Goal: Transaction & Acquisition: Purchase product/service

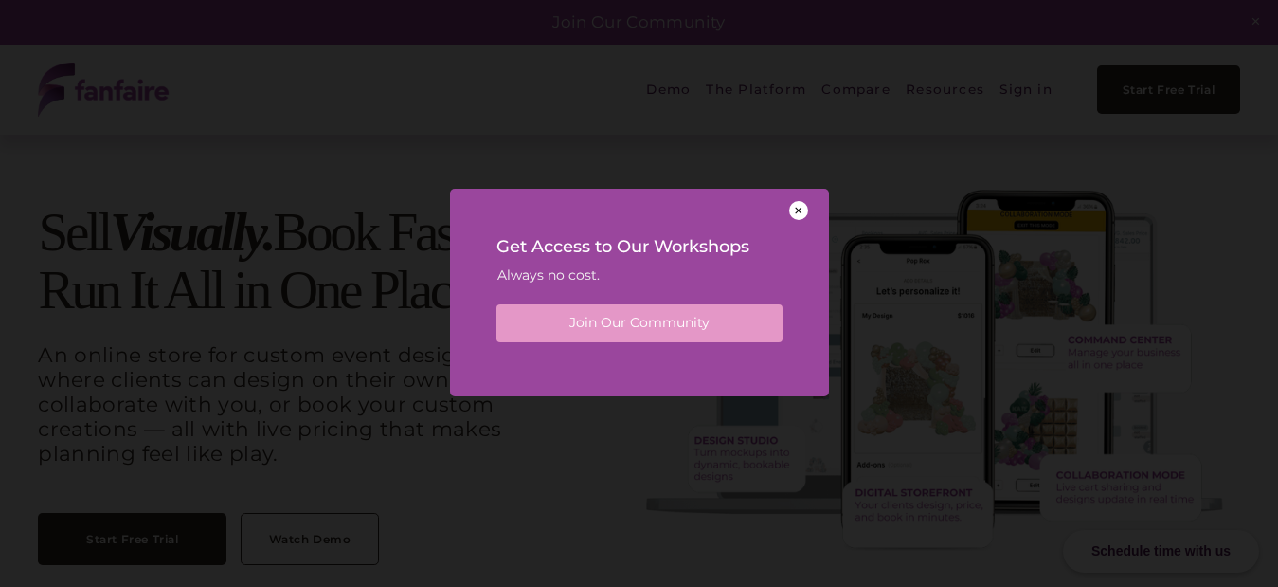
click at [798, 211] on div at bounding box center [798, 210] width 19 height 19
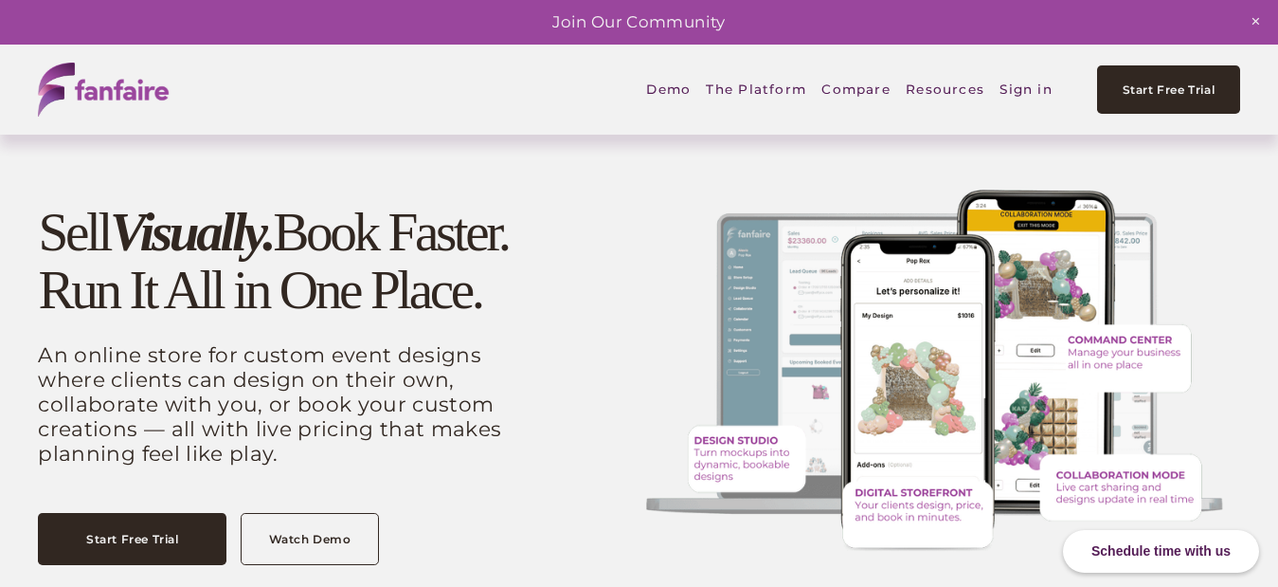
click at [1021, 90] on link "Sign in" at bounding box center [1026, 89] width 53 height 44
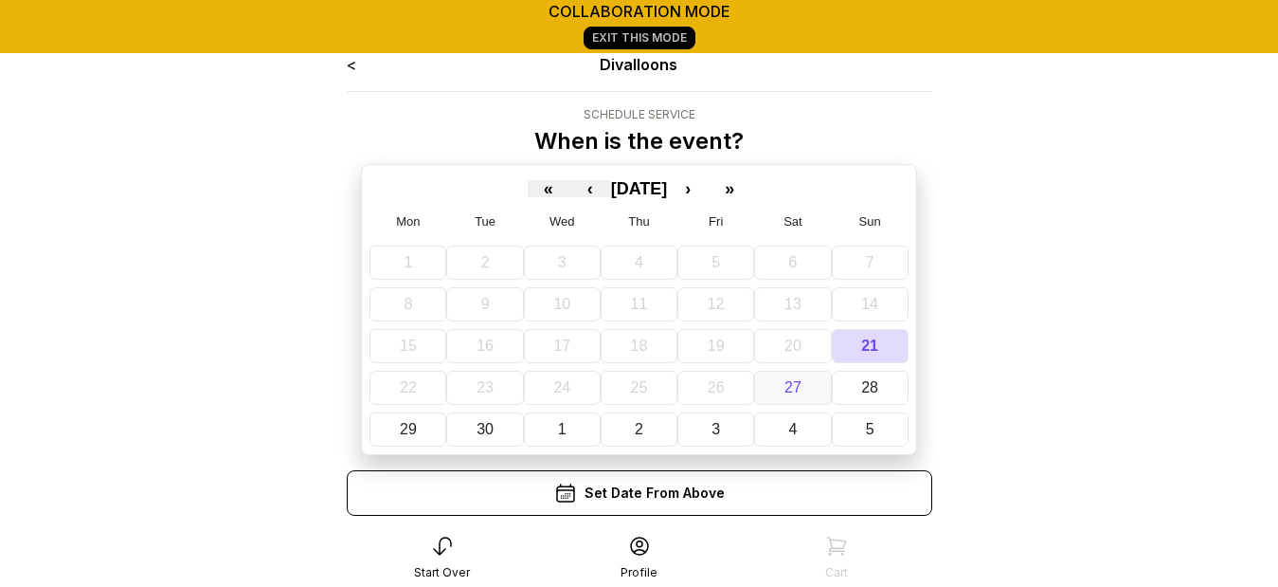
click at [780, 389] on button "27" at bounding box center [792, 388] width 77 height 34
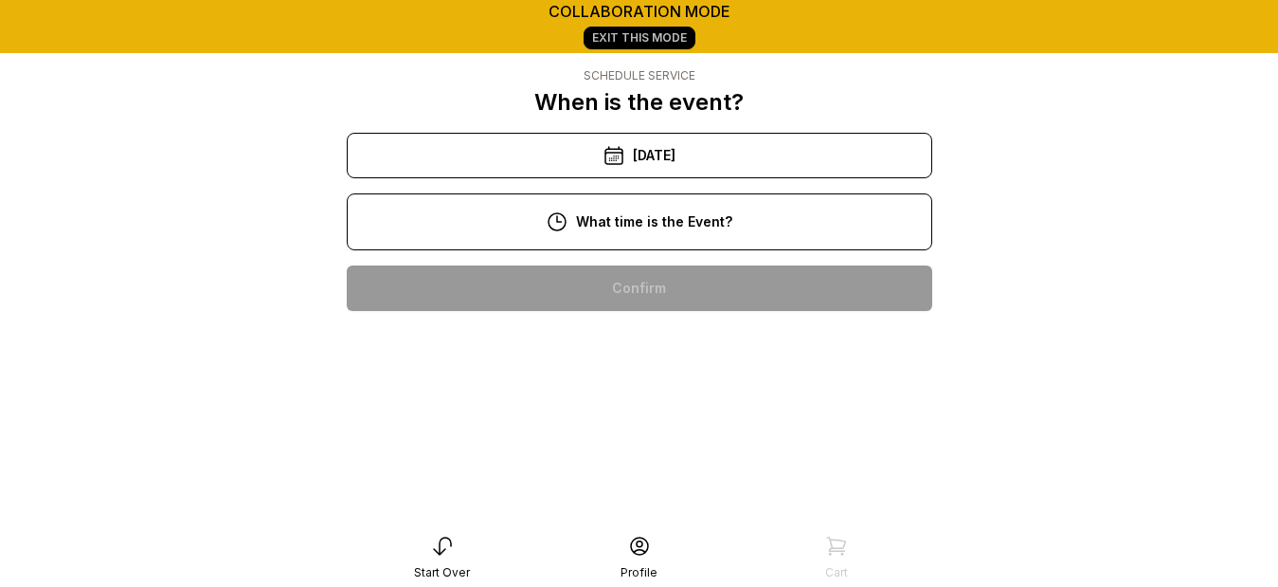
scroll to position [76, 0]
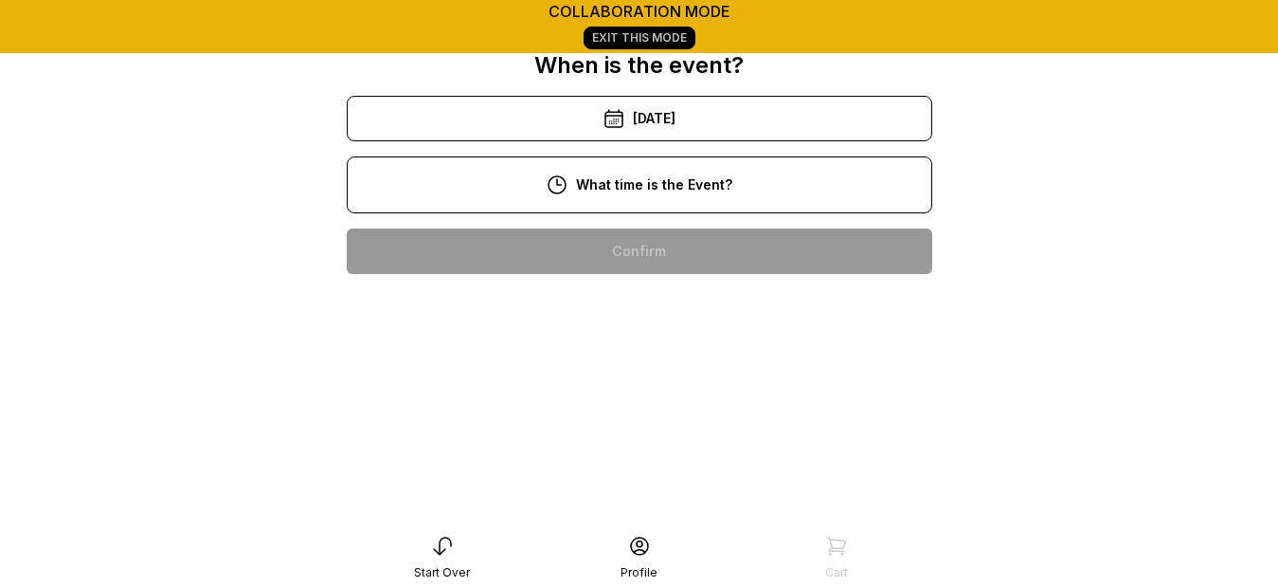
click at [635, 483] on div "2:00 pm" at bounding box center [639, 493] width 555 height 45
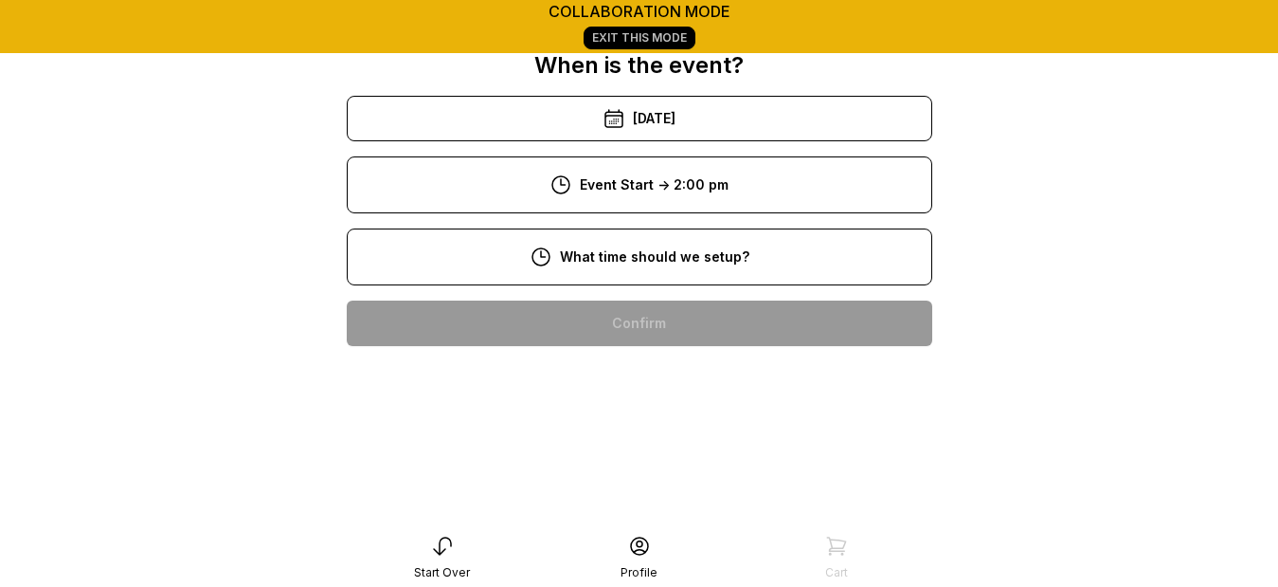
click at [633, 400] on div "9:00 am" at bounding box center [639, 383] width 555 height 45
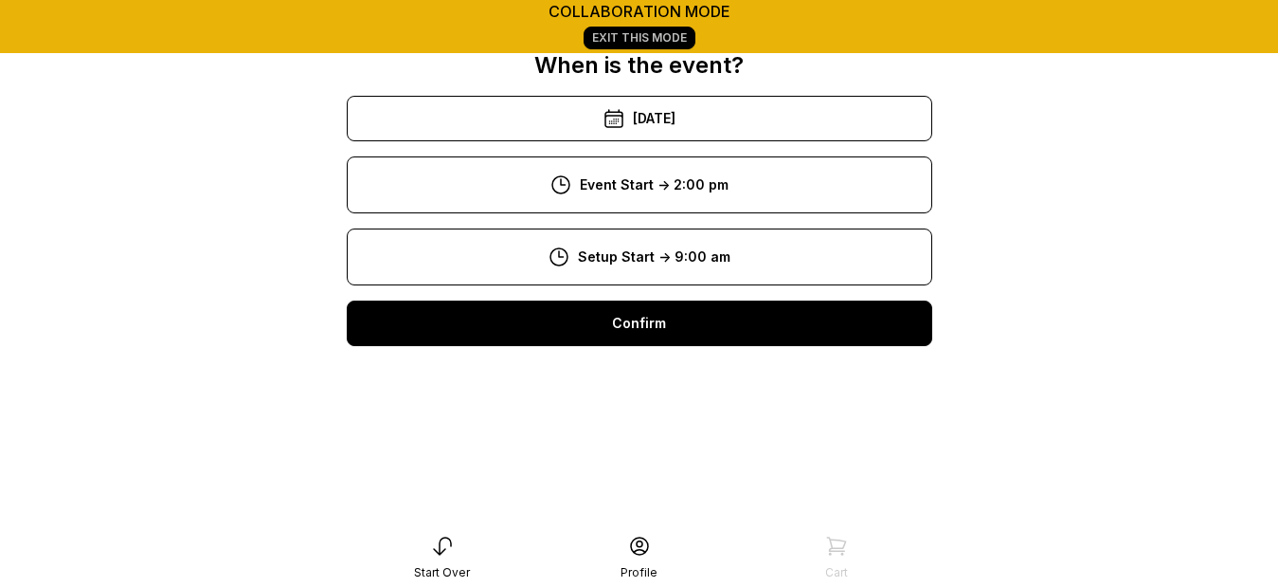
click at [655, 333] on div "Confirm" at bounding box center [640, 322] width 586 height 45
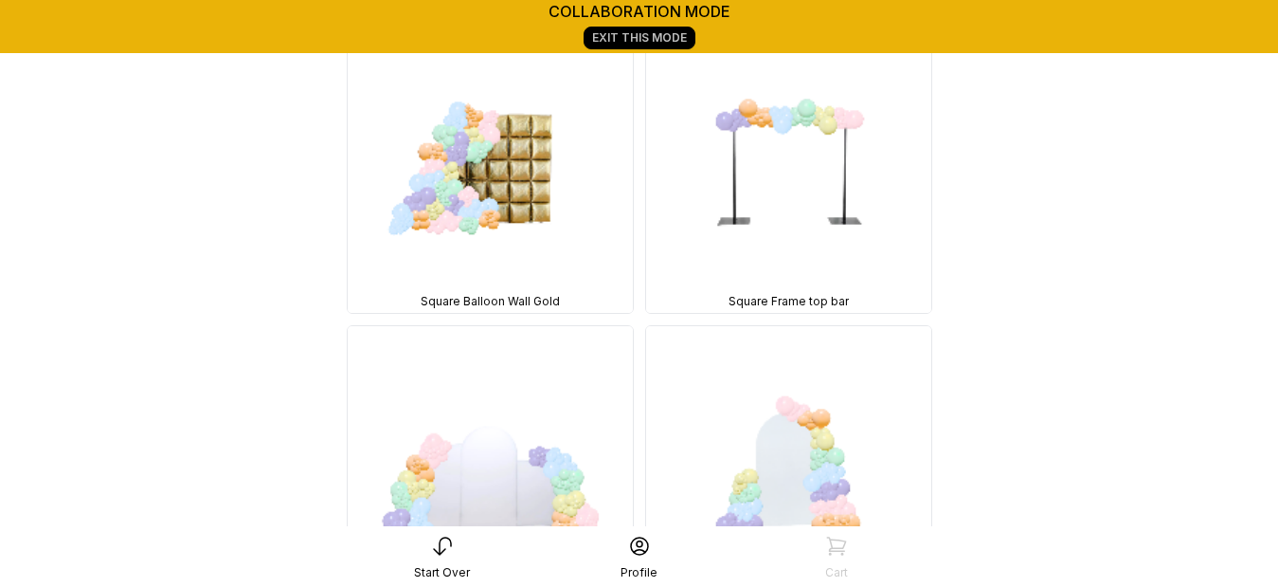
scroll to position [2312, 0]
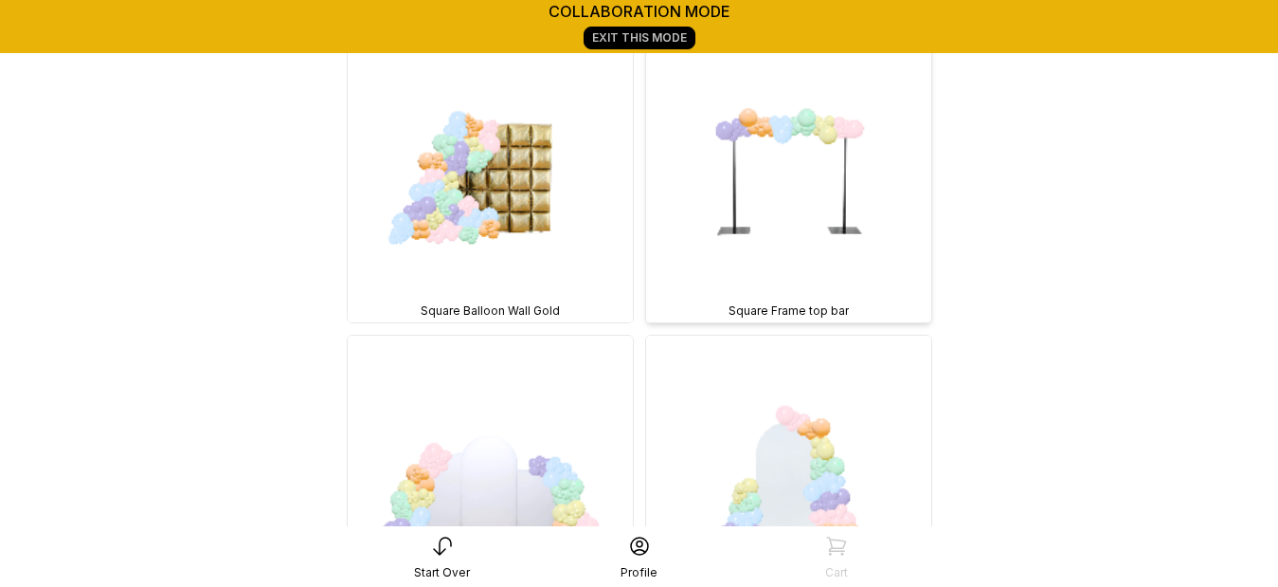
click at [775, 225] on img at bounding box center [788, 179] width 285 height 285
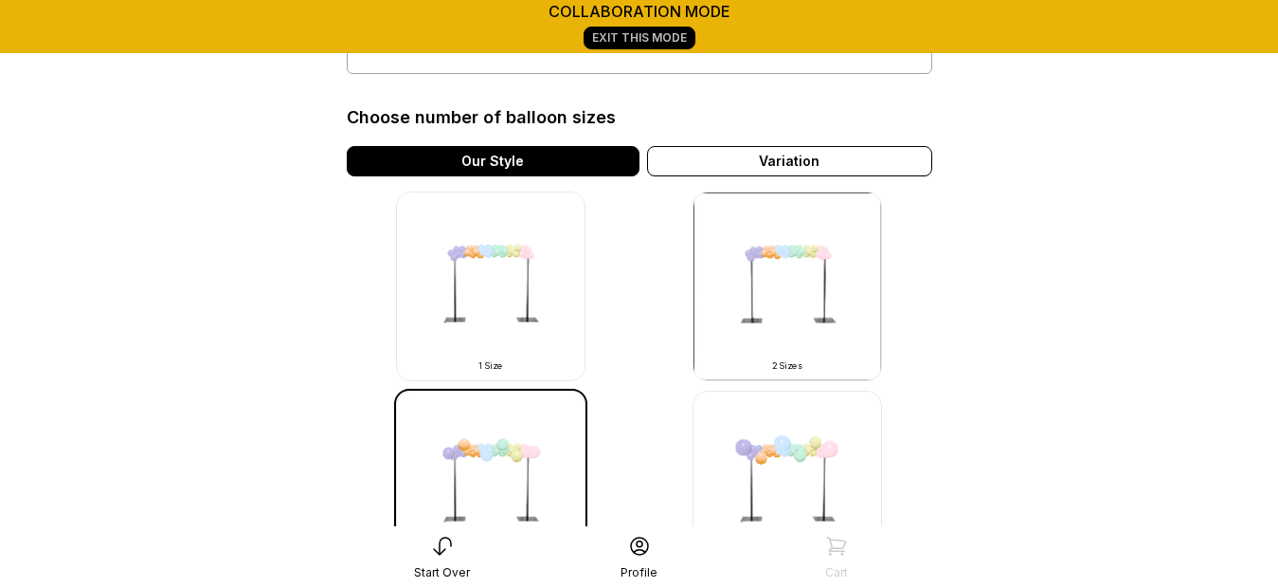
scroll to position [474, 0]
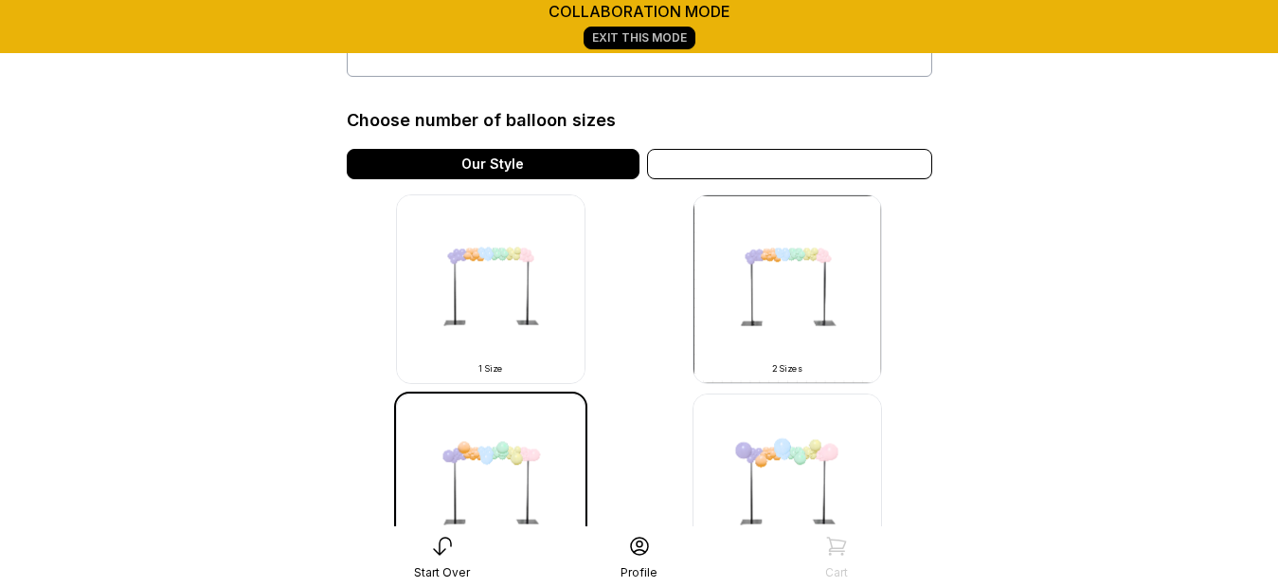
click at [745, 175] on div "Variation" at bounding box center [789, 164] width 285 height 30
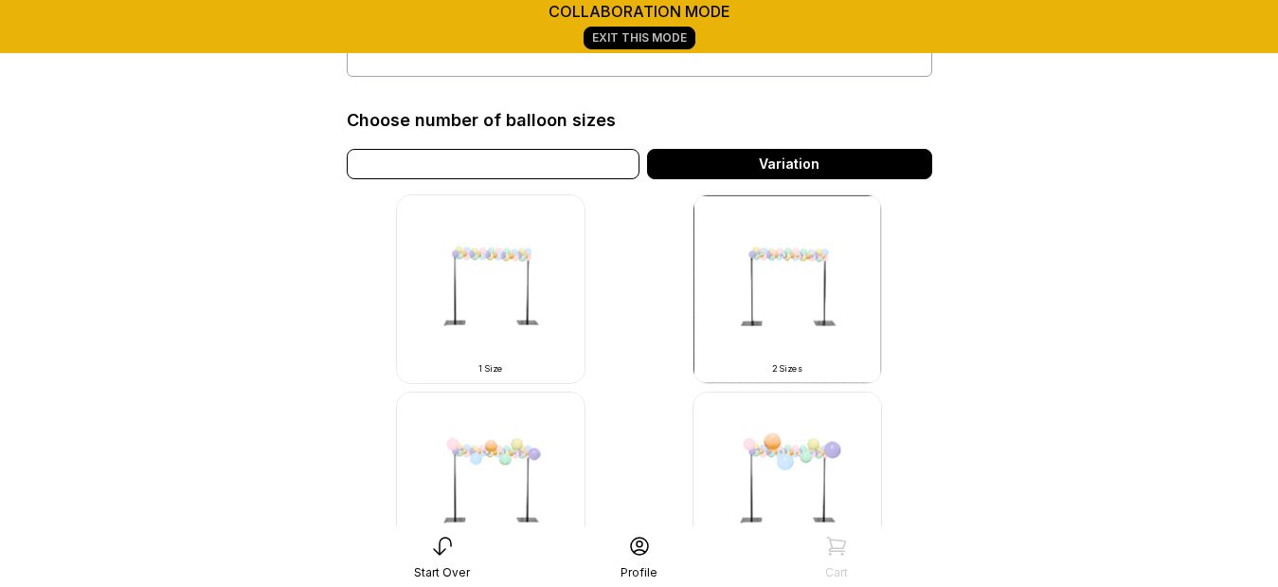
click at [589, 162] on div "Our Style" at bounding box center [493, 164] width 293 height 30
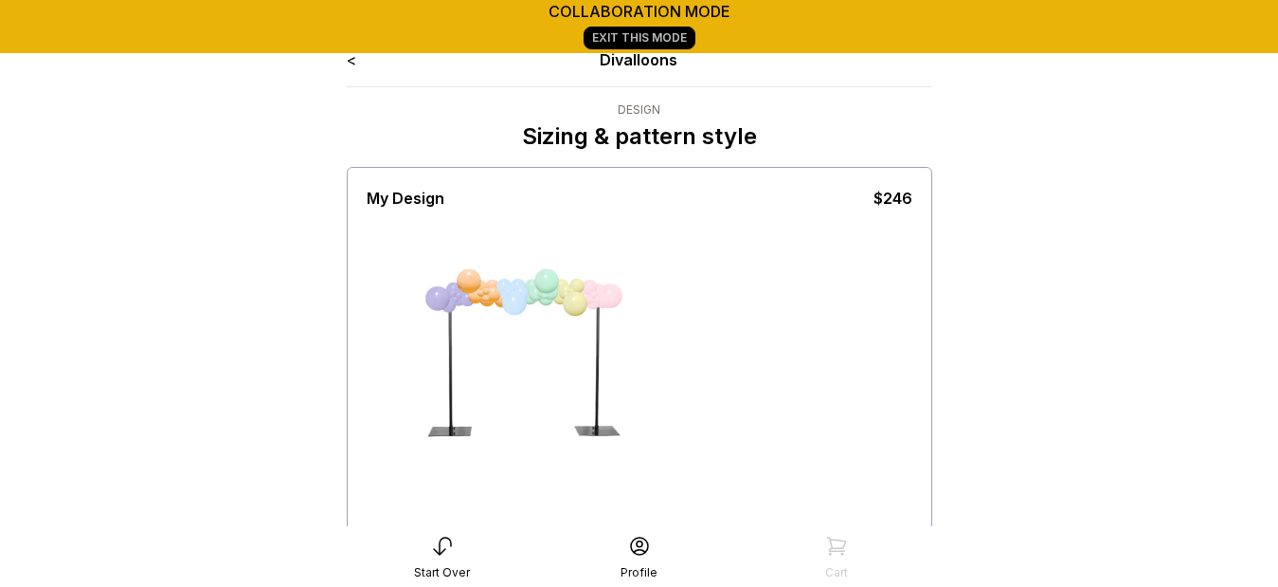
scroll to position [0, 0]
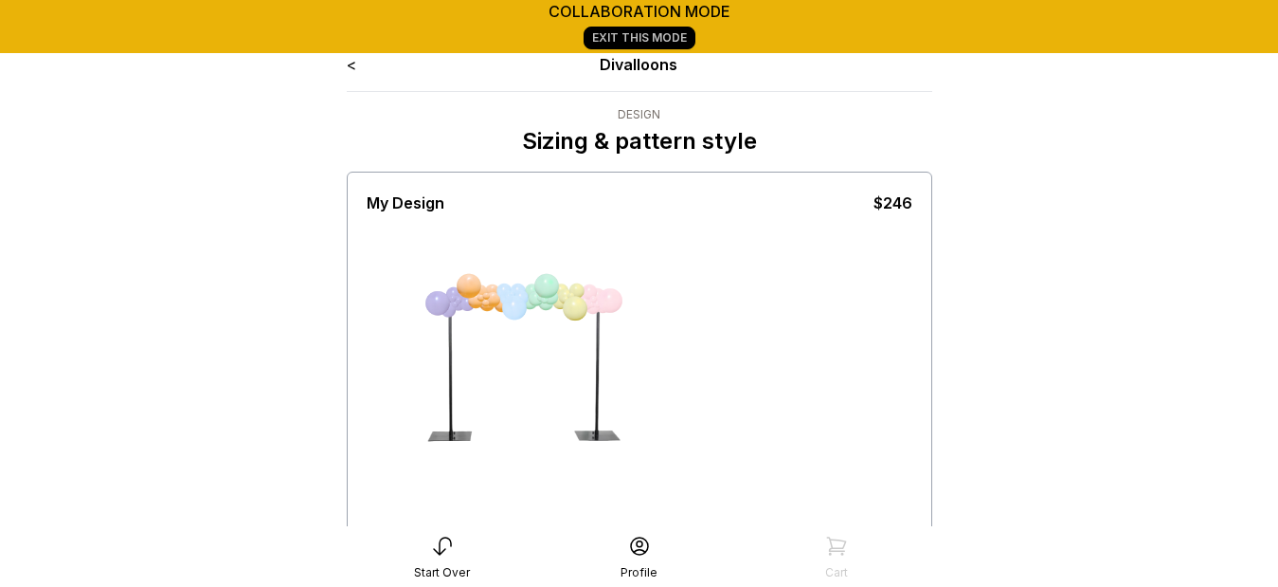
click at [353, 60] on link "<" at bounding box center [351, 64] width 9 height 19
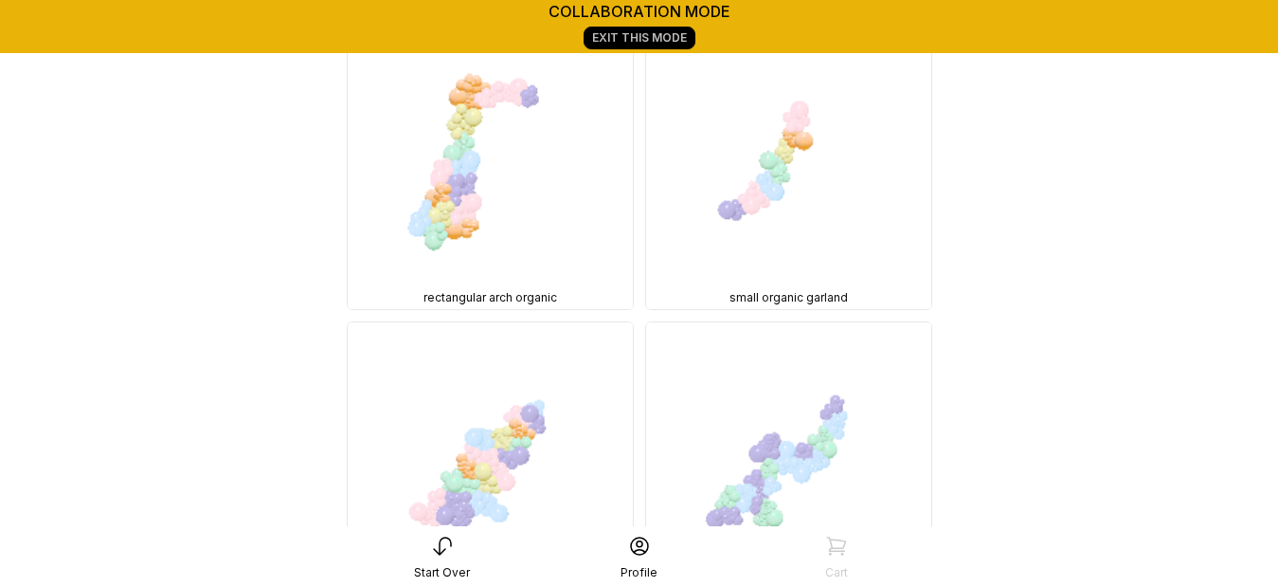
scroll to position [7429, 0]
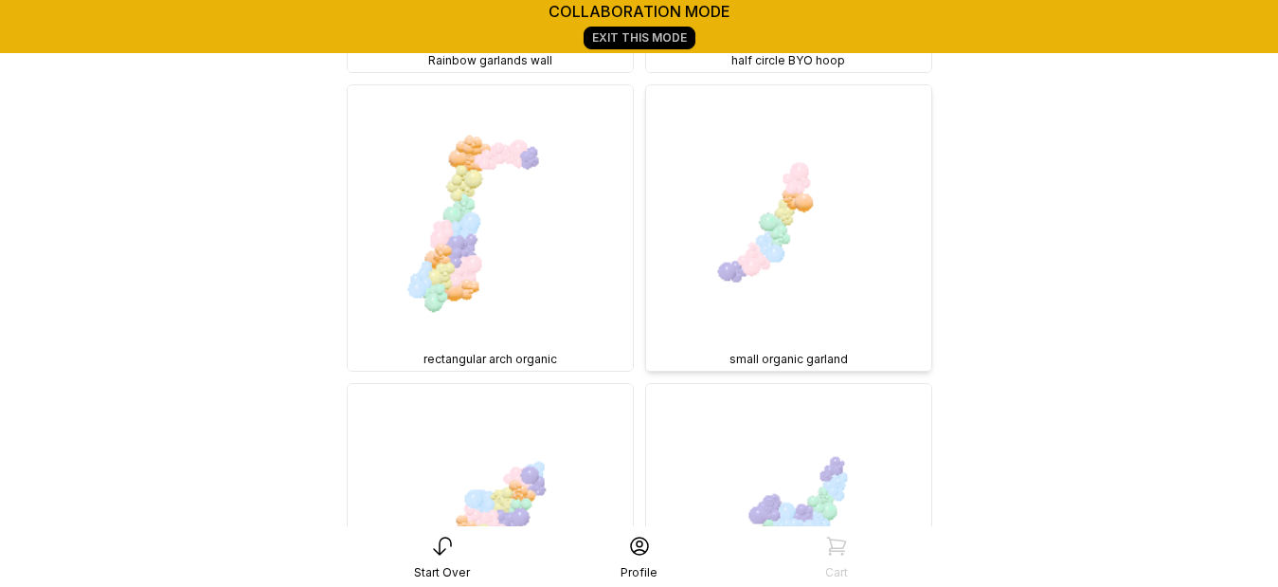
click at [775, 188] on img at bounding box center [788, 227] width 285 height 285
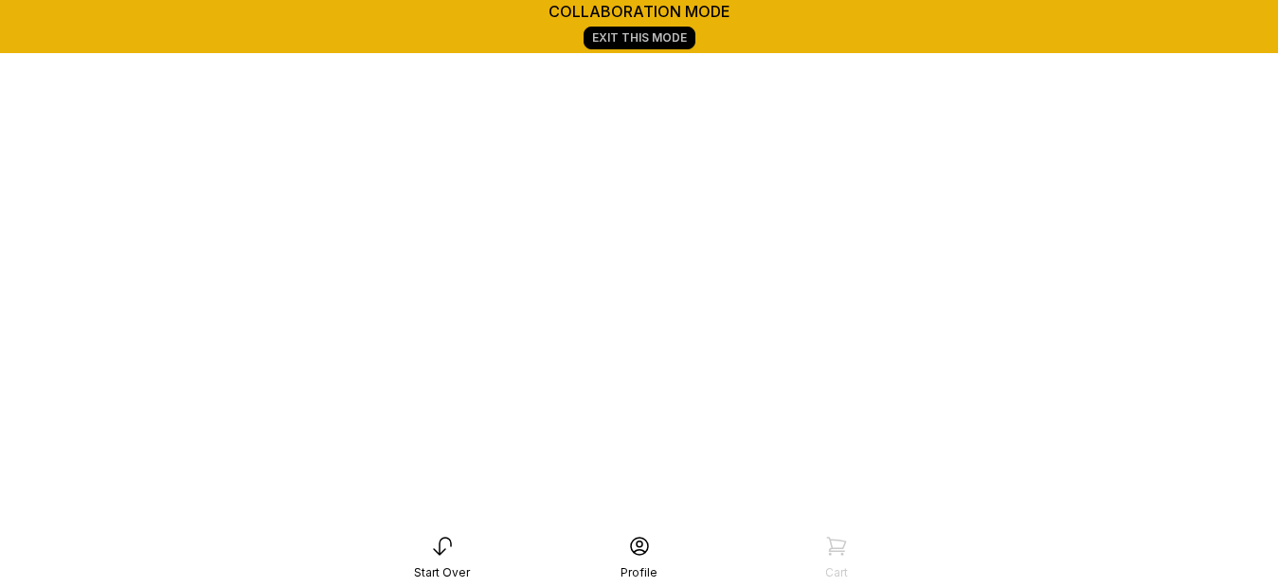
scroll to position [265, 0]
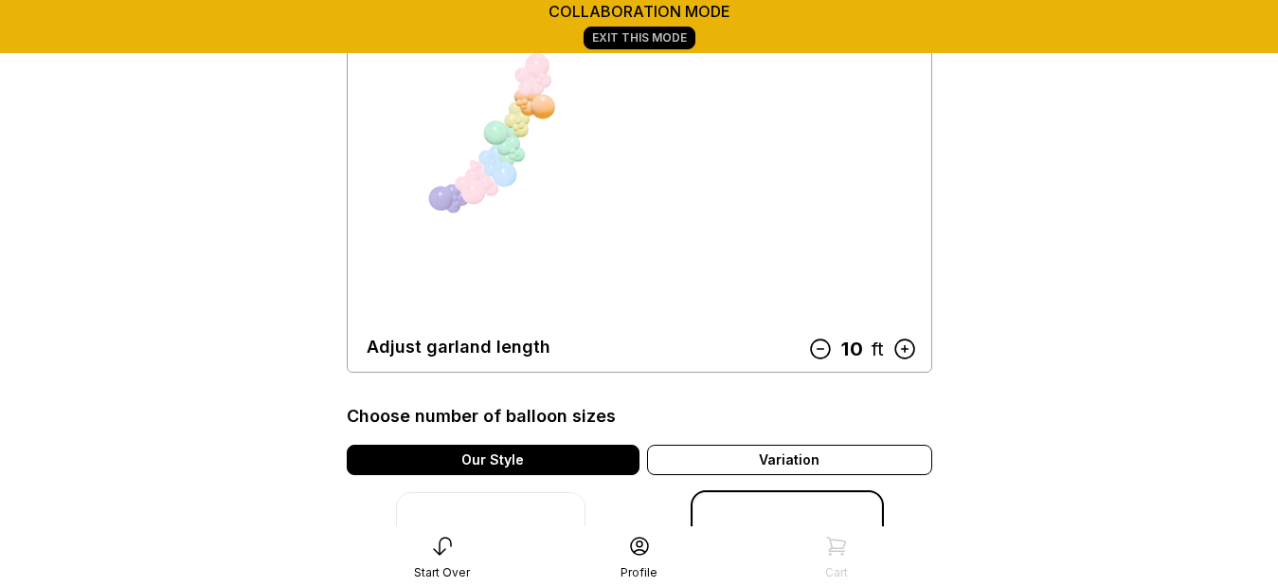
scroll to position [190, 0]
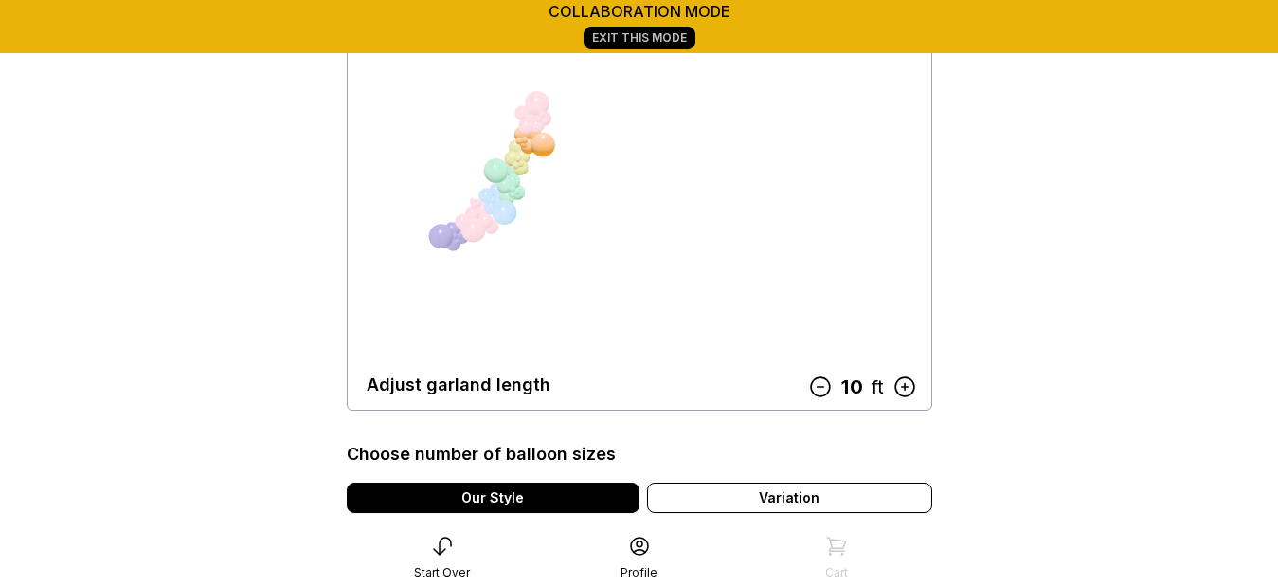
click at [821, 399] on icon at bounding box center [819, 386] width 25 height 25
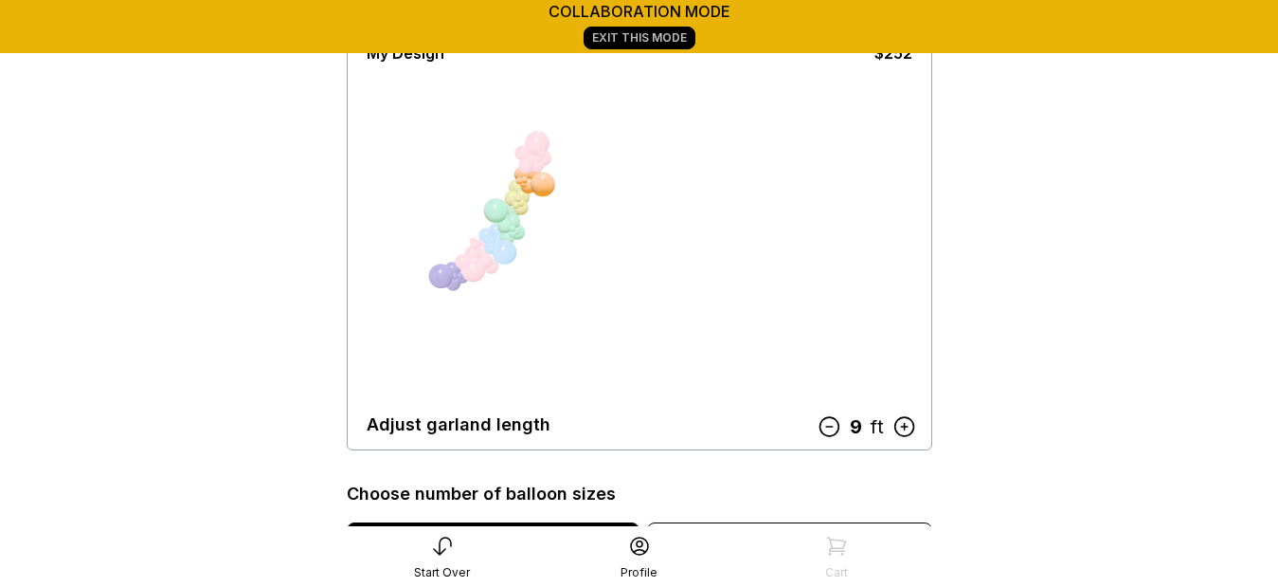
scroll to position [152, 0]
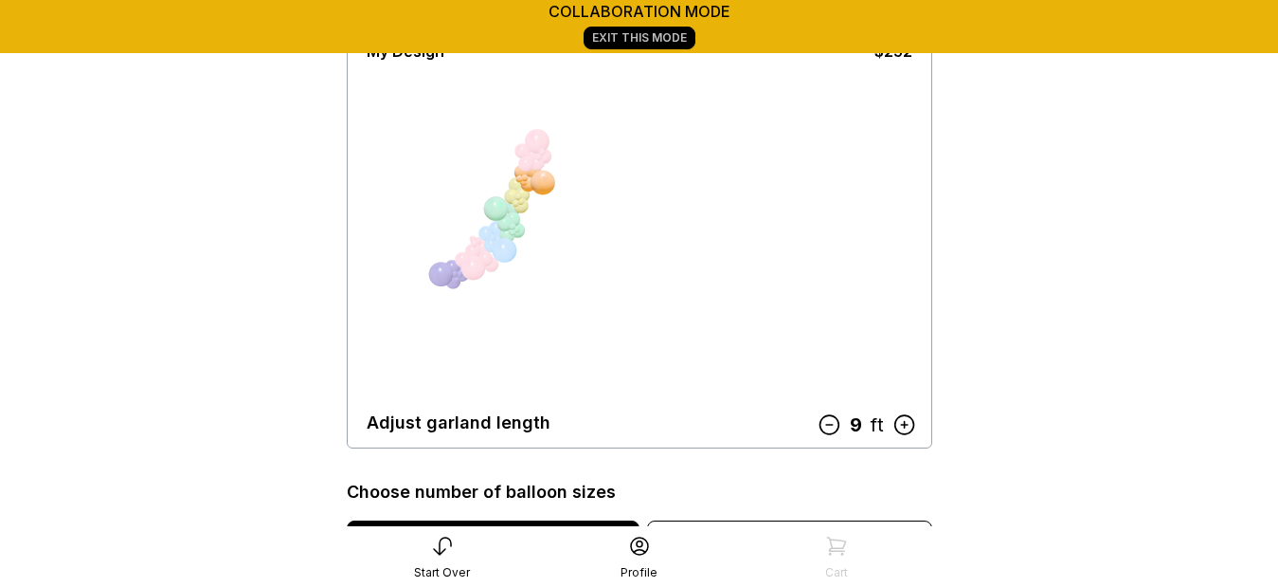
click at [828, 417] on icon at bounding box center [829, 424] width 25 height 25
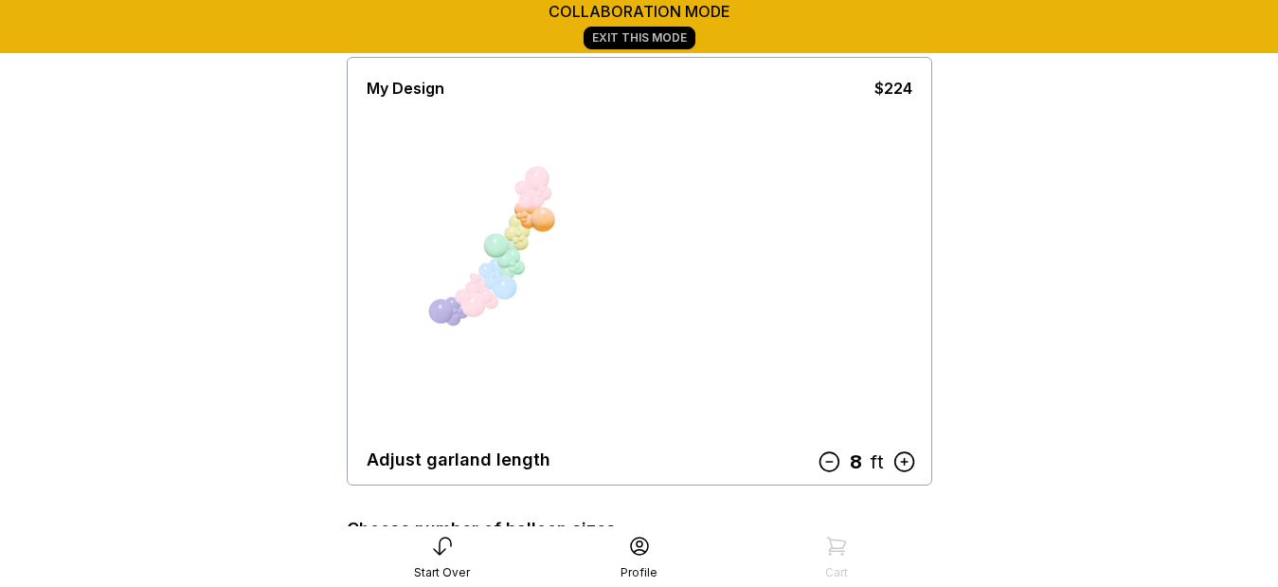
scroll to position [114, 0]
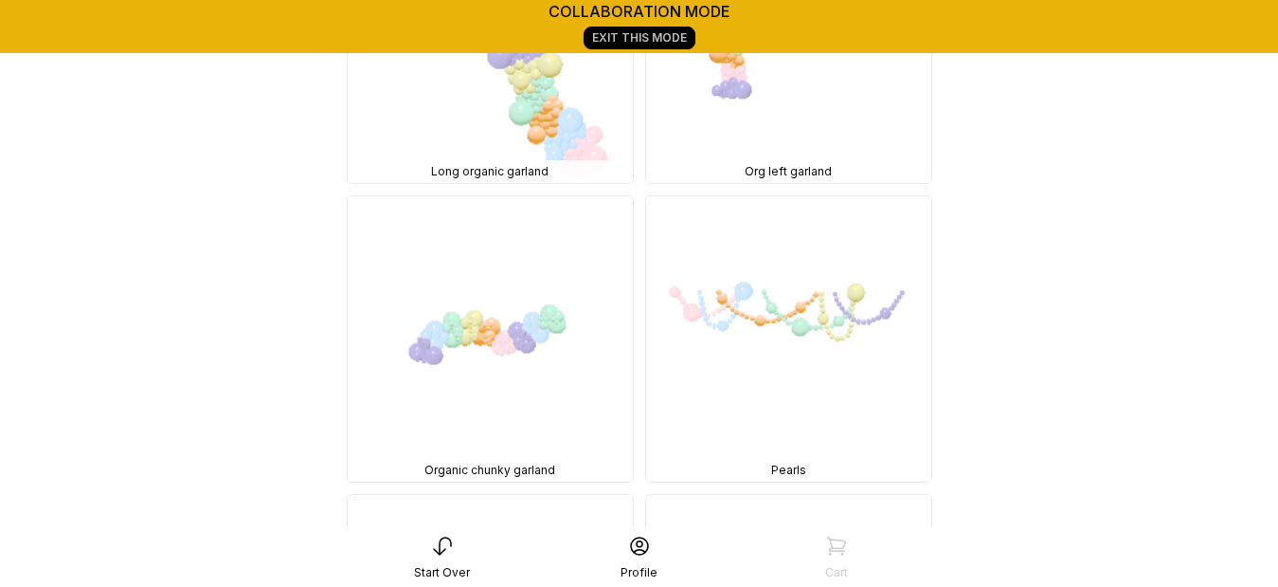
scroll to position [6747, 0]
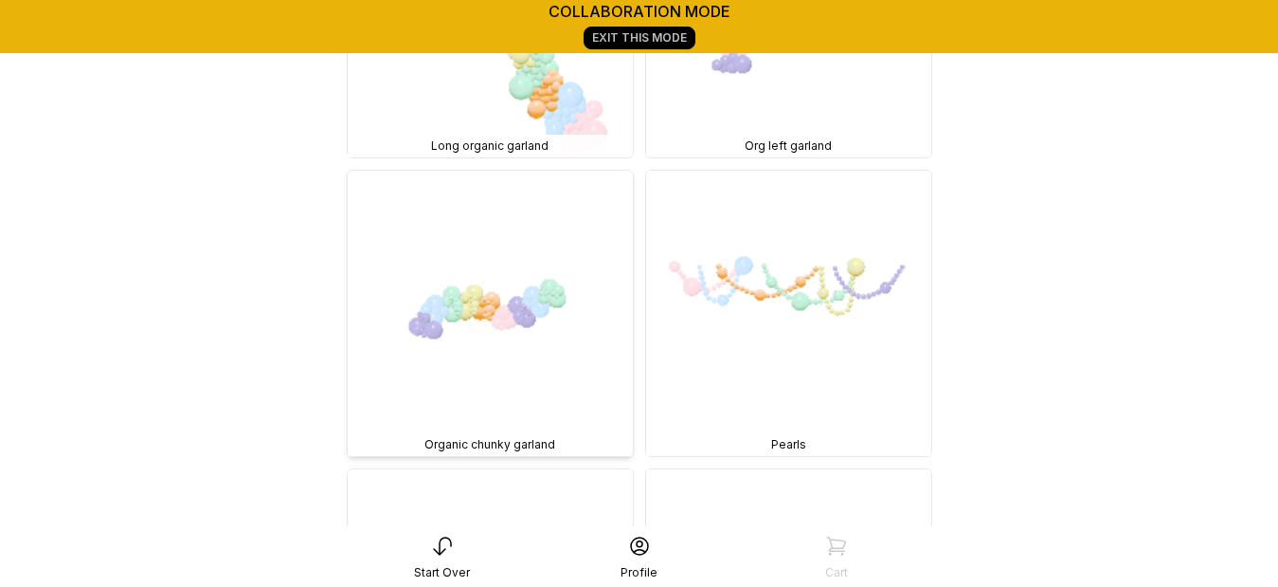
click at [551, 312] on img at bounding box center [490, 313] width 285 height 285
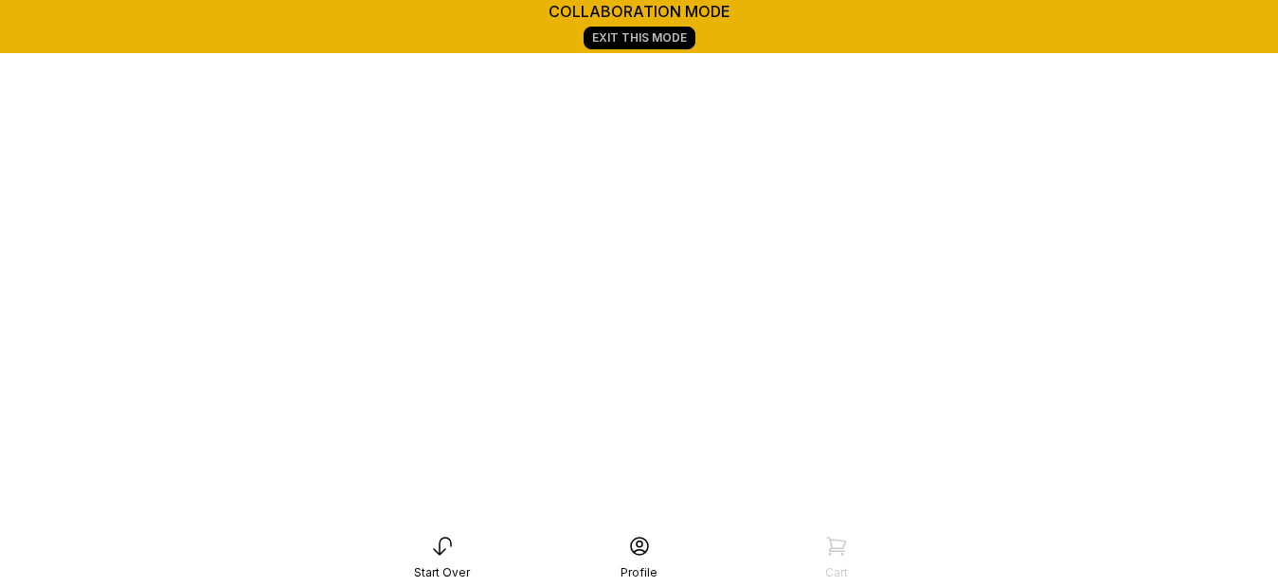
scroll to position [265, 0]
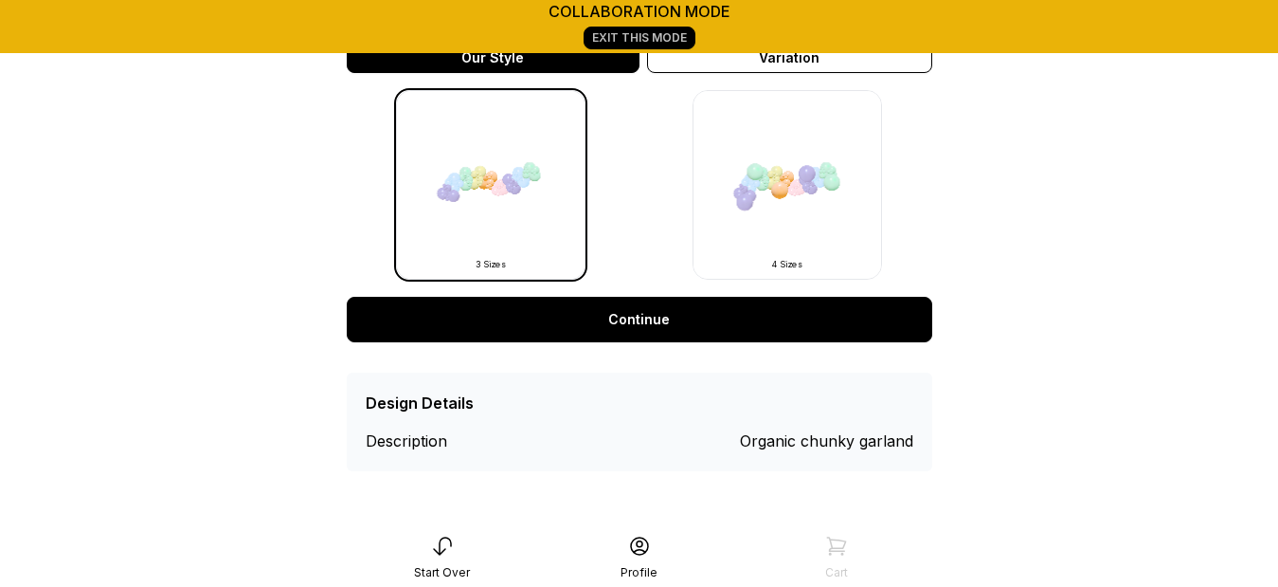
scroll to position [648, 0]
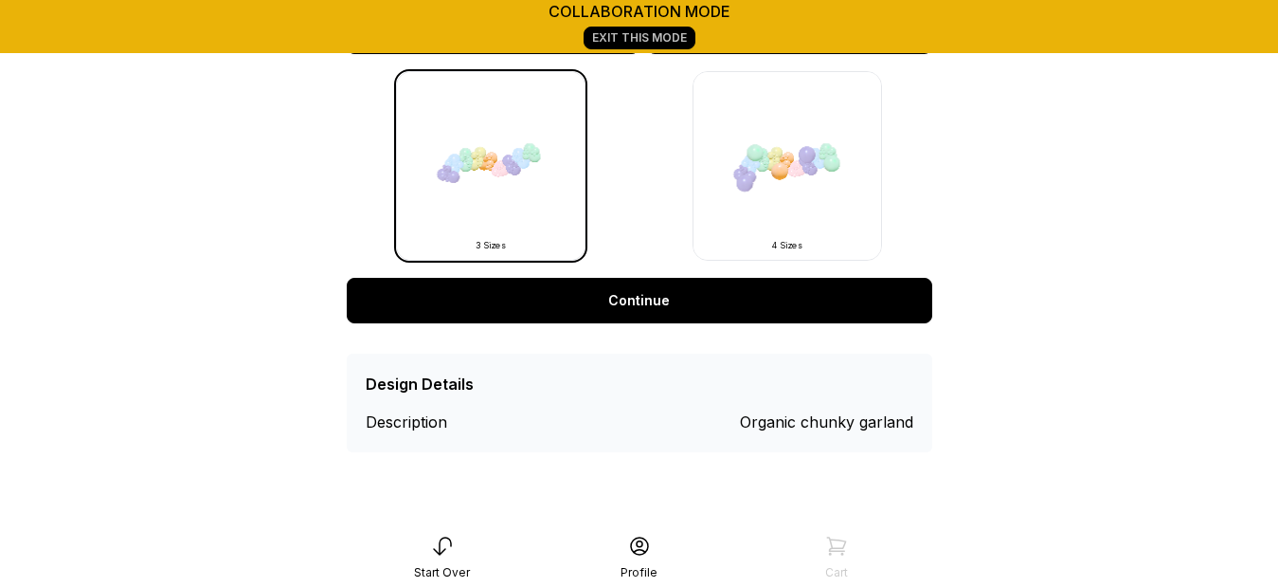
click at [596, 294] on link "Continue" at bounding box center [640, 300] width 586 height 45
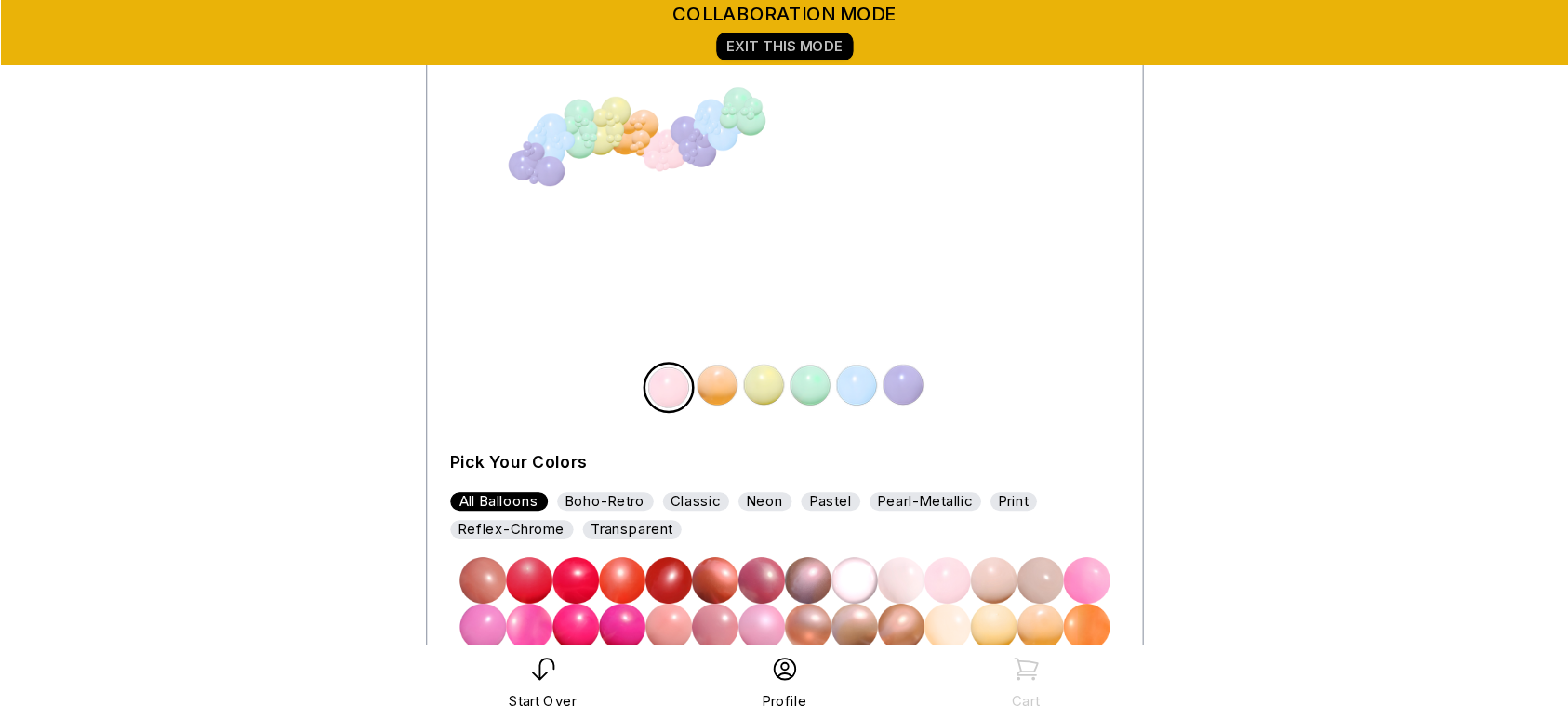
scroll to position [280, 0]
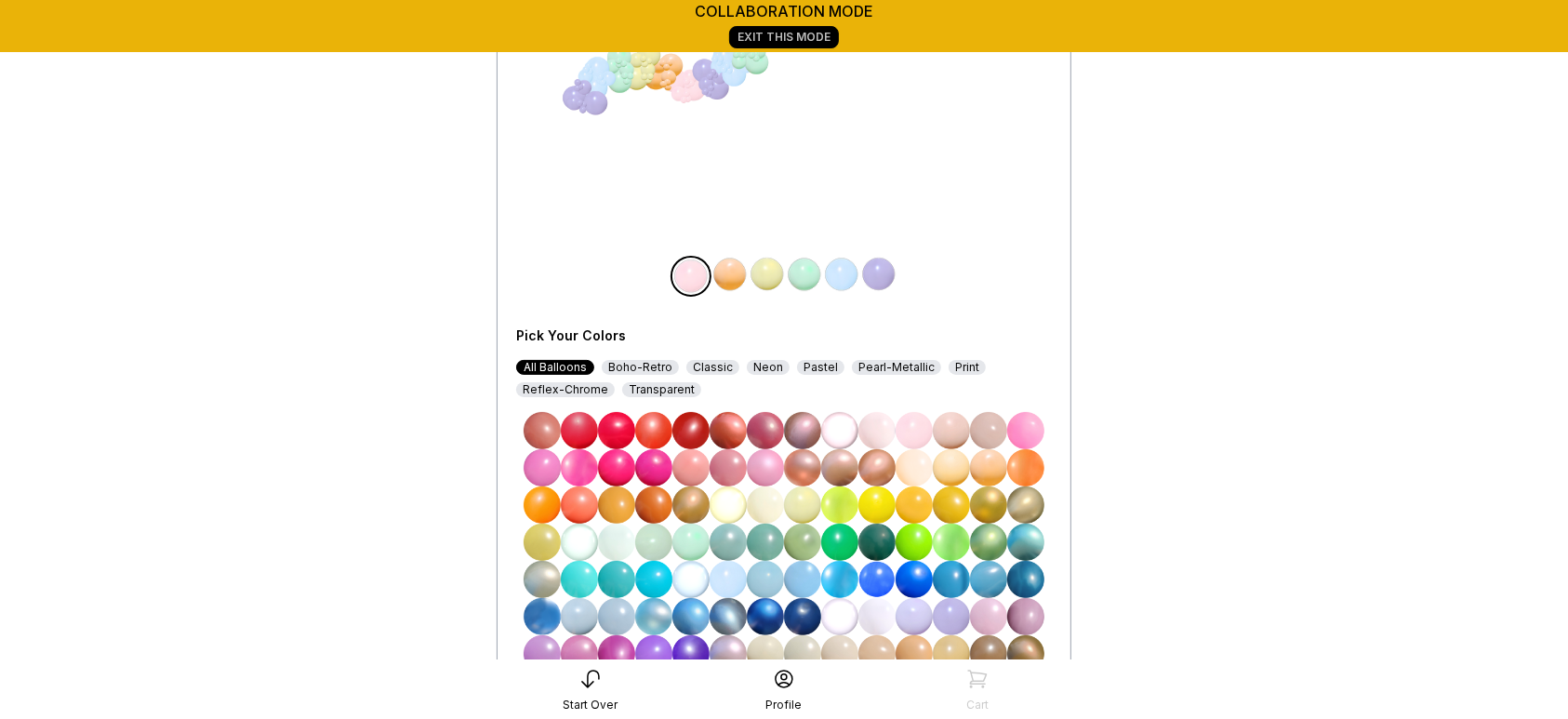
click at [667, 503] on img at bounding box center [653, 505] width 37 height 37
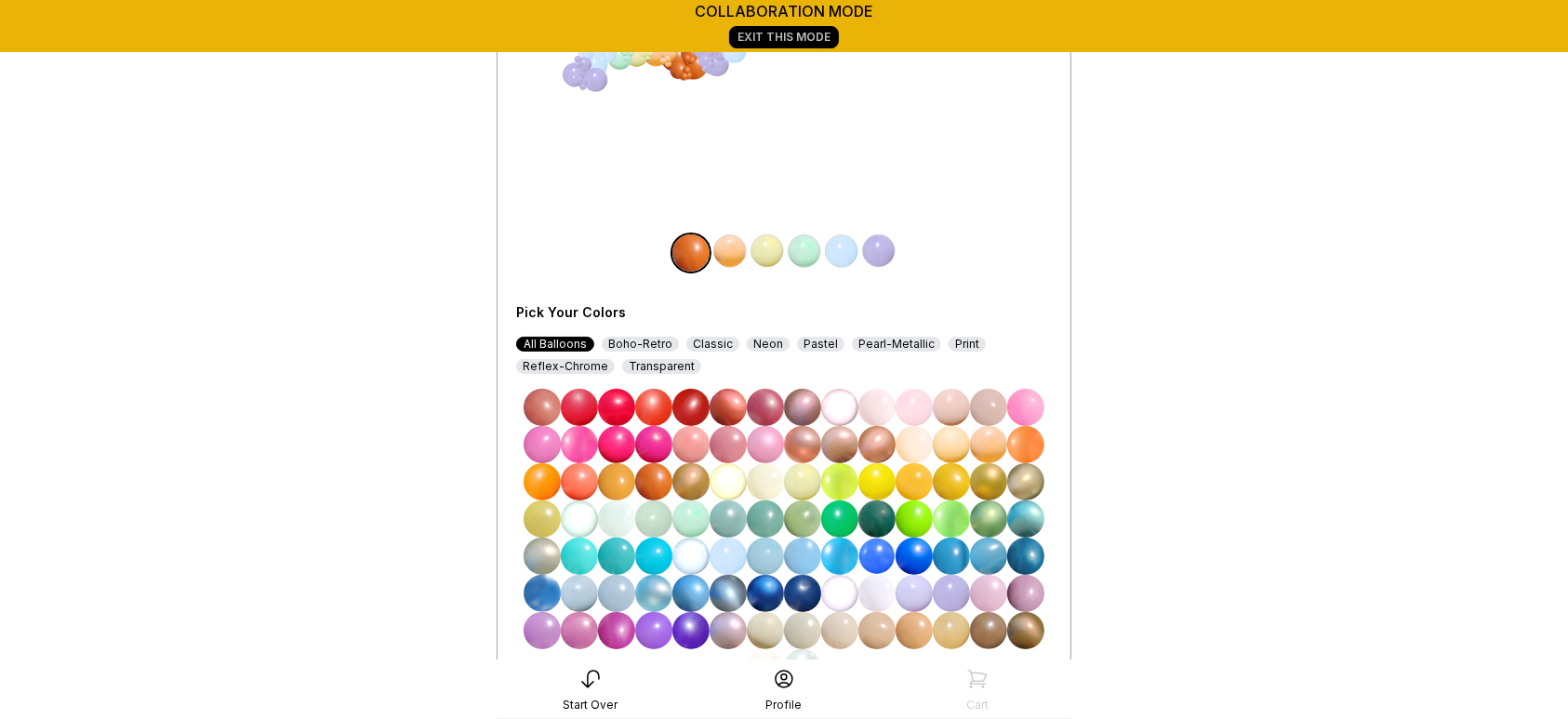
click at [578, 397] on img at bounding box center [579, 407] width 37 height 37
click at [696, 400] on img at bounding box center [691, 407] width 37 height 37
click at [612, 399] on img at bounding box center [616, 407] width 37 height 37
click at [679, 575] on img at bounding box center [691, 631] width 37 height 37
click at [731, 251] on img at bounding box center [730, 251] width 37 height 37
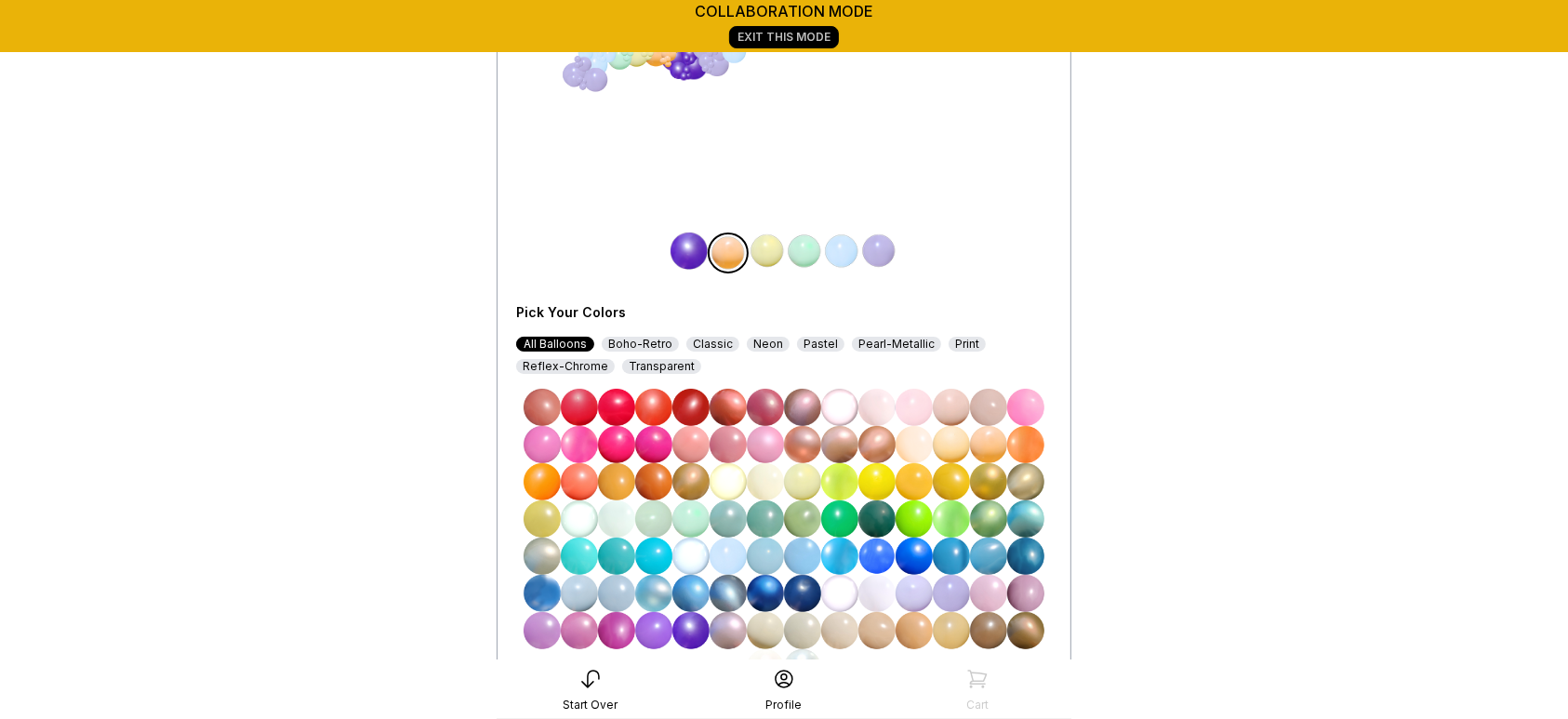
click at [885, 251] on img at bounding box center [879, 251] width 37 height 37
click at [691, 405] on img at bounding box center [691, 407] width 37 height 37
click at [619, 409] on img at bounding box center [616, 407] width 37 height 37
click at [584, 401] on img at bounding box center [579, 407] width 37 height 37
click at [554, 407] on img at bounding box center [543, 407] width 37 height 37
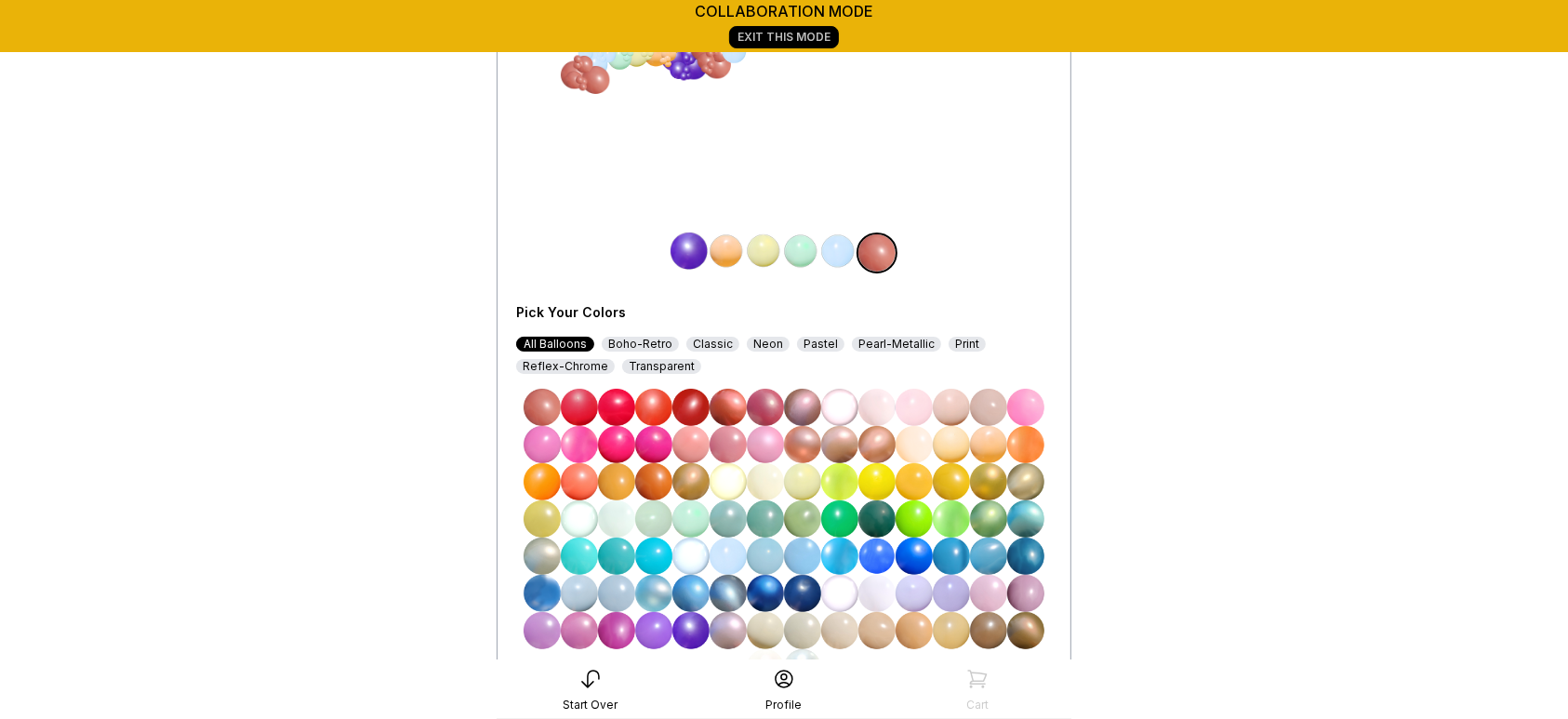
click at [587, 406] on img at bounding box center [579, 407] width 37 height 37
click at [698, 402] on img at bounding box center [691, 407] width 37 height 37
click at [616, 417] on img at bounding box center [616, 407] width 37 height 37
click at [579, 399] on img at bounding box center [579, 407] width 37 height 37
click at [615, 407] on img at bounding box center [616, 407] width 37 height 37
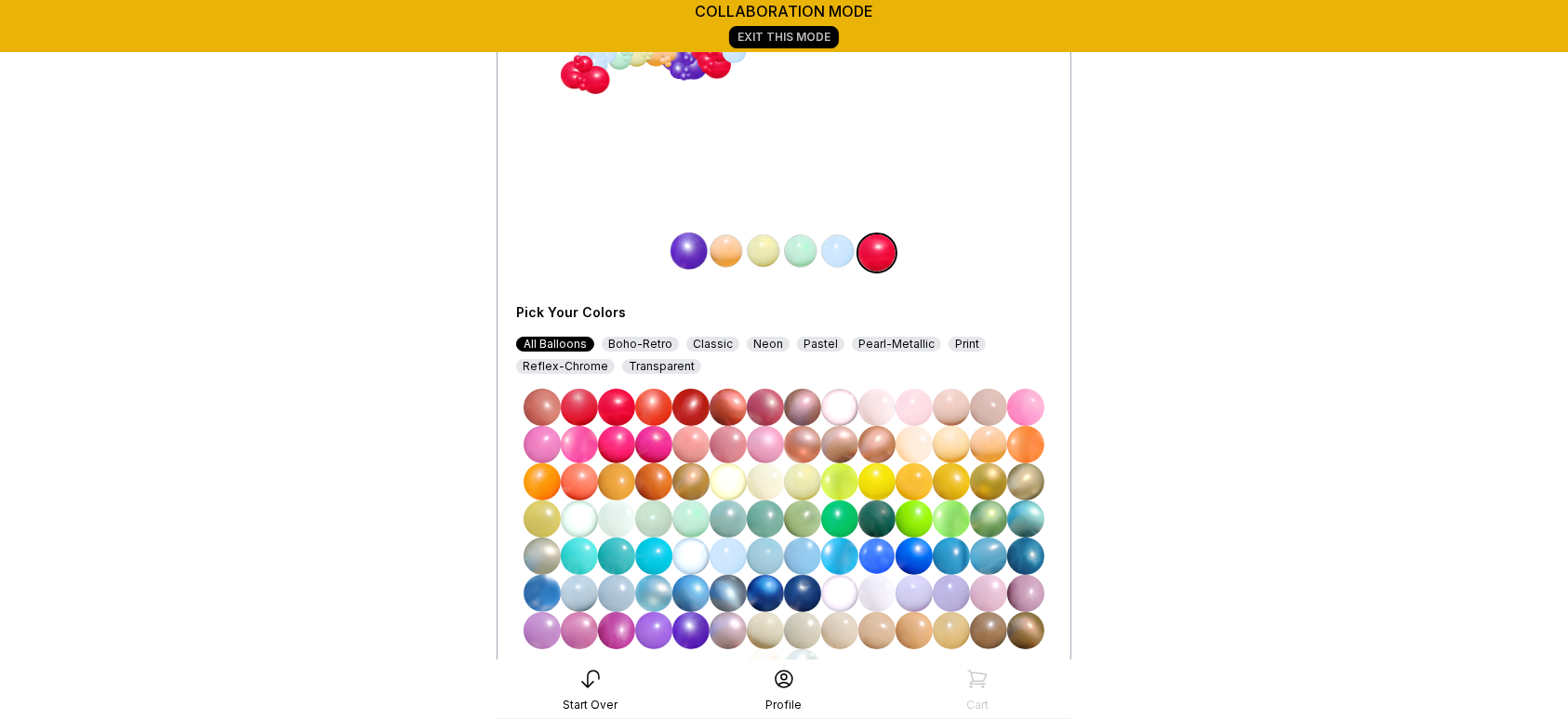
scroll to position [235, 0]
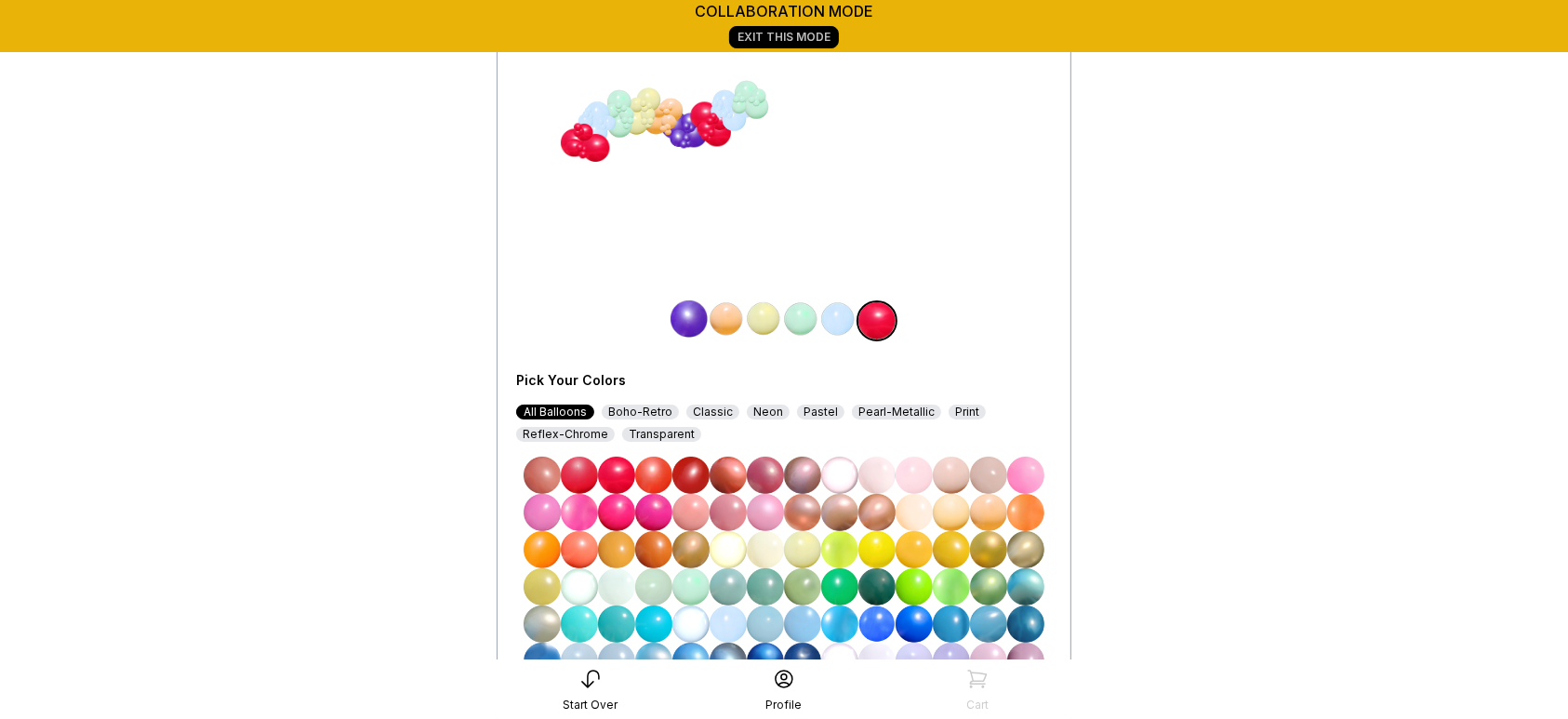
click at [716, 410] on div "Classic" at bounding box center [712, 411] width 53 height 15
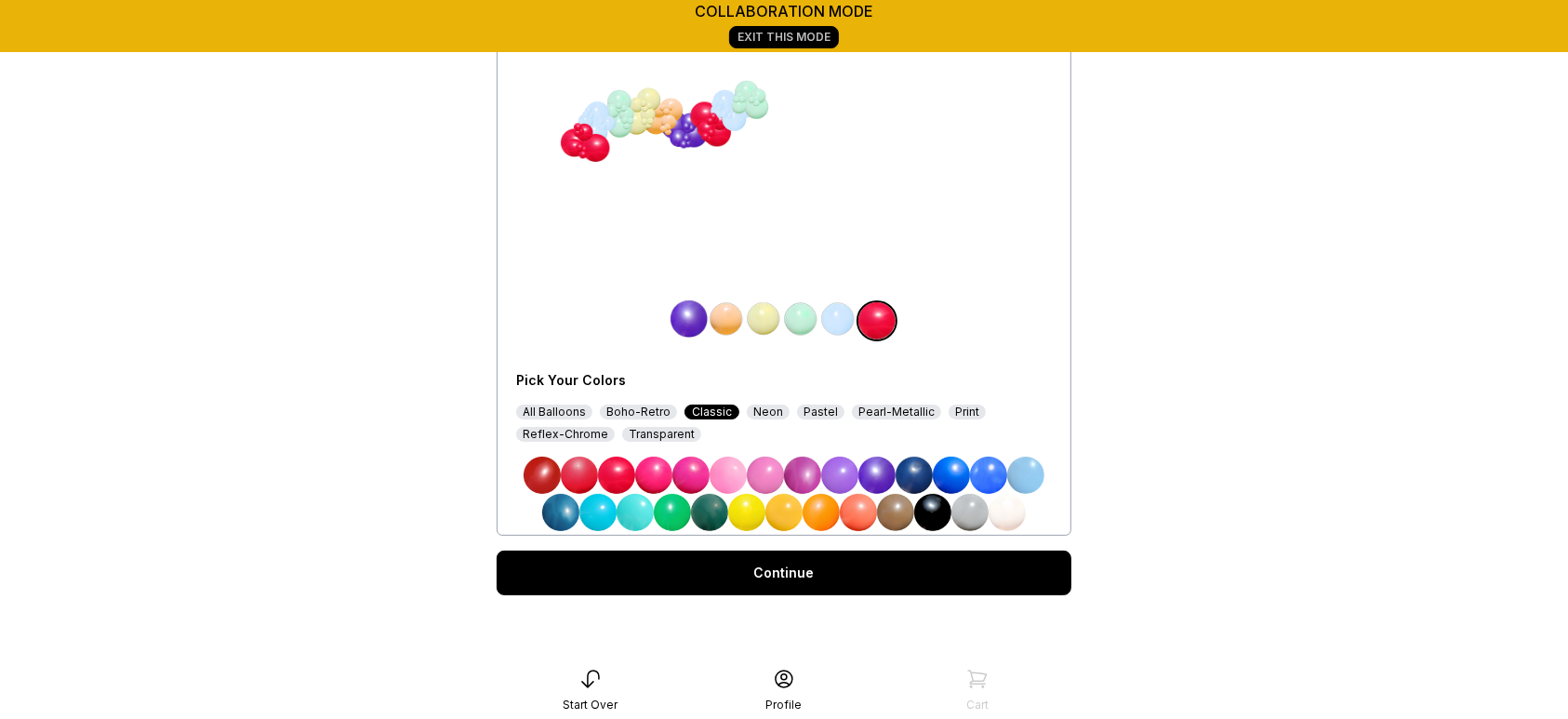
click at [549, 474] on img at bounding box center [543, 475] width 37 height 37
click at [582, 465] on img at bounding box center [579, 475] width 37 height 37
click at [545, 410] on div "All Balloons" at bounding box center [554, 411] width 77 height 15
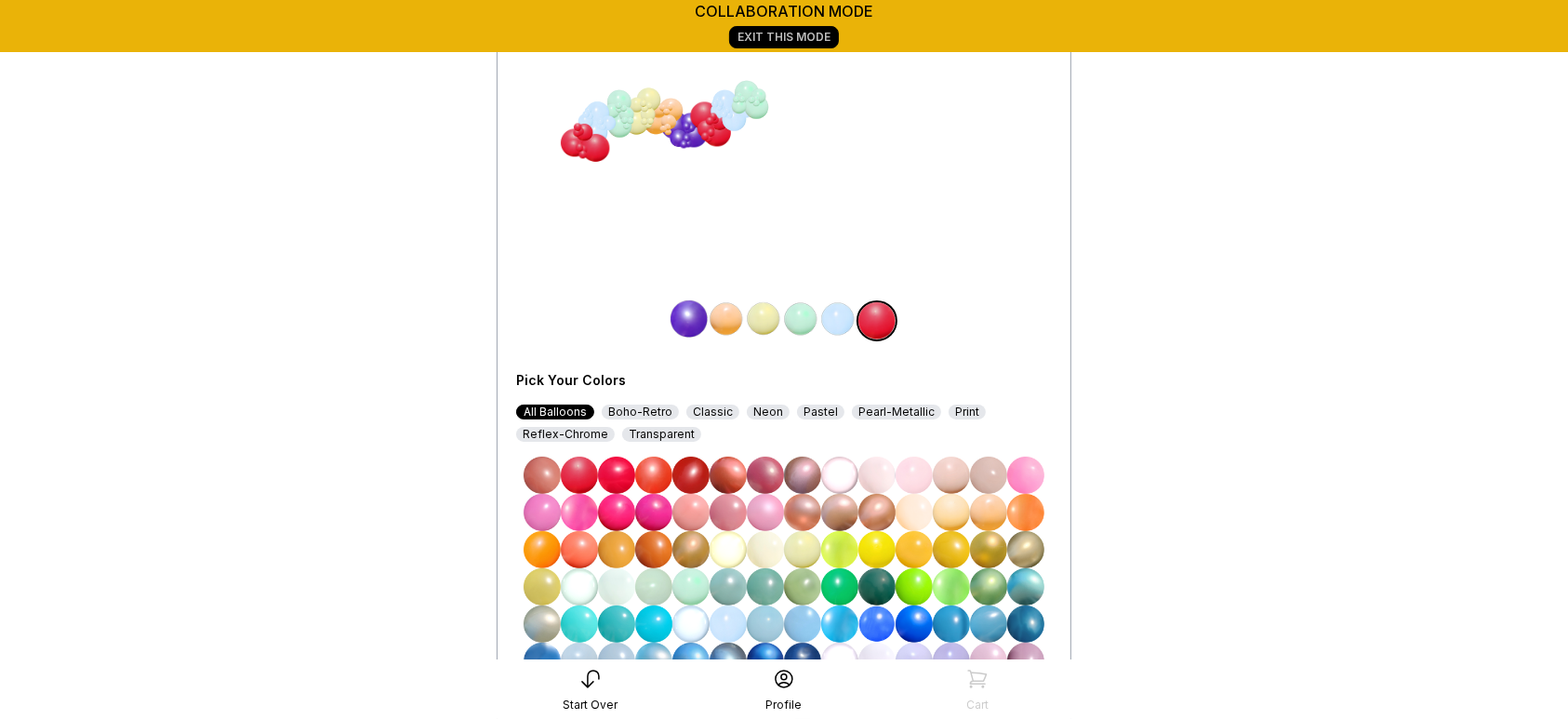
click at [839, 309] on img at bounding box center [838, 319] width 37 height 37
click at [883, 546] on img at bounding box center [877, 549] width 37 height 37
click at [802, 326] on img at bounding box center [801, 319] width 37 height 37
click at [915, 575] on img at bounding box center [915, 624] width 37 height 37
click at [764, 318] on img at bounding box center [763, 319] width 37 height 37
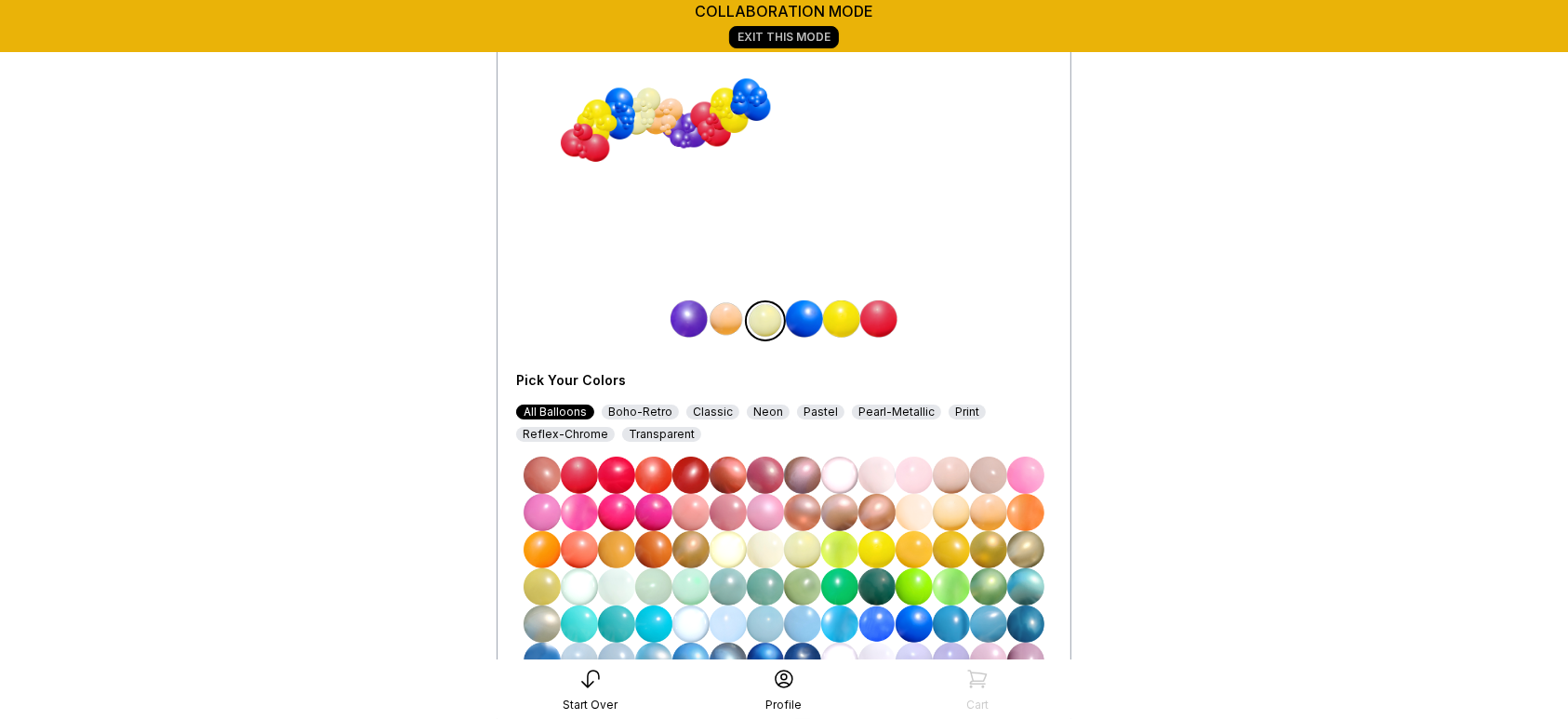
click at [558, 543] on img at bounding box center [543, 549] width 37 height 37
click at [912, 575] on img at bounding box center [915, 587] width 37 height 37
click at [546, 545] on img at bounding box center [543, 549] width 37 height 37
click at [726, 328] on img at bounding box center [726, 319] width 37 height 37
click at [913, 575] on img at bounding box center [915, 587] width 37 height 37
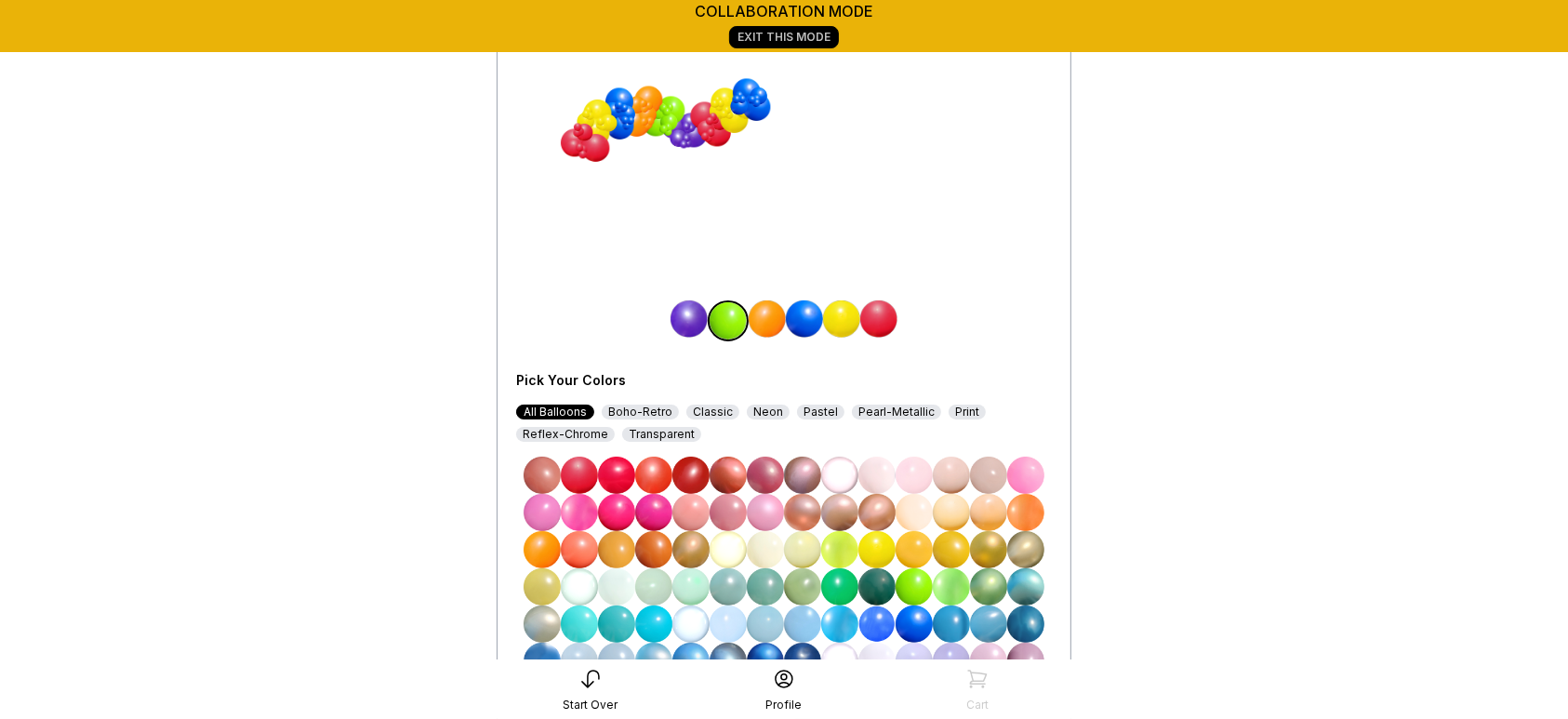
click at [969, 426] on div "All Balloons Boho-Retro Classic Neon Pastel Pearl-Metallic Print Reflex-Chrome …" at bounding box center [784, 423] width 536 height 37
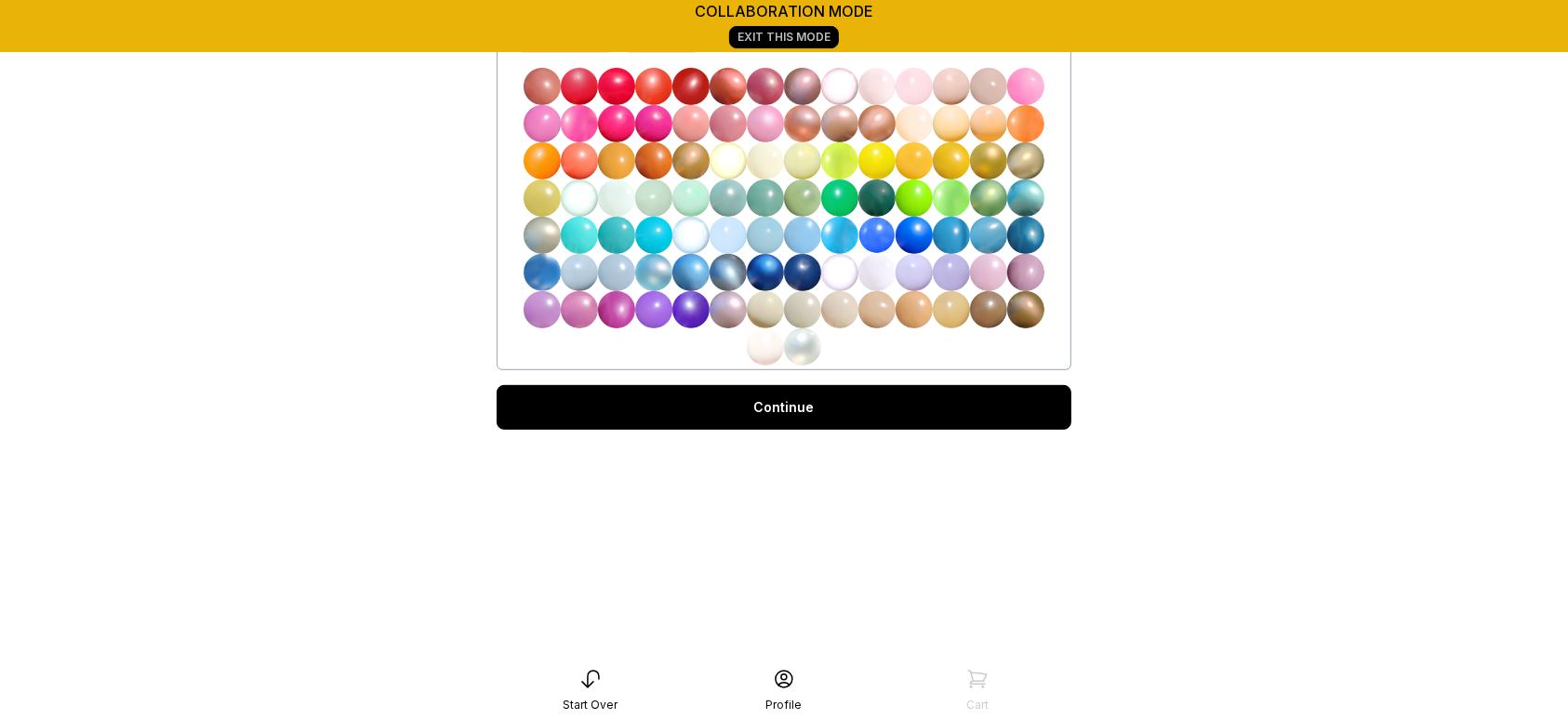
click at [893, 395] on link "Continue" at bounding box center [784, 406] width 575 height 44
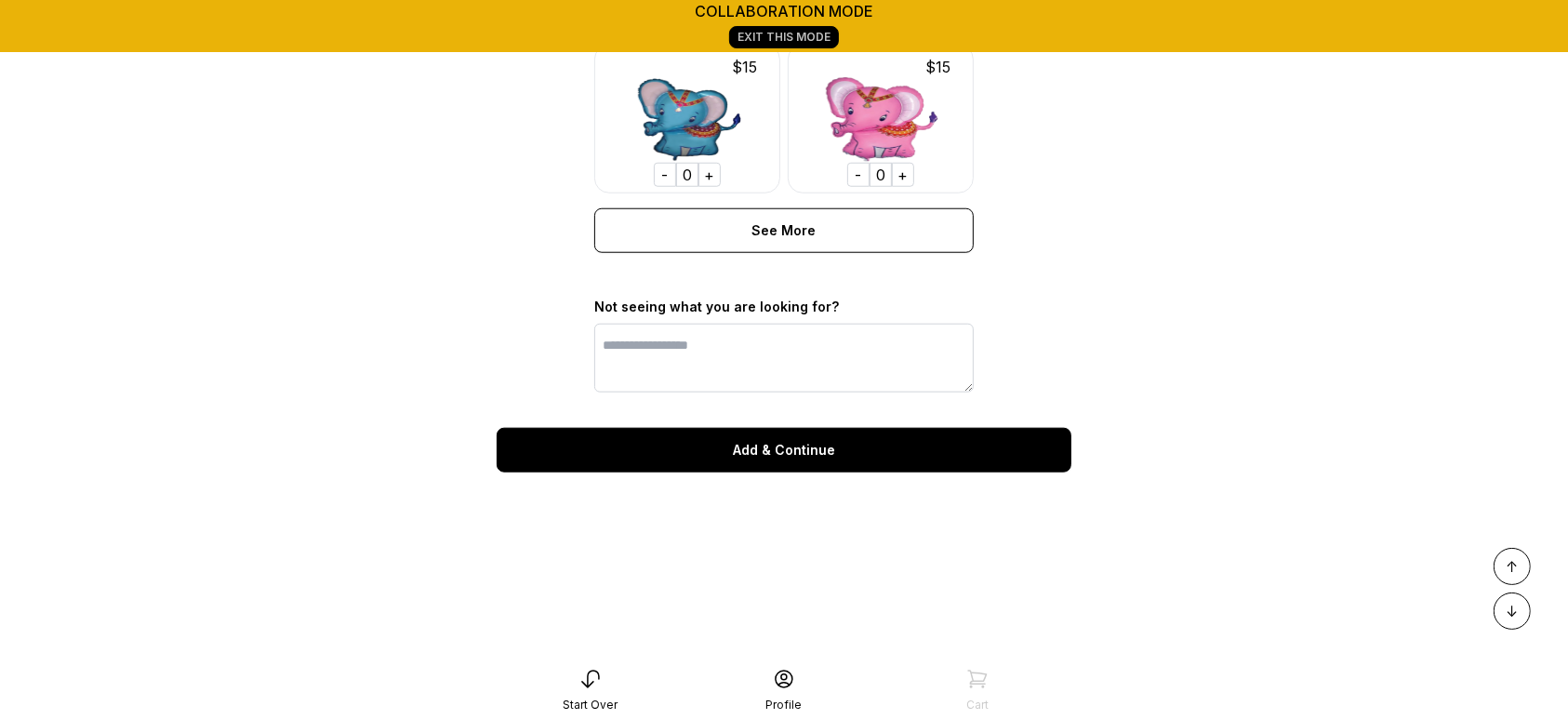
scroll to position [1511, 0]
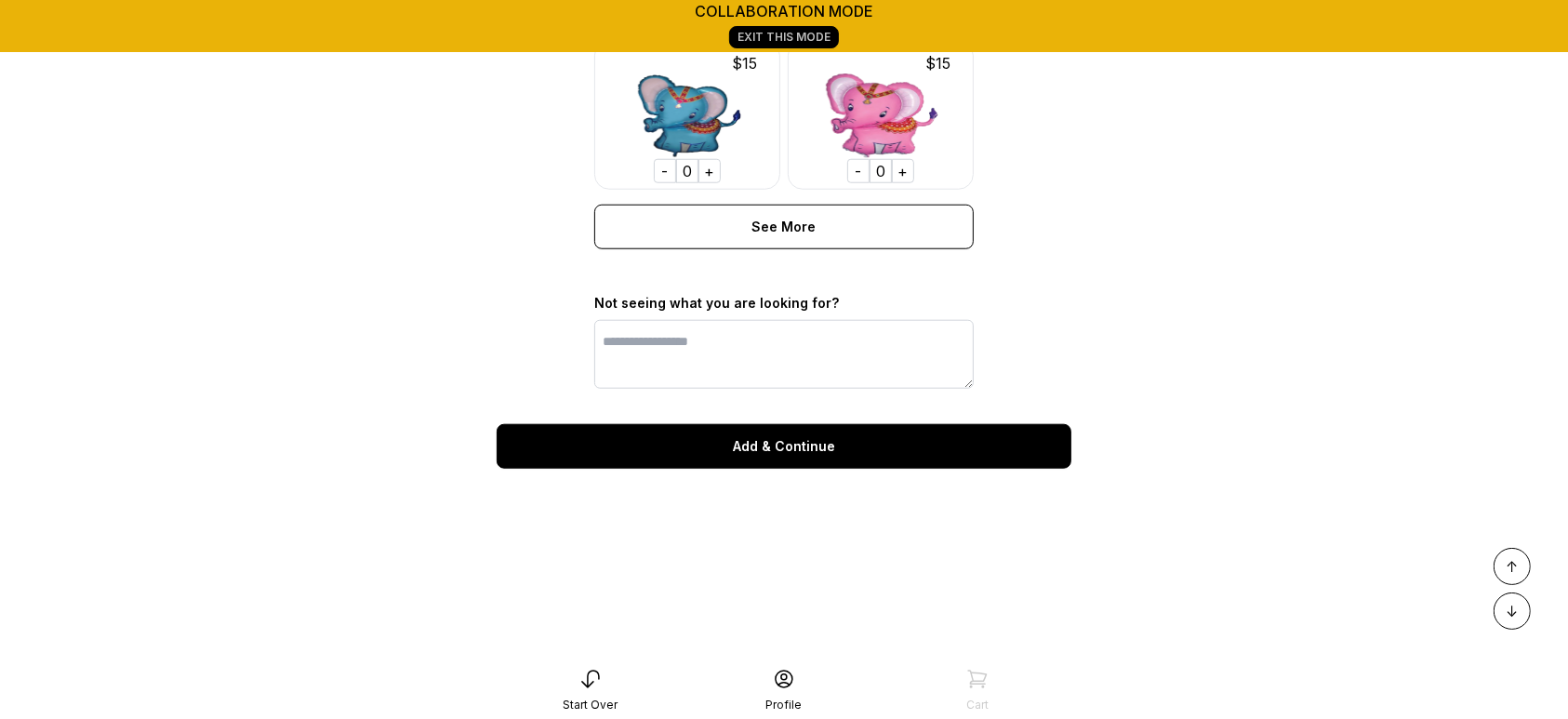
click at [862, 469] on div "Add & Continue" at bounding box center [784, 445] width 575 height 44
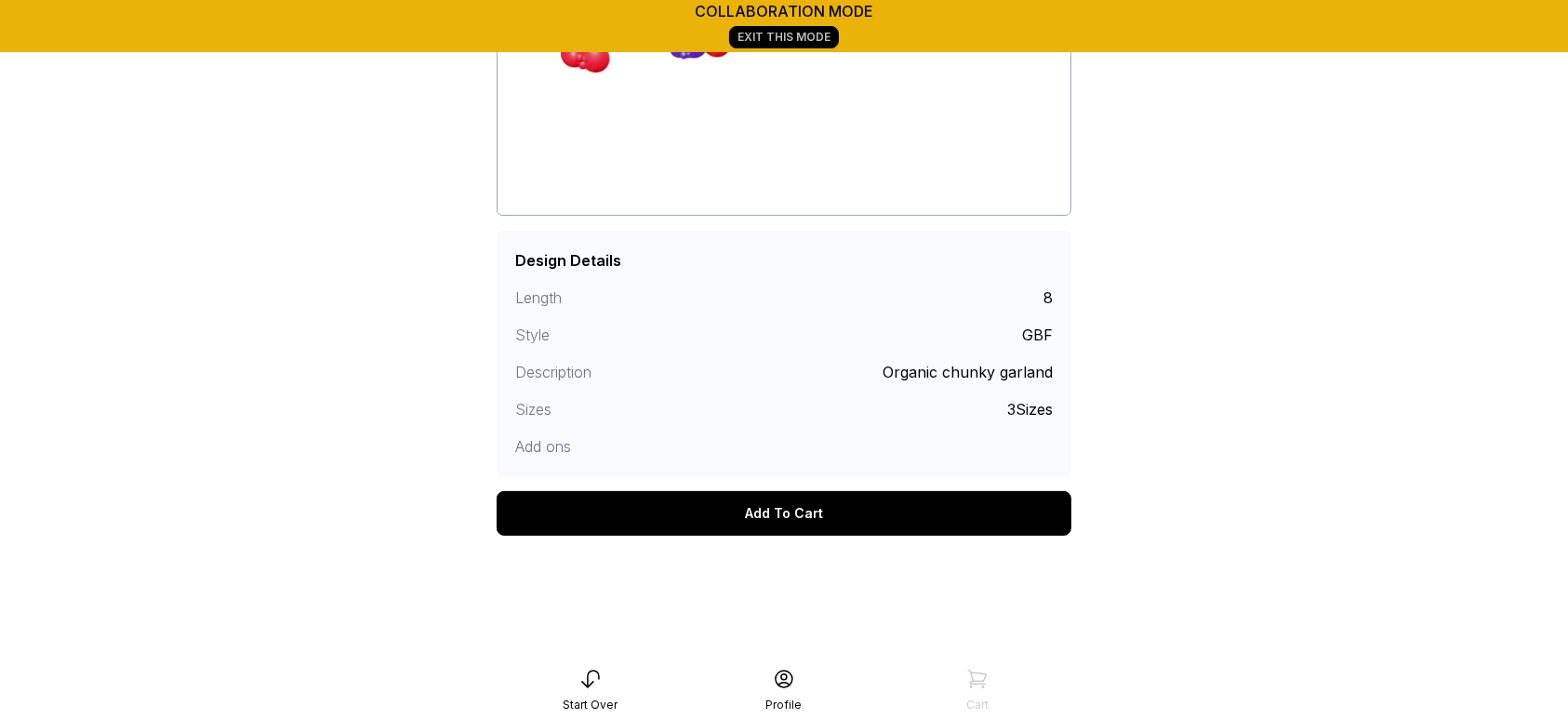
scroll to position [311, 0]
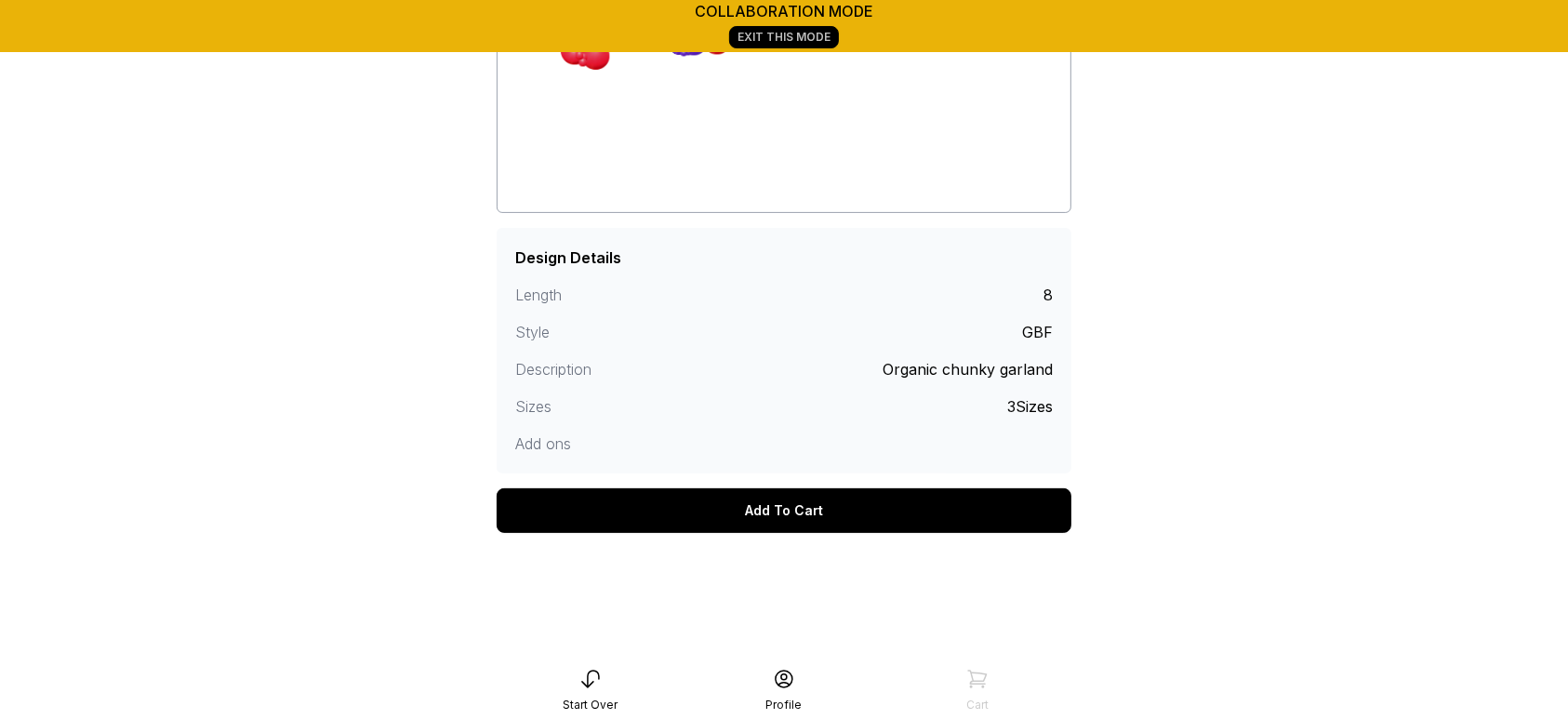
click at [872, 509] on div "Add To Cart" at bounding box center [784, 510] width 575 height 44
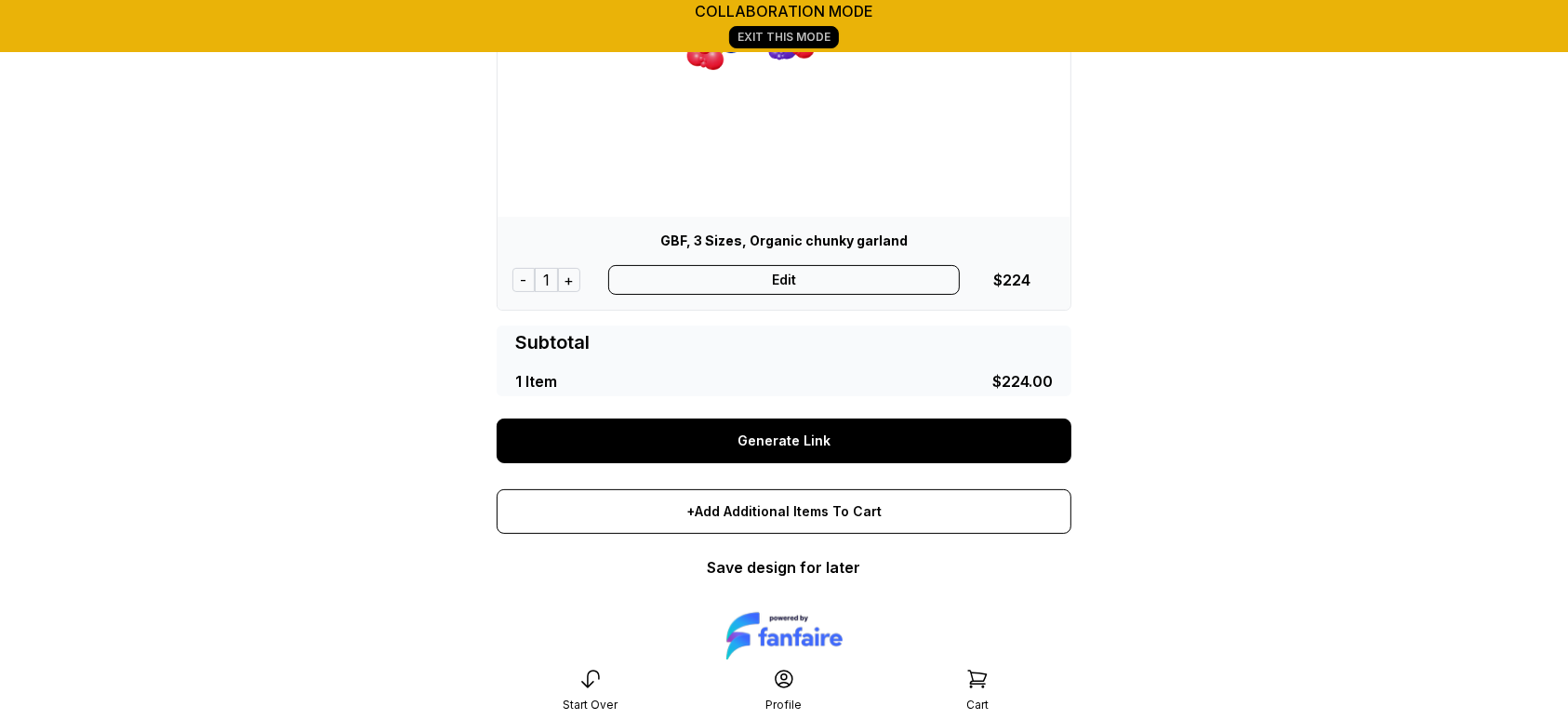
scroll to position [280, 0]
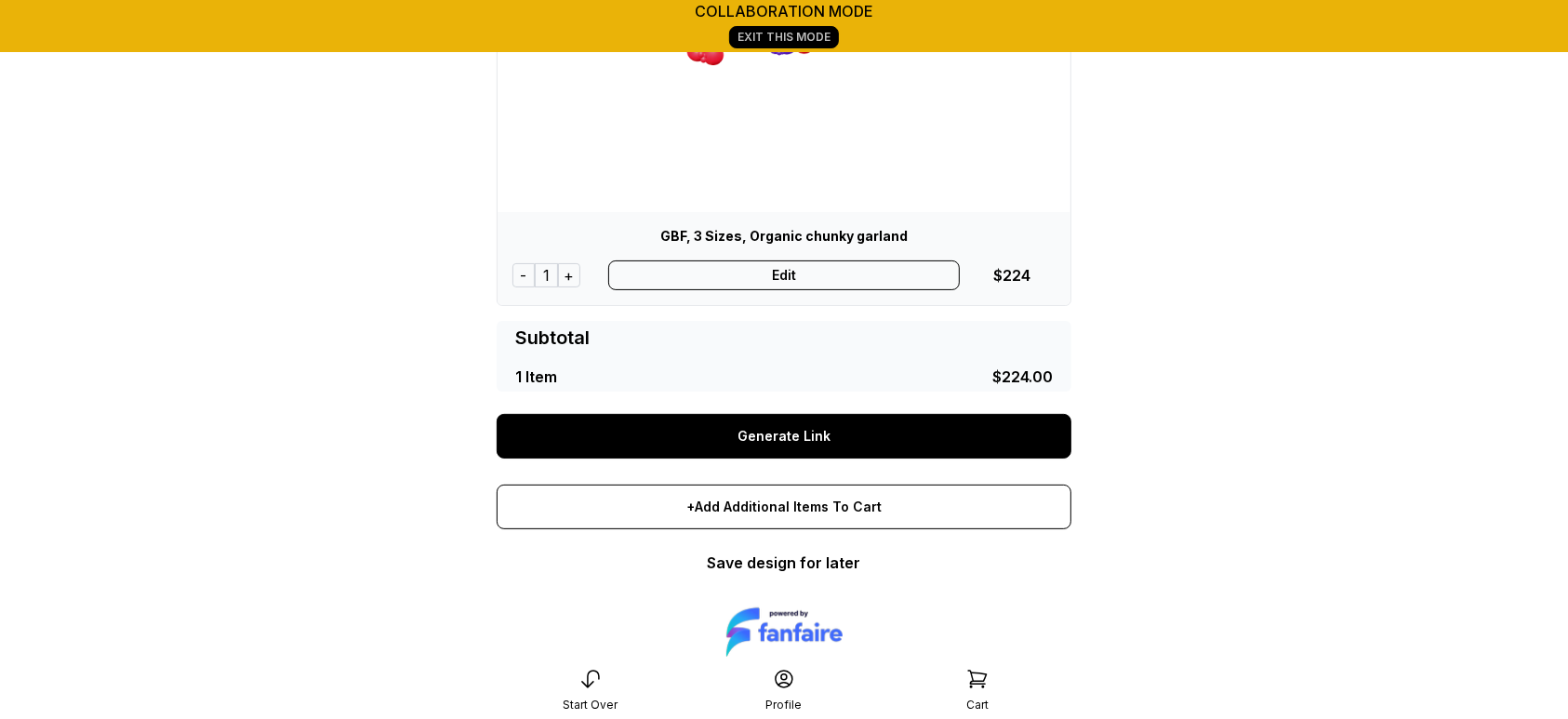
click at [789, 444] on link "Generate Link" at bounding box center [784, 436] width 575 height 44
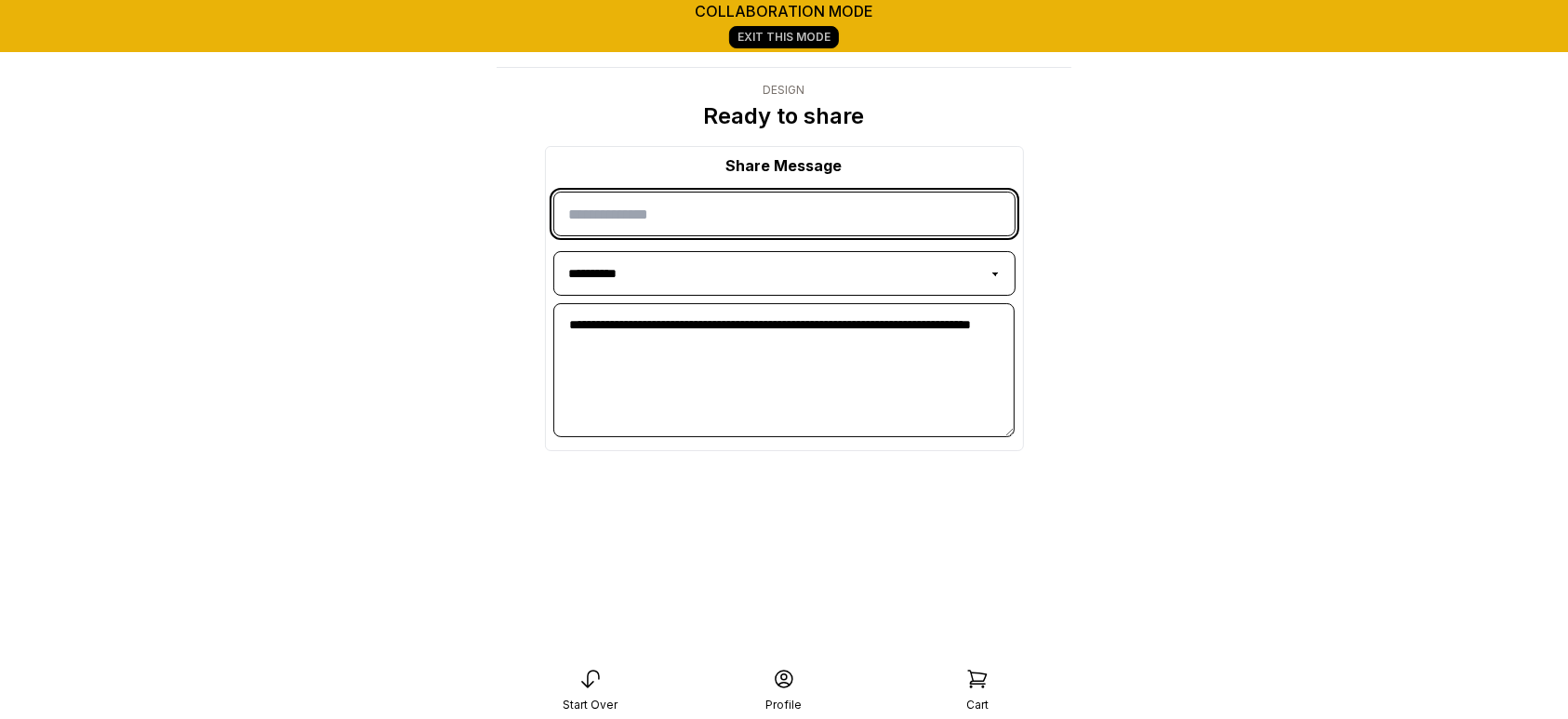
click at [714, 209] on input "input" at bounding box center [784, 213] width 462 height 44
type input "**********"
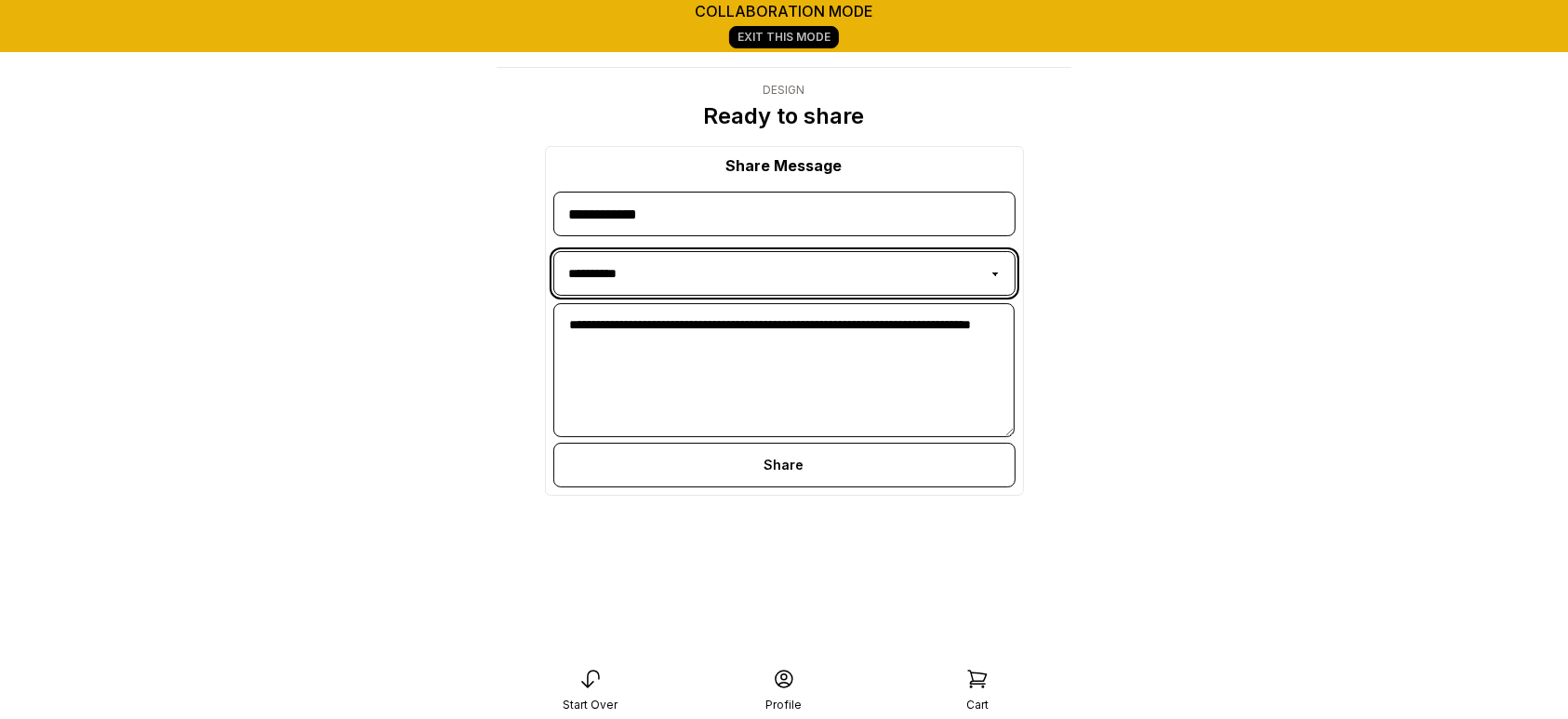
click at [698, 257] on select "**********" at bounding box center [784, 273] width 462 height 44
select select "**********"
click at [553, 251] on select "**********" at bounding box center [784, 273] width 462 height 44
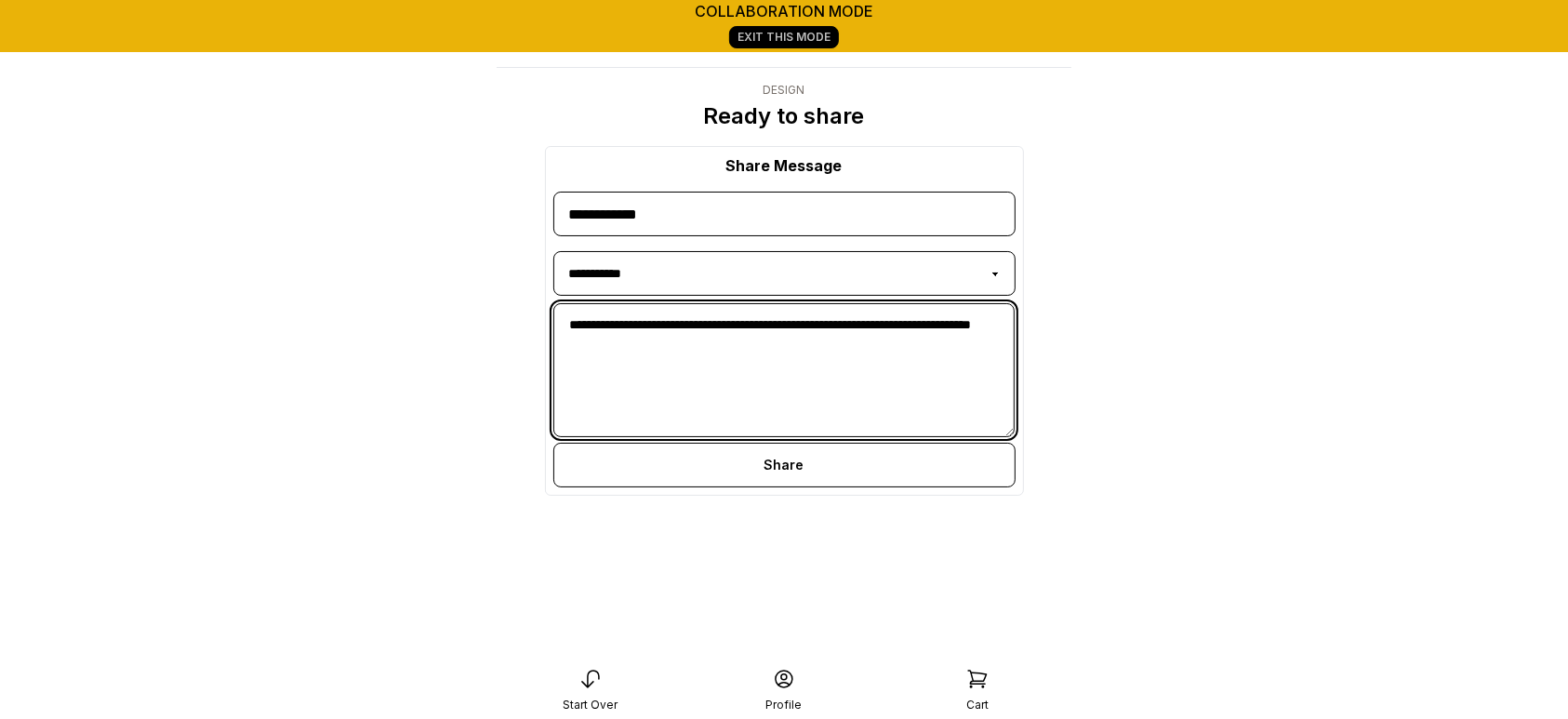
click at [746, 345] on textarea "**********" at bounding box center [784, 370] width 462 height 133
type textarea "**********"
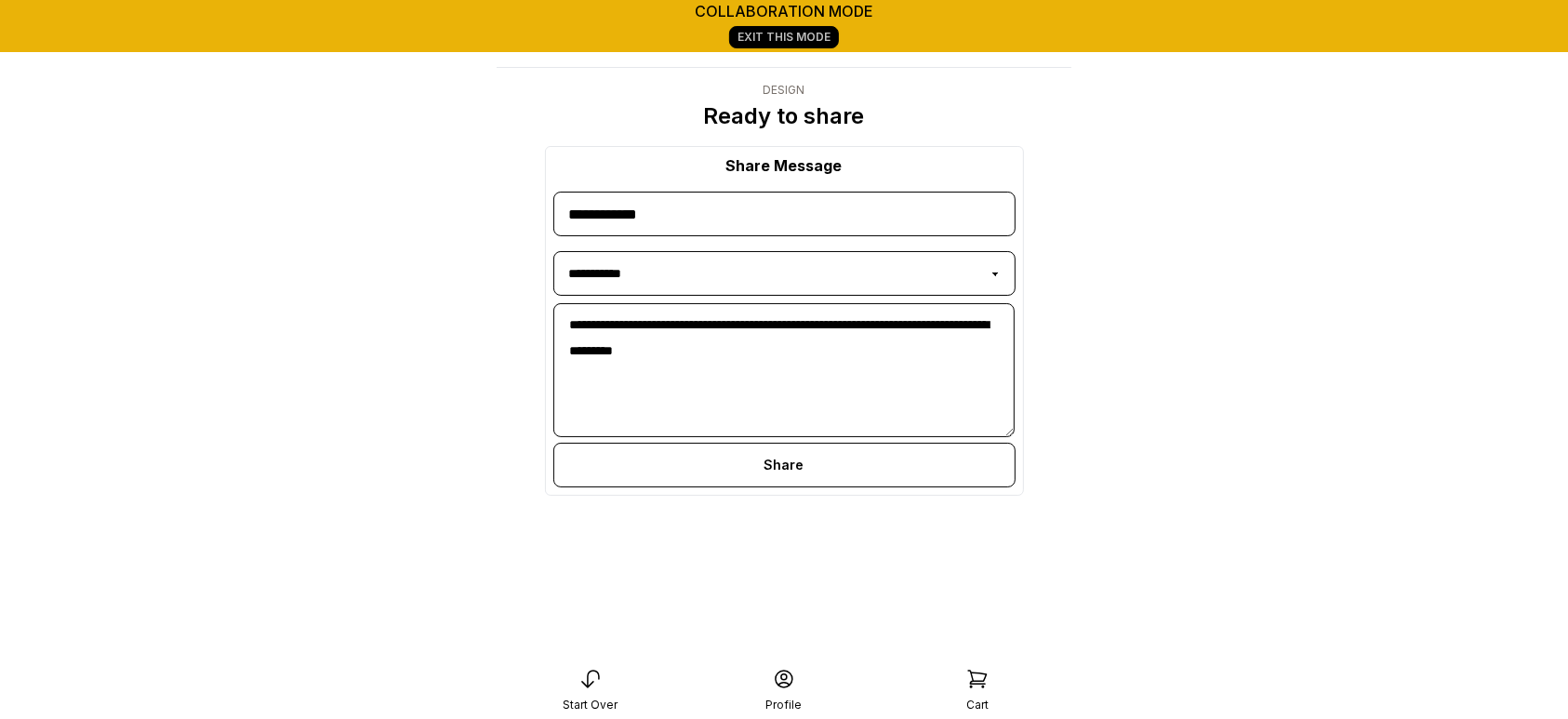
click at [772, 465] on div "Share" at bounding box center [784, 464] width 462 height 44
click at [883, 485] on icon at bounding box center [885, 482] width 23 height 23
click at [851, 488] on icon at bounding box center [848, 481] width 16 height 19
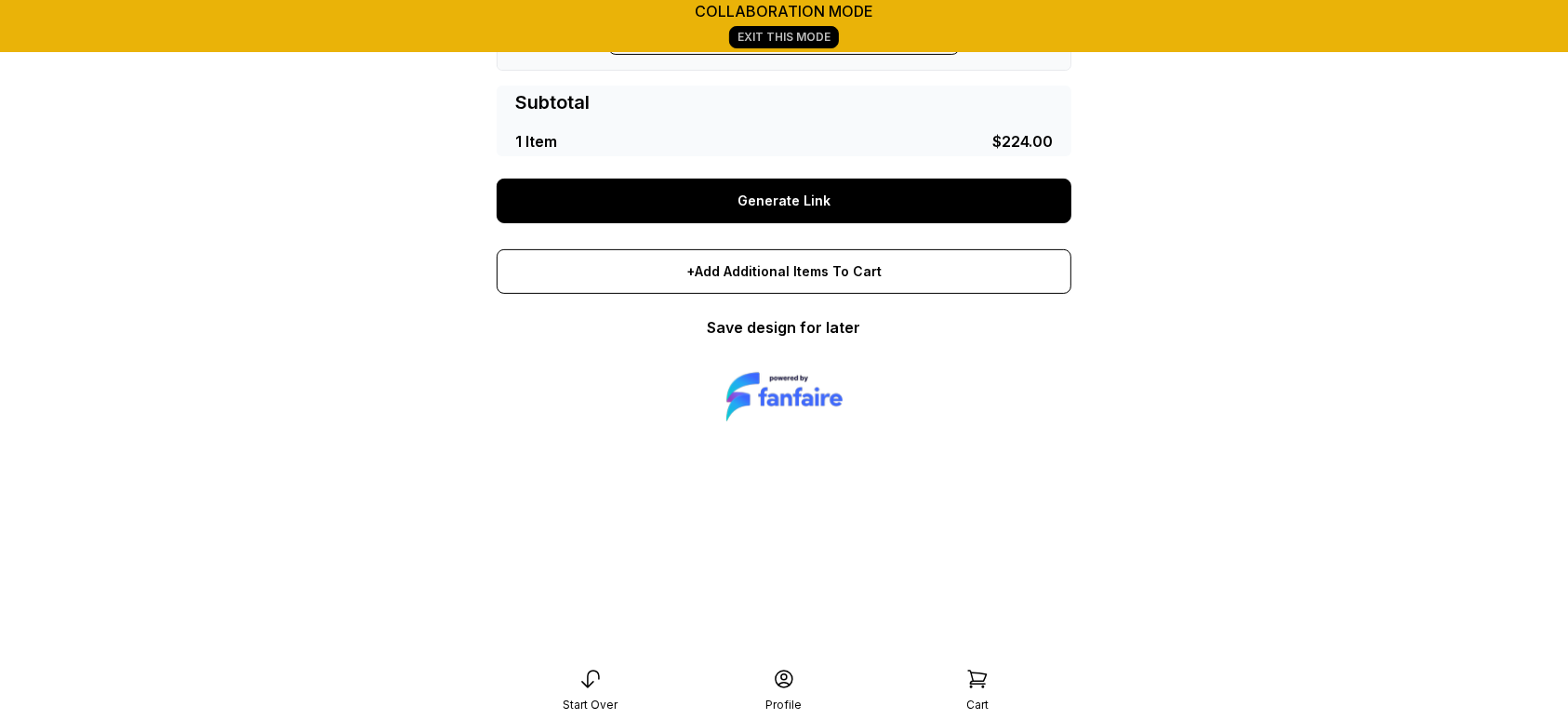
scroll to position [513, 0]
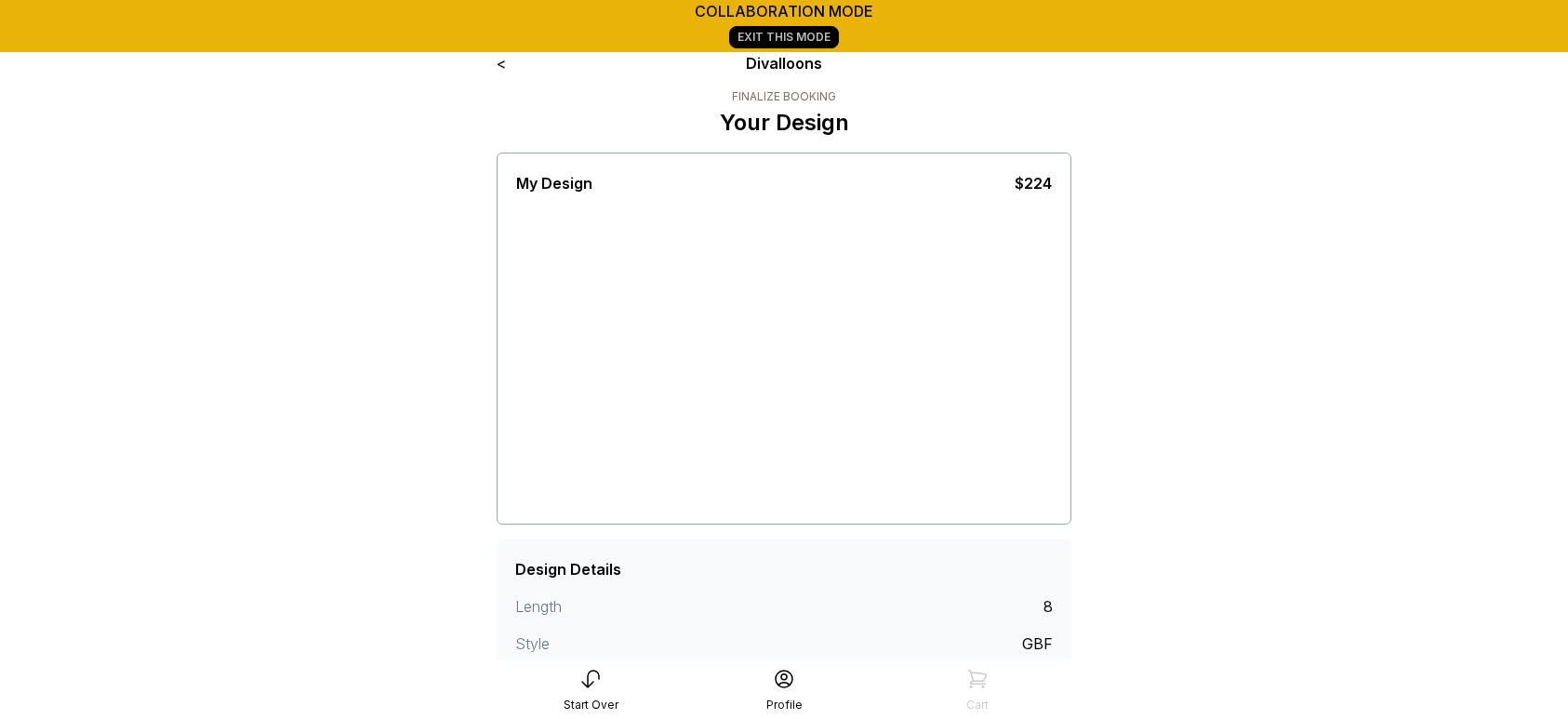
scroll to position [311, 0]
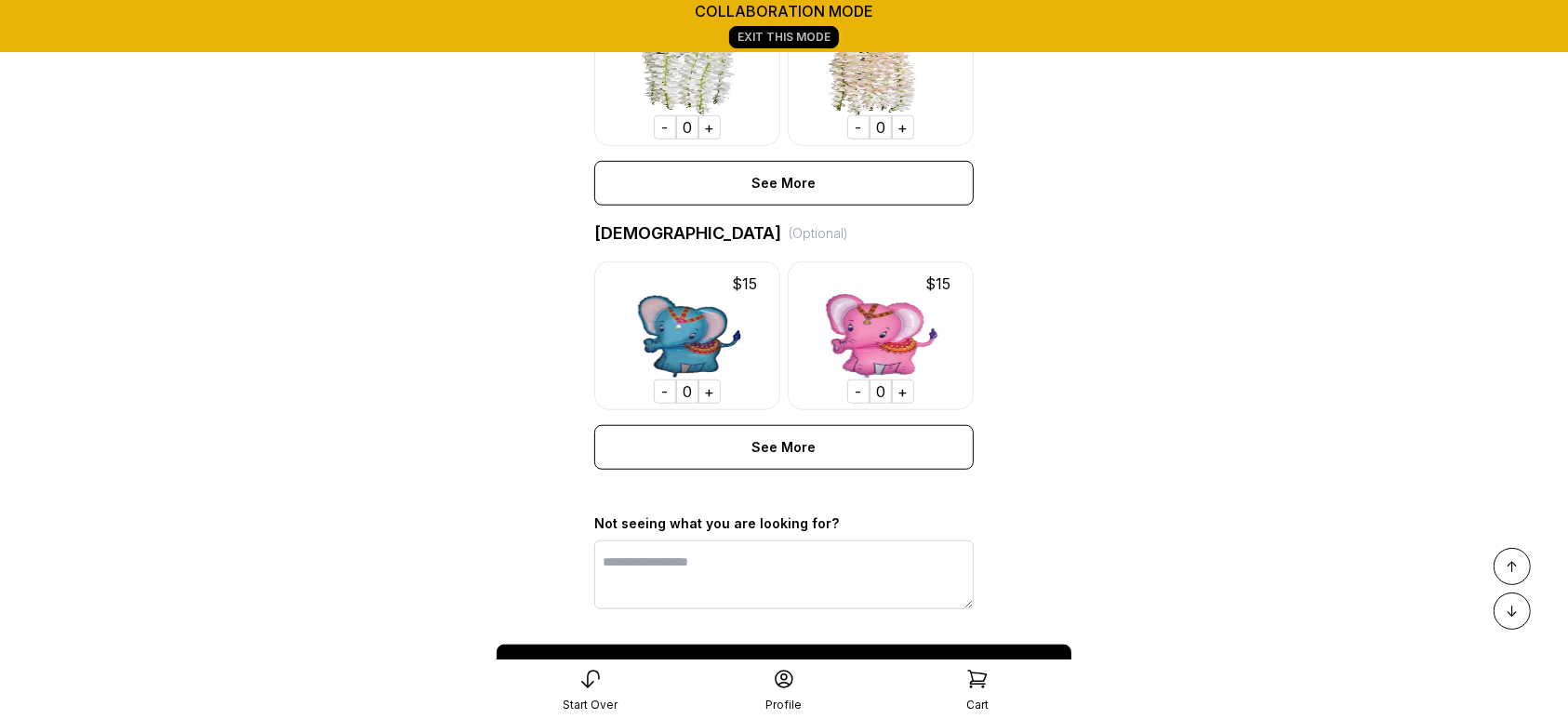
scroll to position [1287, 0]
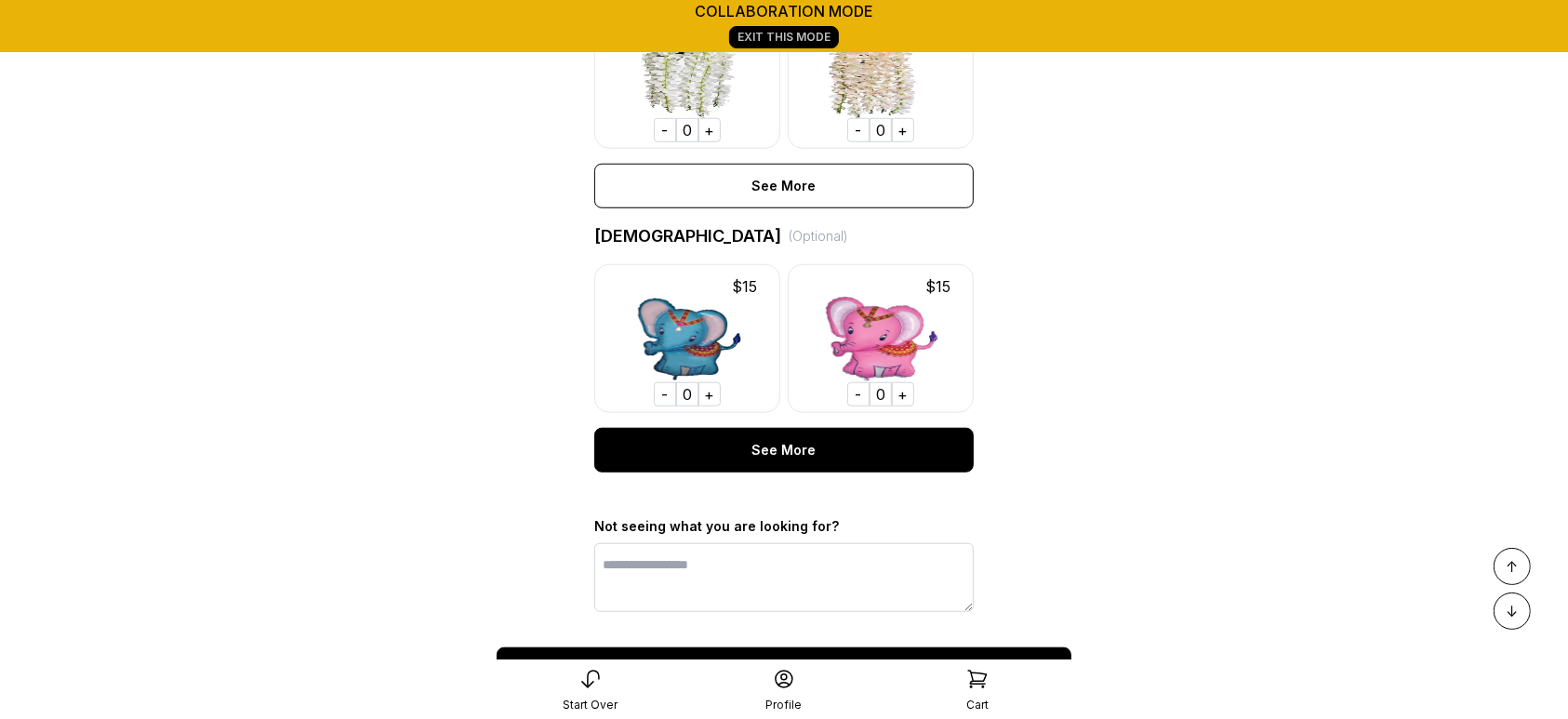
click at [816, 472] on div "See More" at bounding box center [784, 449] width 380 height 44
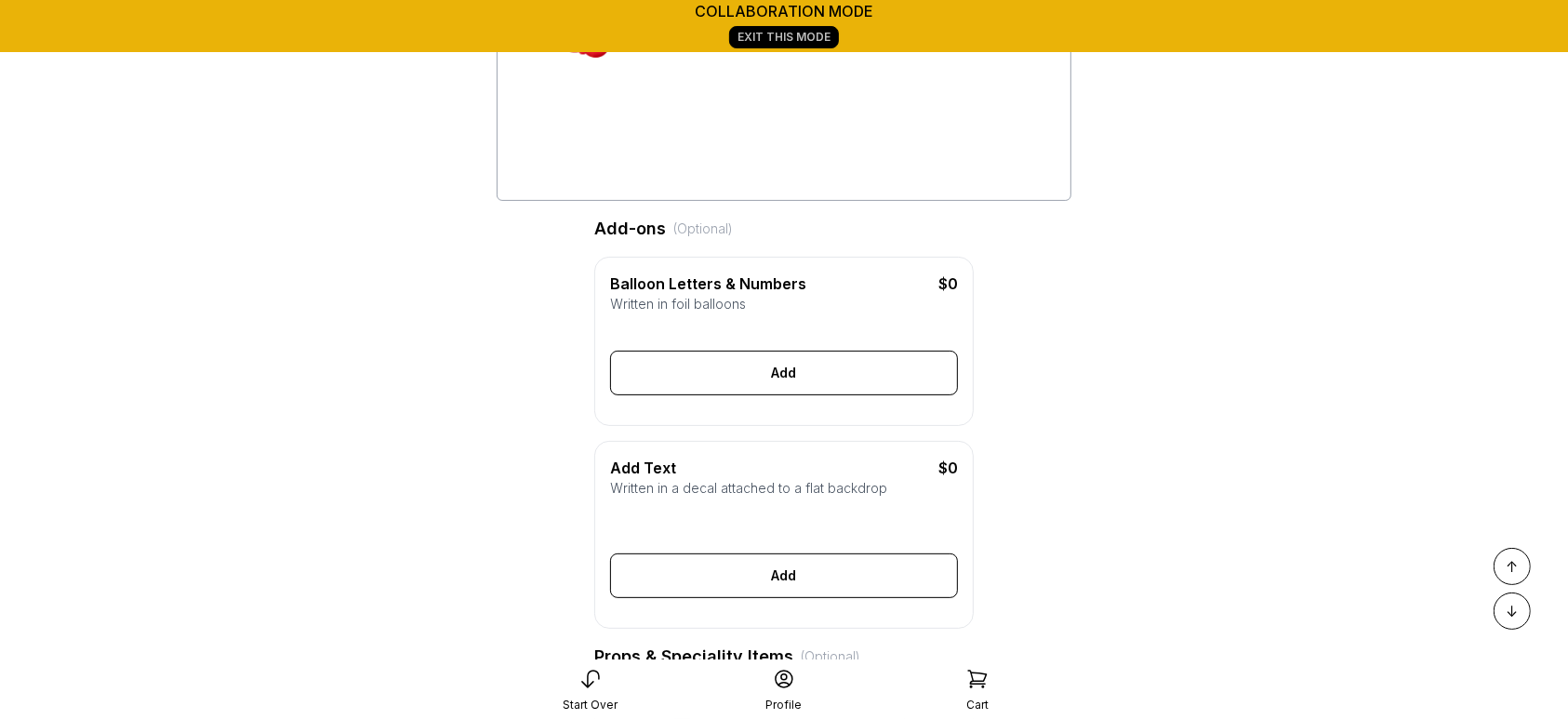
scroll to position [404, 0]
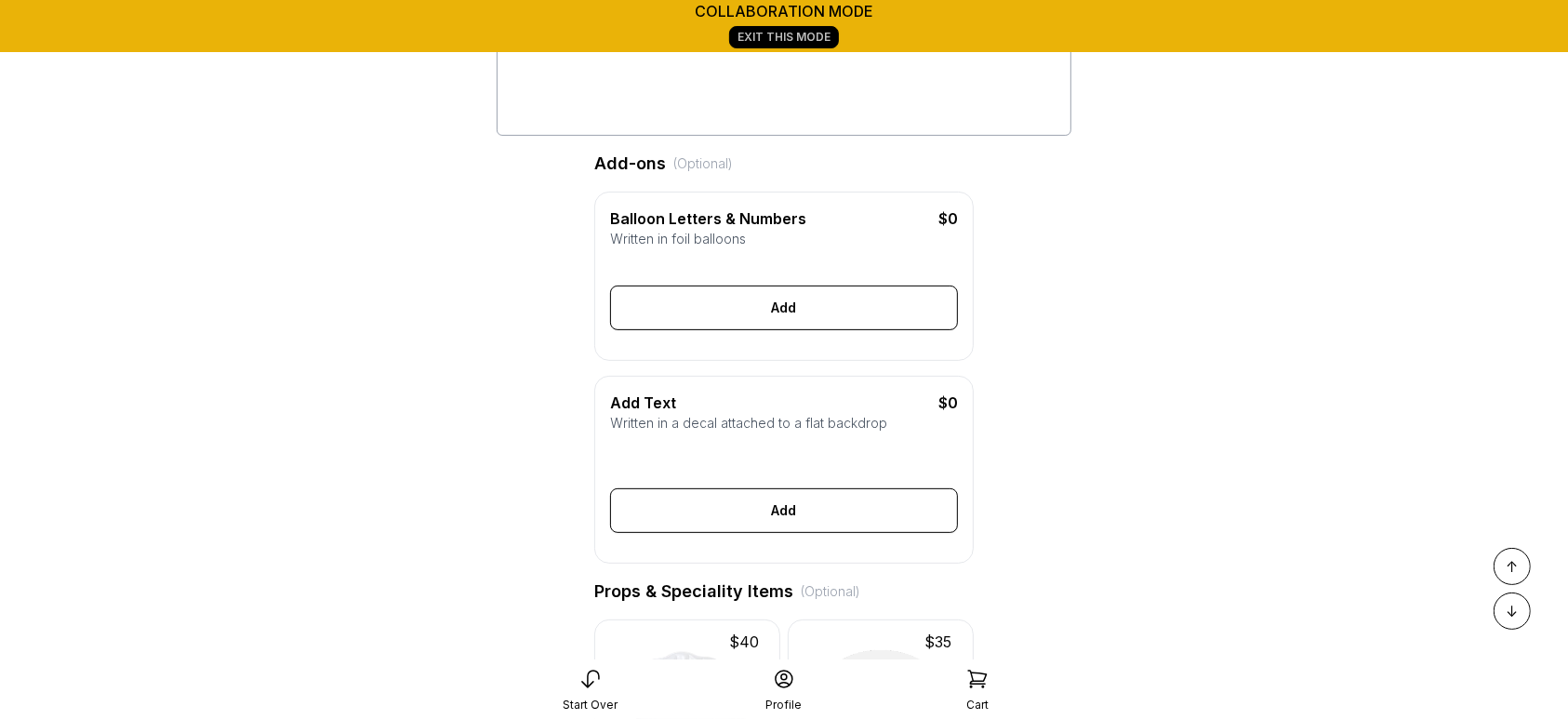
click at [740, 455] on div "Add Text $0 Written in a decal attached to a flat backdrop select font Color Si…" at bounding box center [784, 469] width 380 height 187
click at [740, 471] on div at bounding box center [784, 456] width 347 height 33
click at [754, 433] on div "Written in a decal attached to a flat backdrop" at bounding box center [784, 423] width 347 height 19
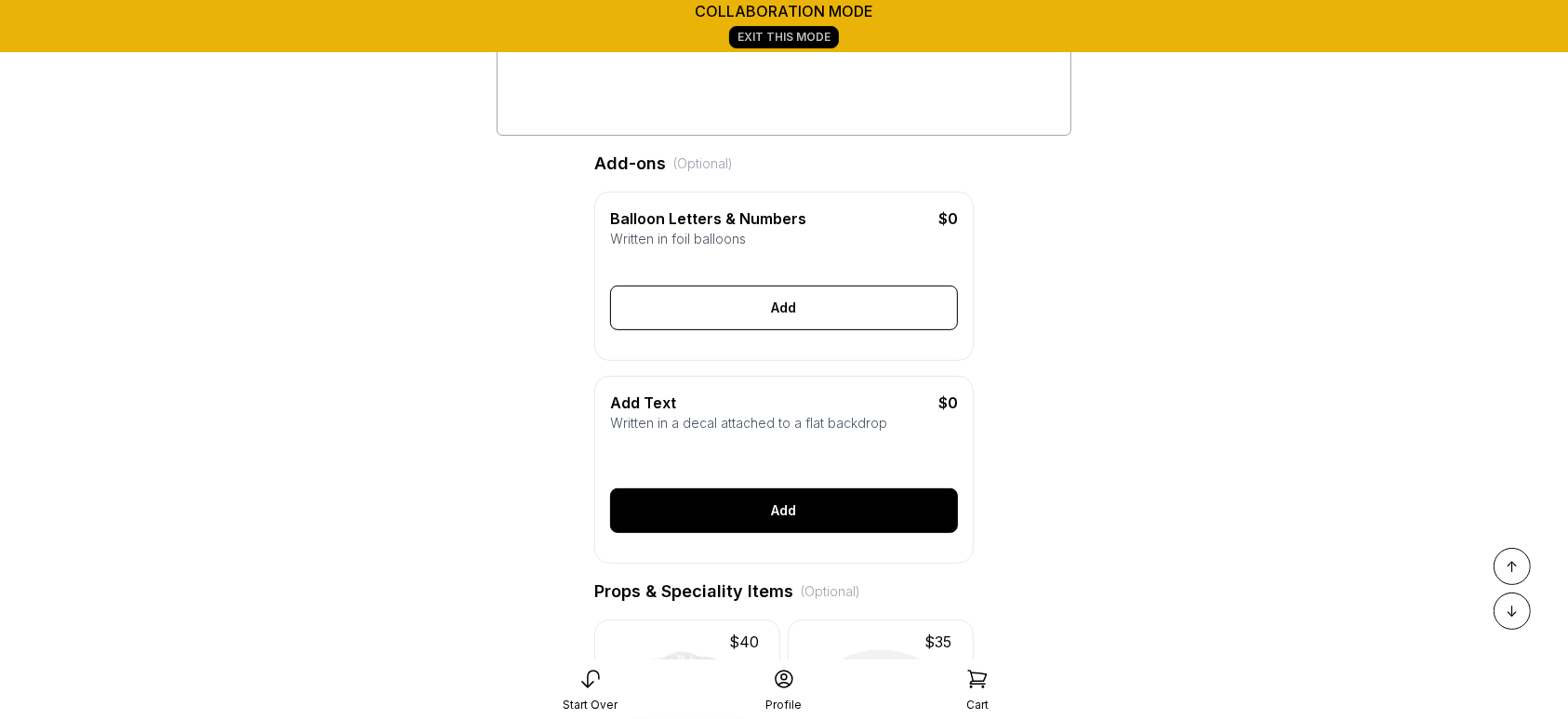
click at [716, 533] on div "Add" at bounding box center [784, 510] width 347 height 44
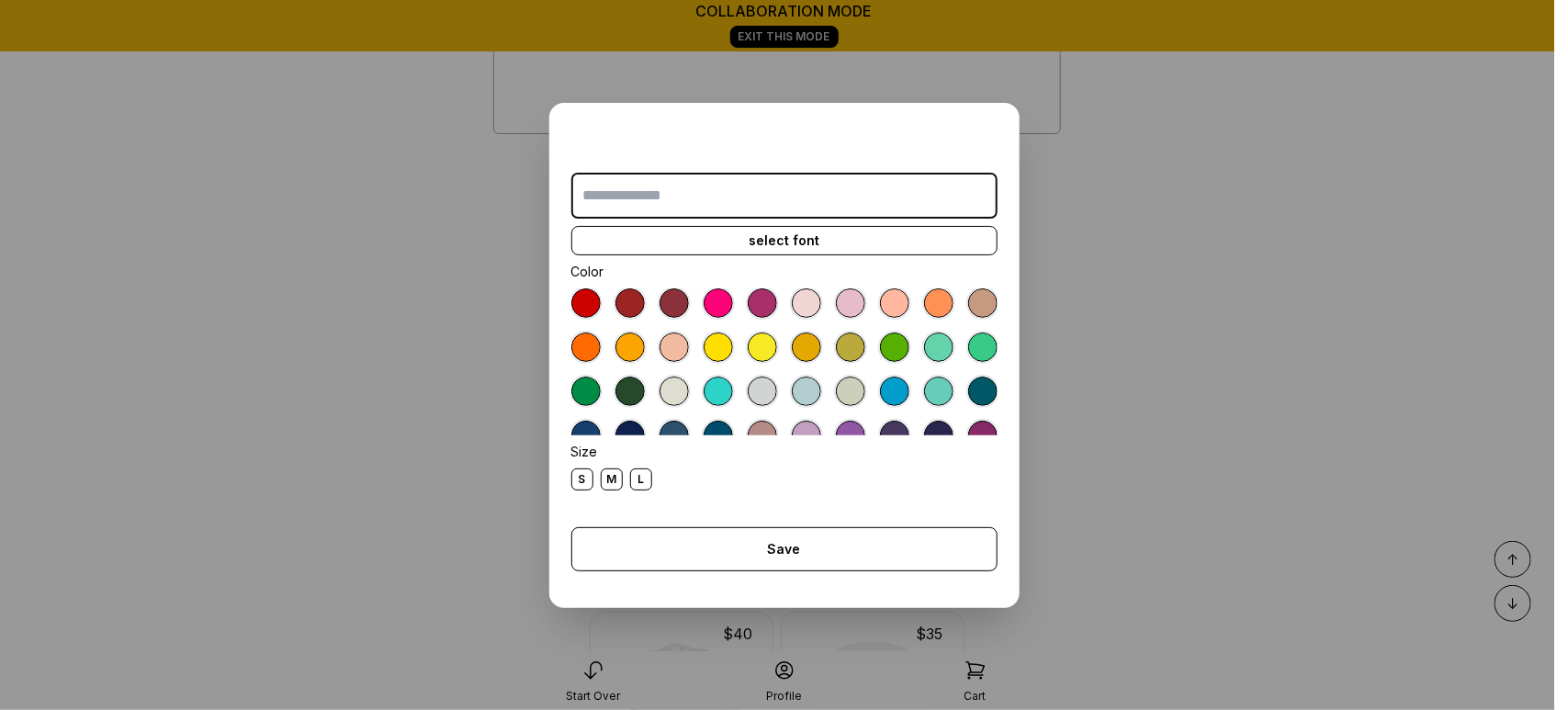
click at [1263, 319] on dialog "select font Color Size S M L Save Close" at bounding box center [784, 355] width 1568 height 710
click at [1131, 206] on dialog "select font Color Size S M L Save Close" at bounding box center [784, 355] width 1568 height 710
click at [1041, 364] on dialog "select font Color Size S M L Save Close" at bounding box center [784, 355] width 1568 height 710
click at [1004, 114] on div "select font Color Size S M L Save Close" at bounding box center [784, 355] width 470 height 505
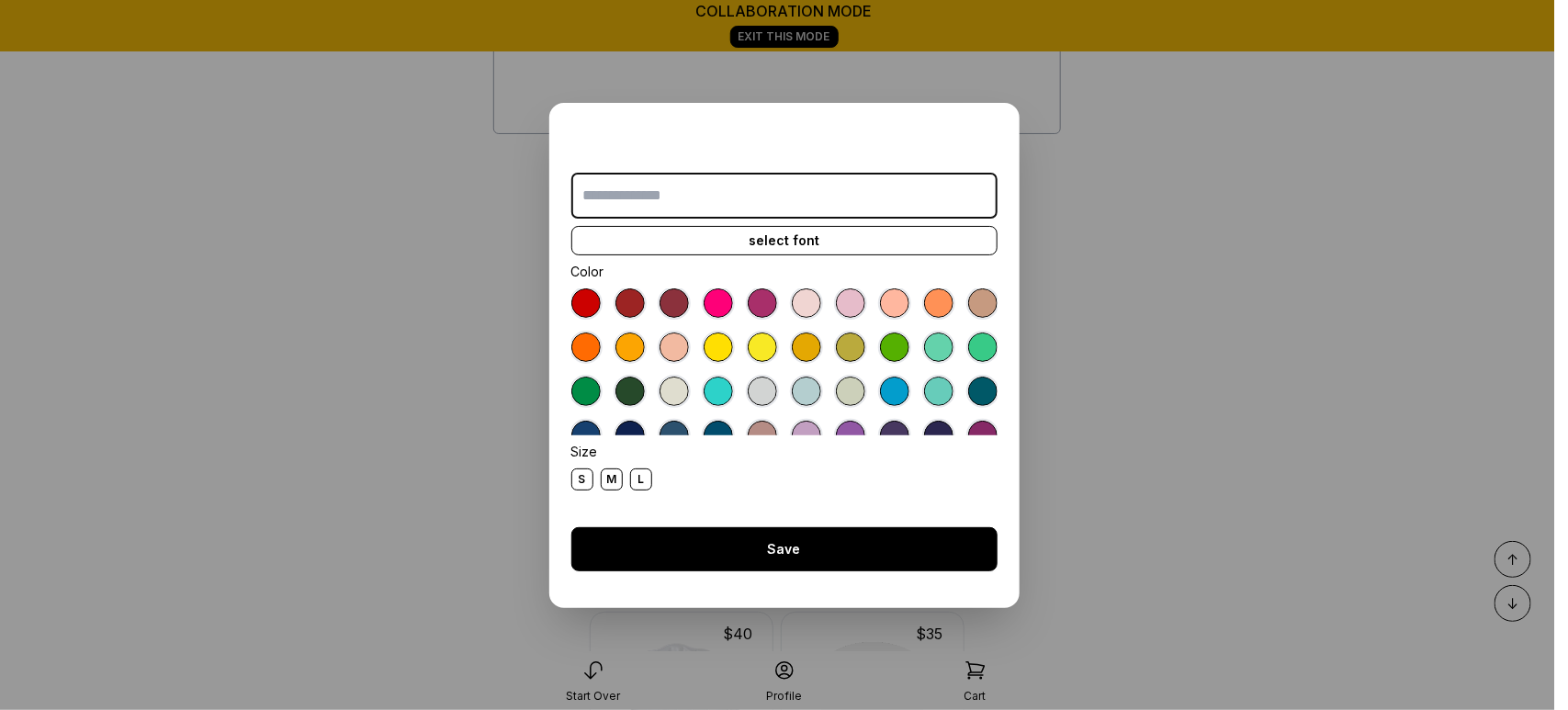
click at [852, 553] on div "Save" at bounding box center [784, 548] width 426 height 44
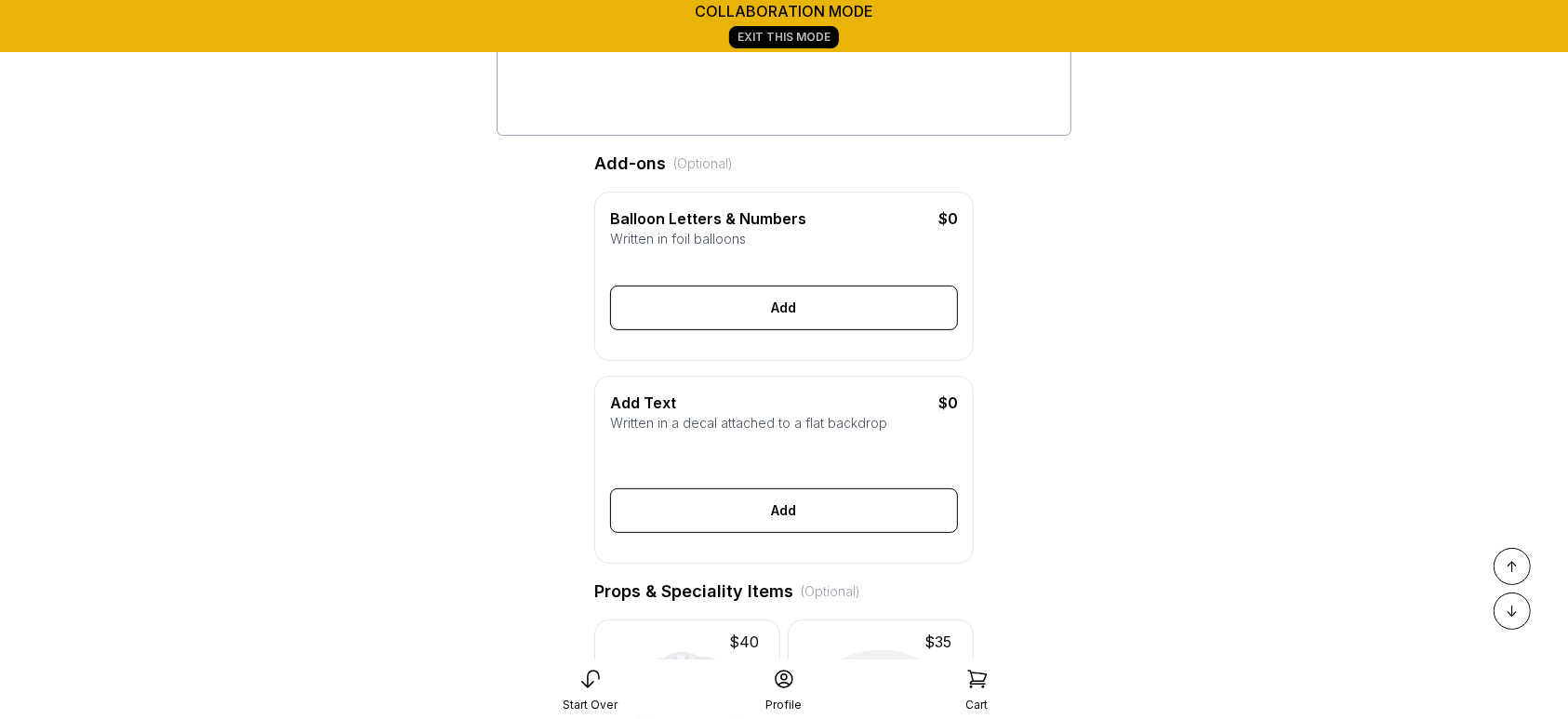
drag, startPoint x: 730, startPoint y: 541, endPoint x: 747, endPoint y: 405, distance: 137.1
click at [730, 533] on div "Add" at bounding box center [784, 510] width 347 height 44
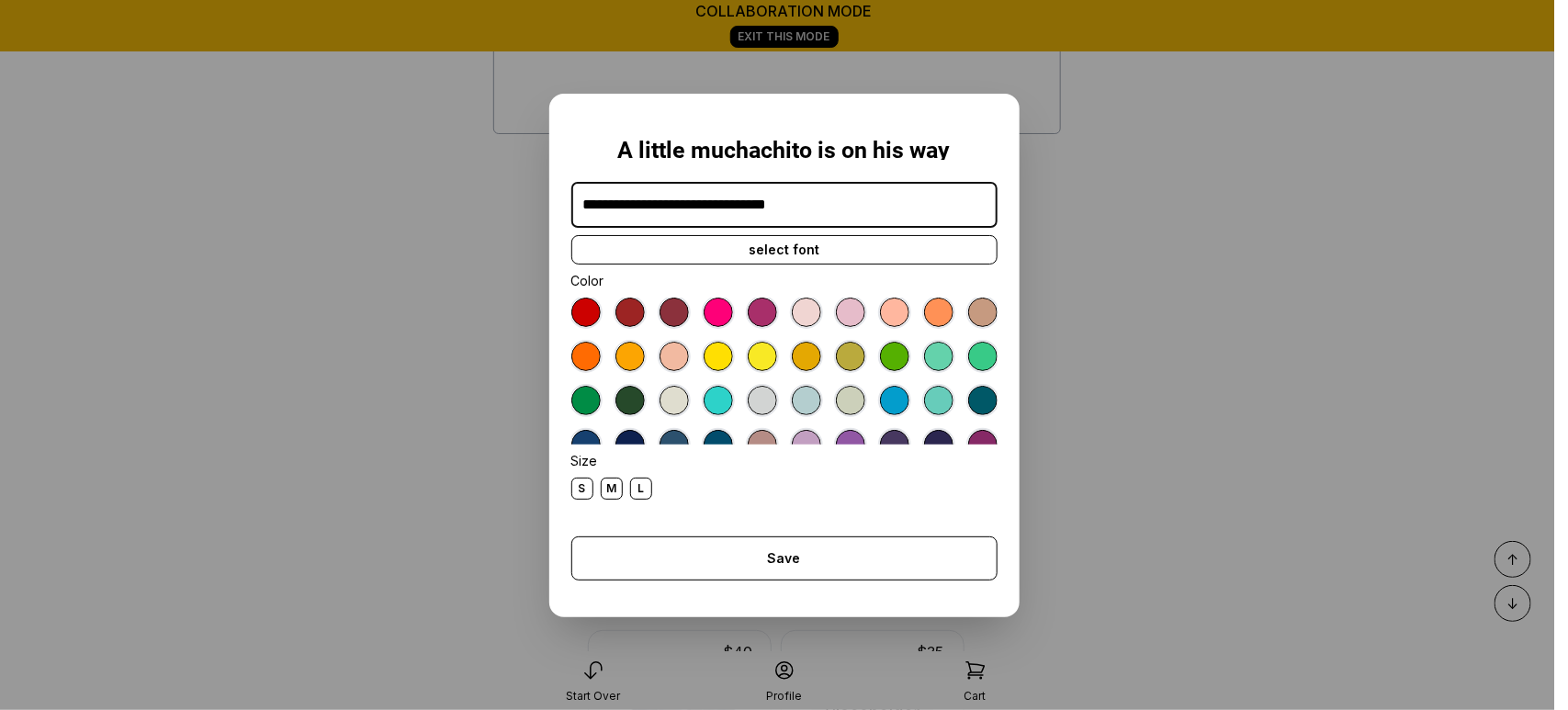
type input "**********"
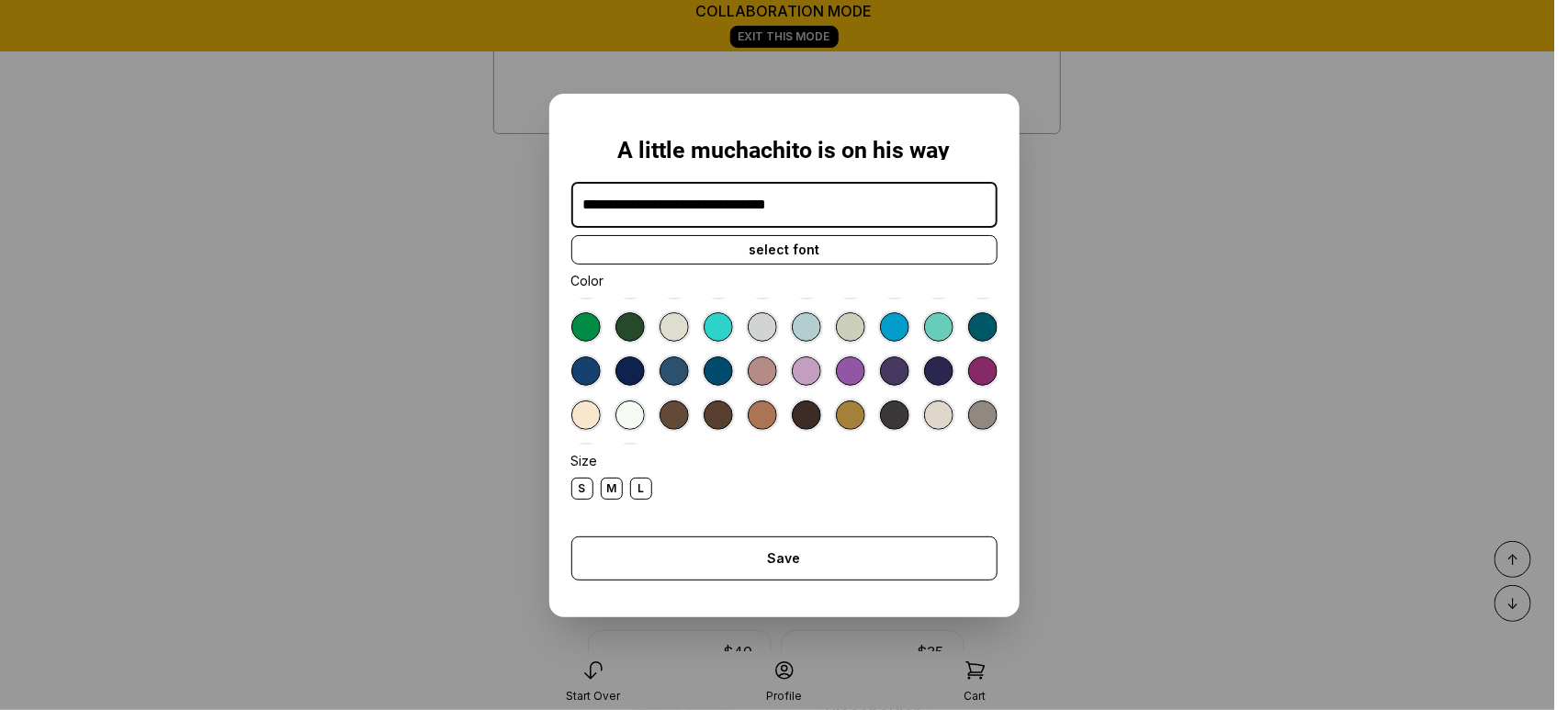
scroll to position [77, 0]
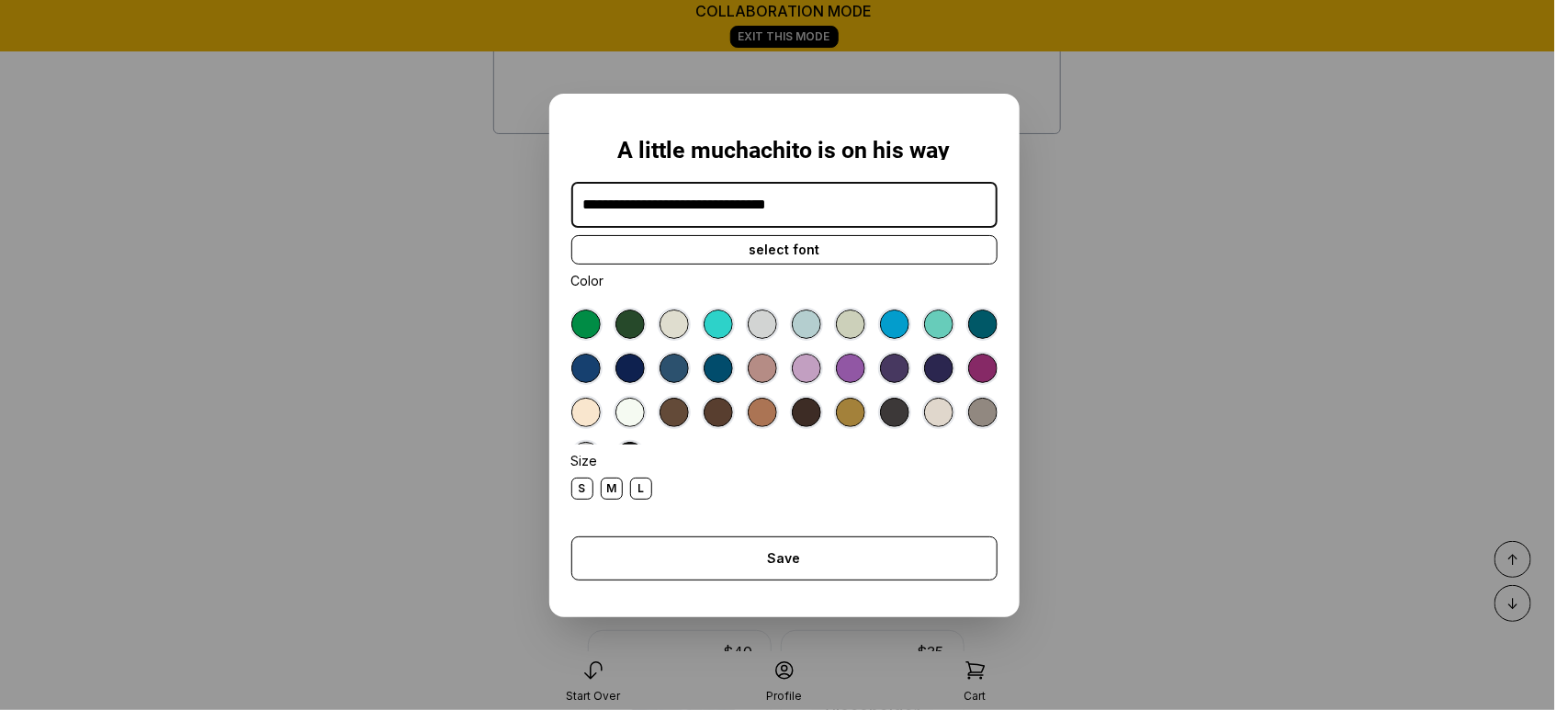
click at [601, 359] on div at bounding box center [585, 368] width 29 height 29
click at [644, 374] on div at bounding box center [630, 368] width 29 height 29
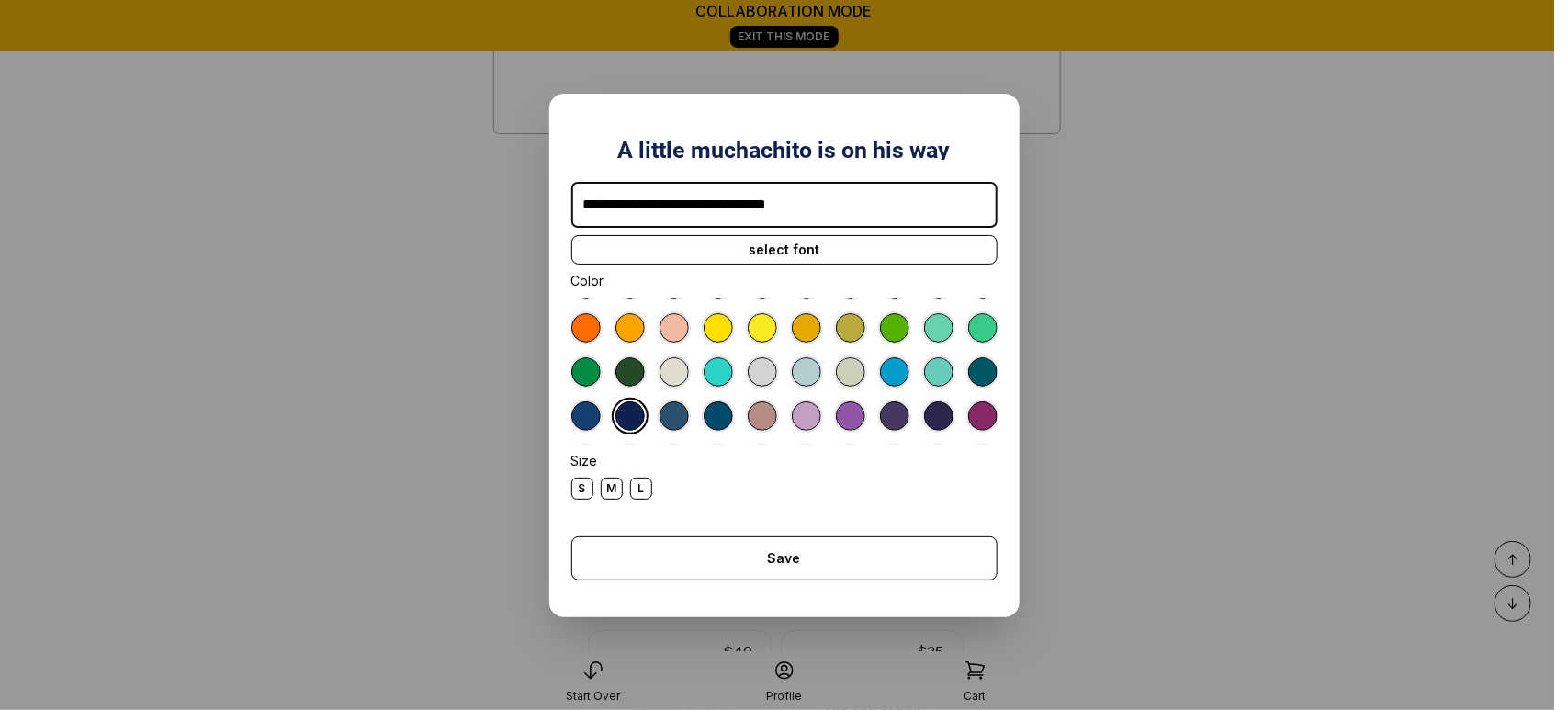
scroll to position [0, 0]
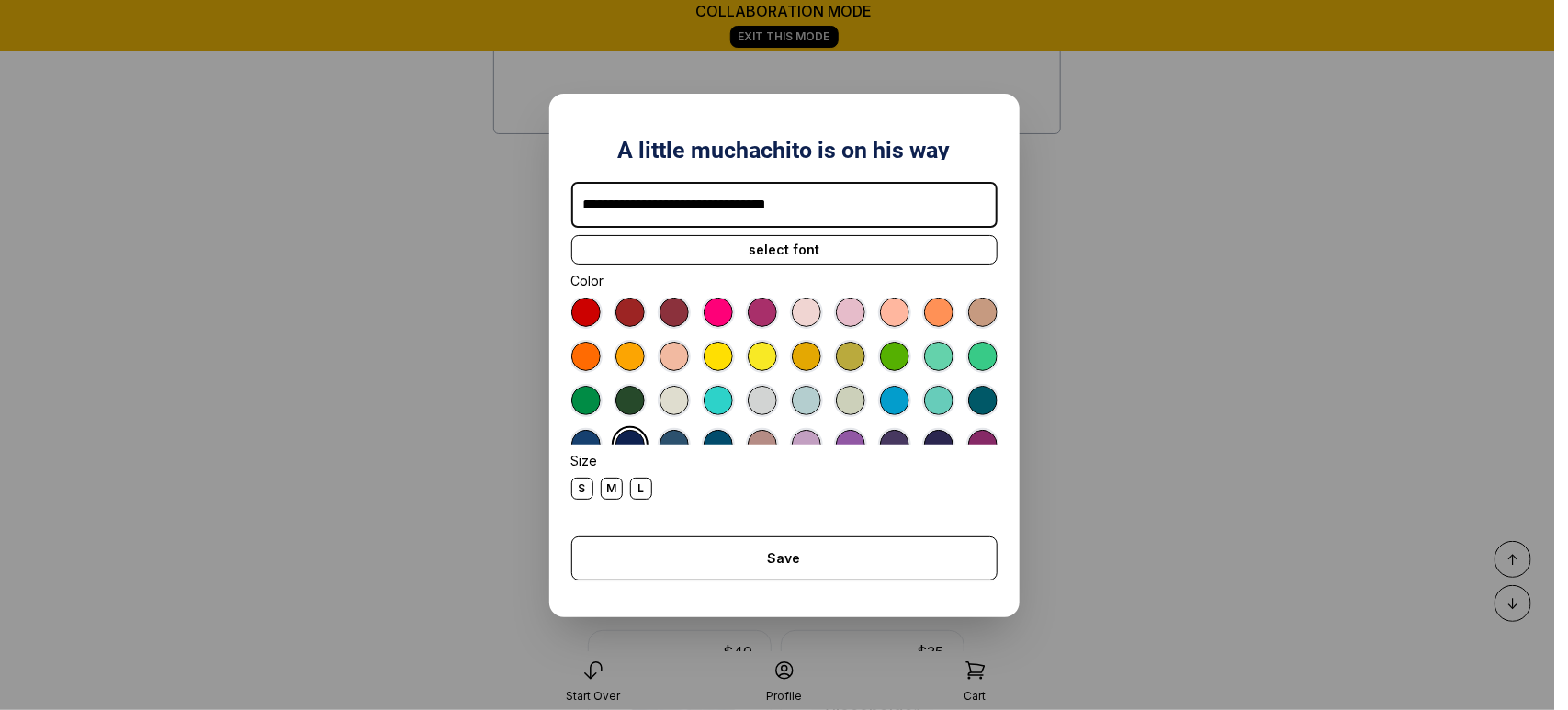
click at [580, 306] on div at bounding box center [585, 312] width 29 height 29
click at [644, 434] on div at bounding box center [630, 444] width 29 height 29
click at [601, 436] on div at bounding box center [585, 444] width 29 height 29
click at [900, 235] on div "select font" at bounding box center [784, 250] width 426 height 29
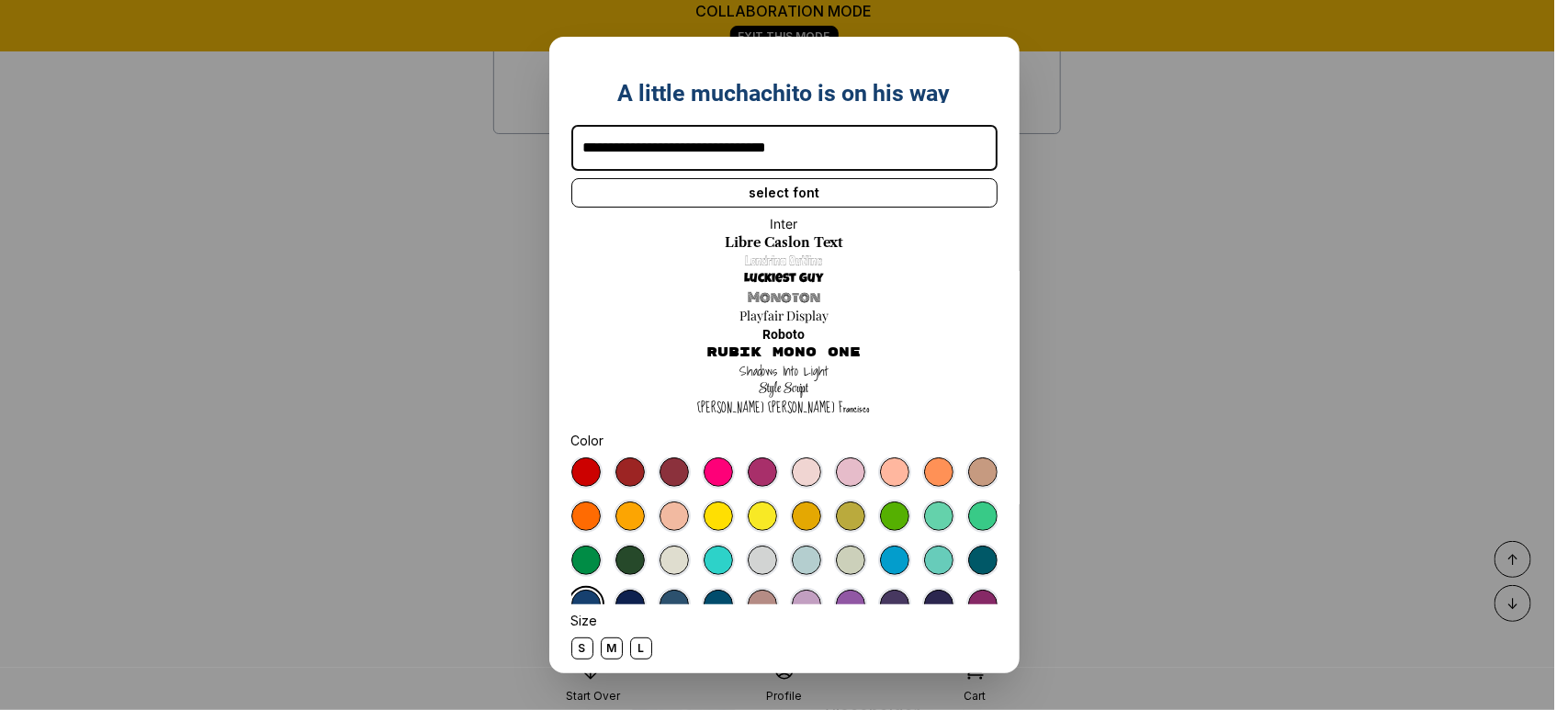
click at [799, 241] on link "Libre Caslon Text" at bounding box center [784, 242] width 118 height 18
click at [783, 295] on link "Monoton" at bounding box center [783, 297] width 73 height 18
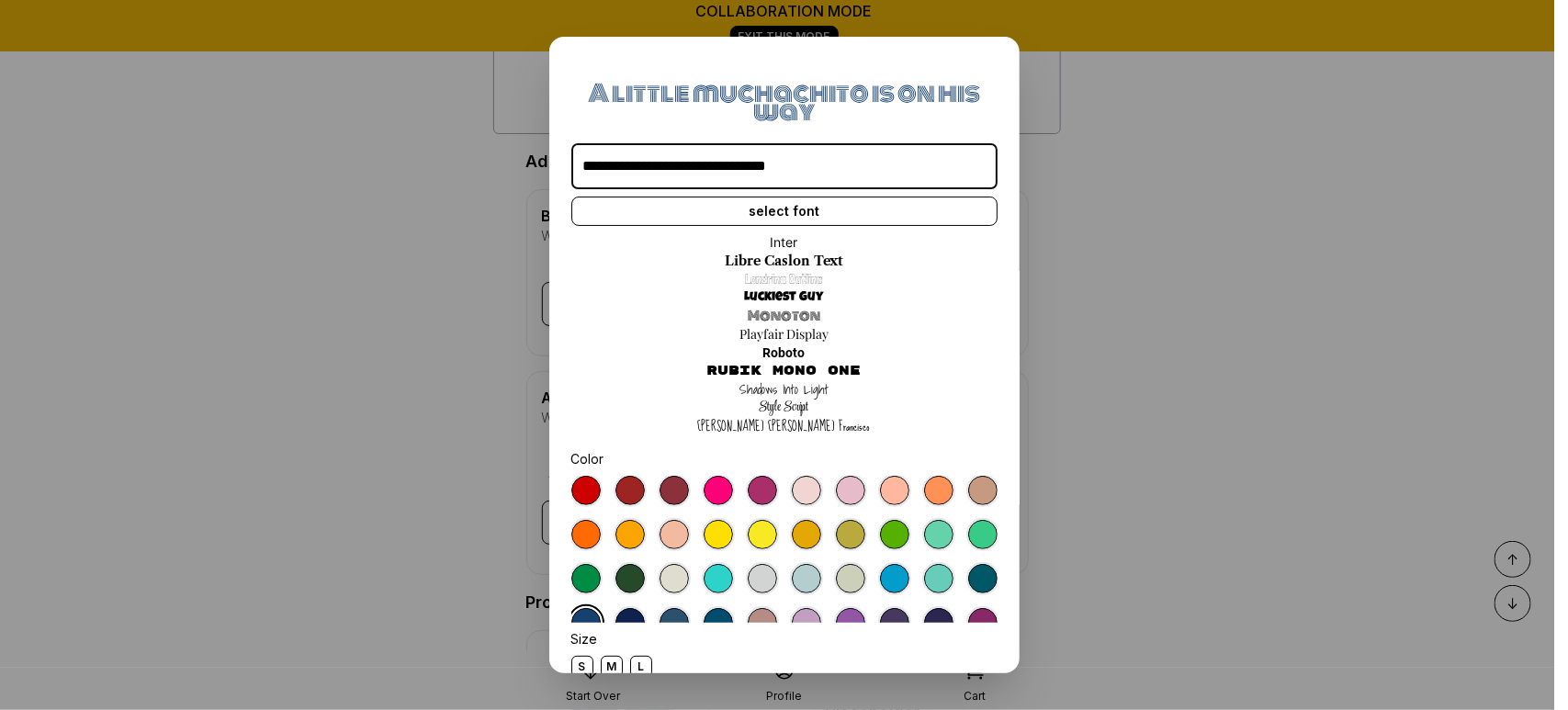
click at [769, 295] on link "Luckiest Guy" at bounding box center [784, 297] width 78 height 18
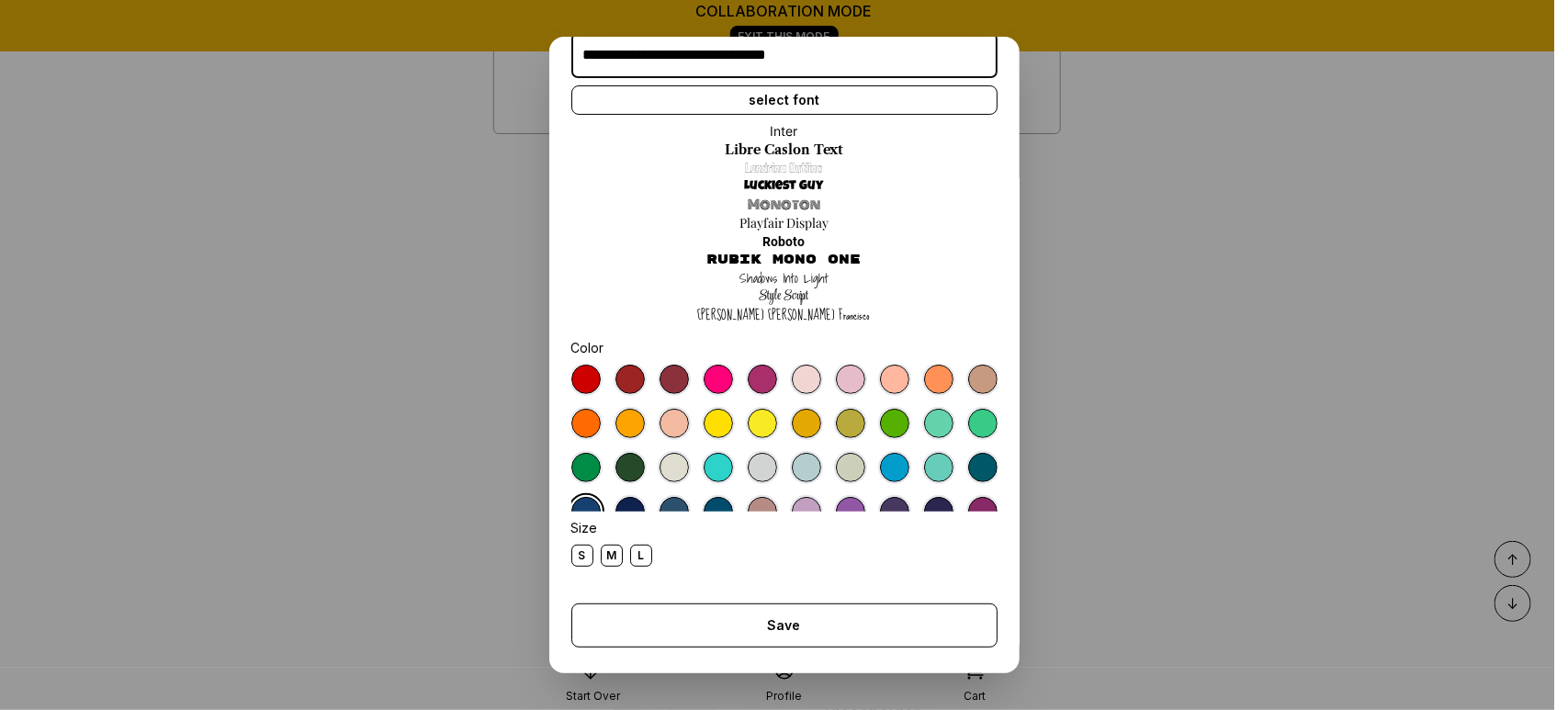
scroll to position [95, 0]
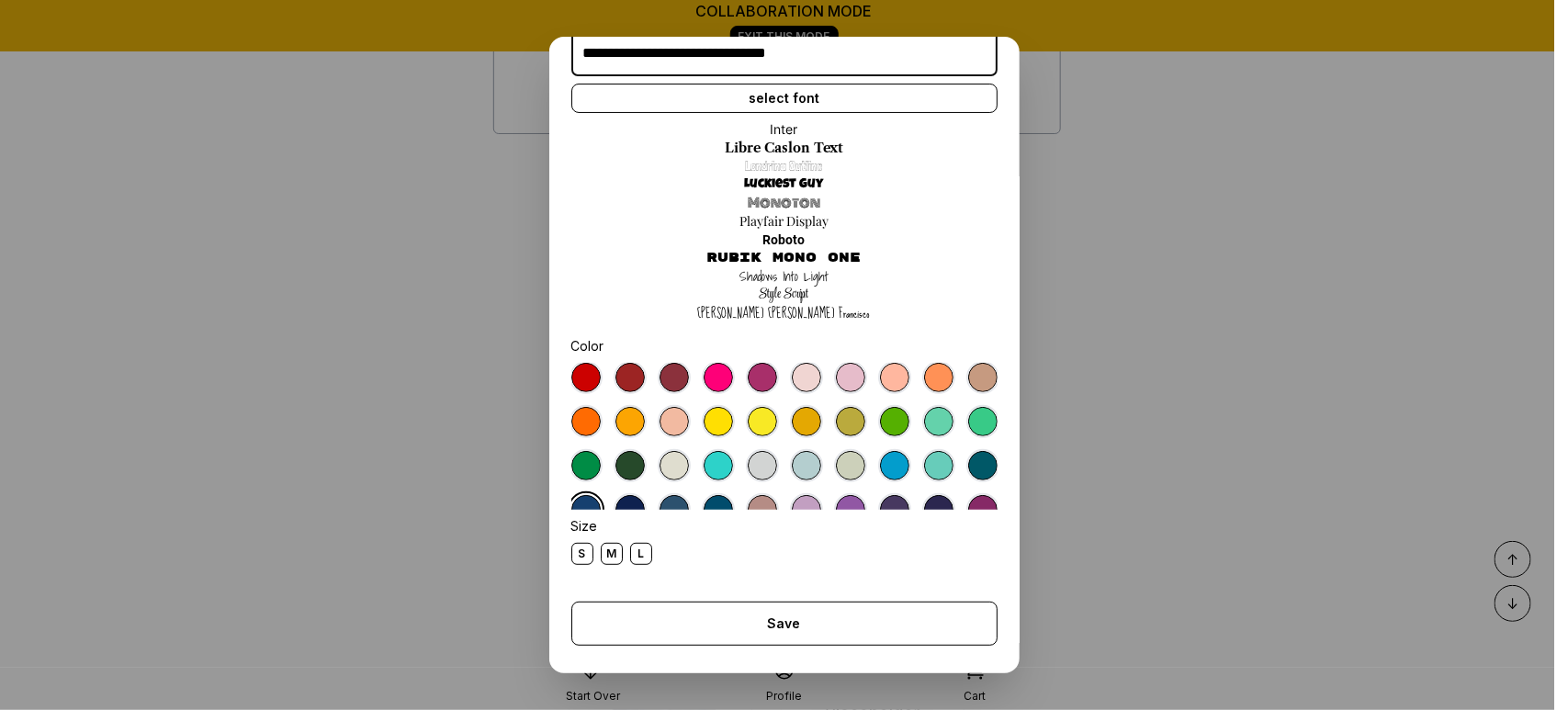
click at [615, 551] on div "M" at bounding box center [612, 553] width 22 height 22
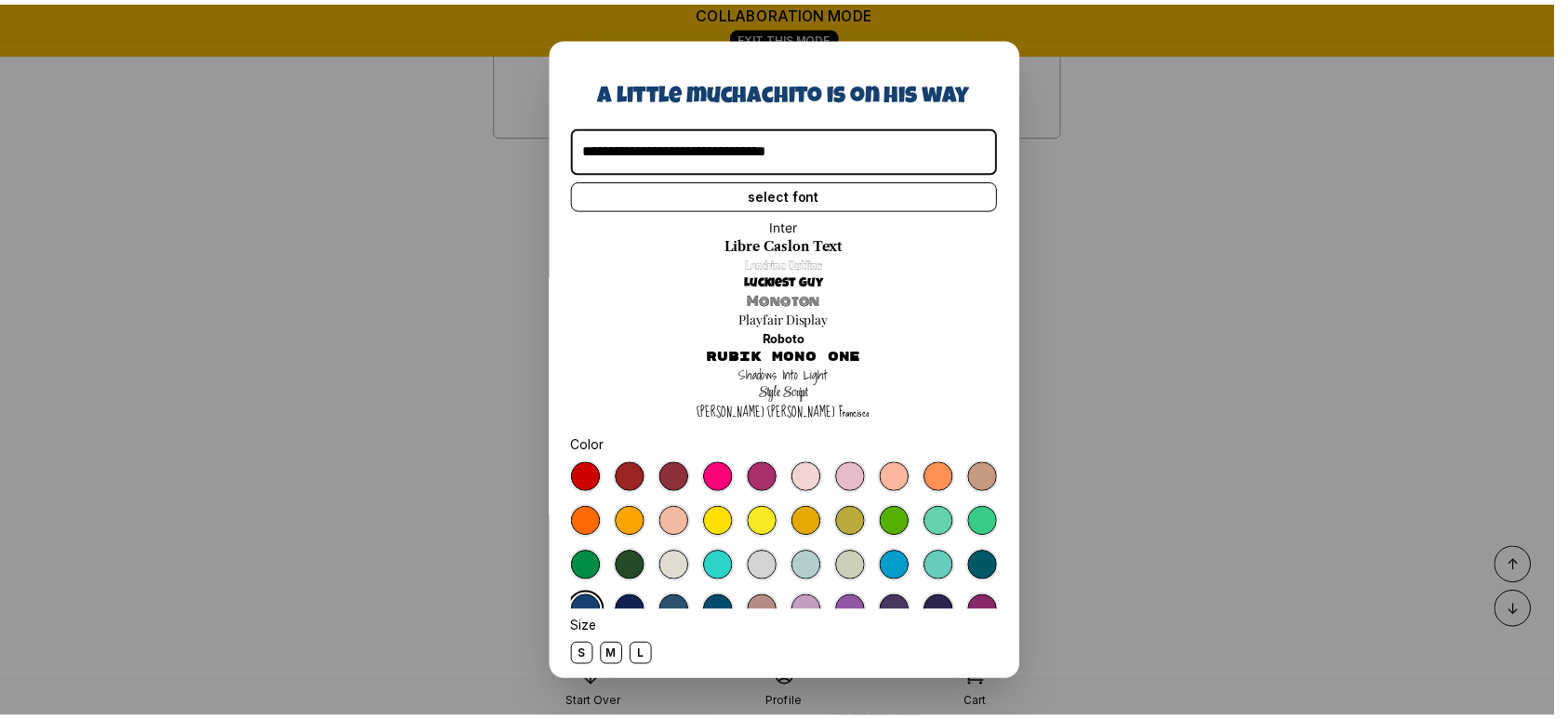
scroll to position [104, 0]
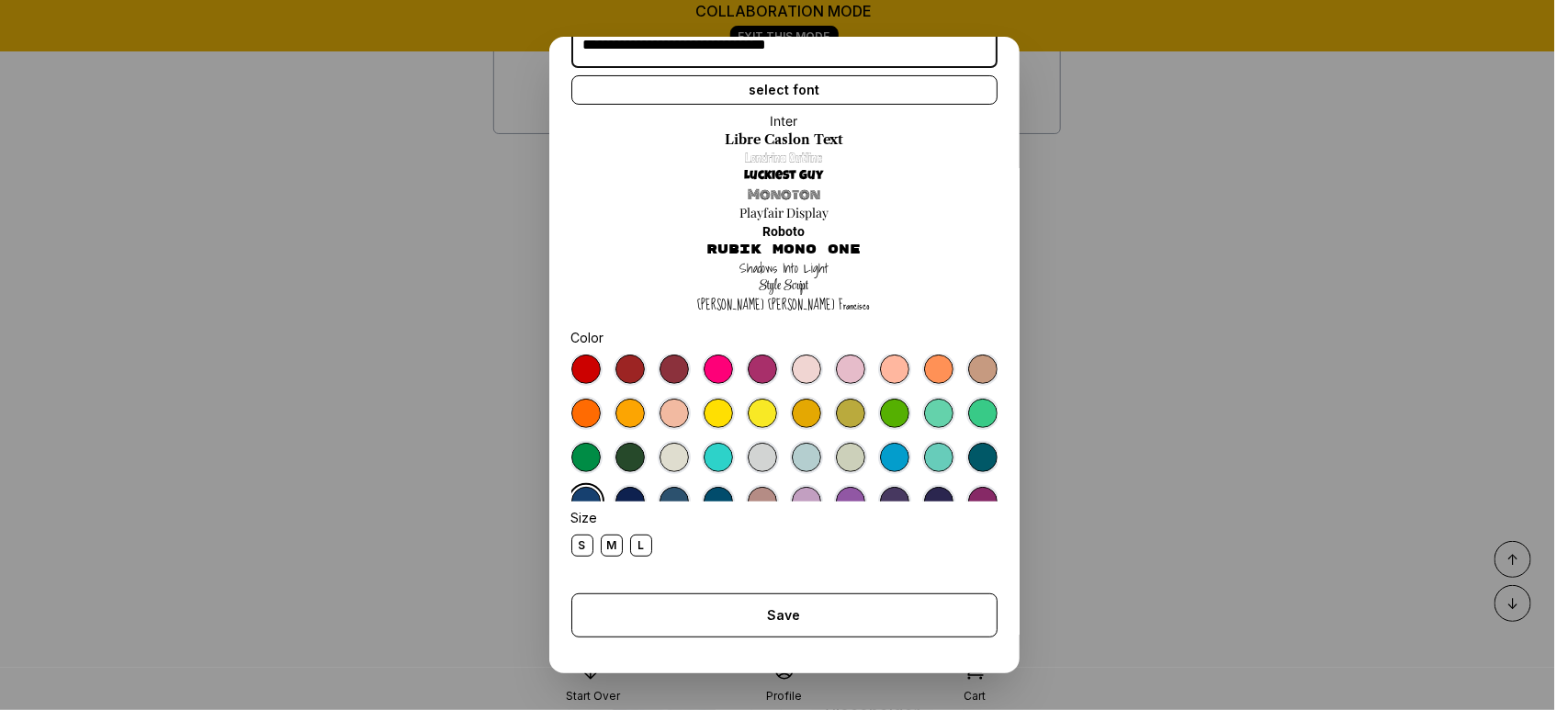
click at [615, 542] on div "M" at bounding box center [612, 545] width 22 height 22
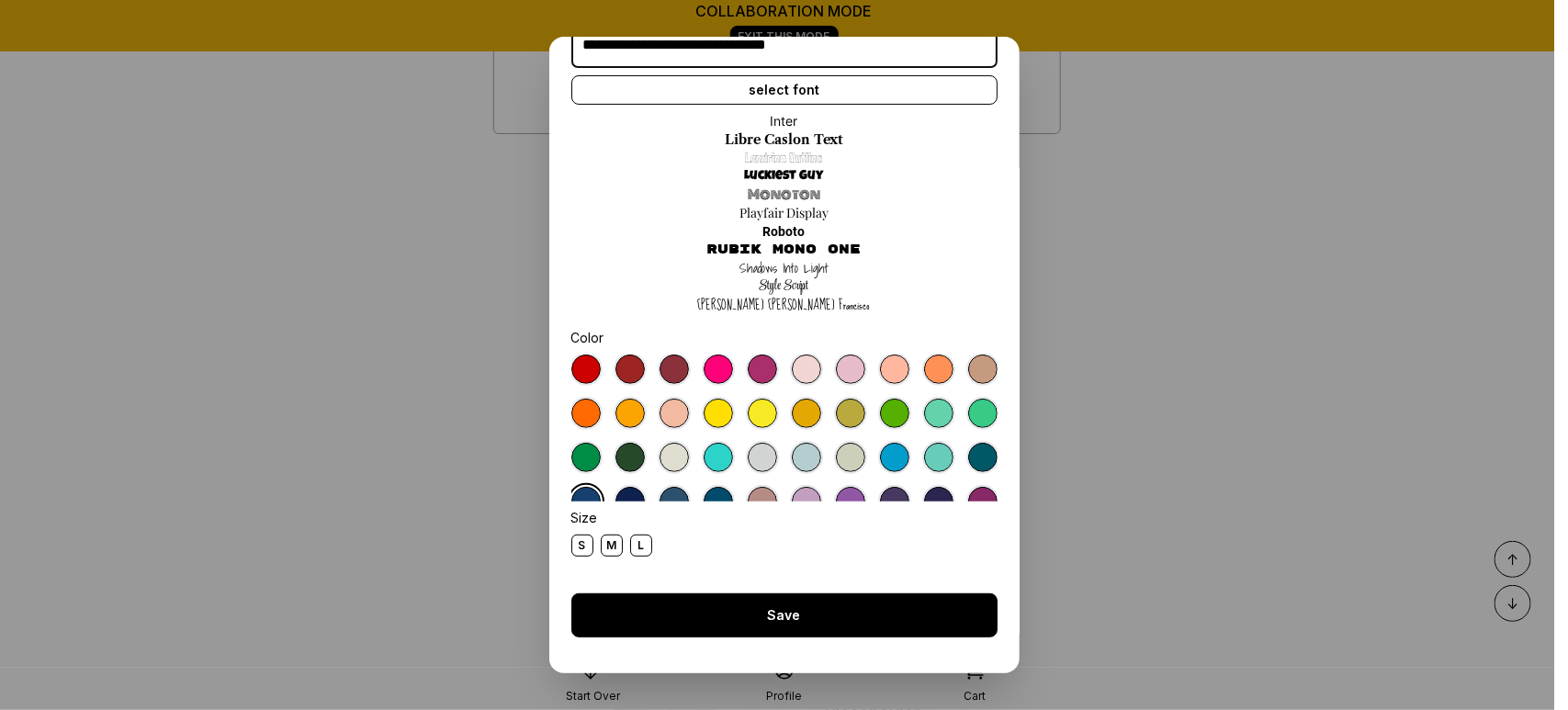
click at [692, 627] on div "Save" at bounding box center [784, 614] width 426 height 44
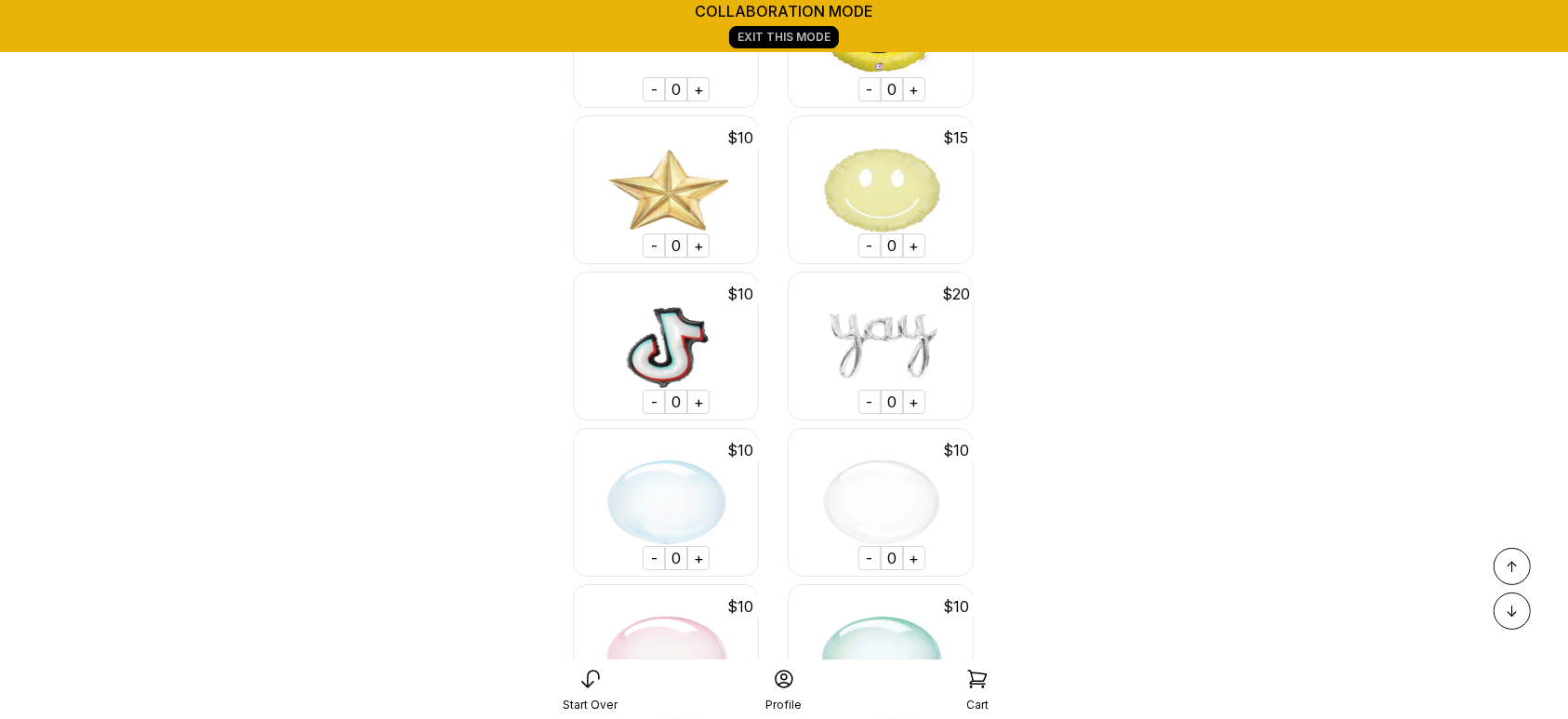
scroll to position [37131, 0]
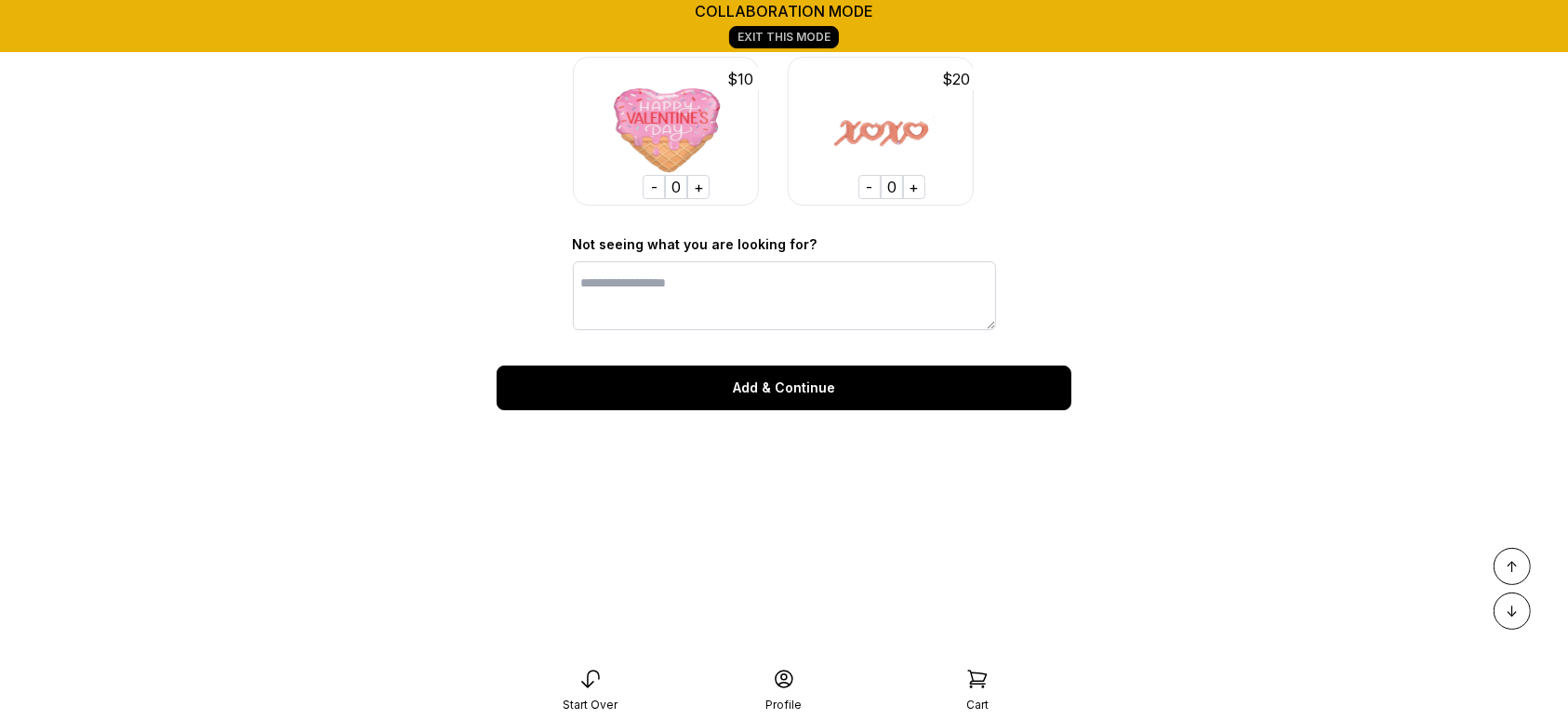
click at [973, 377] on div "Add & Continue" at bounding box center [784, 386] width 575 height 44
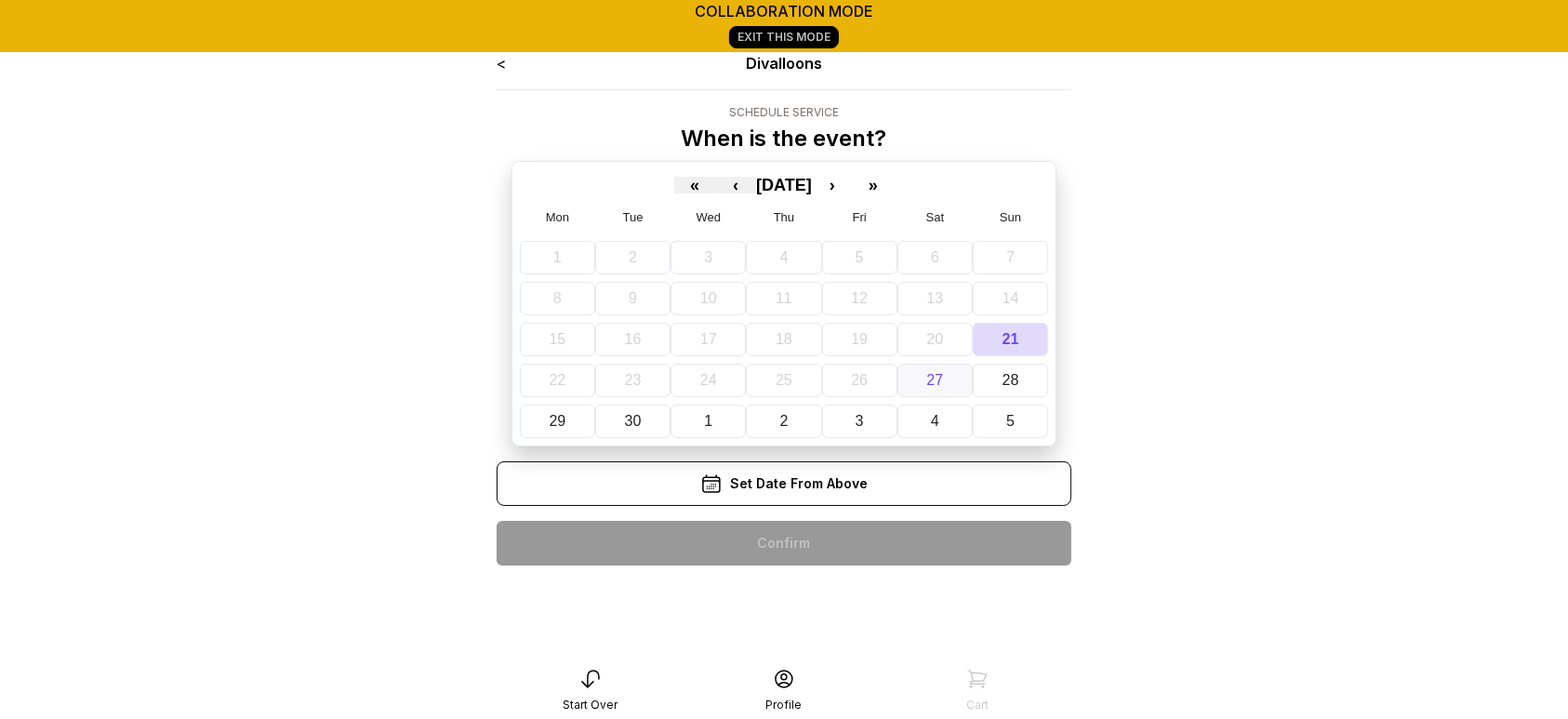
click at [951, 375] on button "27" at bounding box center [934, 381] width 76 height 33
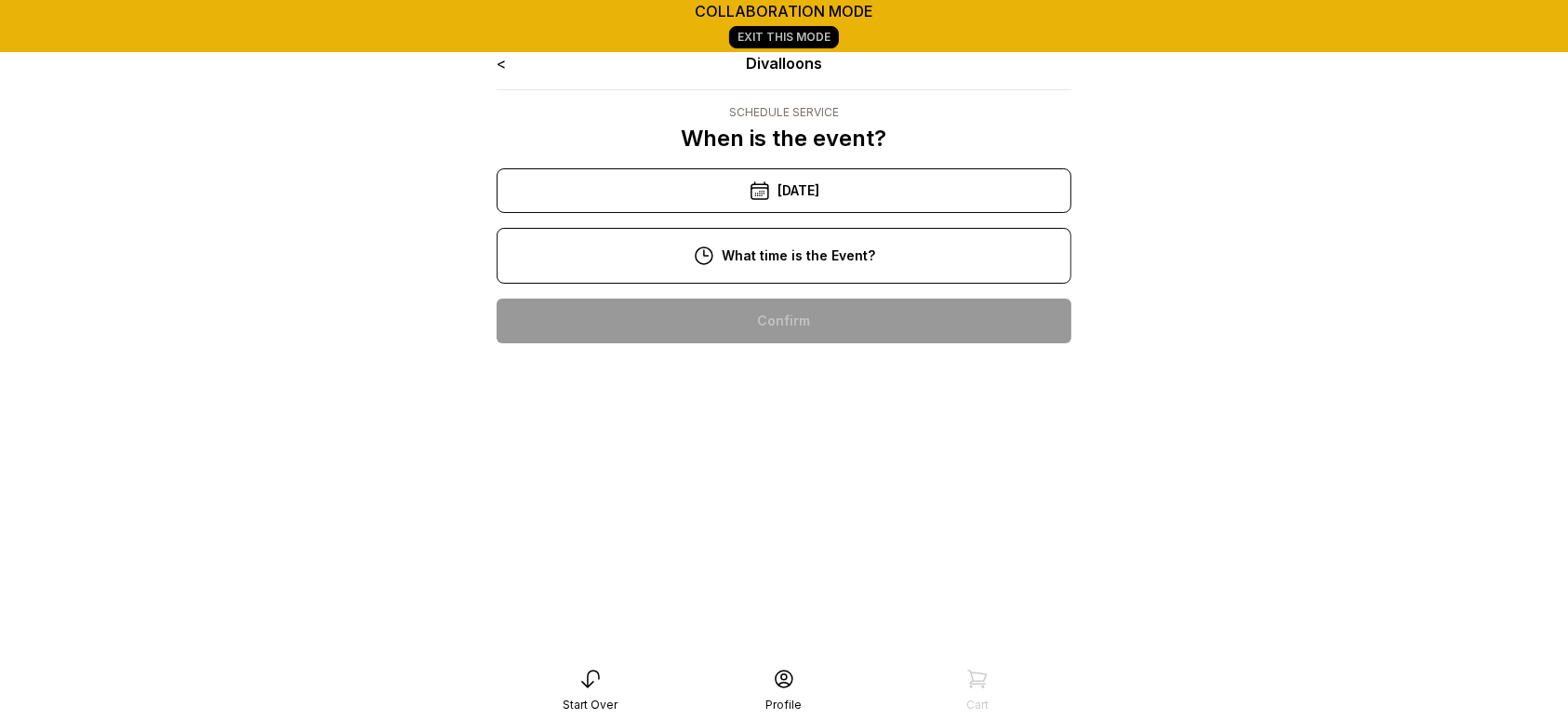
click at [760, 560] on div "2:00 pm" at bounding box center [783, 558] width 545 height 44
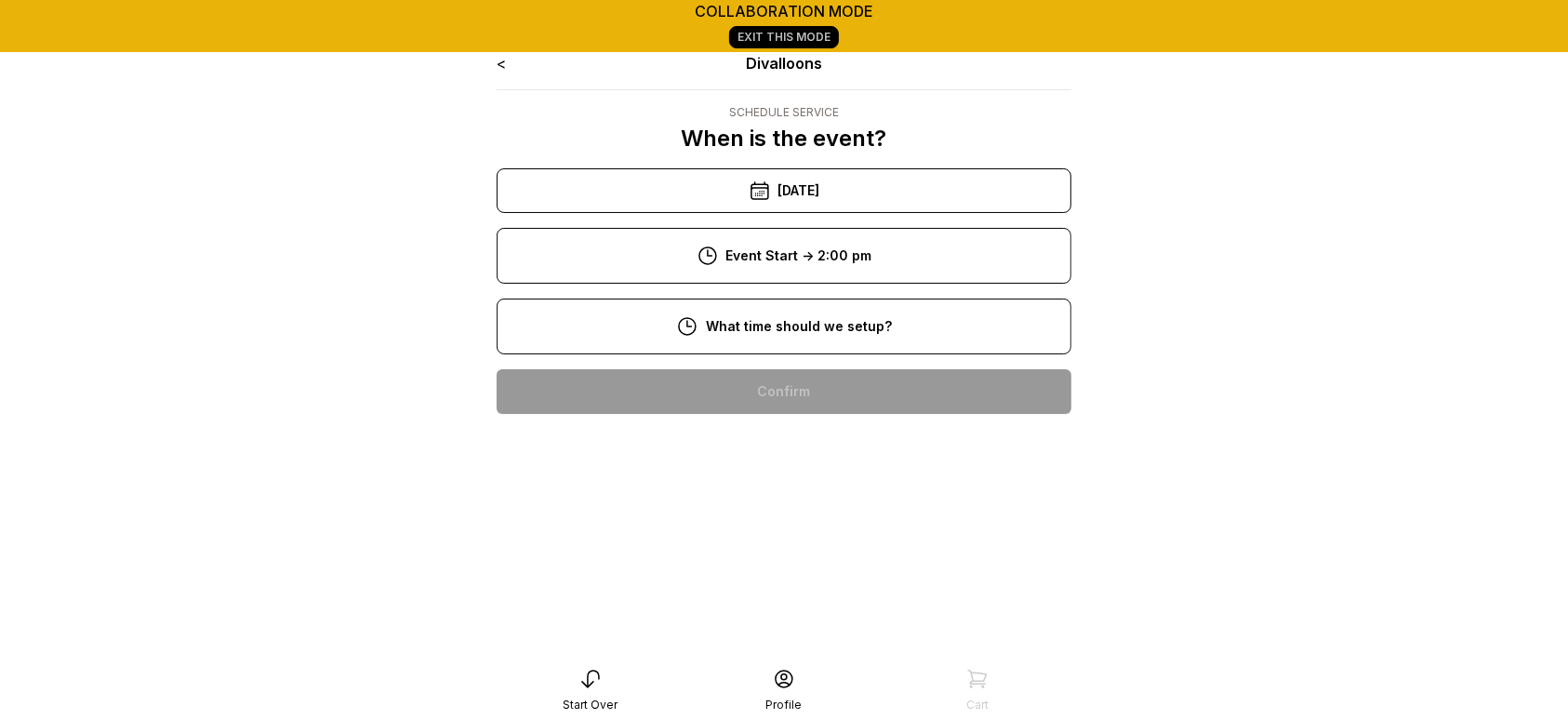
click at [807, 460] on div "9:00 am" at bounding box center [783, 450] width 545 height 44
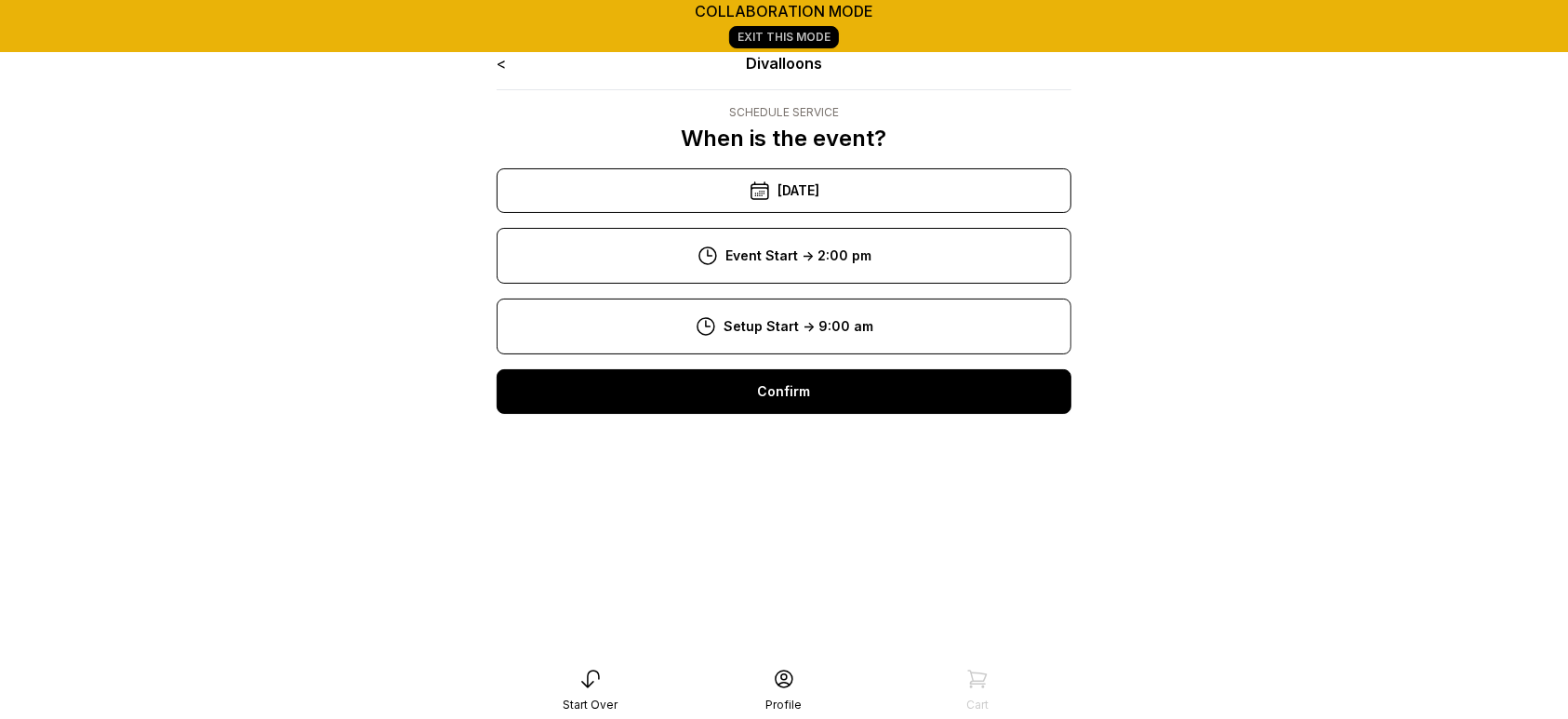
click at [808, 396] on div "Confirm" at bounding box center [784, 390] width 575 height 44
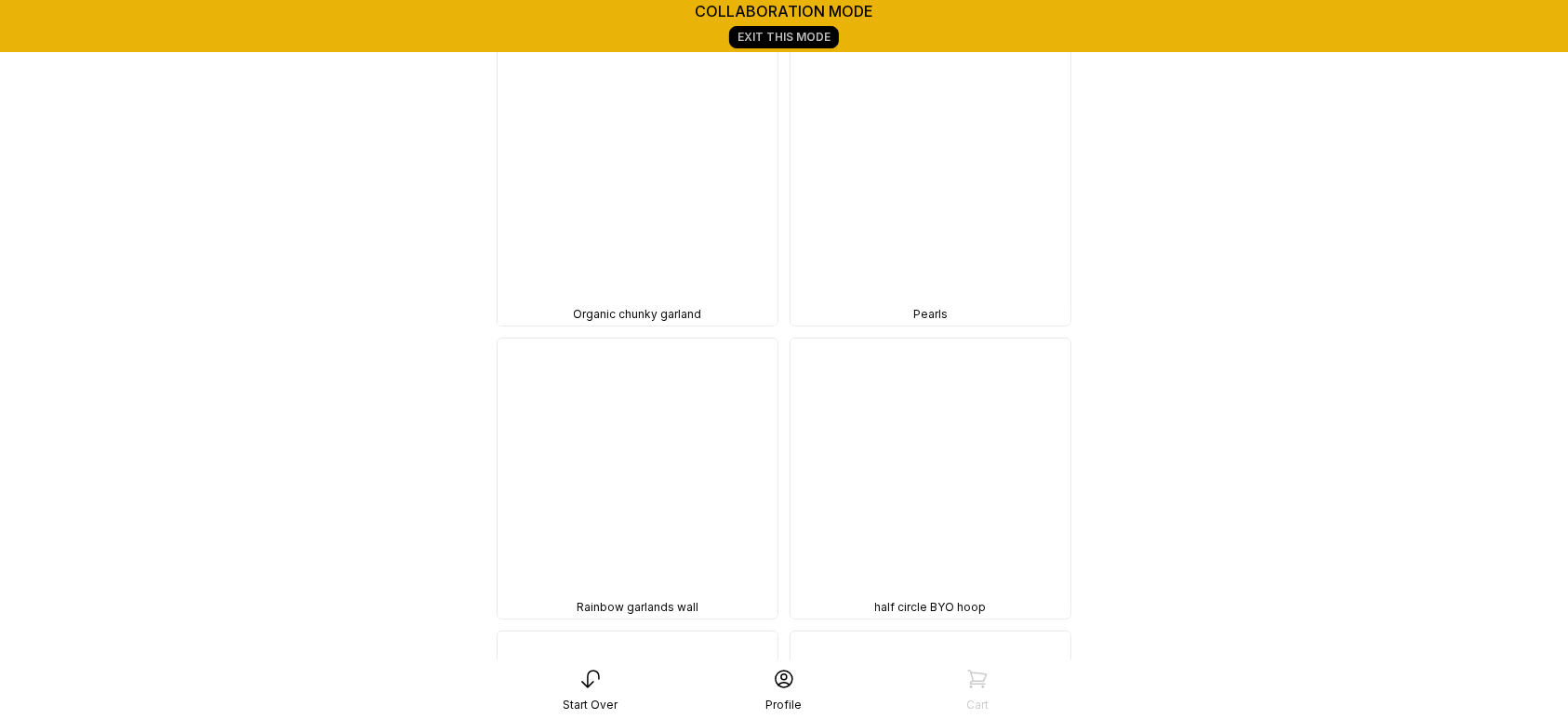
scroll to position [6765, 0]
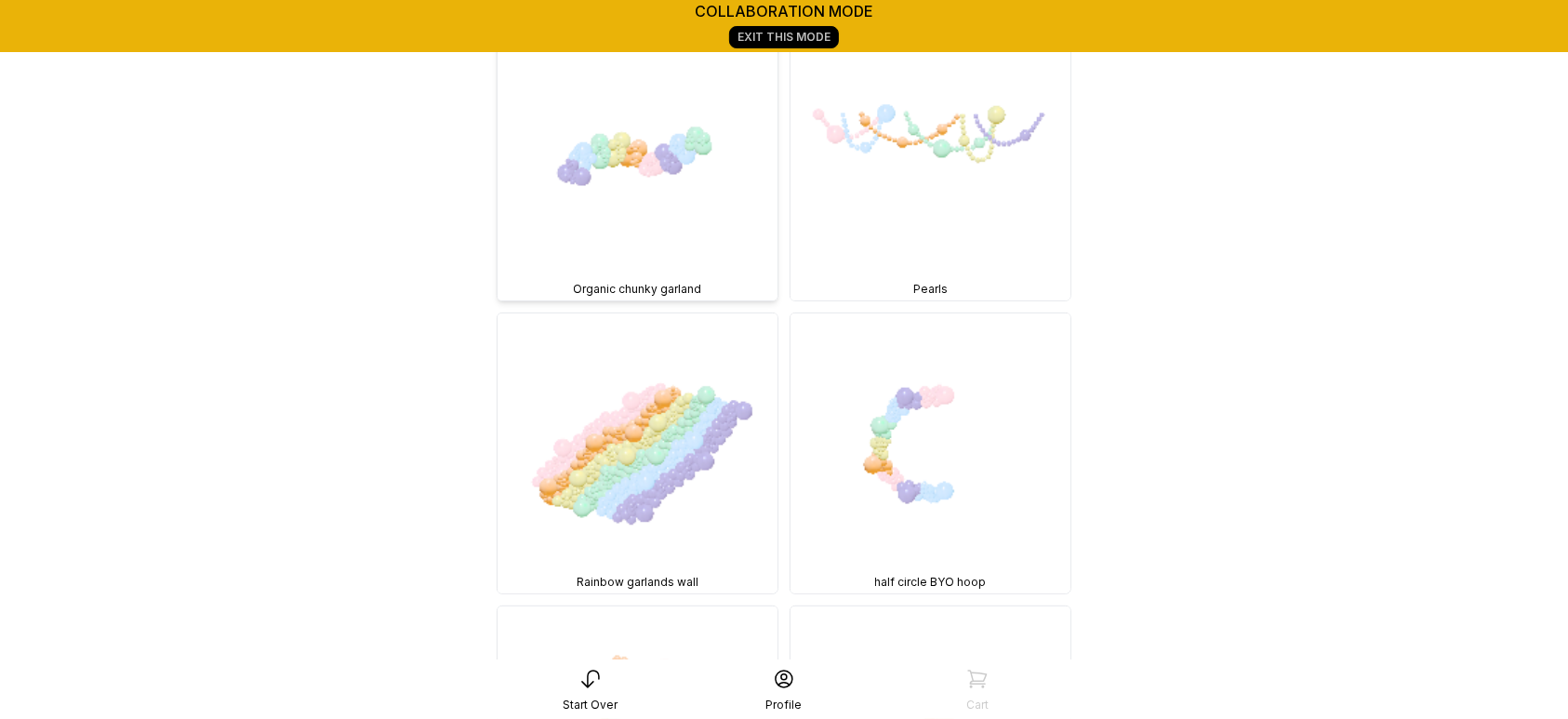
click at [726, 159] on img at bounding box center [637, 160] width 280 height 280
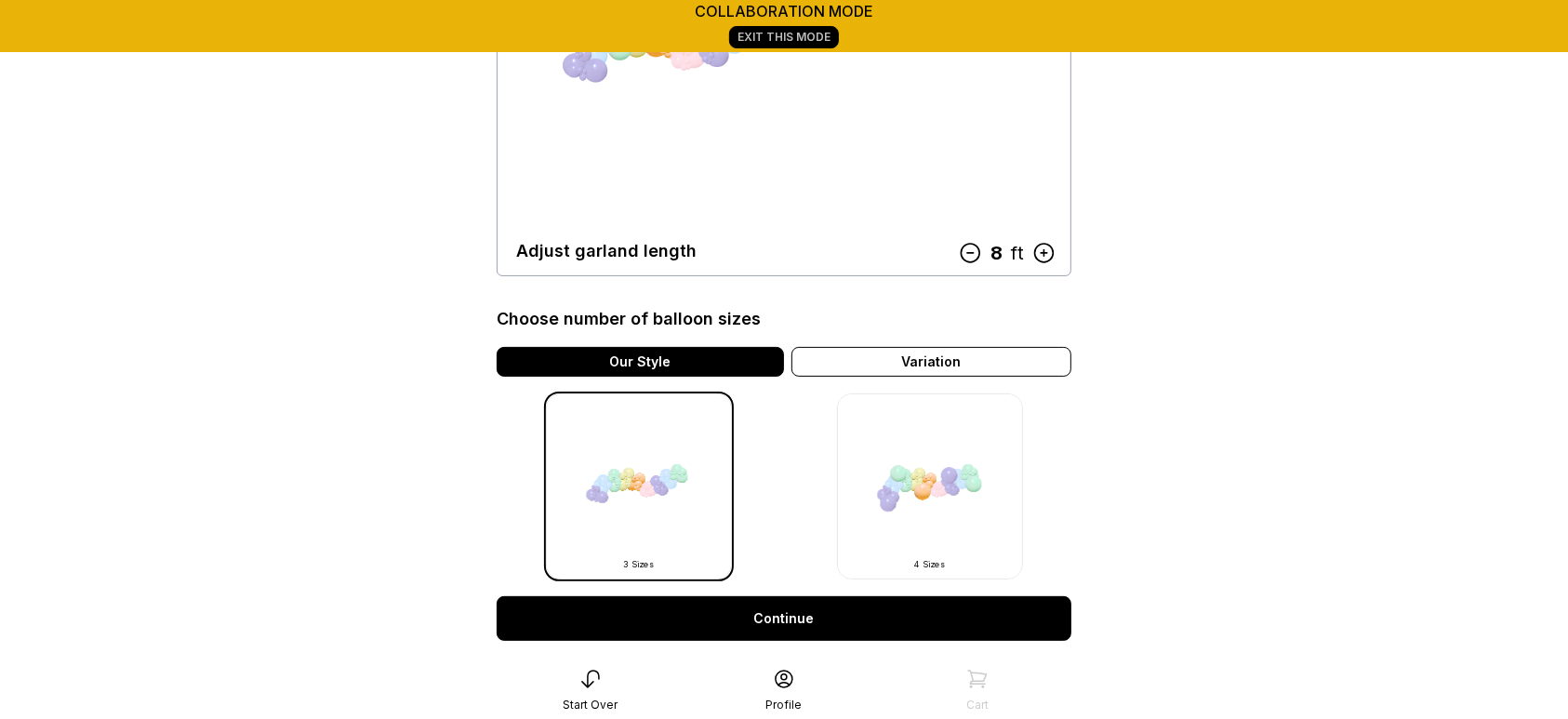
scroll to position [544, 0]
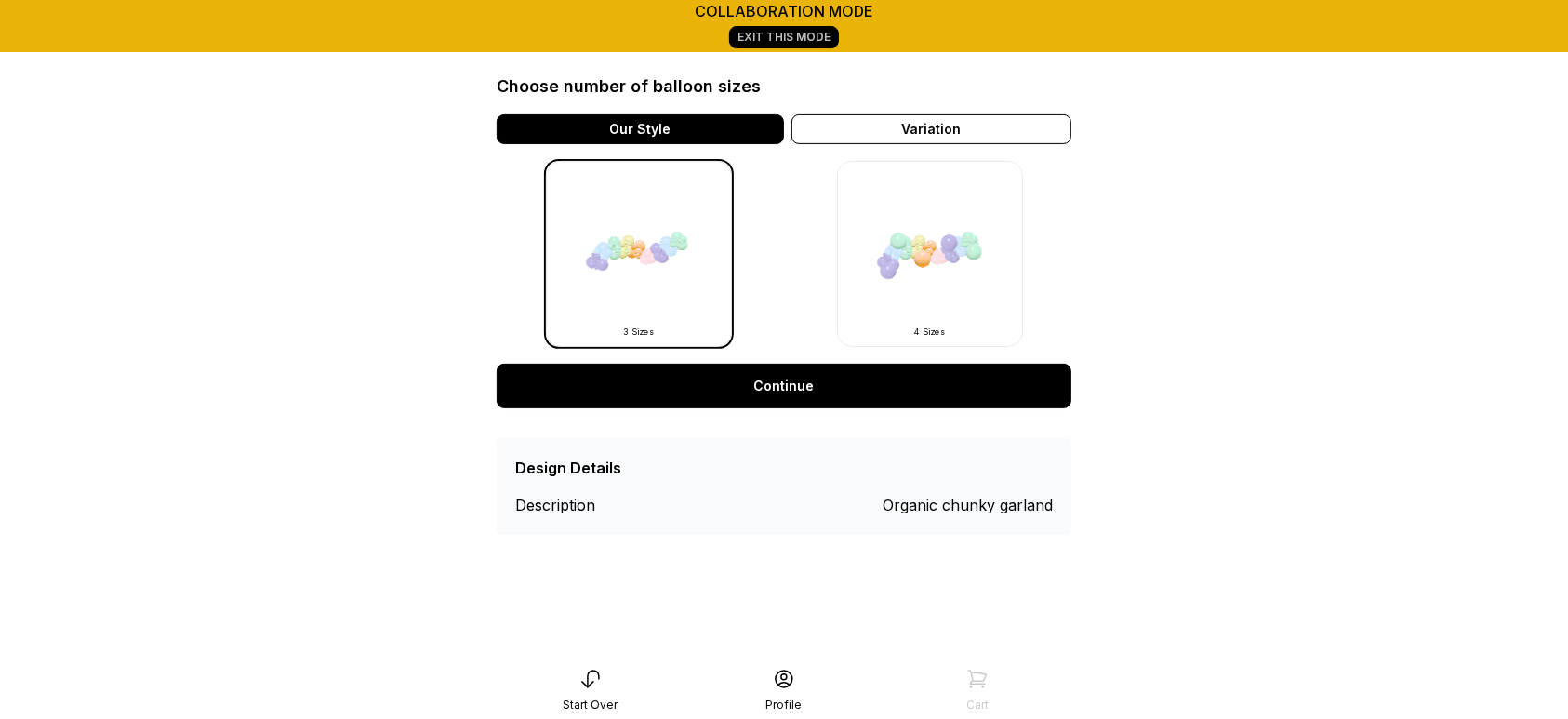
click at [883, 401] on link "Continue" at bounding box center [784, 385] width 575 height 44
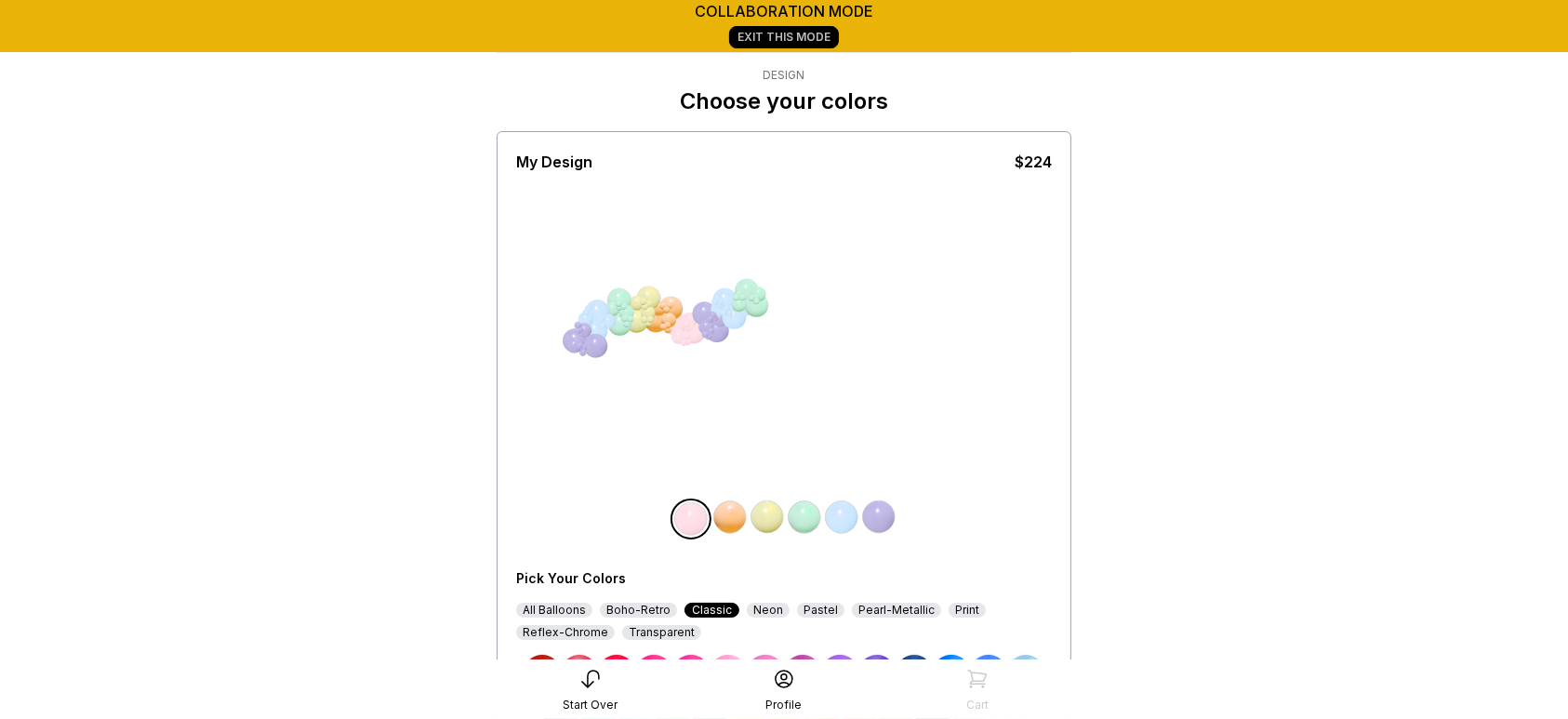
scroll to position [266, 0]
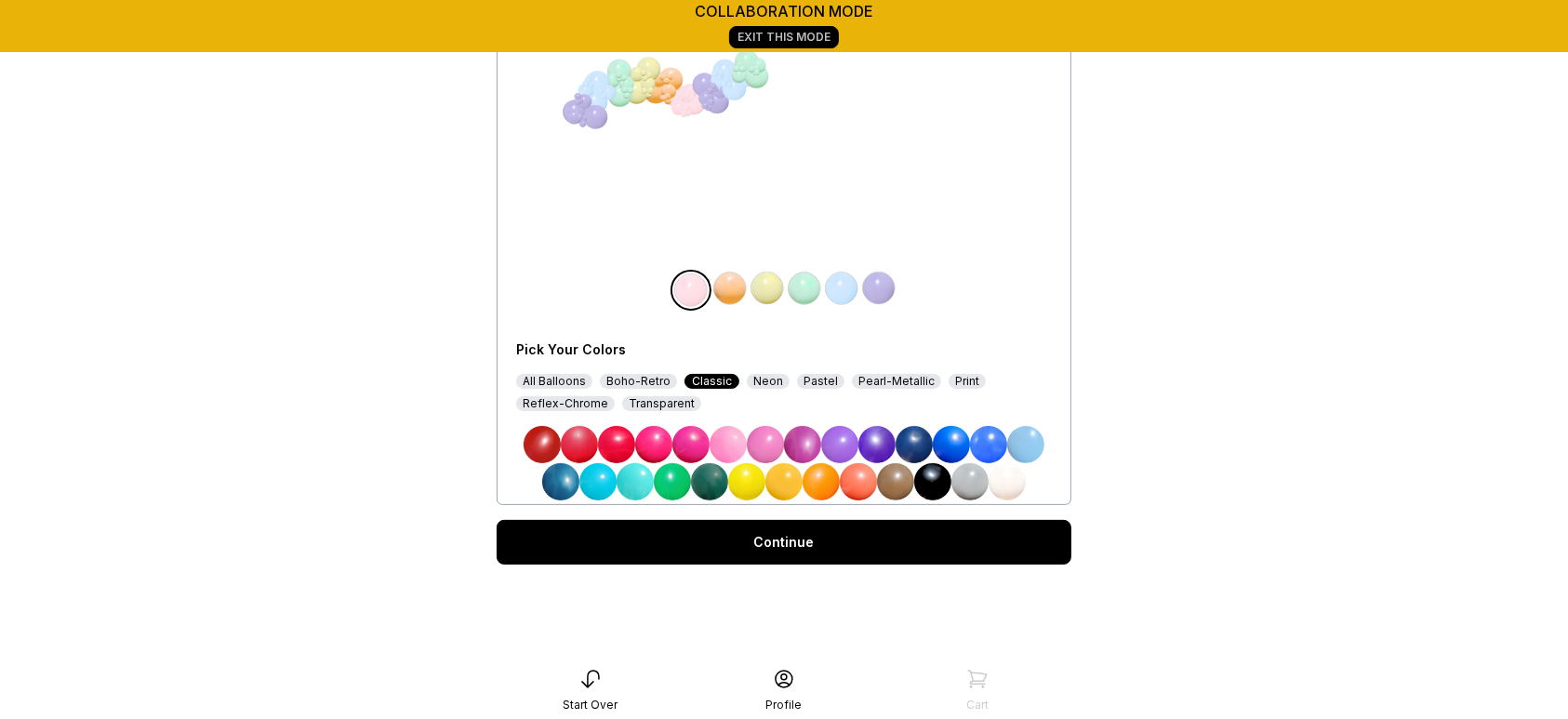
click at [574, 438] on img at bounding box center [579, 444] width 37 height 37
click at [869, 441] on img at bounding box center [877, 444] width 37 height 37
click at [727, 290] on img at bounding box center [730, 288] width 37 height 37
click at [684, 481] on img at bounding box center [672, 482] width 37 height 37
click at [570, 374] on div "All Balloons" at bounding box center [554, 381] width 77 height 15
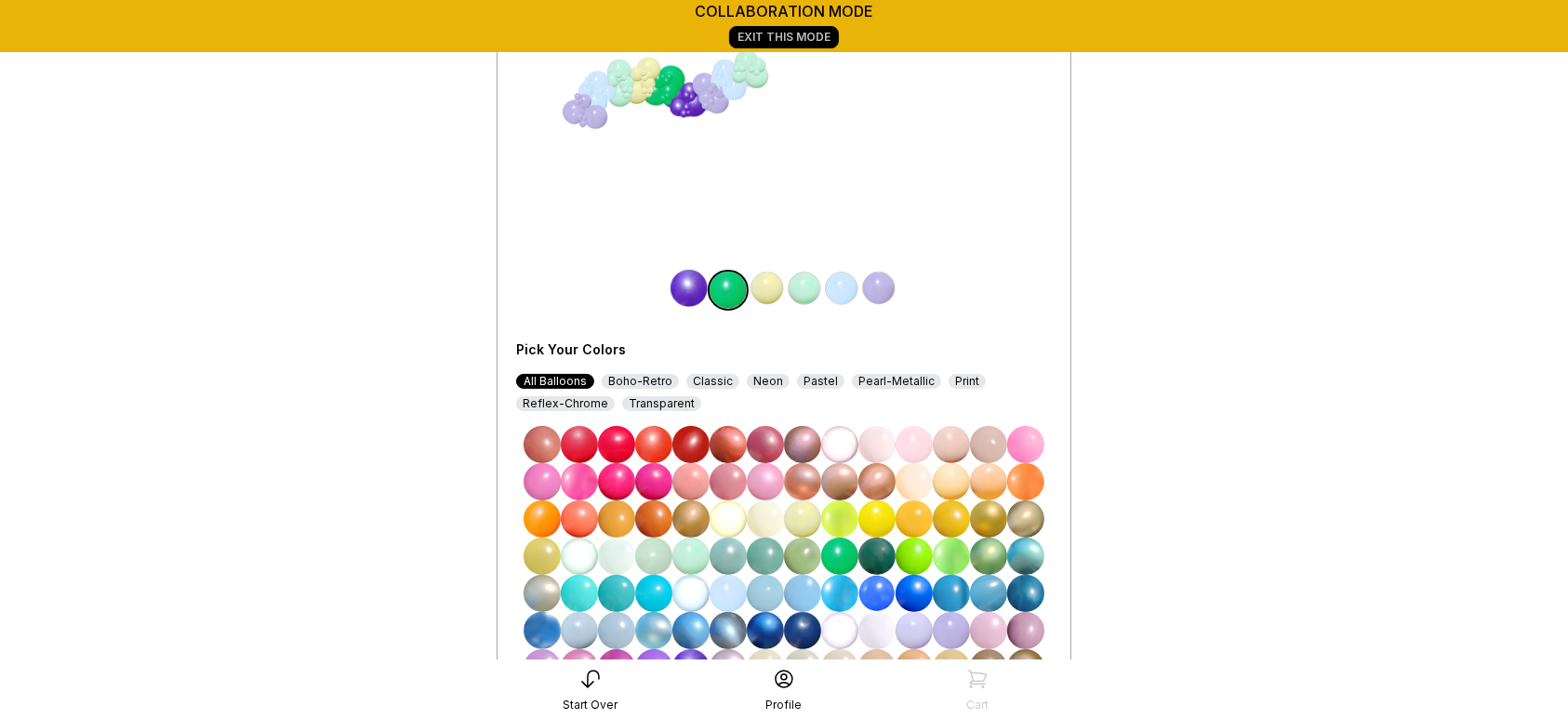
click at [880, 297] on img at bounding box center [879, 288] width 37 height 37
click at [582, 426] on img at bounding box center [579, 444] width 37 height 37
click at [886, 286] on img at bounding box center [877, 290] width 37 height 37
click at [588, 444] on img at bounding box center [579, 444] width 37 height 37
click at [686, 437] on img at bounding box center [691, 444] width 37 height 37
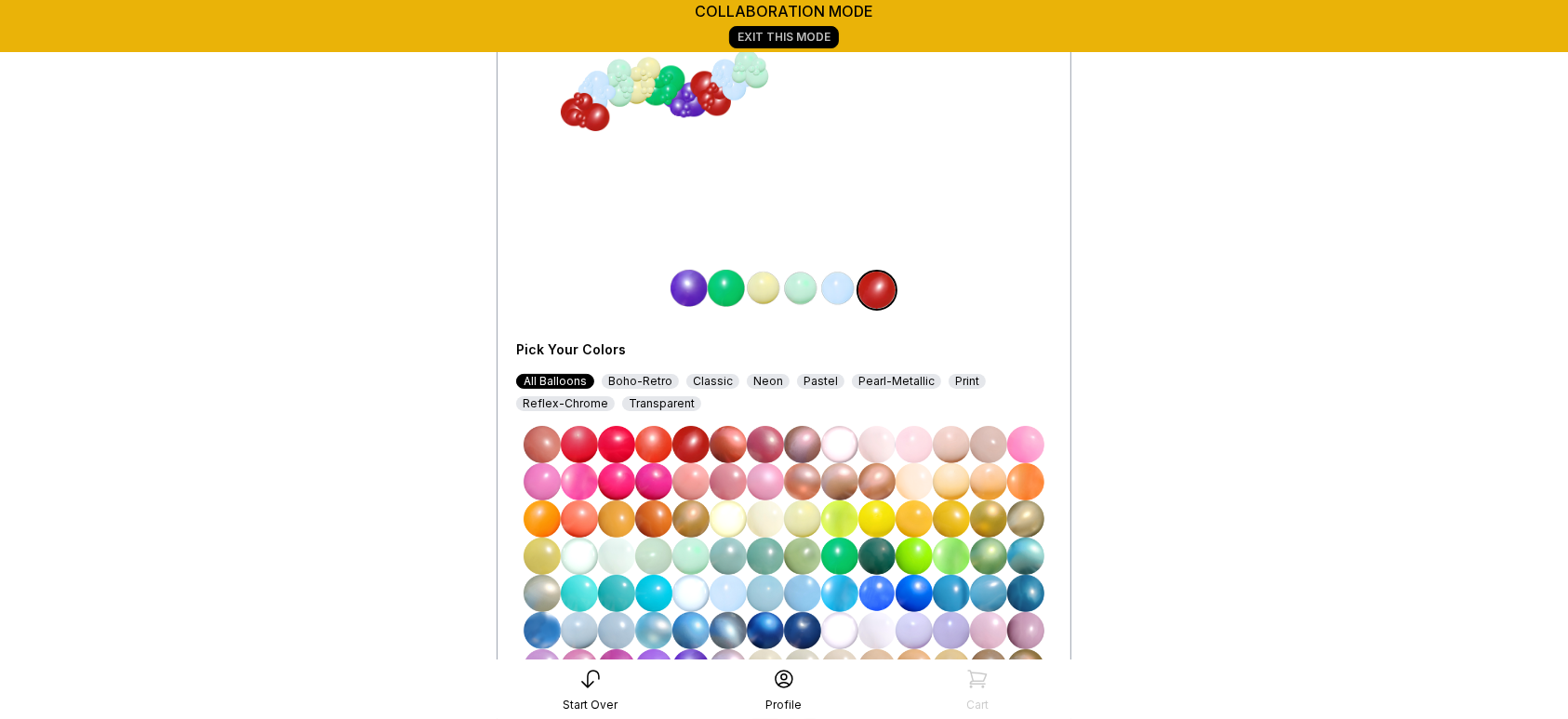
click at [656, 433] on img at bounding box center [653, 444] width 37 height 37
click at [623, 437] on img at bounding box center [616, 444] width 37 height 37
click at [582, 439] on img at bounding box center [579, 444] width 37 height 37
click at [842, 275] on img at bounding box center [838, 288] width 37 height 37
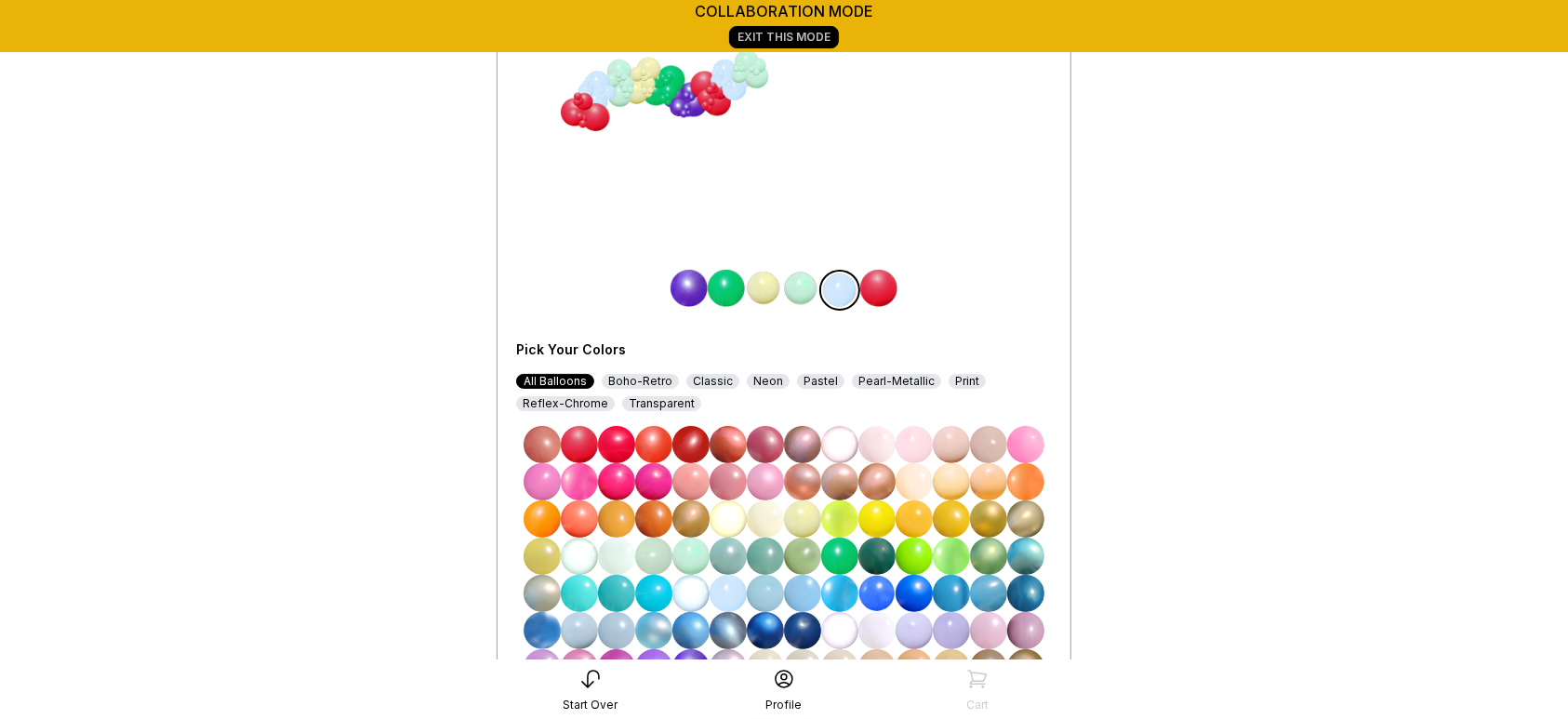
click at [875, 519] on img at bounding box center [877, 519] width 37 height 37
click at [801, 294] on img at bounding box center [801, 288] width 37 height 37
click at [913, 592] on img at bounding box center [915, 593] width 37 height 37
click at [759, 280] on img at bounding box center [763, 288] width 37 height 37
click at [546, 507] on img at bounding box center [543, 519] width 37 height 37
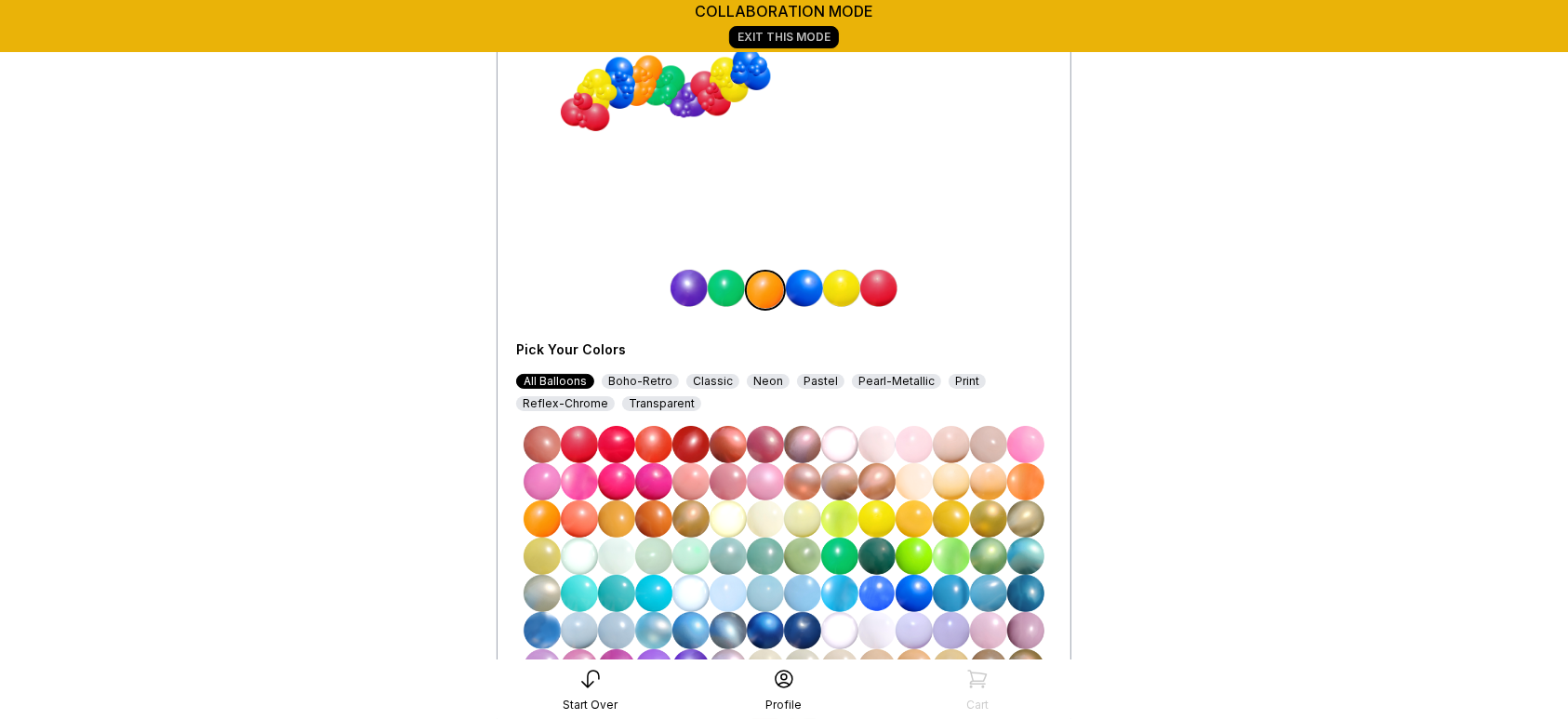
click at [721, 299] on img at bounding box center [726, 288] width 37 height 37
click at [916, 559] on img at bounding box center [915, 556] width 37 height 37
click at [824, 463] on img at bounding box center [840, 482] width 37 height 37
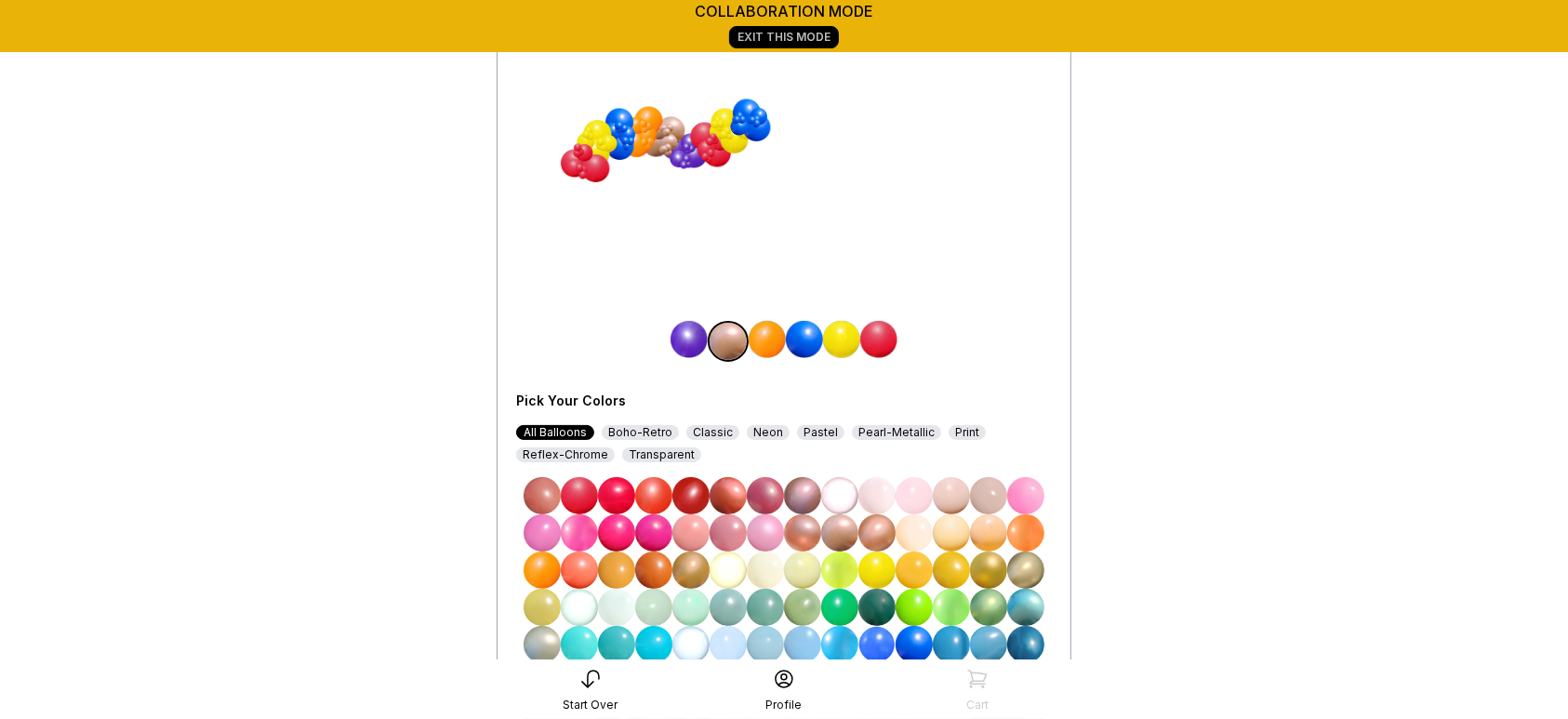
scroll to position [220, 0]
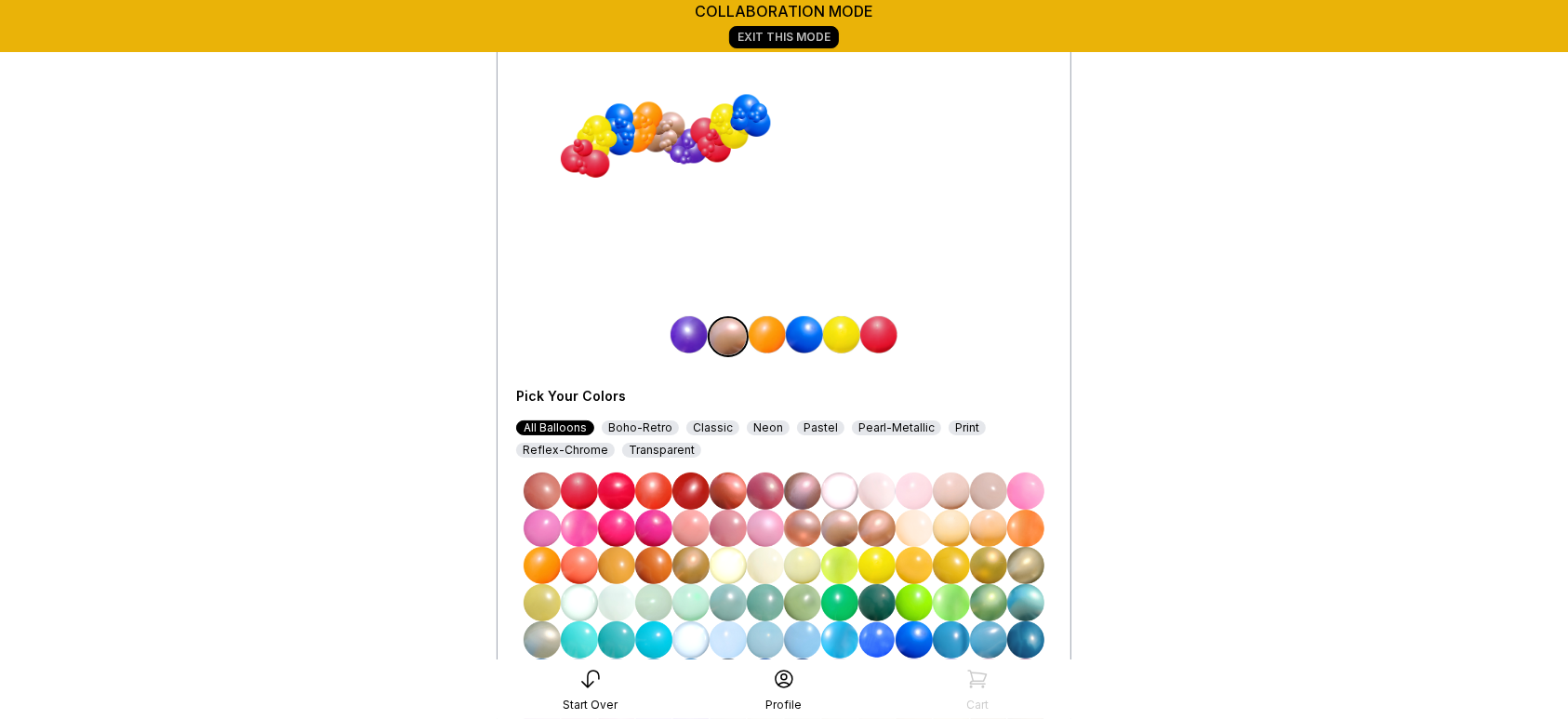
click at [905, 596] on img at bounding box center [915, 602] width 37 height 37
click at [1076, 551] on div "< Divalloons Design Choose your colors My Design $224 Pick Your Colors All Ball…" at bounding box center [784, 368] width 604 height 1102
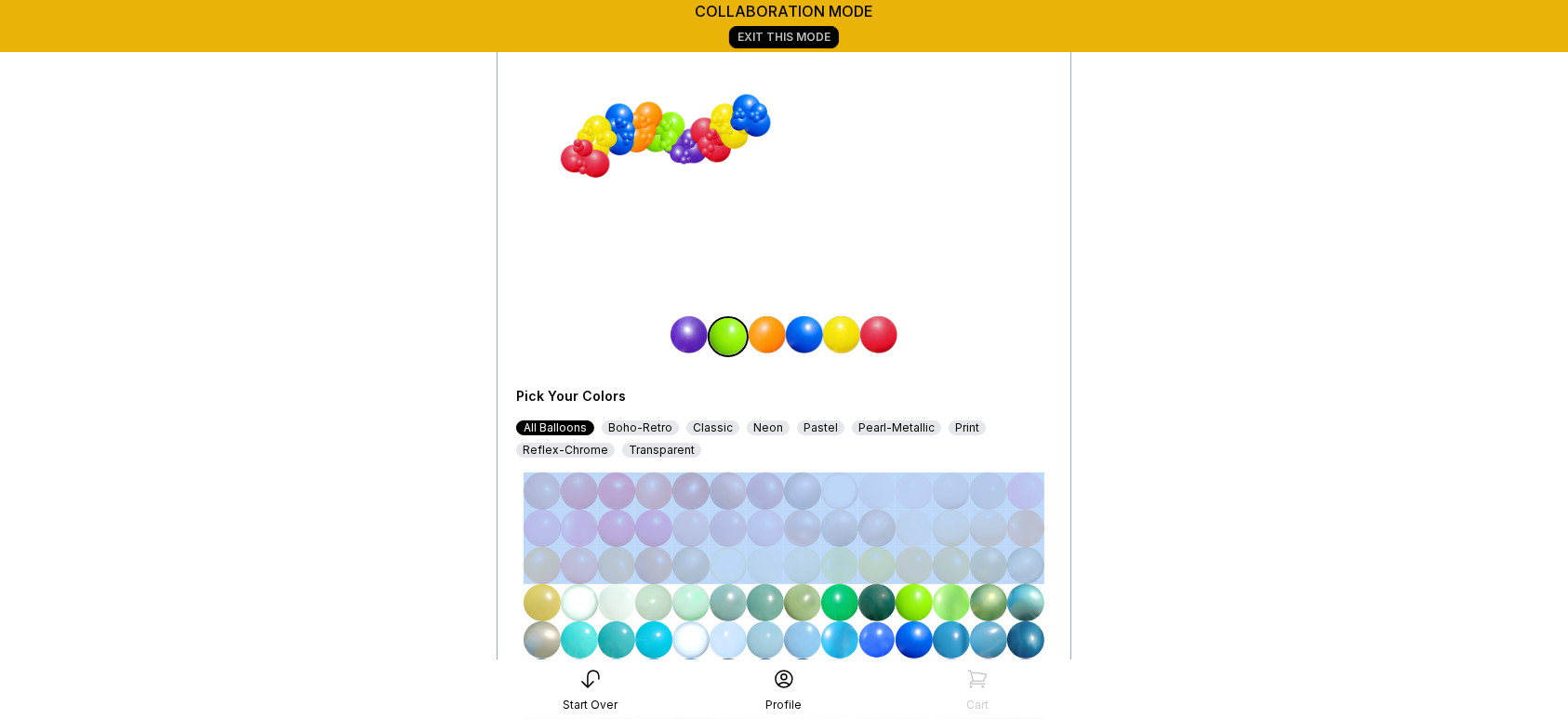
click at [1076, 551] on div "< Divalloons Design Choose your colors My Design $224 Pick Your Colors All Ball…" at bounding box center [784, 368] width 604 height 1102
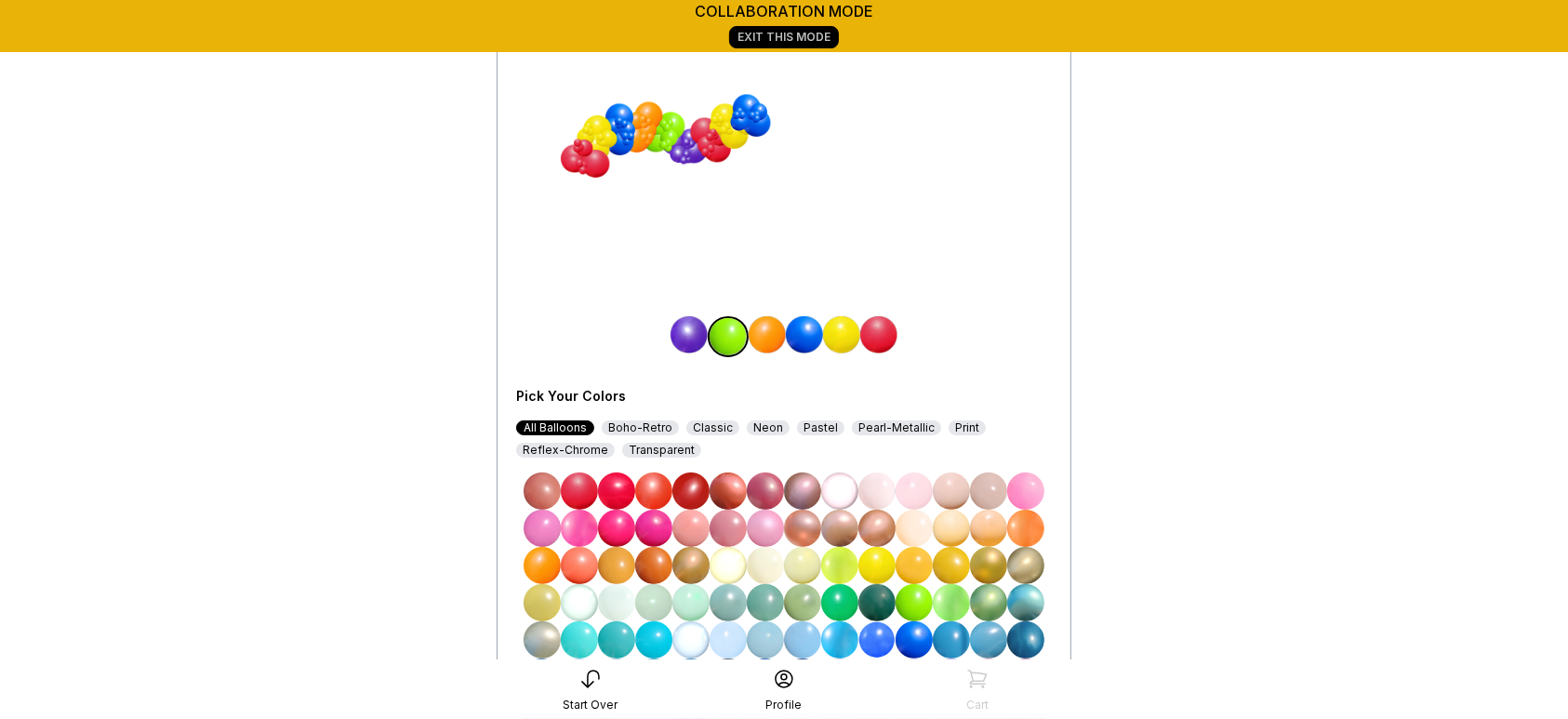
click at [1382, 370] on main "collaboration mode Exit This Mode < Divalloons Design Choose your colors My Des…" at bounding box center [784, 349] width 1568 height 1139
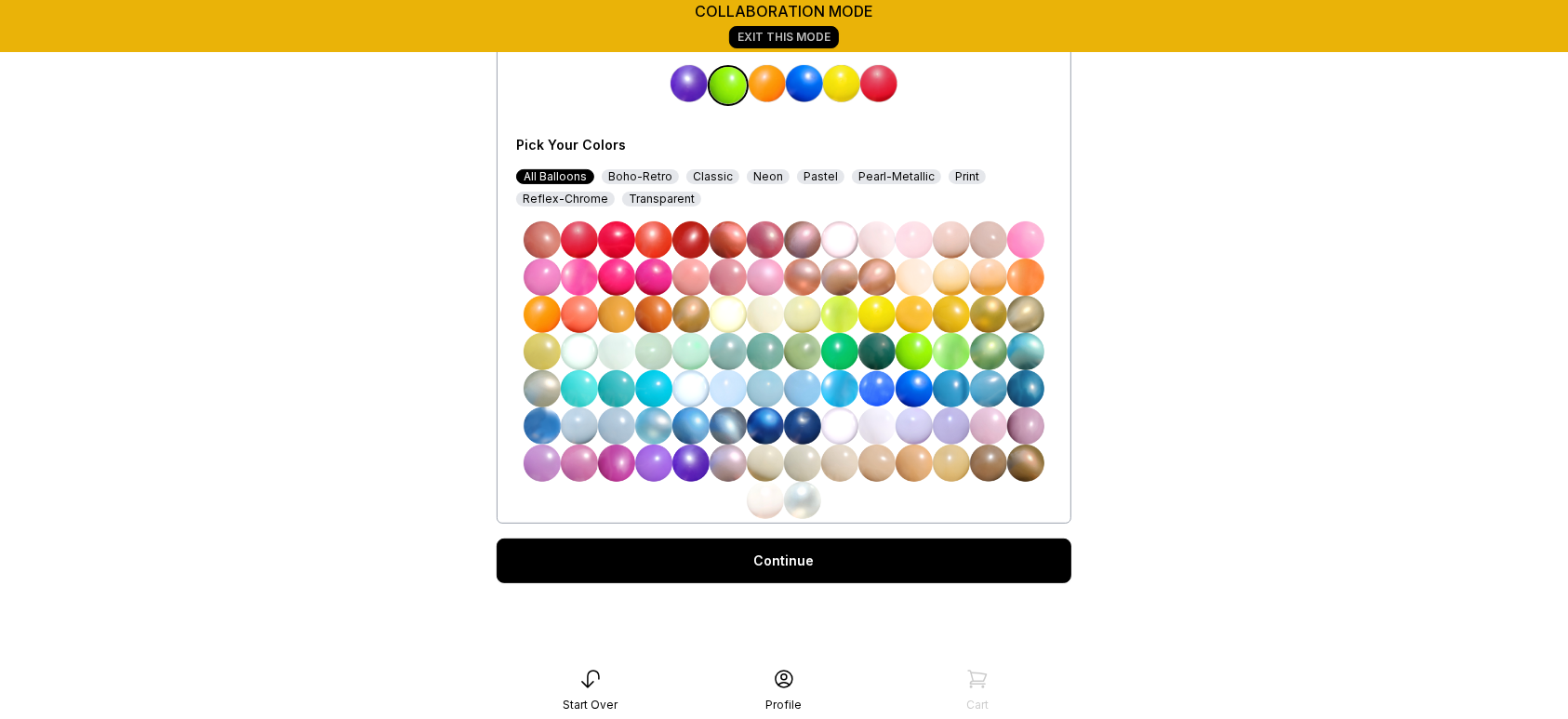
scroll to position [485, 0]
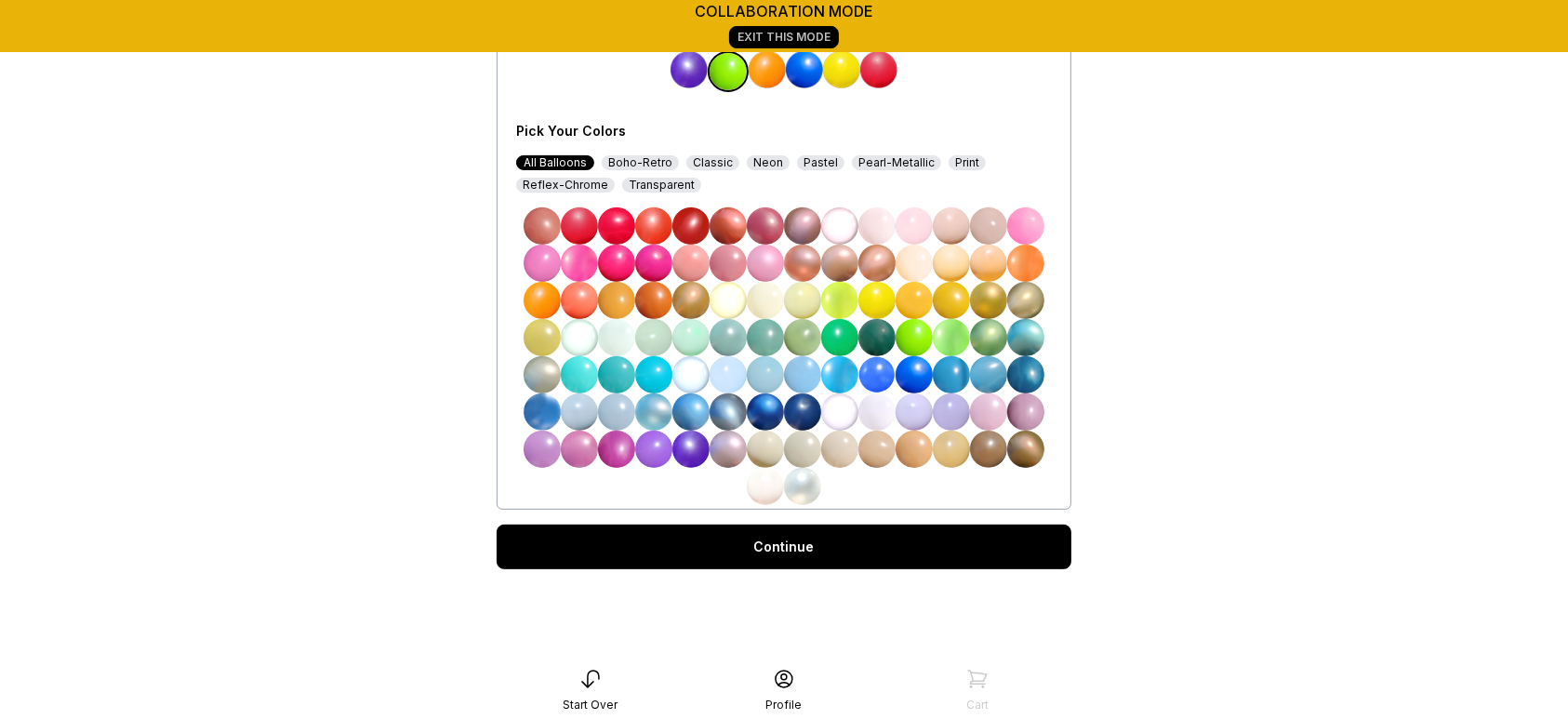
click at [987, 550] on link "Continue" at bounding box center [784, 545] width 575 height 44
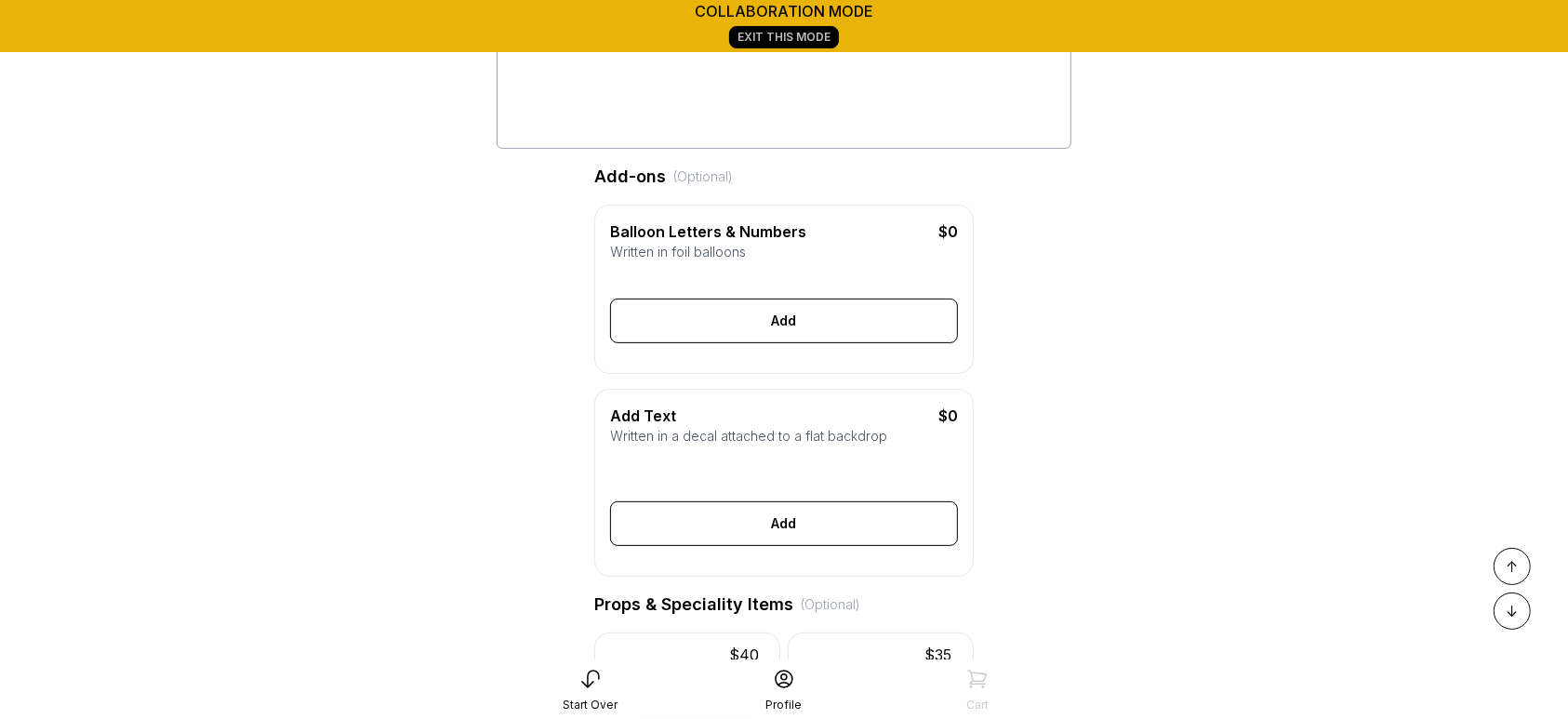
scroll to position [395, 0]
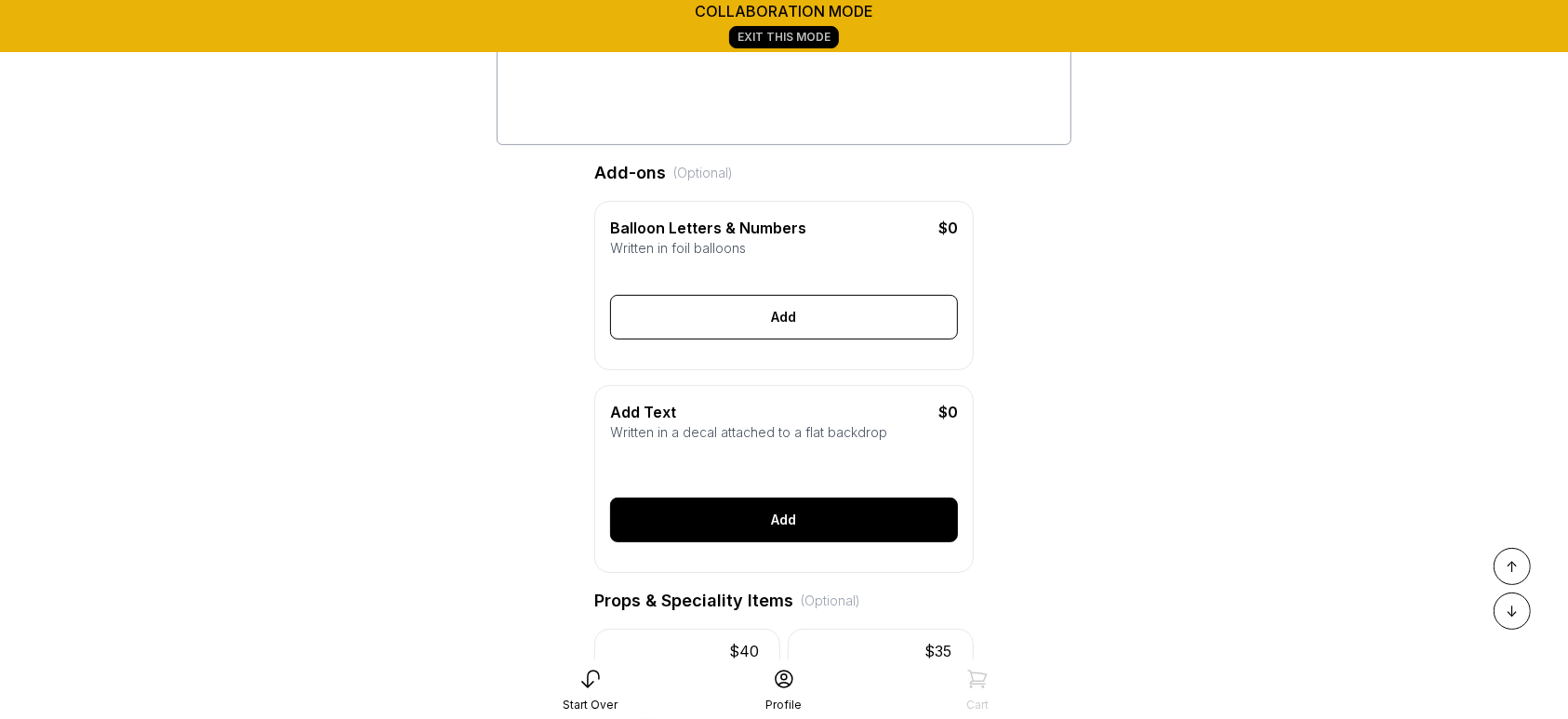
click at [852, 541] on div "Add" at bounding box center [784, 519] width 347 height 44
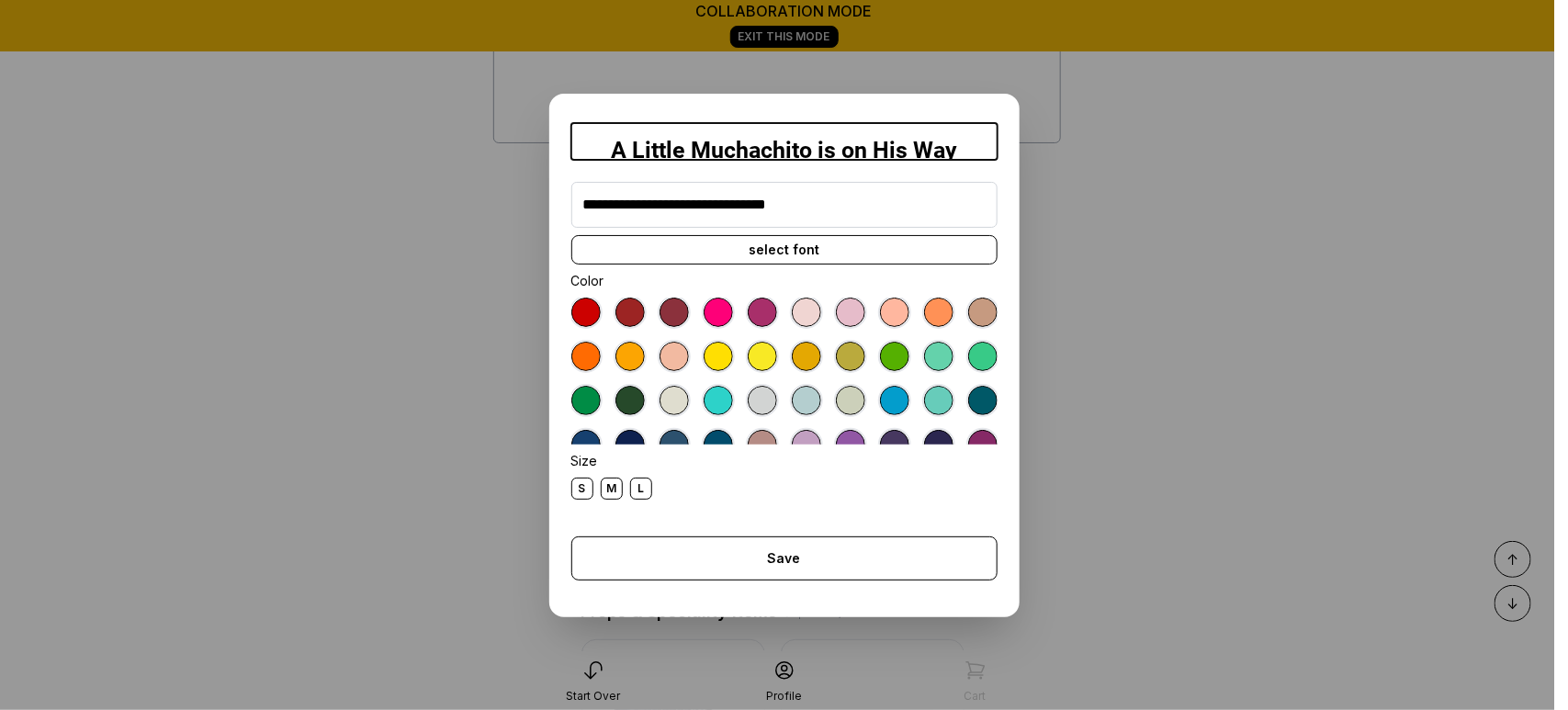
type input "**********"
click at [601, 437] on div at bounding box center [585, 444] width 29 height 29
click at [605, 488] on div "M" at bounding box center [612, 488] width 22 height 22
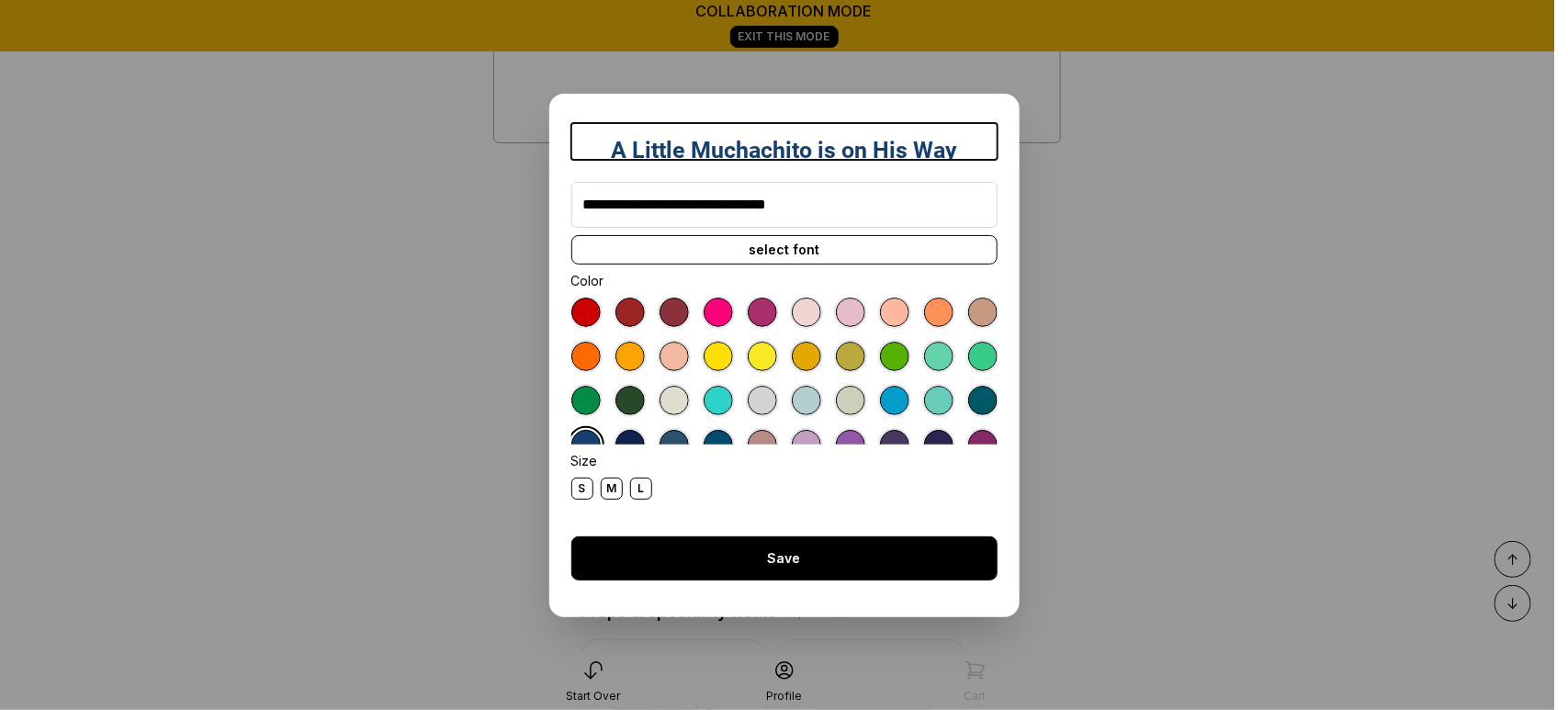
click at [726, 566] on div "Save" at bounding box center [784, 557] width 426 height 44
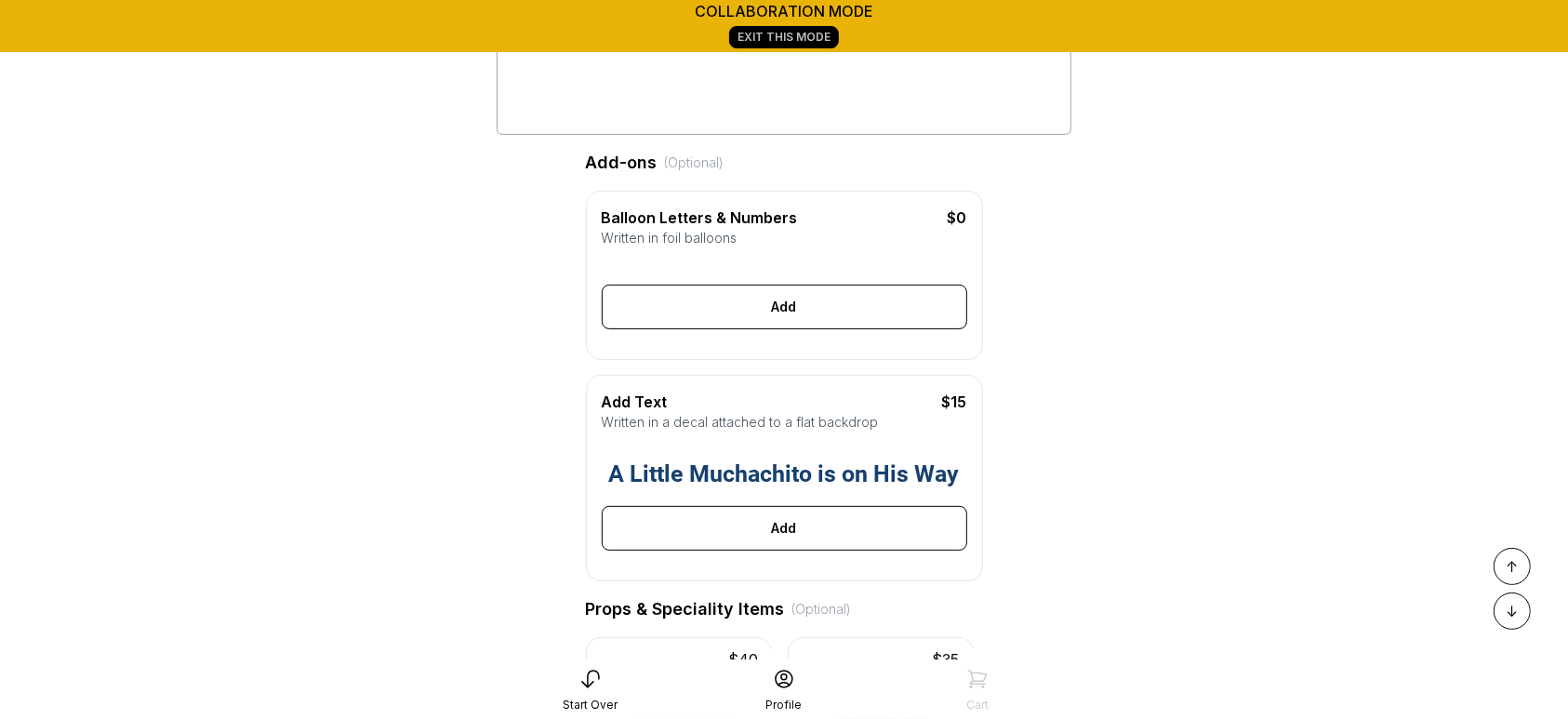
scroll to position [409, 0]
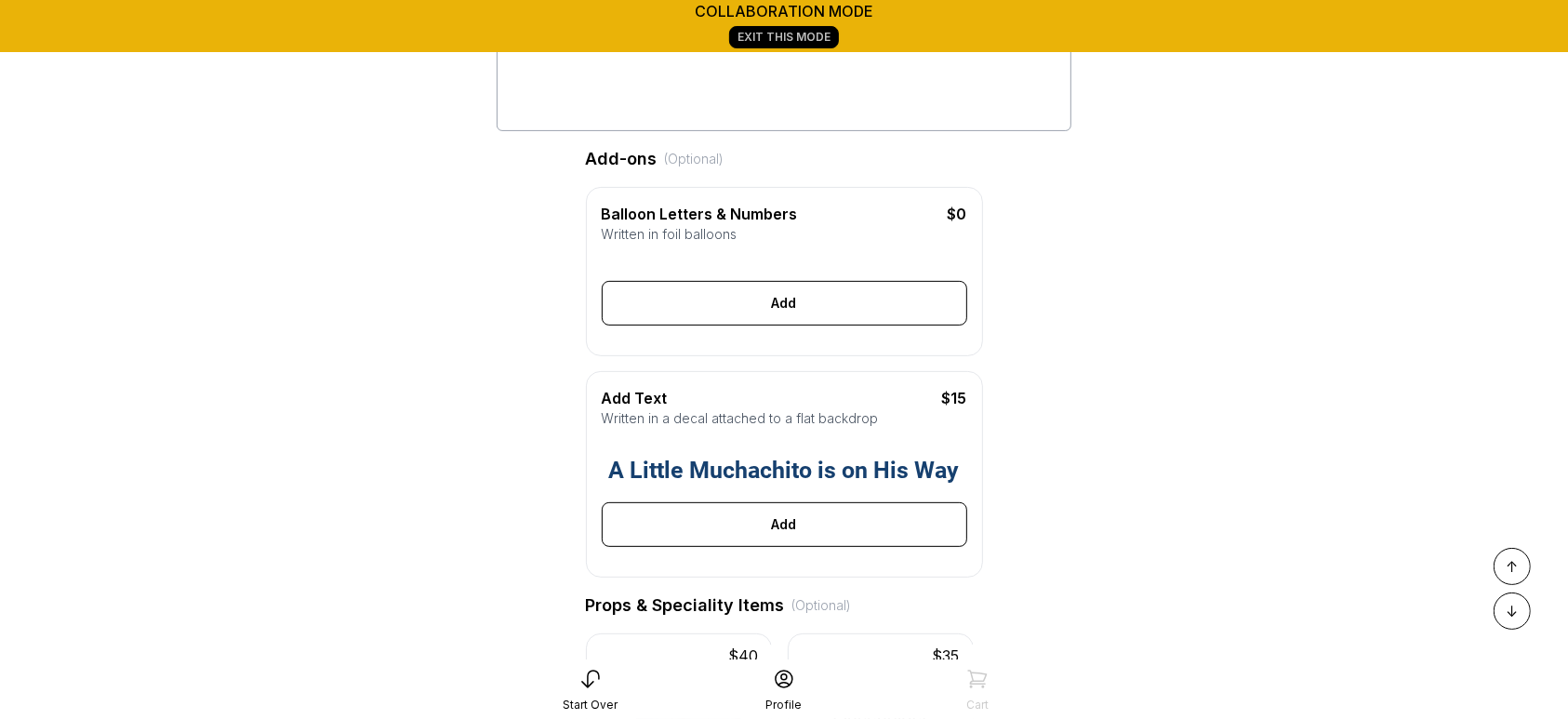
click at [909, 480] on div "A Little Muchachito is on His Way" at bounding box center [784, 470] width 350 height 19
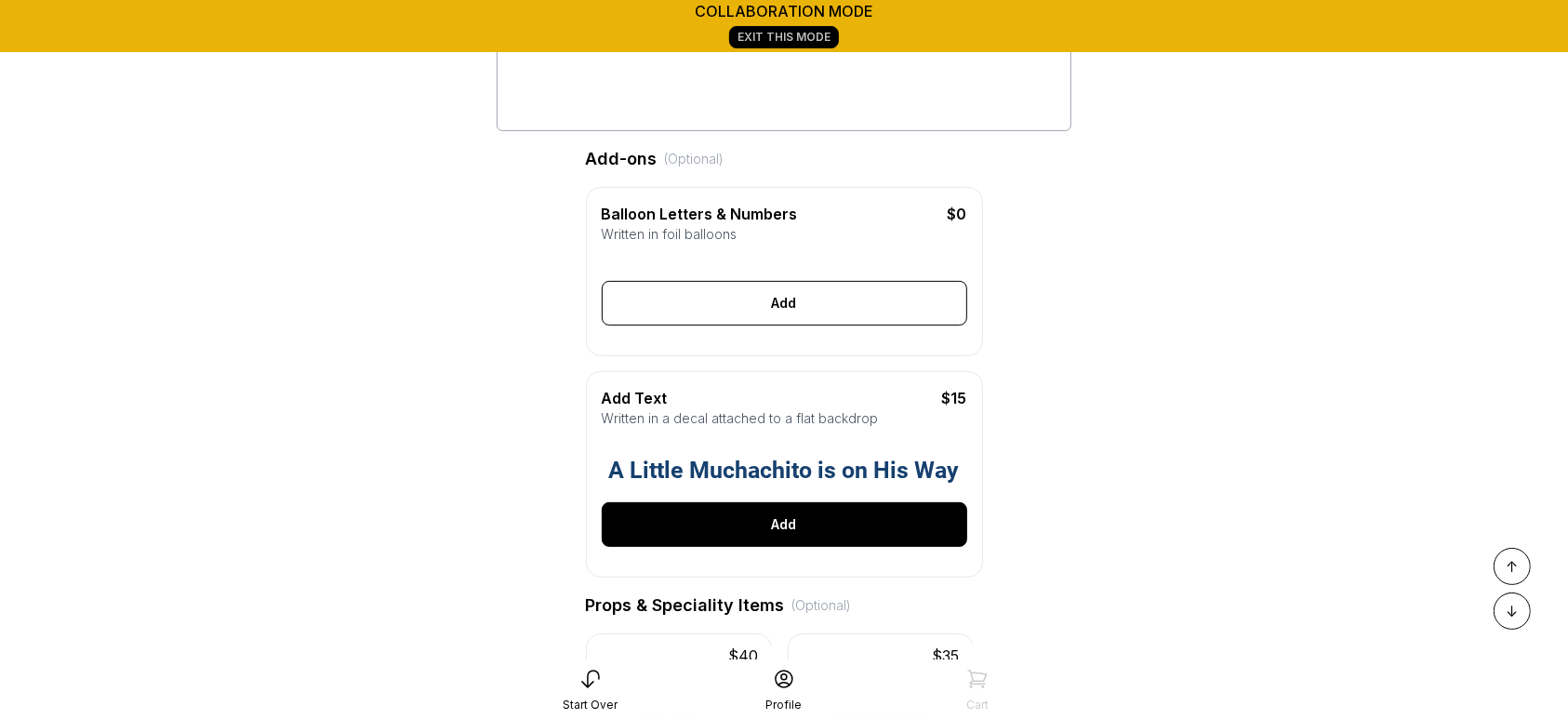
click at [834, 546] on div "Add" at bounding box center [784, 524] width 365 height 44
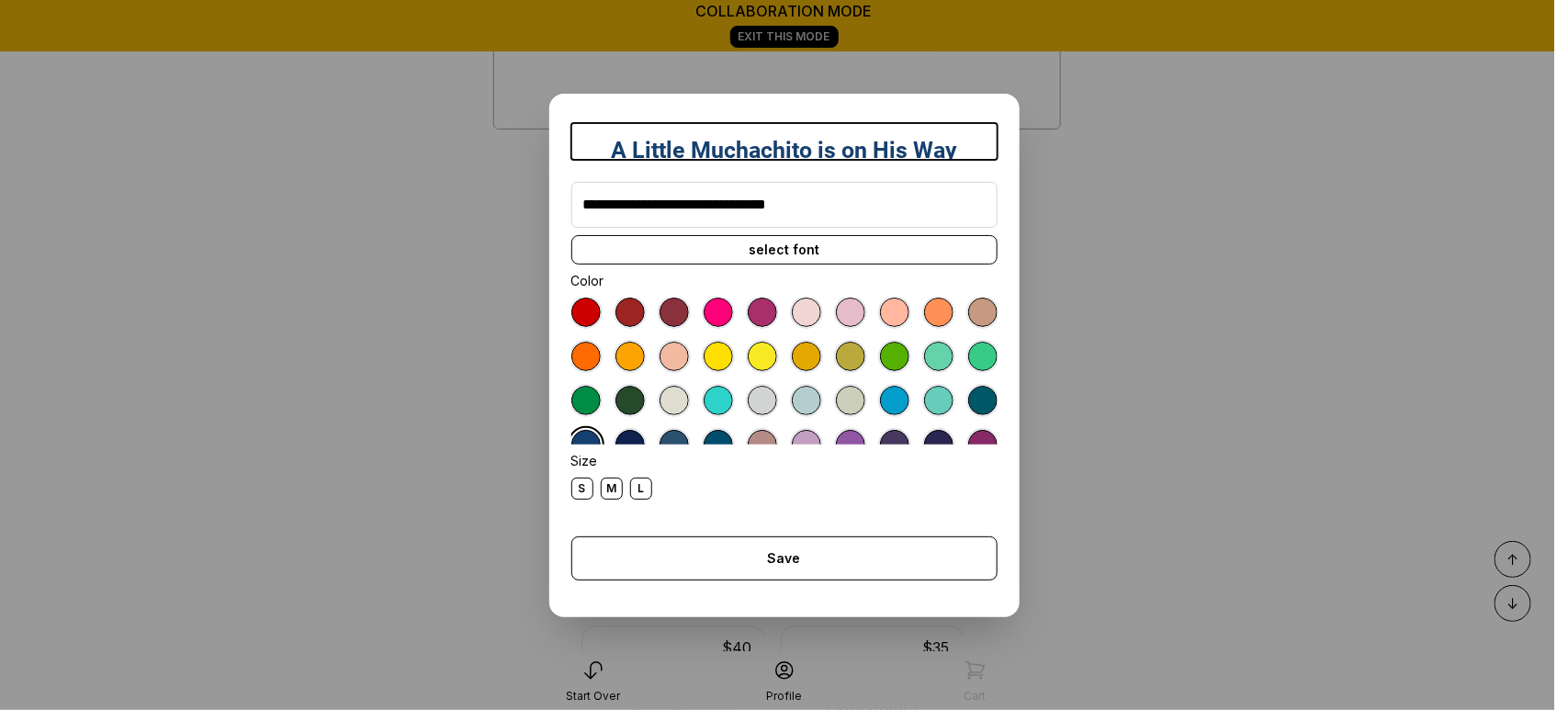
drag, startPoint x: 877, startPoint y: 213, endPoint x: 1219, endPoint y: 163, distance: 345.6
click at [1219, 163] on dialog "**********" at bounding box center [784, 355] width 1568 height 710
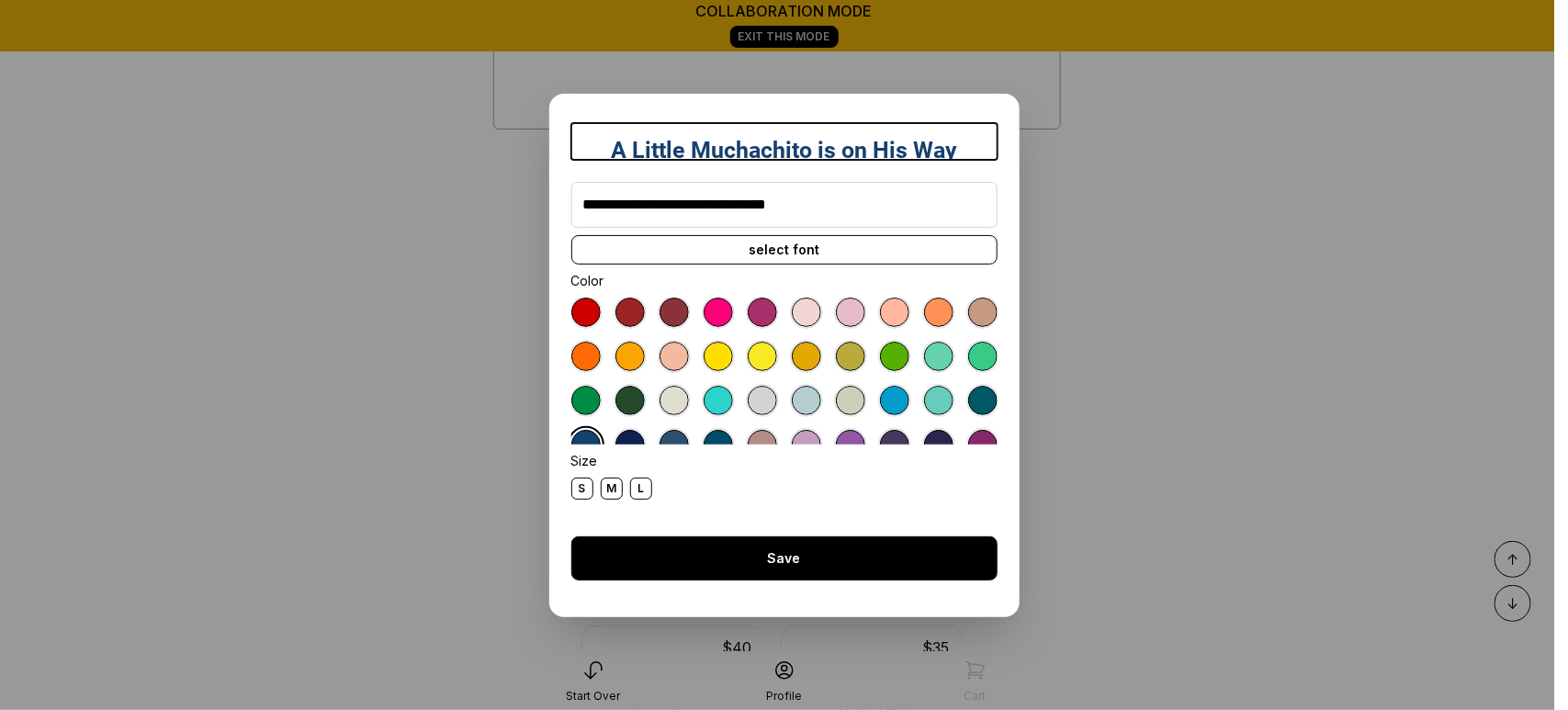
click at [951, 547] on div "Save" at bounding box center [784, 557] width 426 height 44
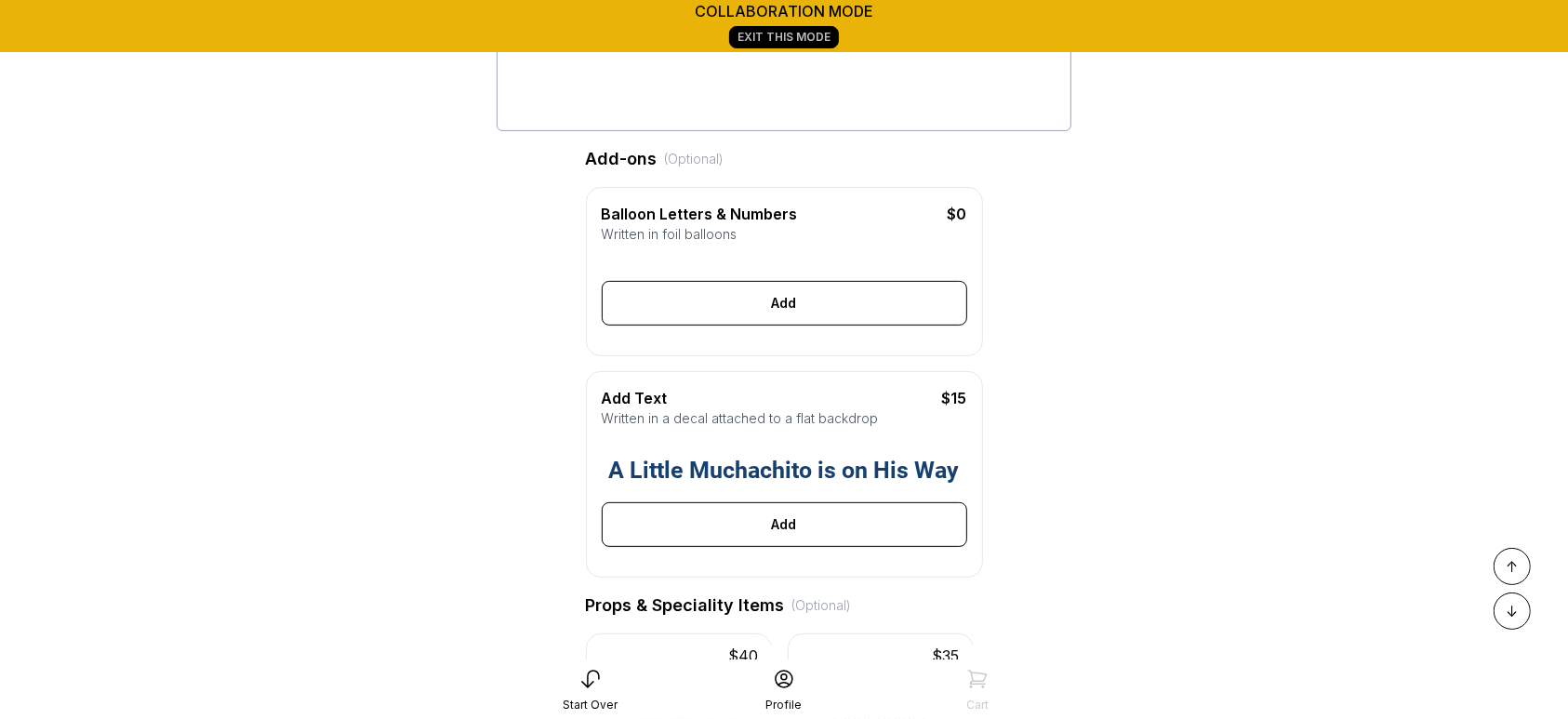
click at [583, 688] on icon at bounding box center [590, 678] width 23 height 23
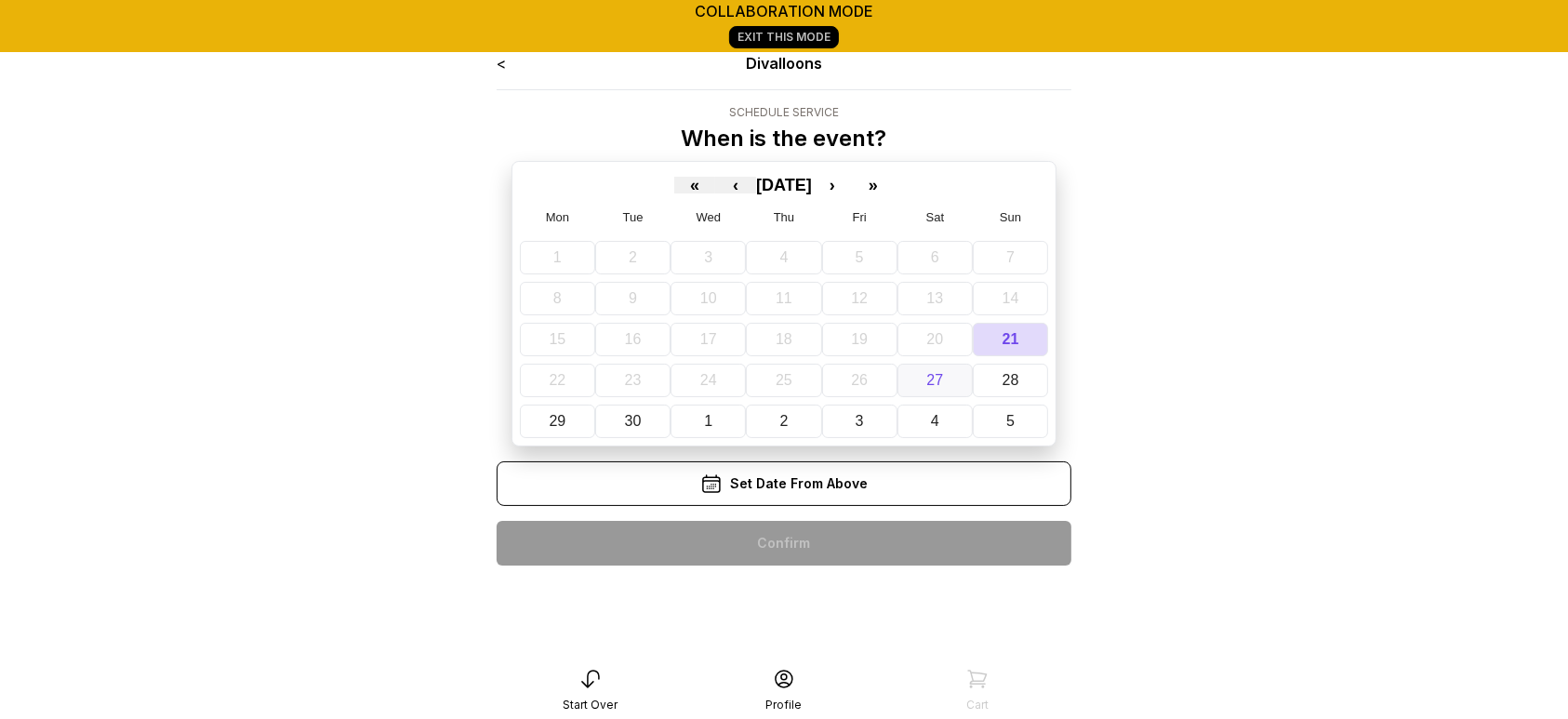
click at [921, 380] on button "27" at bounding box center [934, 381] width 76 height 33
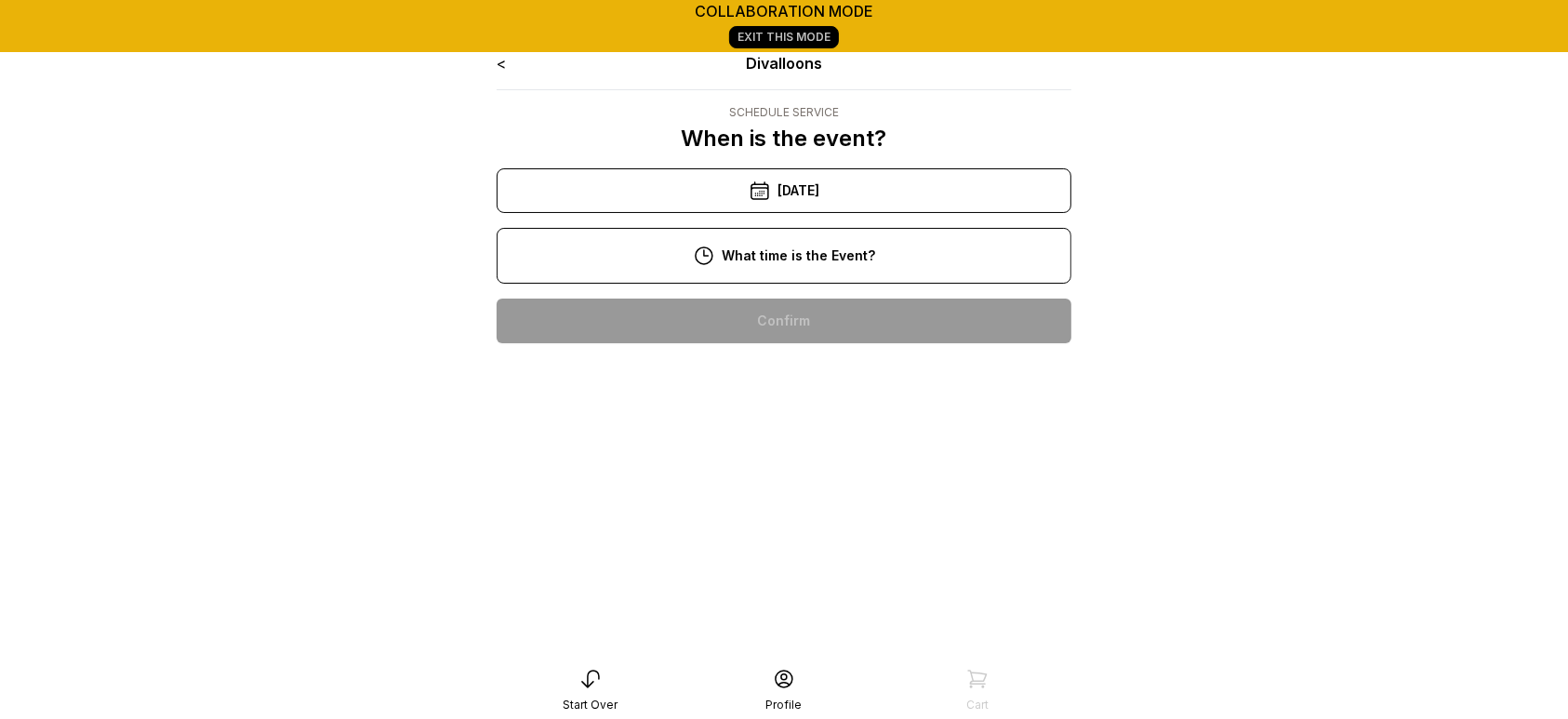
click at [779, 544] on div "2:00 pm" at bounding box center [783, 558] width 545 height 44
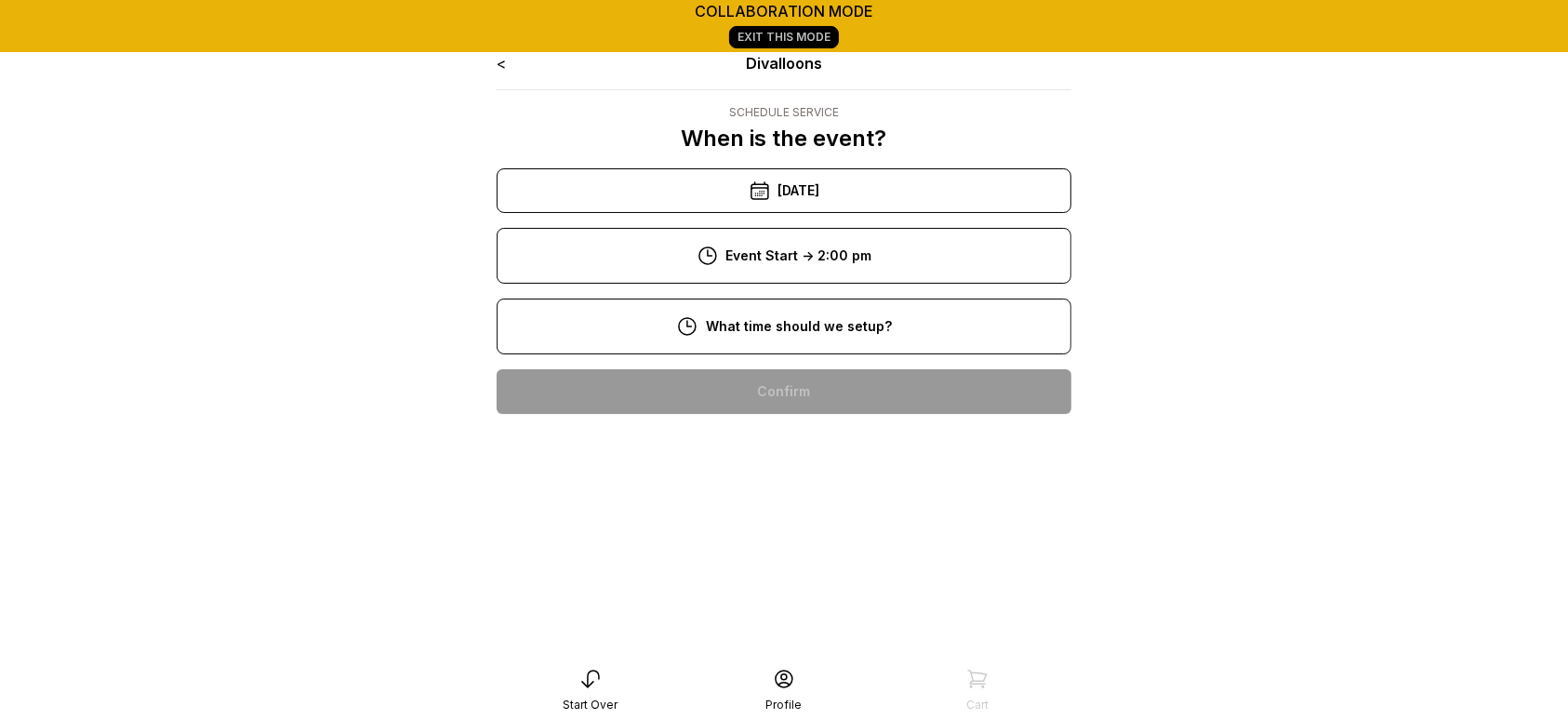
click at [772, 458] on div "9:00 am" at bounding box center [783, 450] width 545 height 44
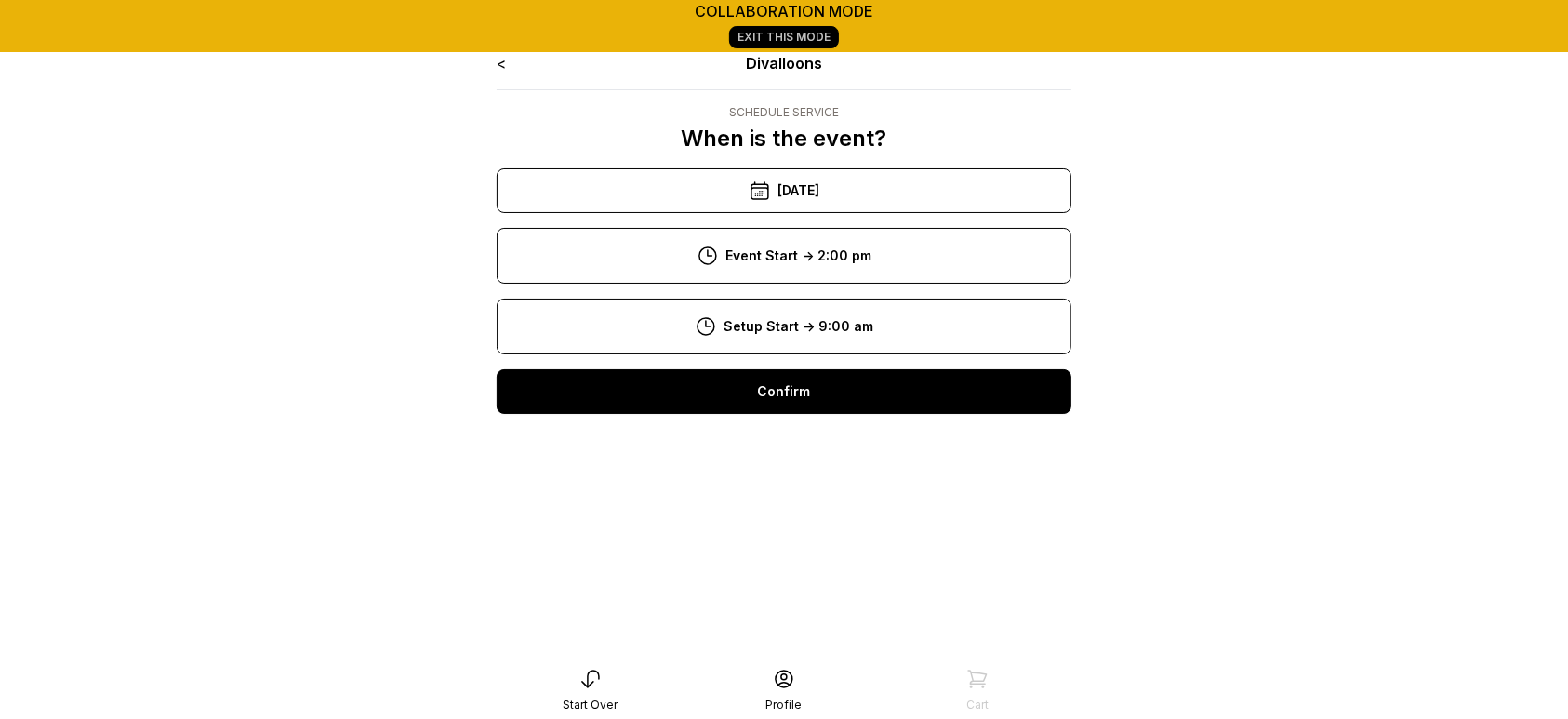
click at [788, 379] on div "Confirm" at bounding box center [784, 390] width 575 height 44
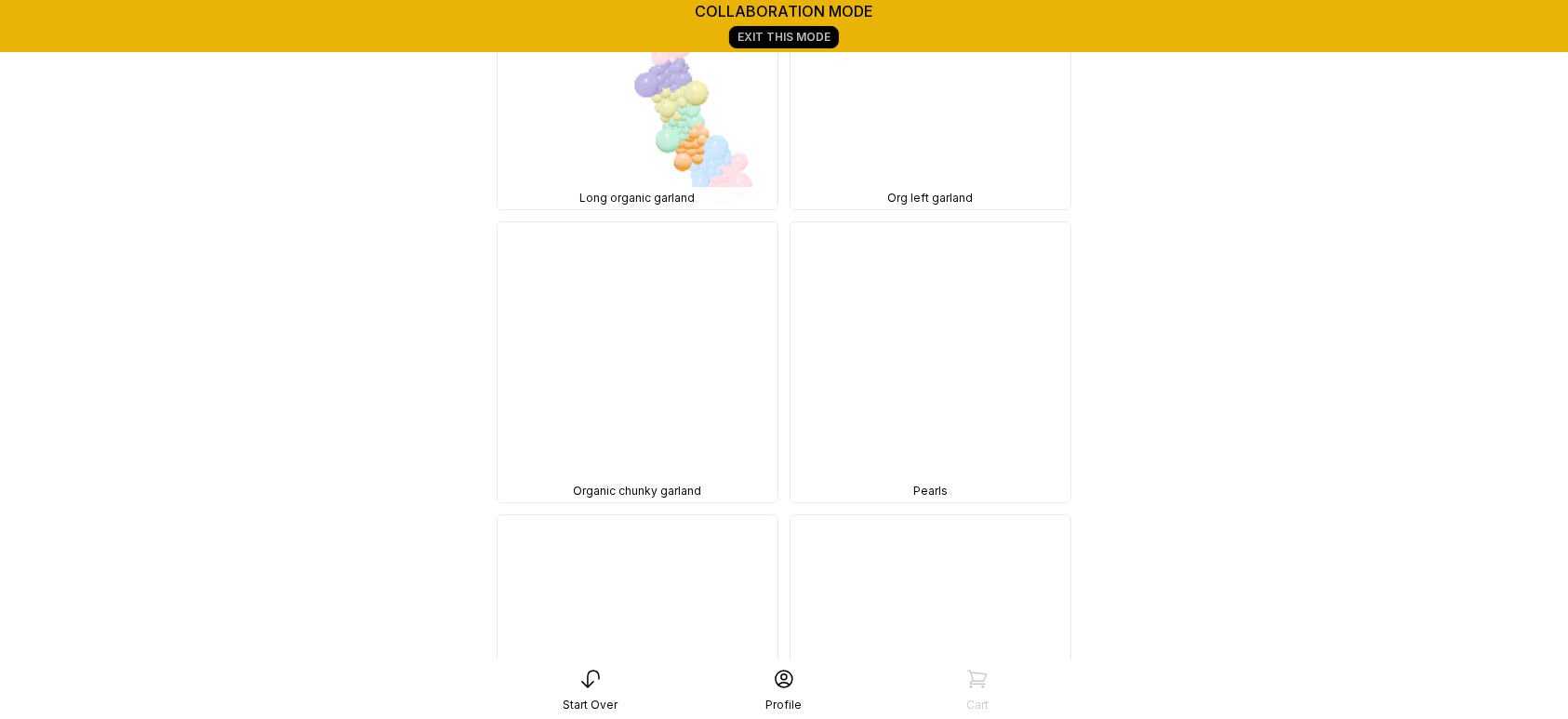
scroll to position [6589, 0]
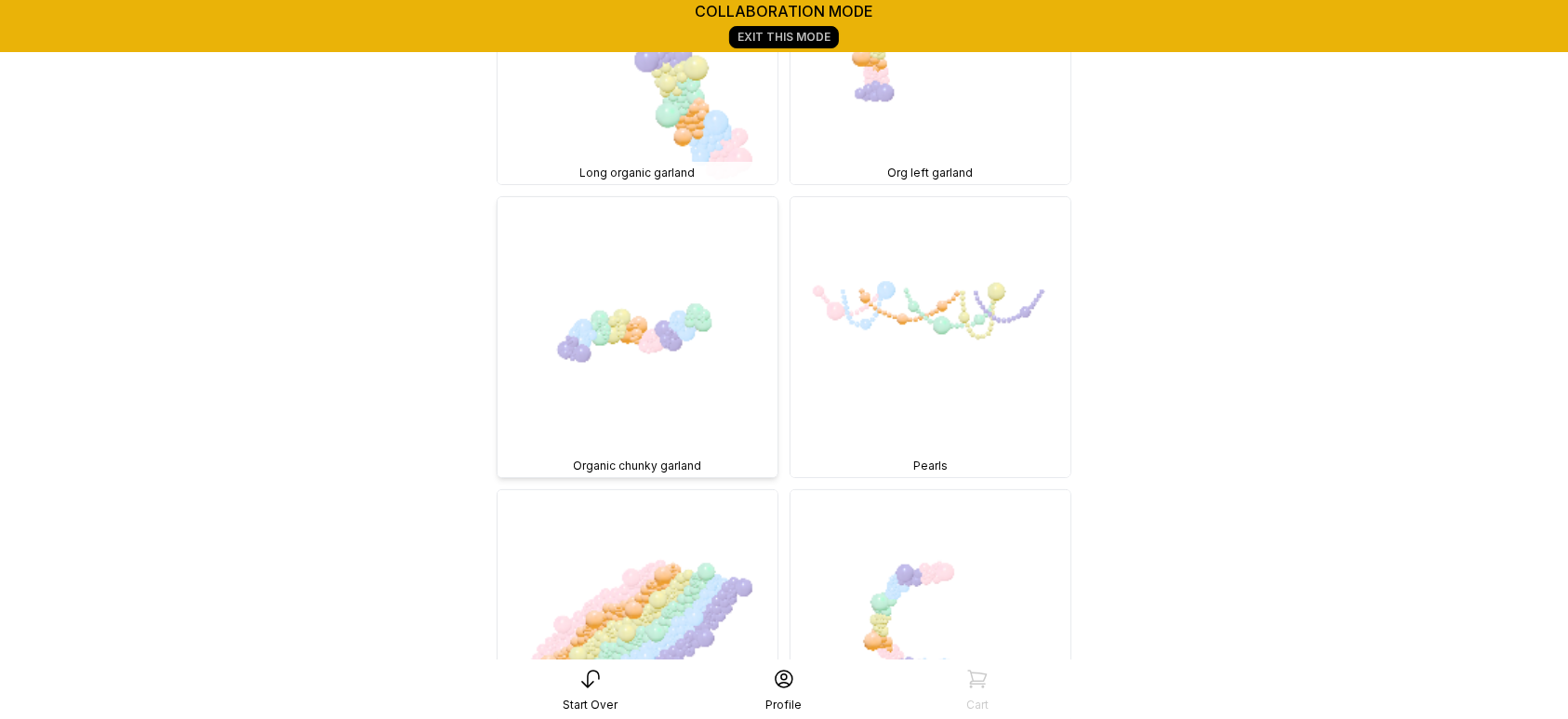
click at [712, 331] on img at bounding box center [637, 336] width 280 height 280
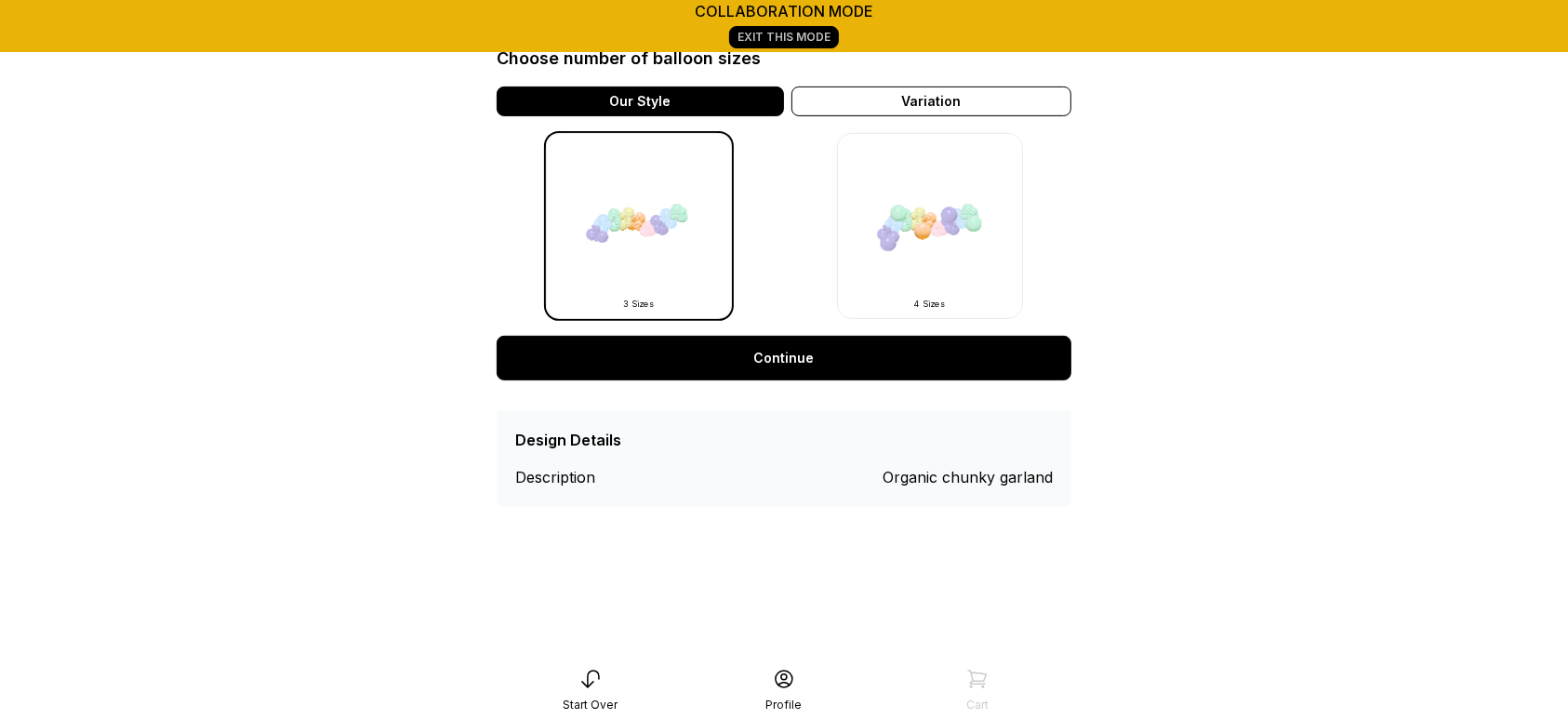
scroll to position [620, 0]
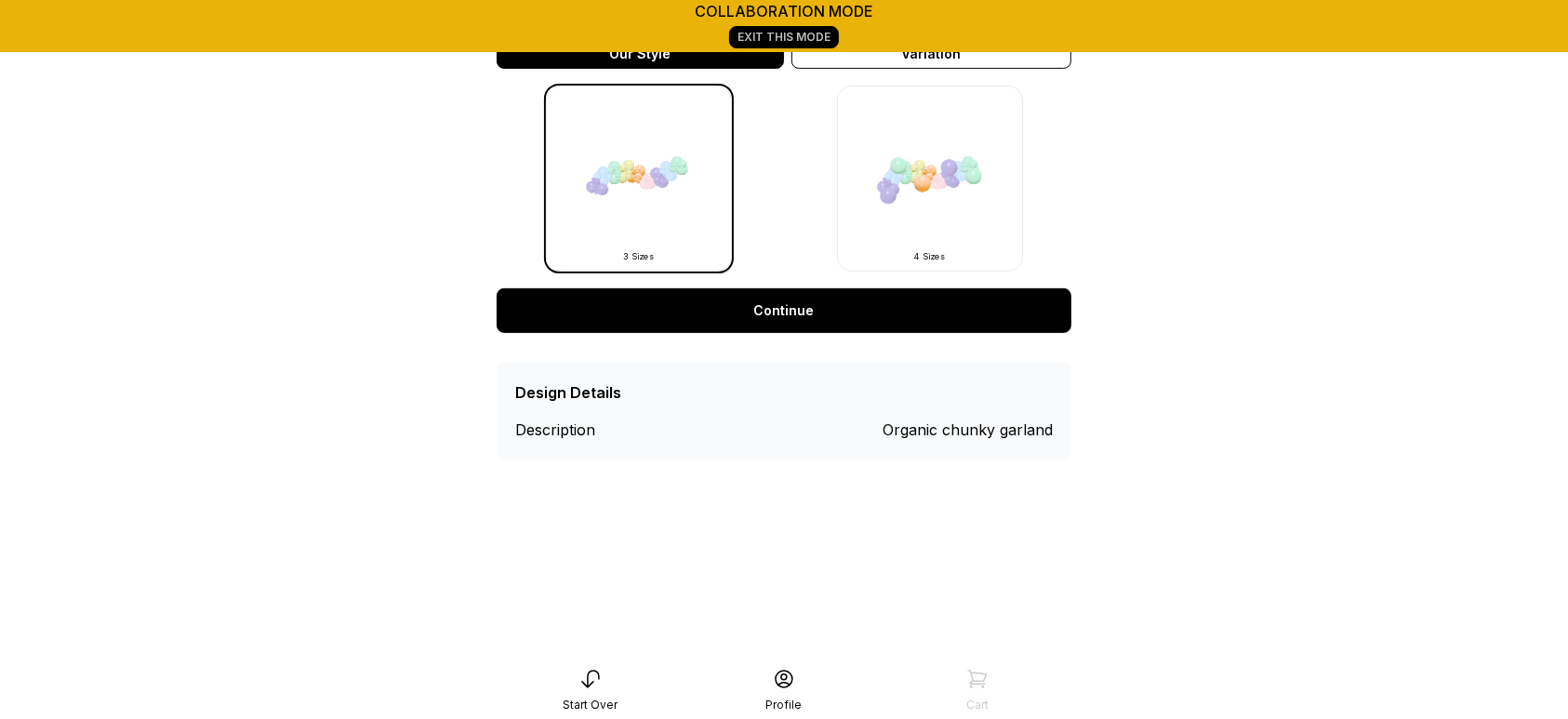
click at [852, 299] on link "Continue" at bounding box center [784, 310] width 575 height 44
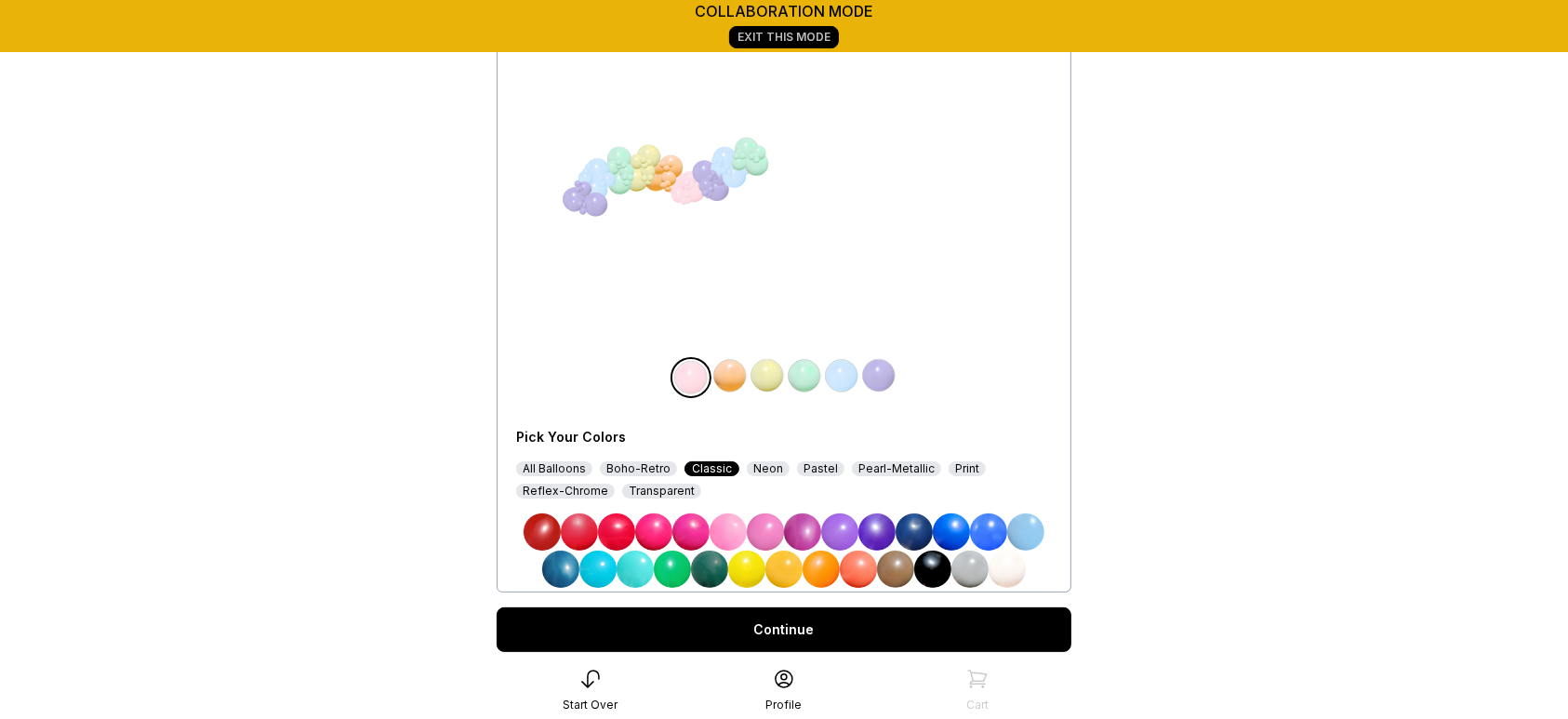
scroll to position [181, 0]
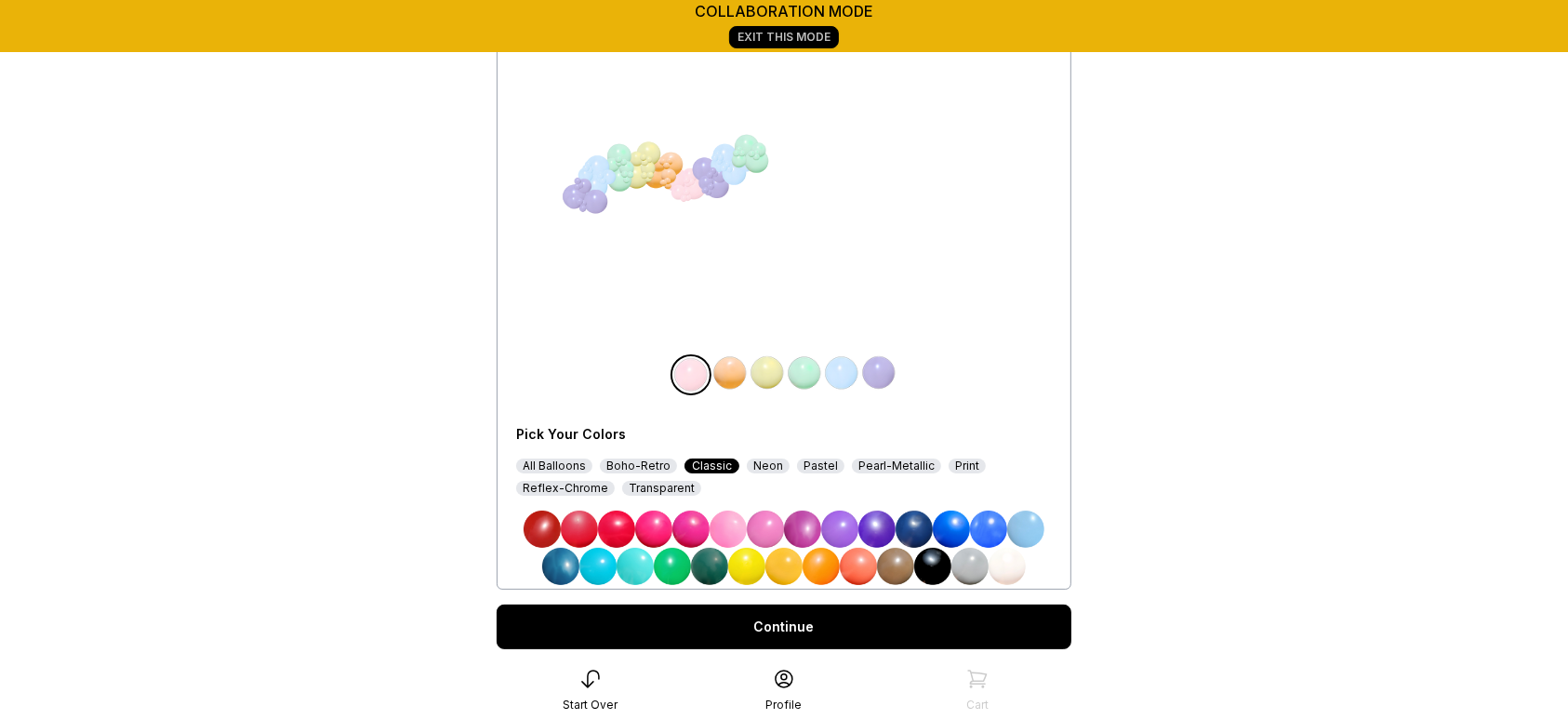
click at [551, 458] on div "All Balloons" at bounding box center [554, 465] width 77 height 15
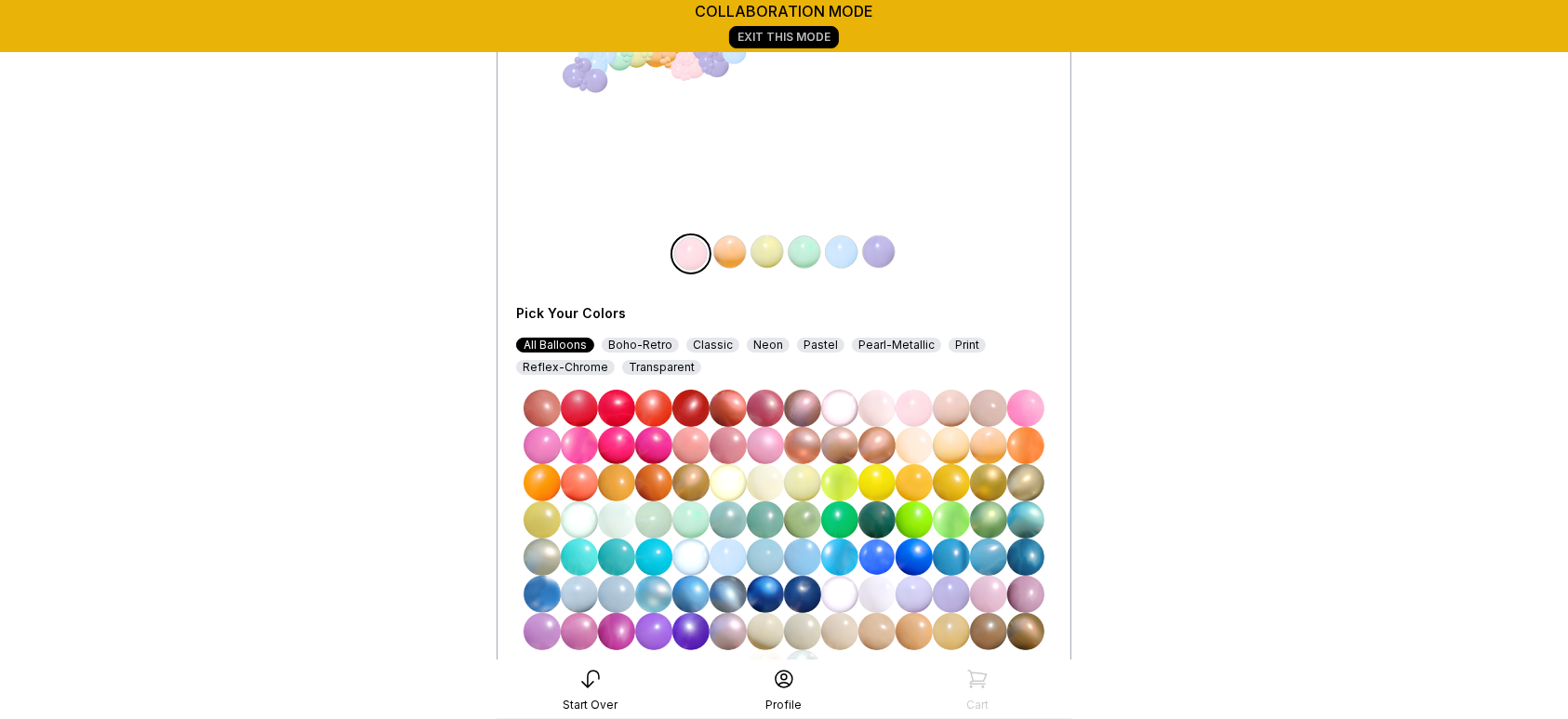
scroll to position [304, 0]
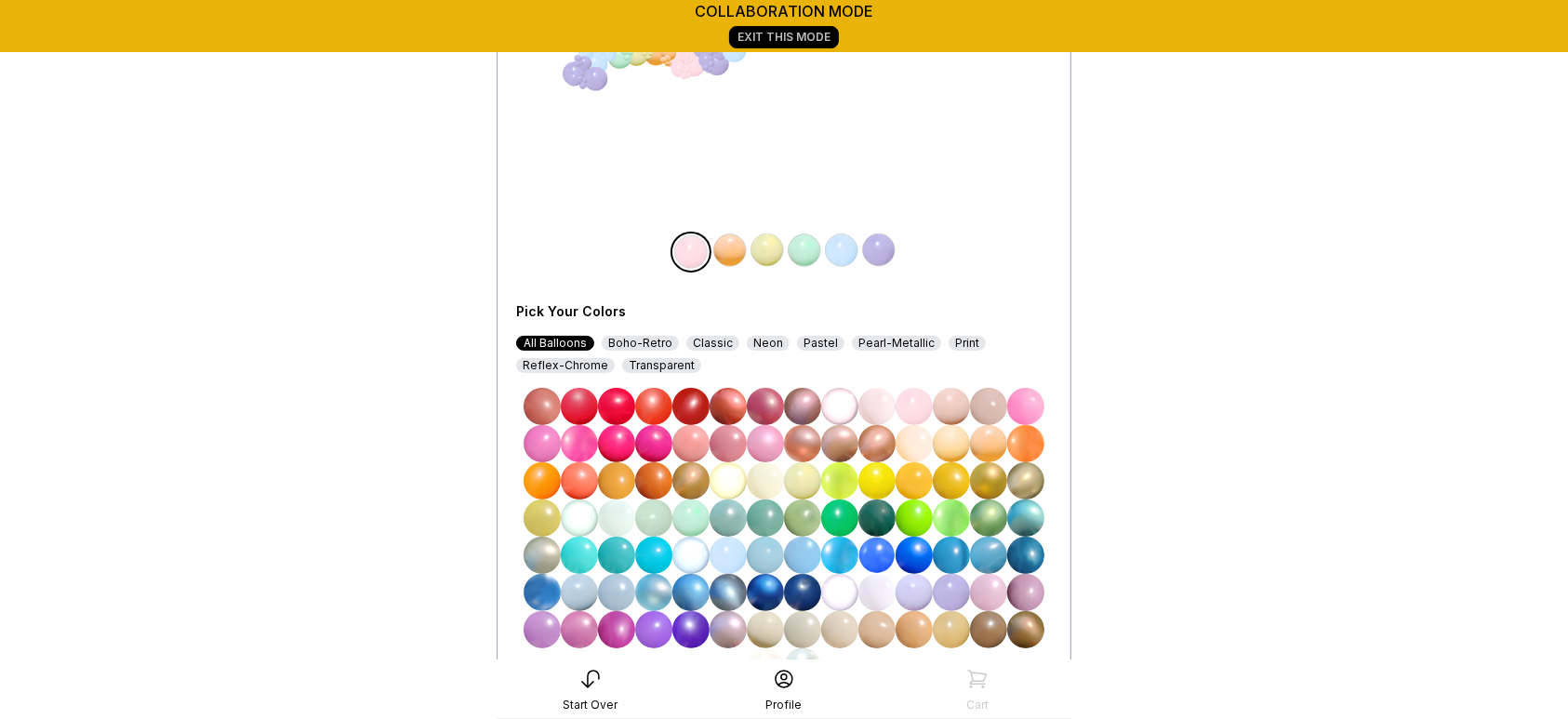
click at [689, 630] on img at bounding box center [691, 630] width 37 height 37
click at [732, 246] on img at bounding box center [730, 250] width 37 height 37
click at [848, 525] on img at bounding box center [840, 518] width 37 height 37
click at [920, 527] on img at bounding box center [915, 518] width 37 height 37
click at [763, 242] on img at bounding box center [767, 250] width 37 height 37
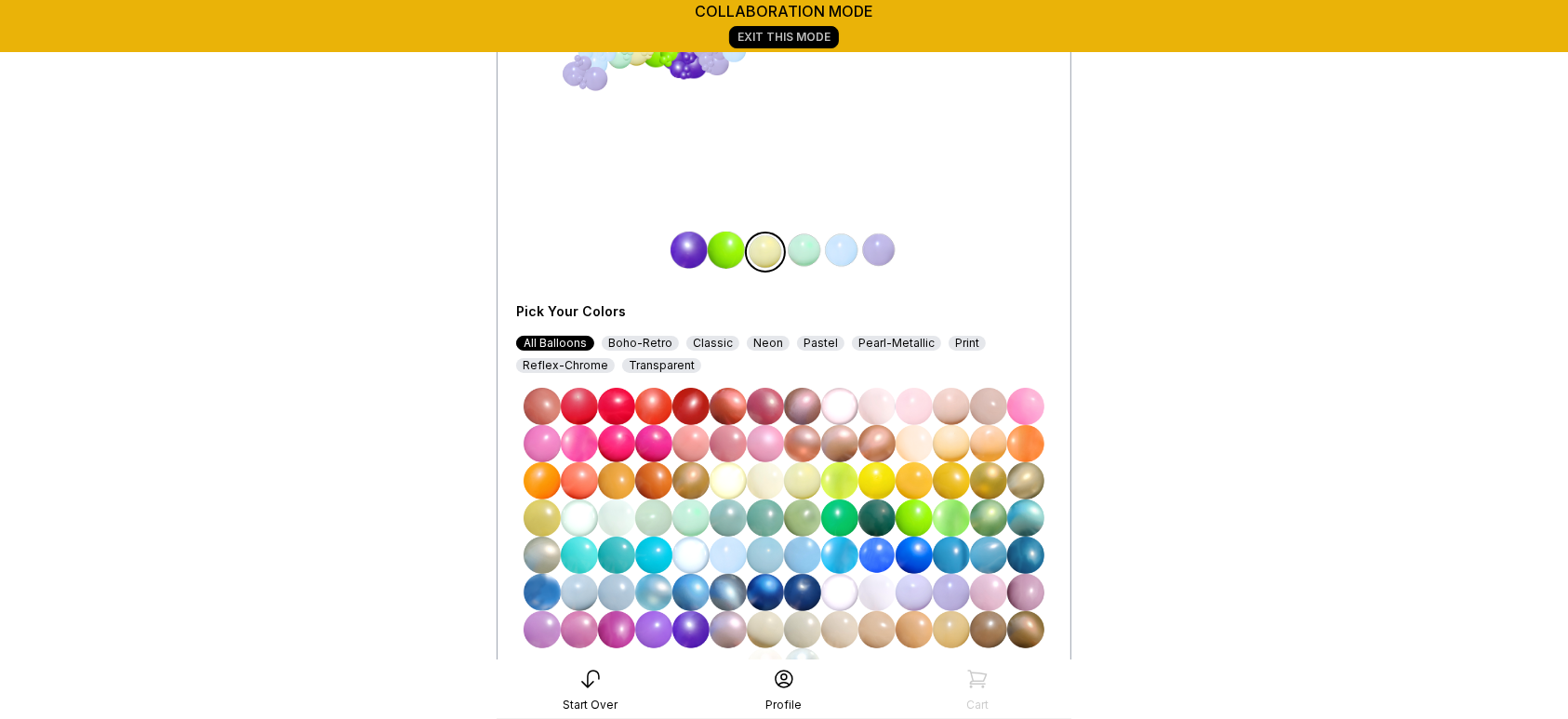
click at [535, 480] on img at bounding box center [543, 481] width 37 height 37
click at [803, 252] on img at bounding box center [805, 250] width 37 height 37
click at [917, 549] on img at bounding box center [915, 555] width 37 height 37
click at [840, 244] on img at bounding box center [842, 250] width 37 height 37
click at [879, 480] on img at bounding box center [877, 481] width 37 height 37
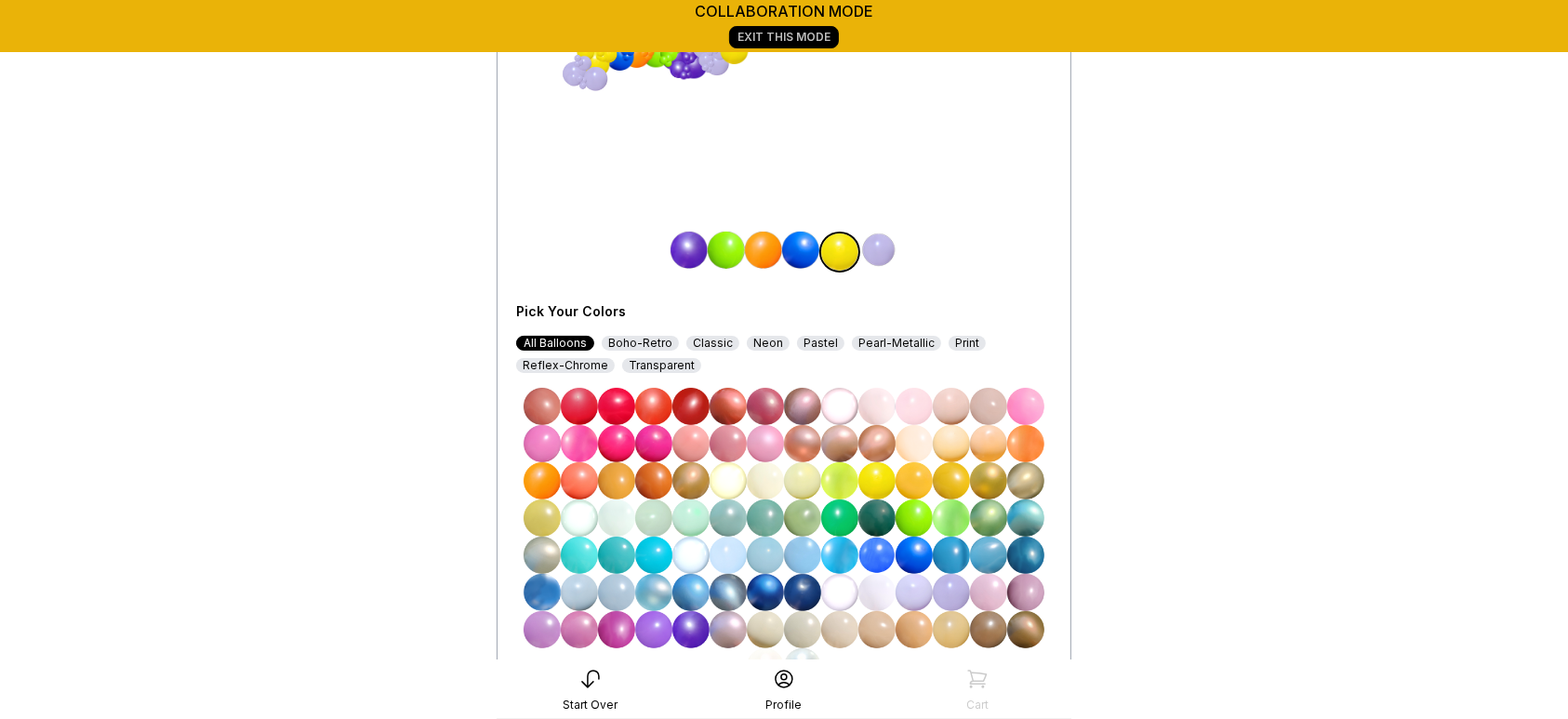
click at [881, 243] on img at bounding box center [879, 250] width 37 height 37
click at [578, 410] on img at bounding box center [579, 406] width 37 height 37
click at [921, 393] on img at bounding box center [915, 406] width 37 height 37
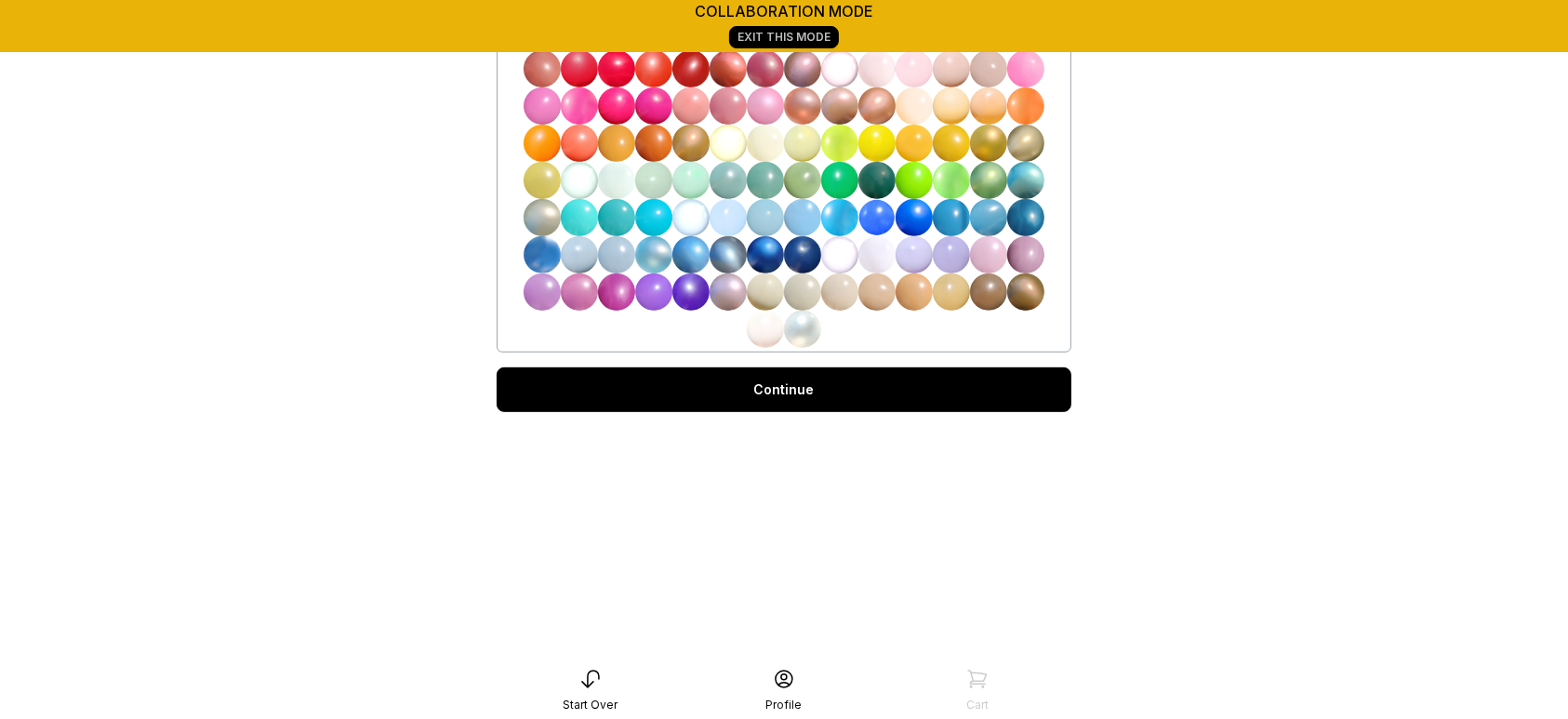
click at [921, 393] on link "Continue" at bounding box center [784, 388] width 575 height 44
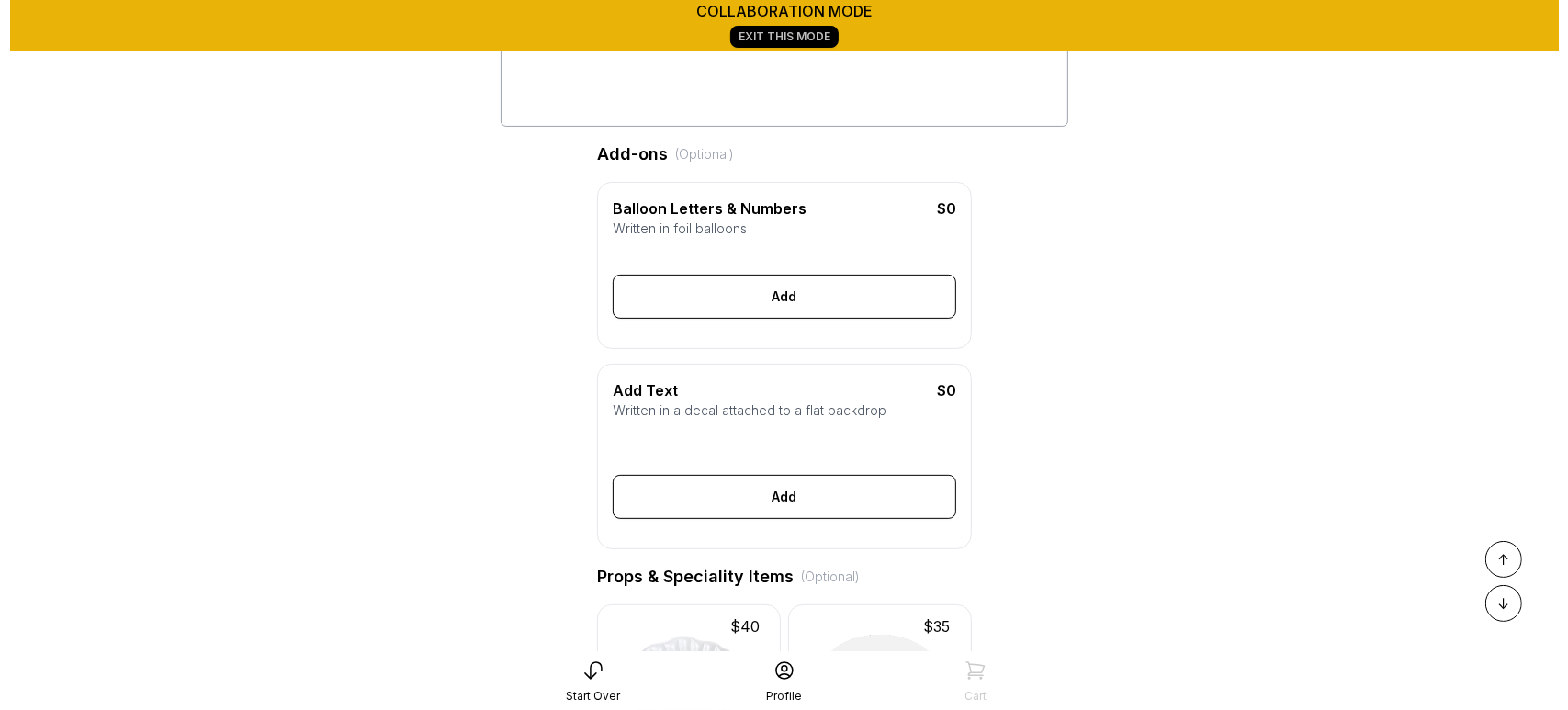
scroll to position [411, 0]
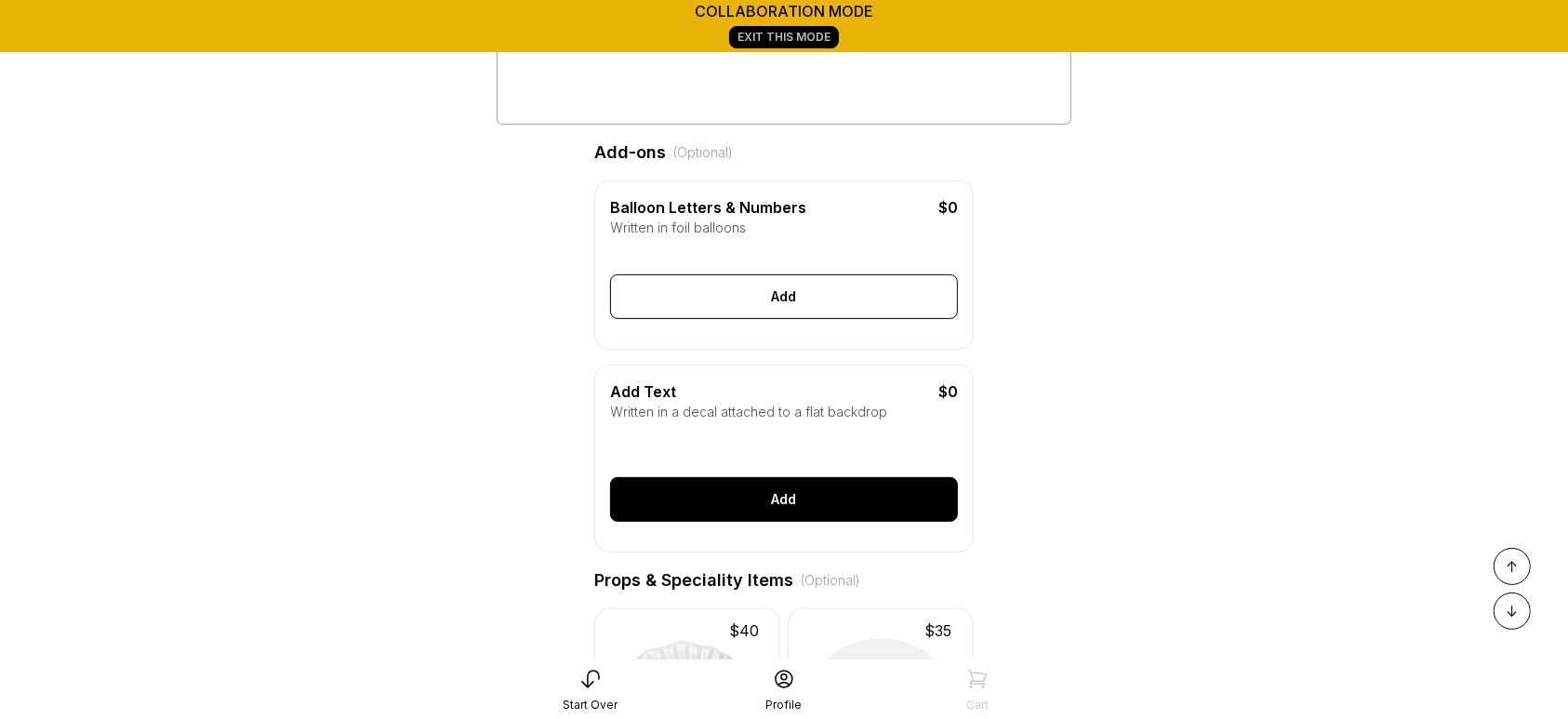
click at [779, 522] on div "Add" at bounding box center [784, 498] width 347 height 44
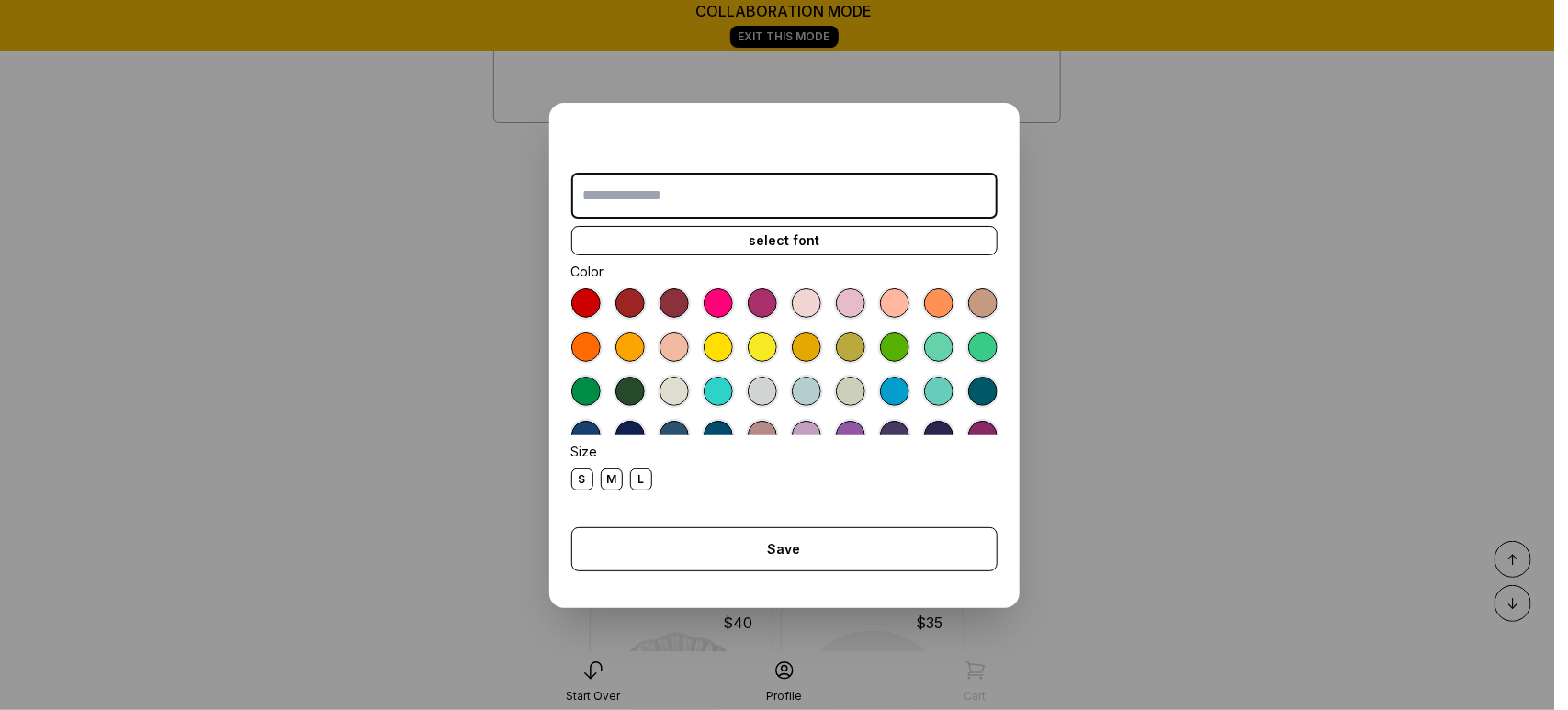
click at [601, 429] on div at bounding box center [585, 435] width 29 height 29
click at [761, 189] on input "text" at bounding box center [784, 195] width 426 height 46
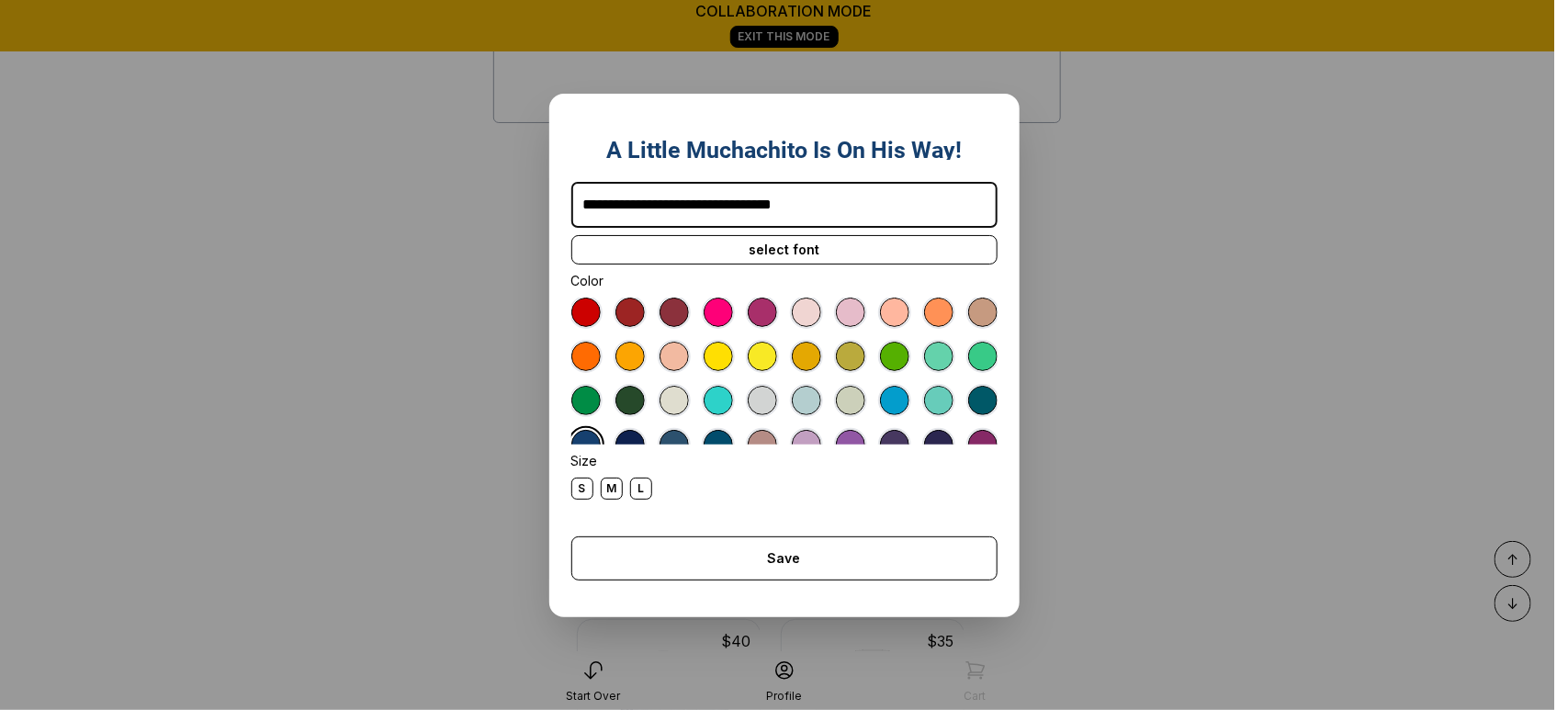
type input "**********"
click at [868, 248] on div "select font" at bounding box center [784, 250] width 426 height 29
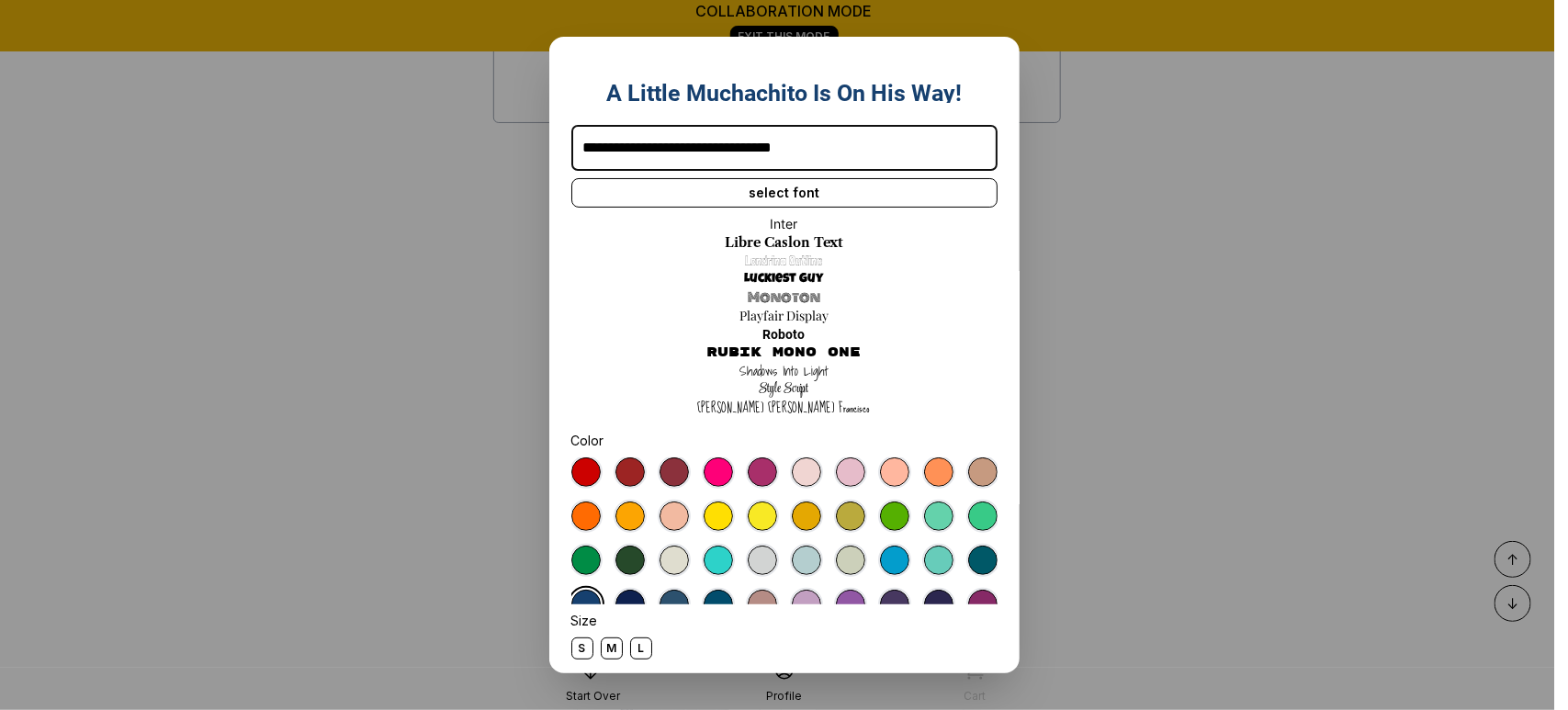
click at [796, 280] on link "Luckiest Guy" at bounding box center [784, 279] width 78 height 18
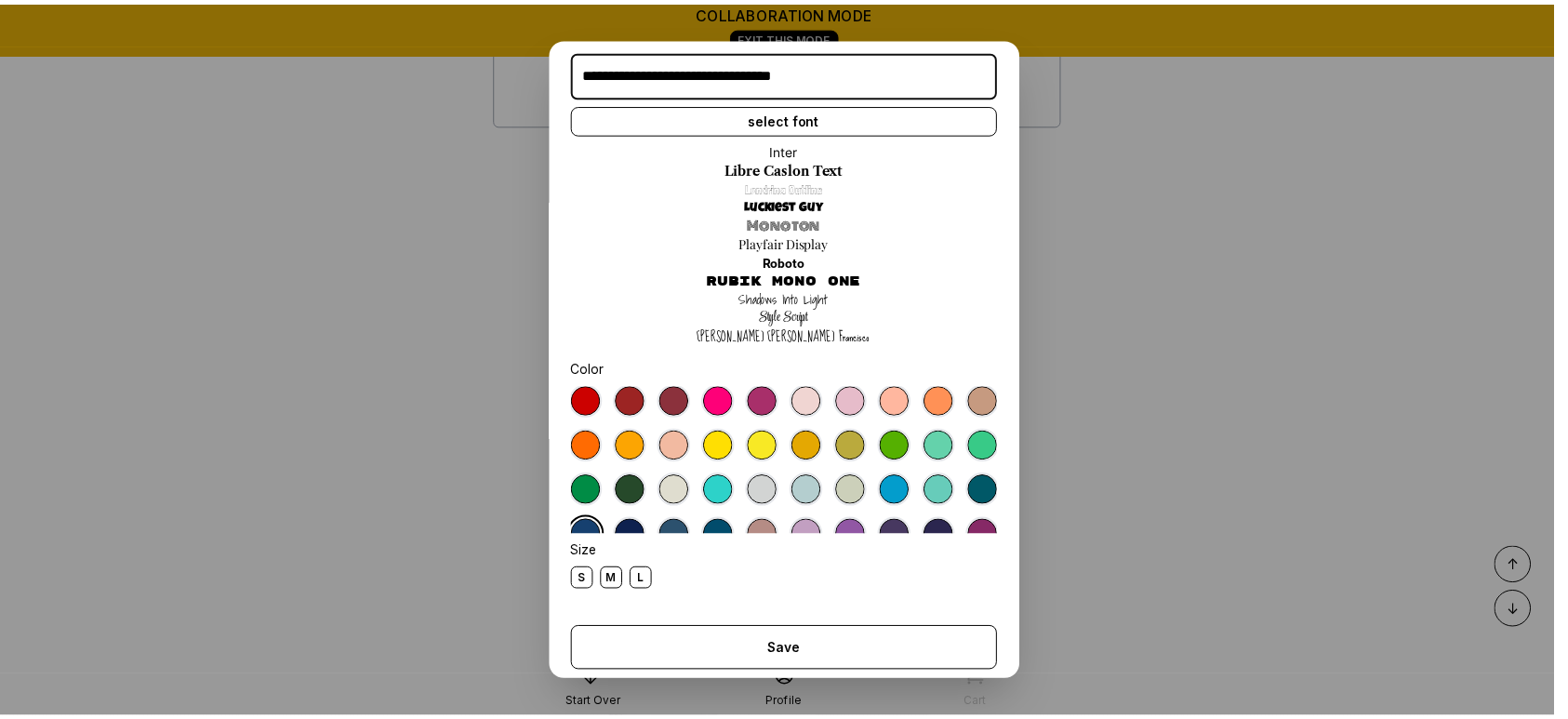
scroll to position [104, 0]
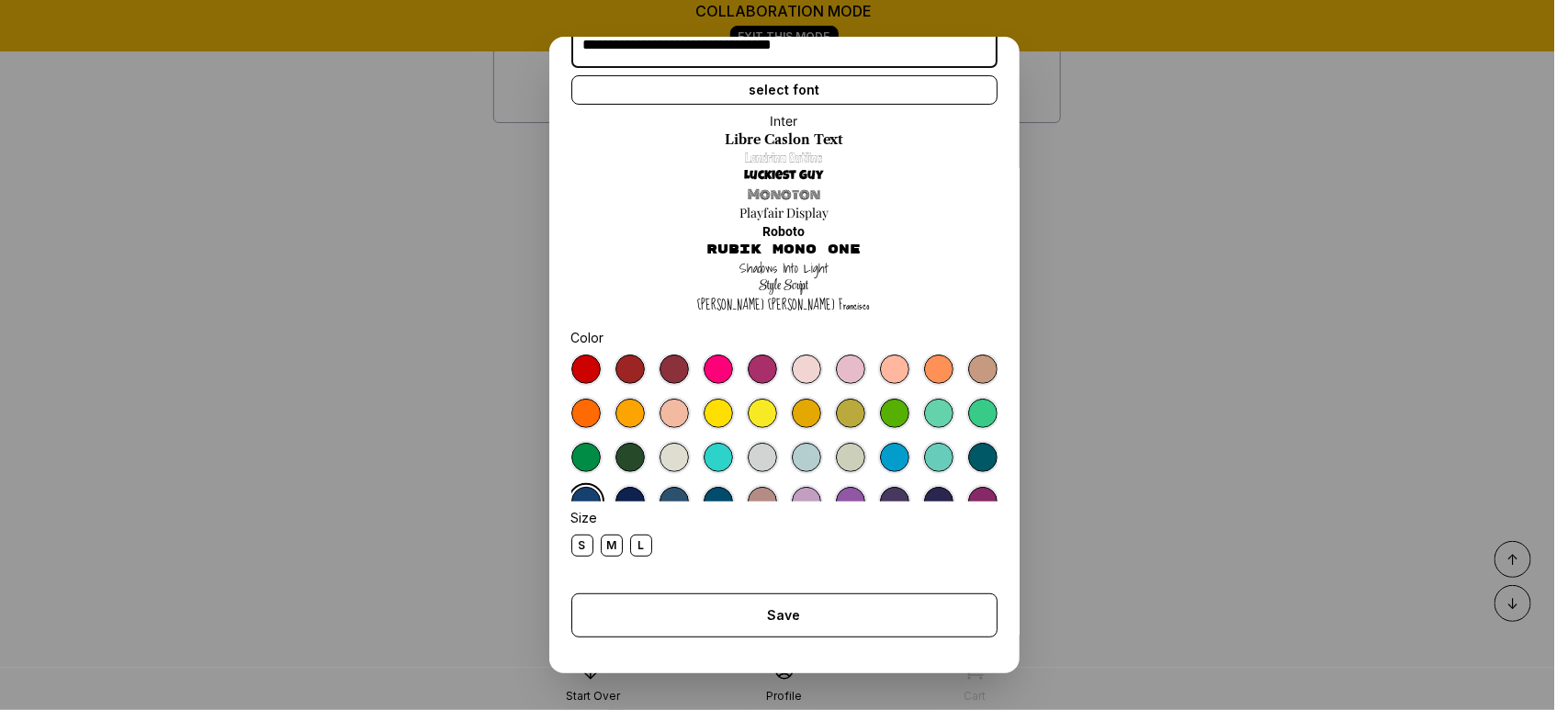
click at [612, 544] on div "M" at bounding box center [612, 545] width 22 height 22
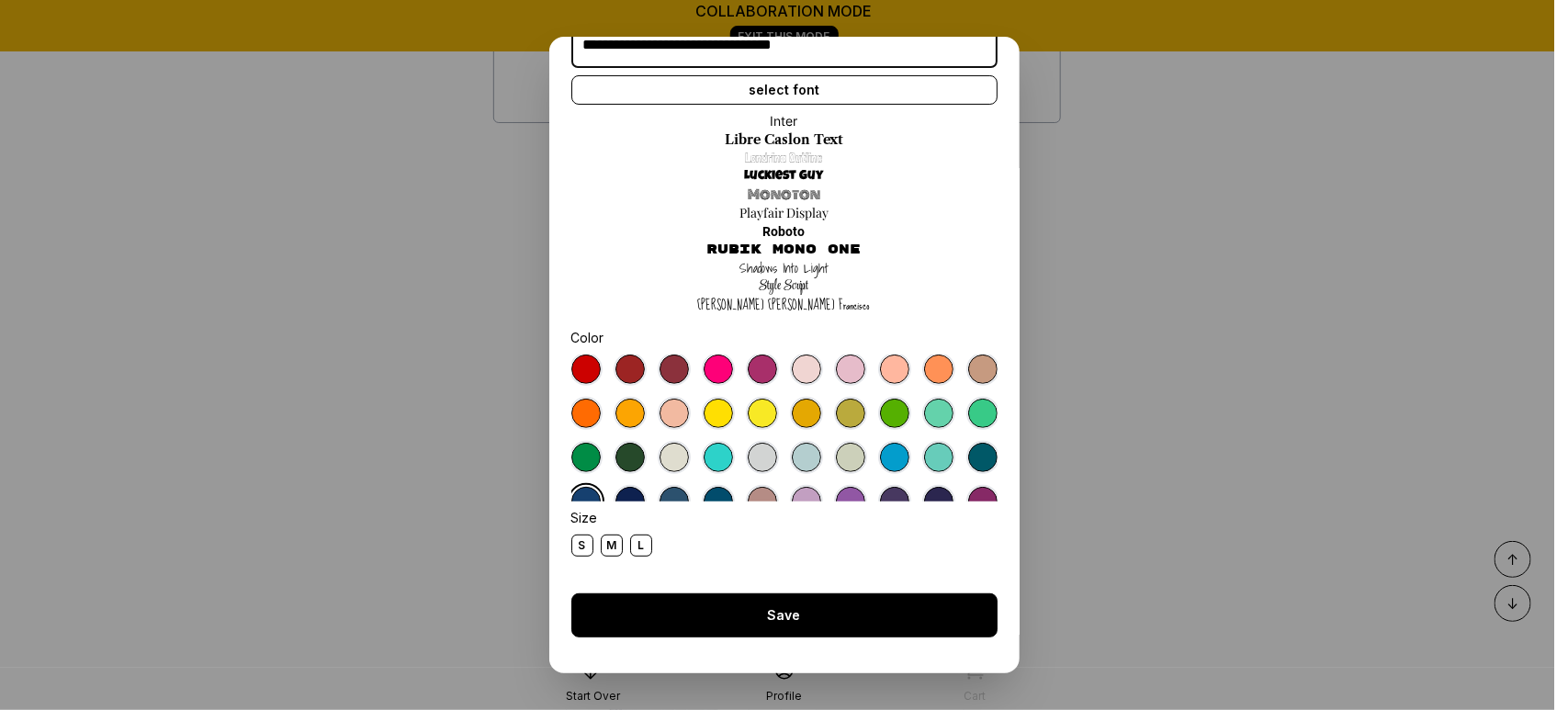
click at [627, 602] on div "Save" at bounding box center [784, 614] width 426 height 44
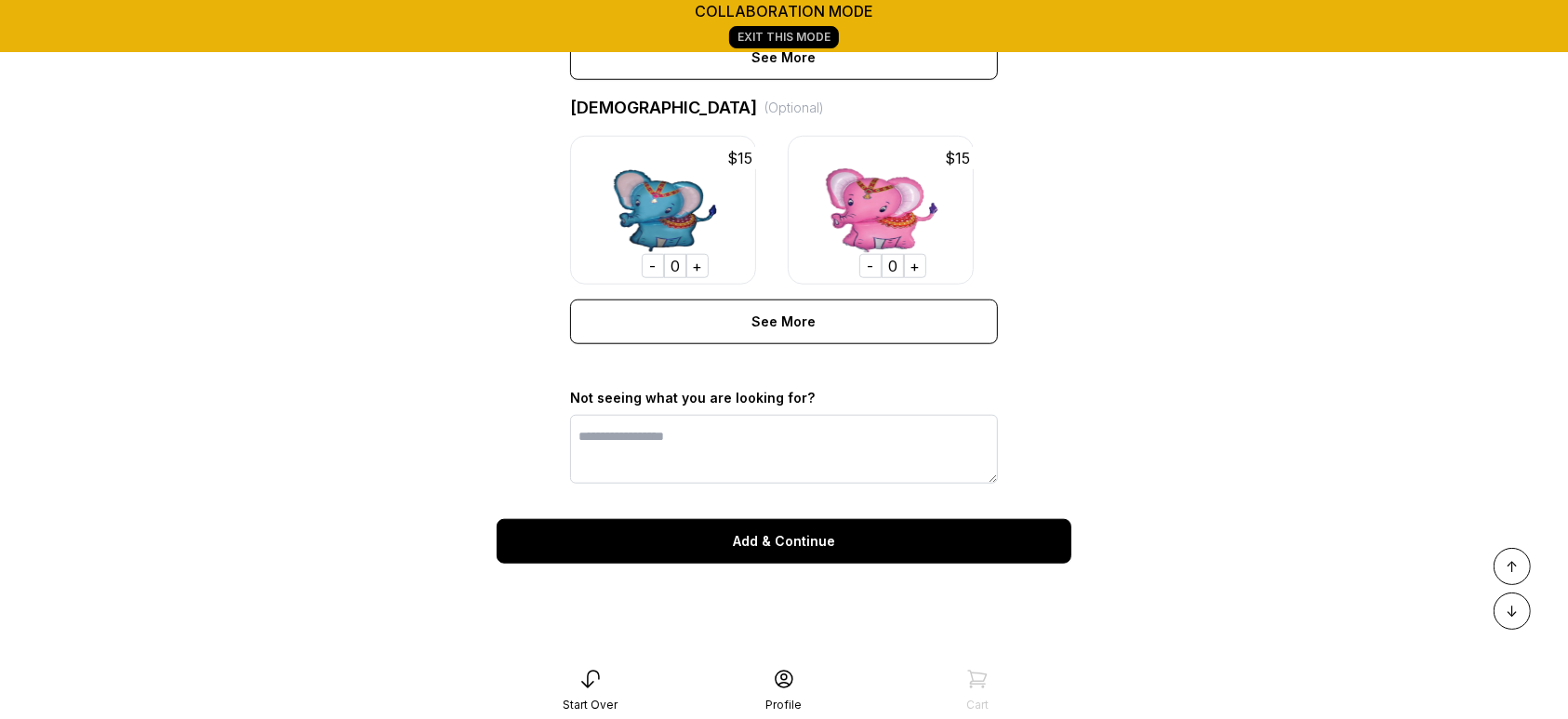
scroll to position [1466, 0]
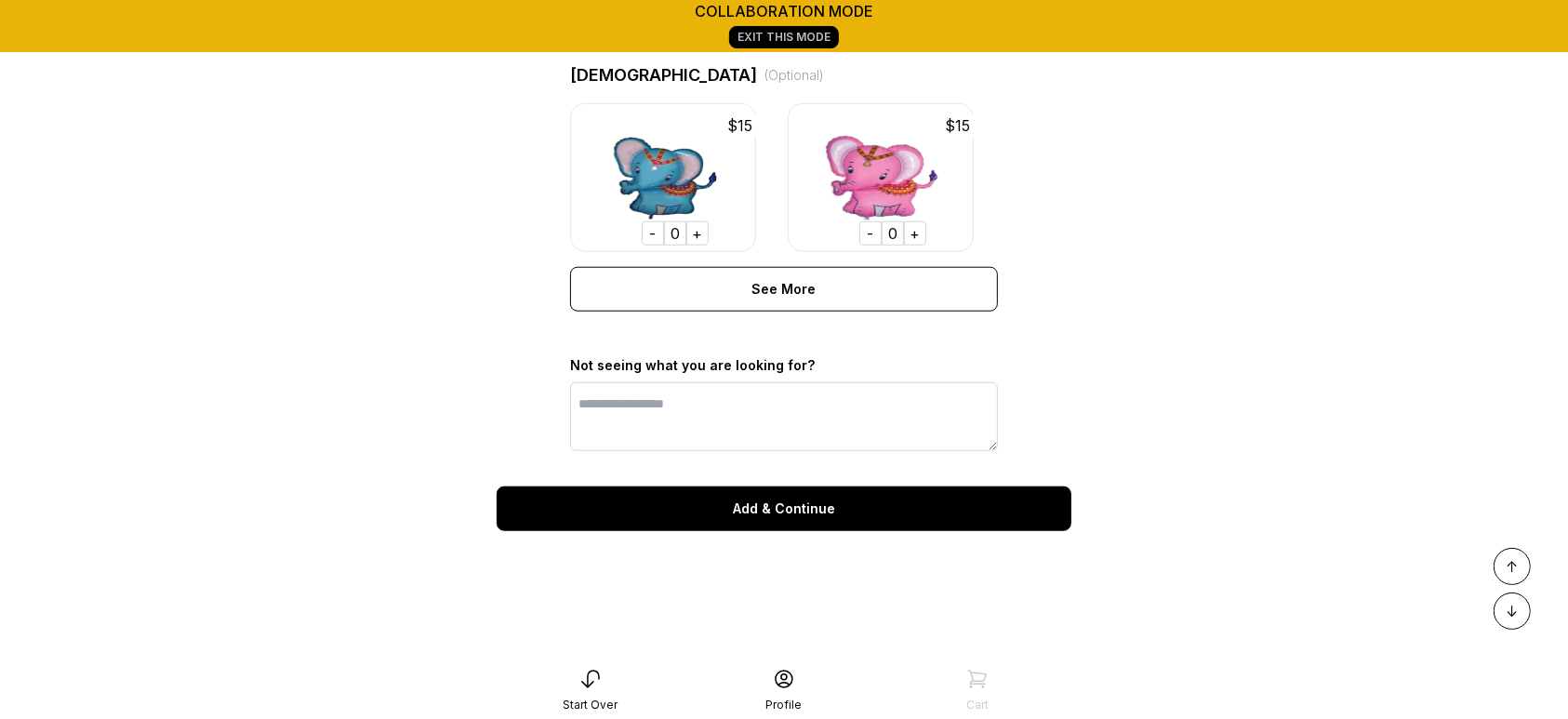
click at [1029, 531] on div "Add & Continue" at bounding box center [784, 508] width 575 height 44
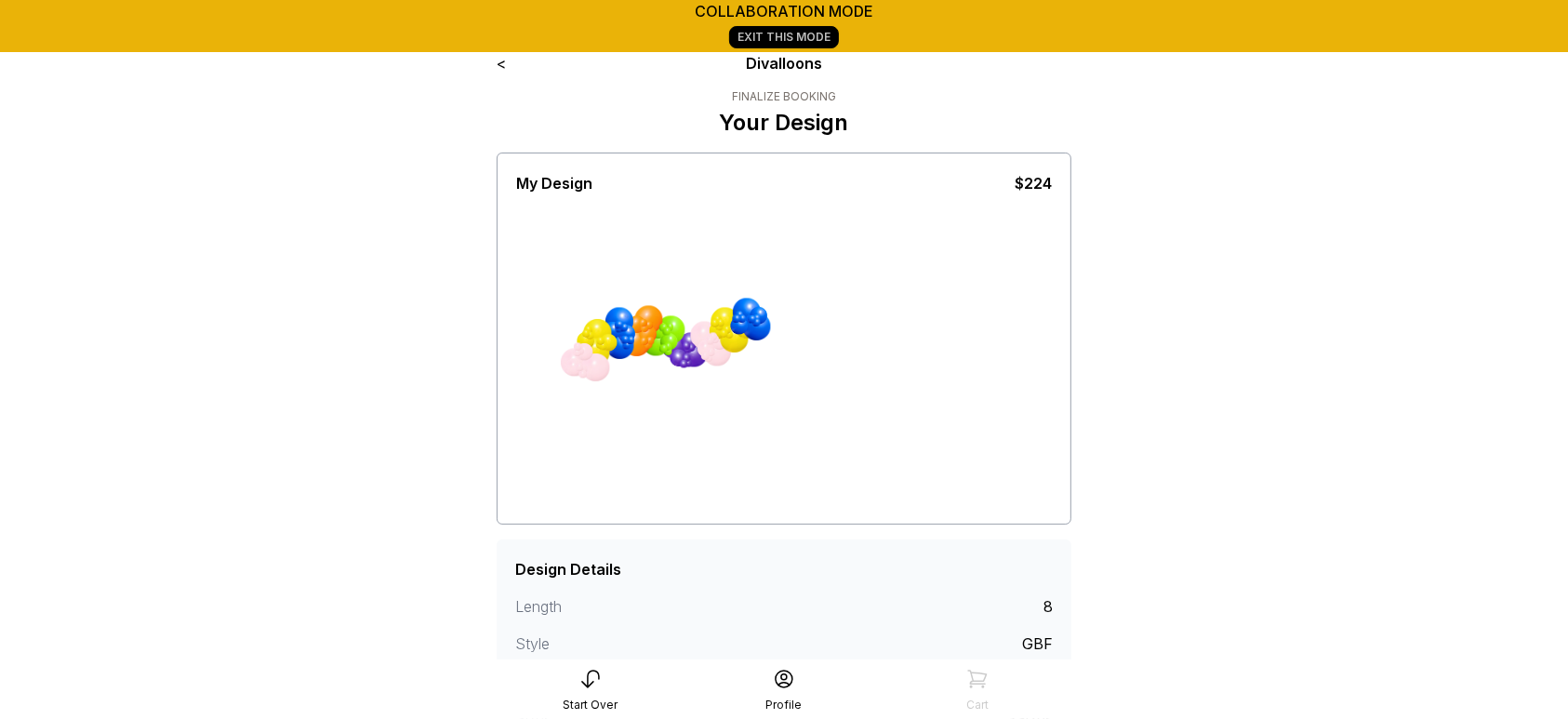
click at [503, 63] on link "<" at bounding box center [500, 63] width 9 height 19
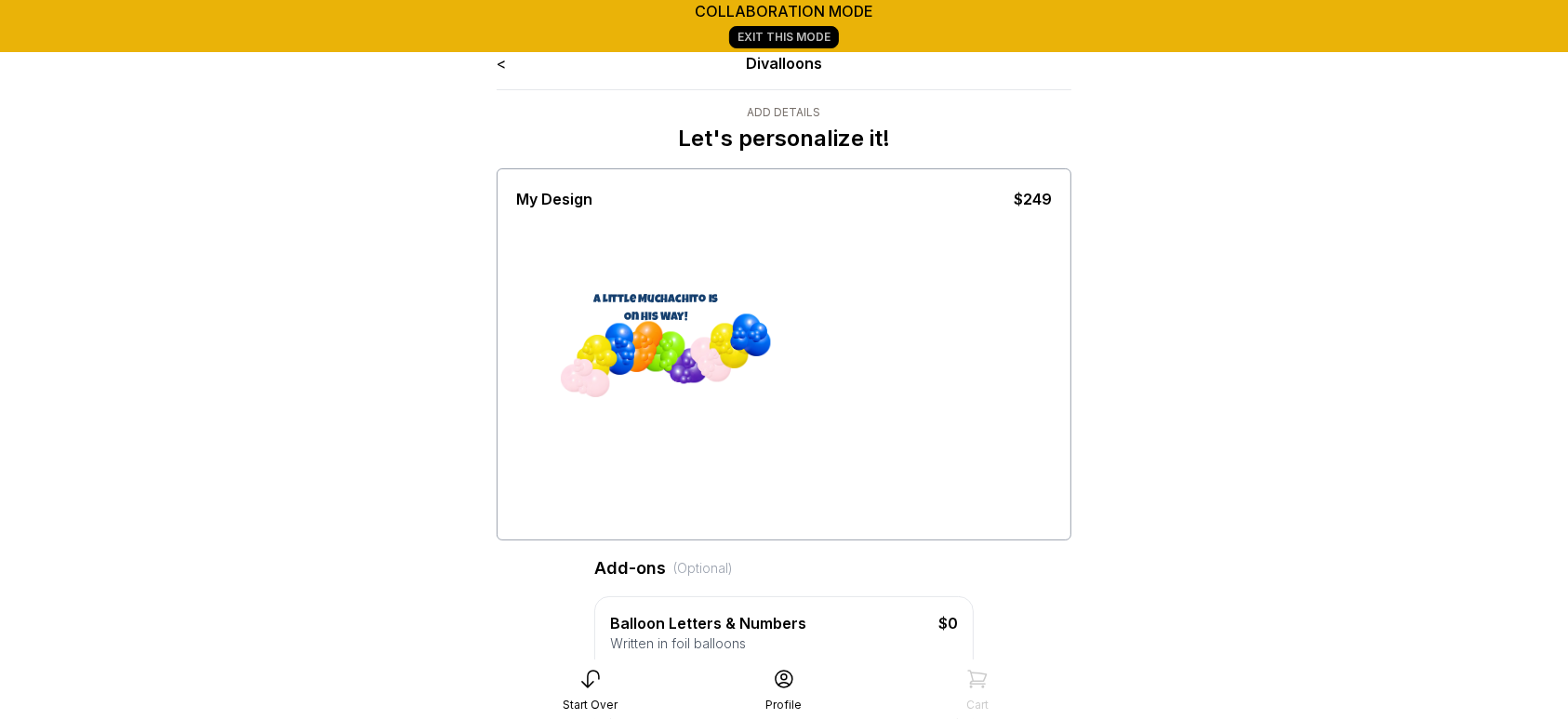
click at [503, 63] on link "<" at bounding box center [500, 63] width 9 height 19
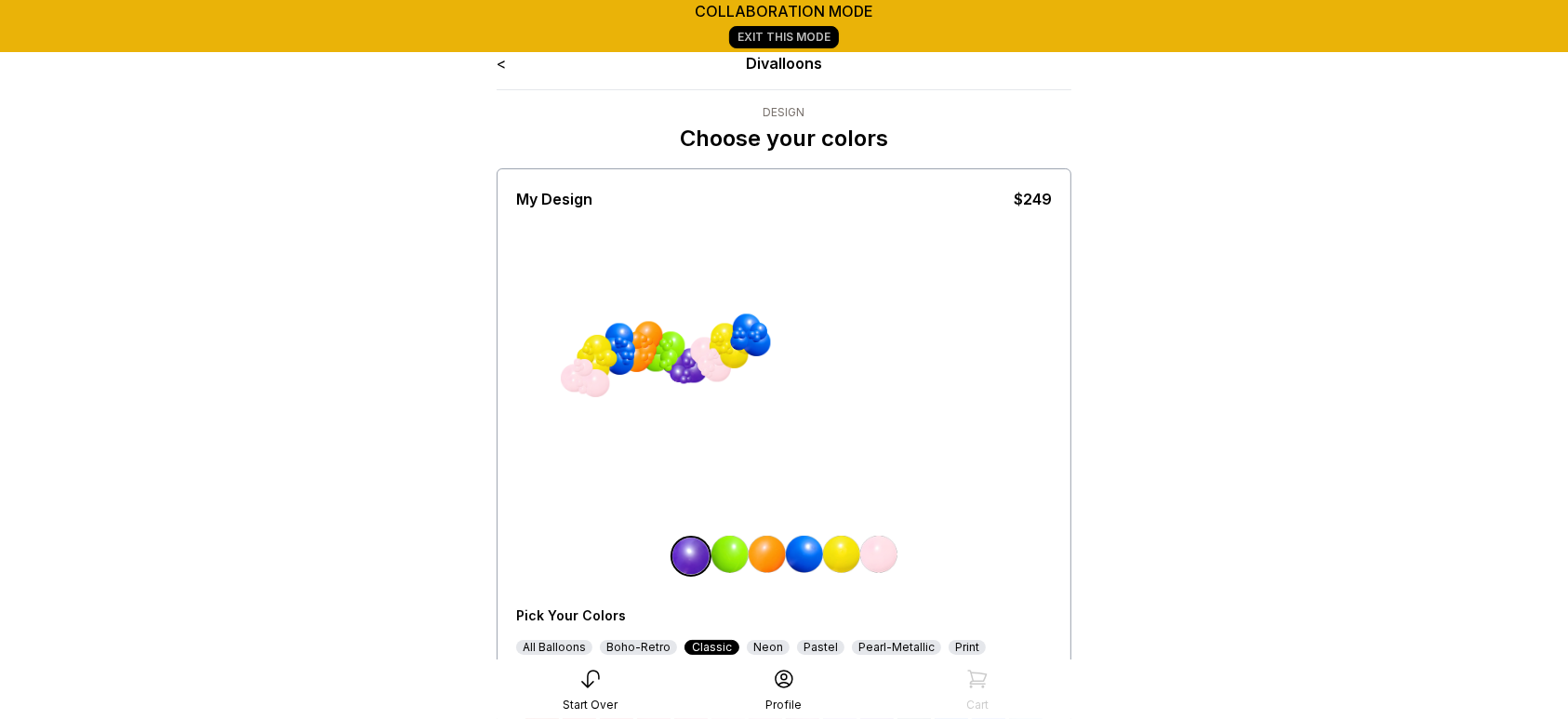
click at [881, 536] on img at bounding box center [879, 554] width 37 height 37
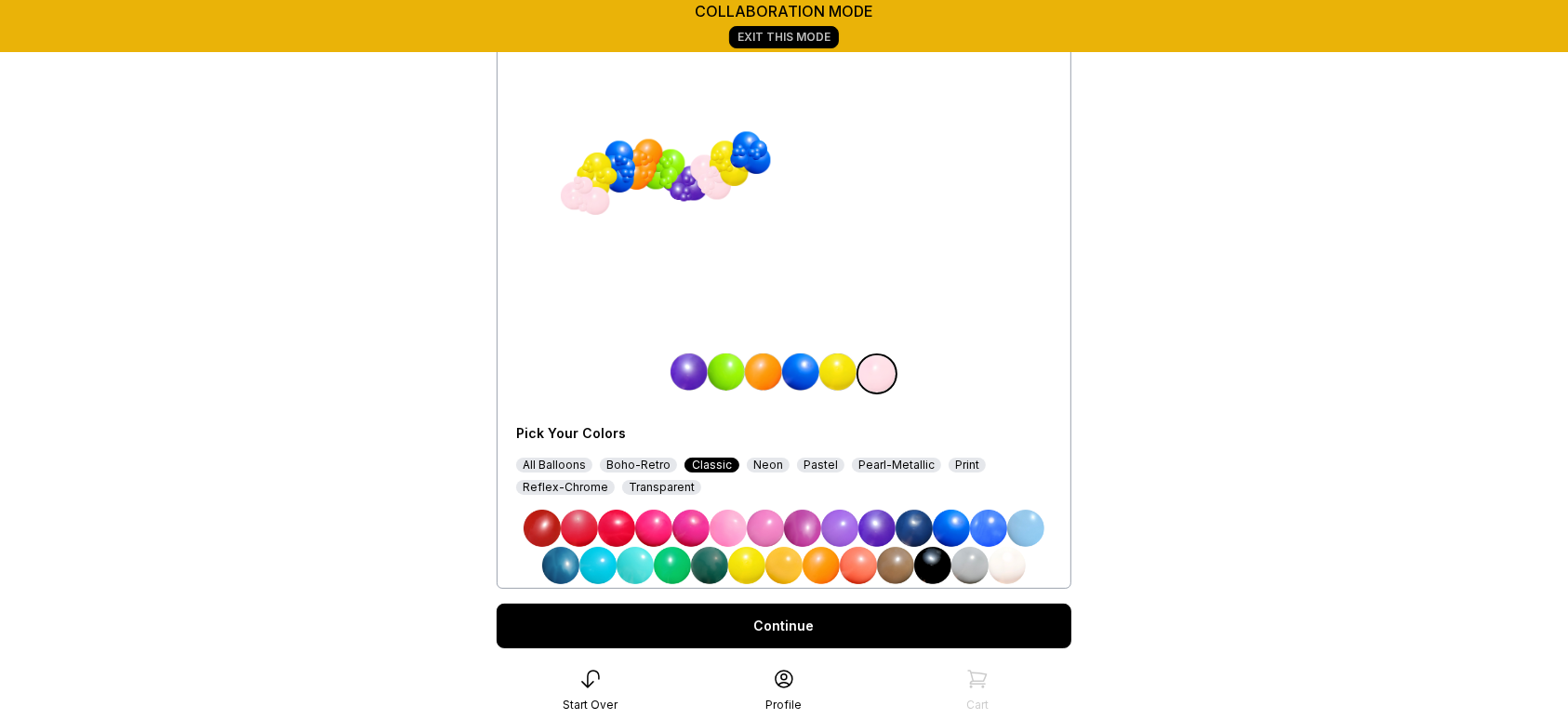
click at [542, 525] on img at bounding box center [543, 528] width 37 height 37
click at [588, 524] on img at bounding box center [579, 528] width 37 height 37
click at [767, 629] on link "Continue" at bounding box center [784, 625] width 575 height 44
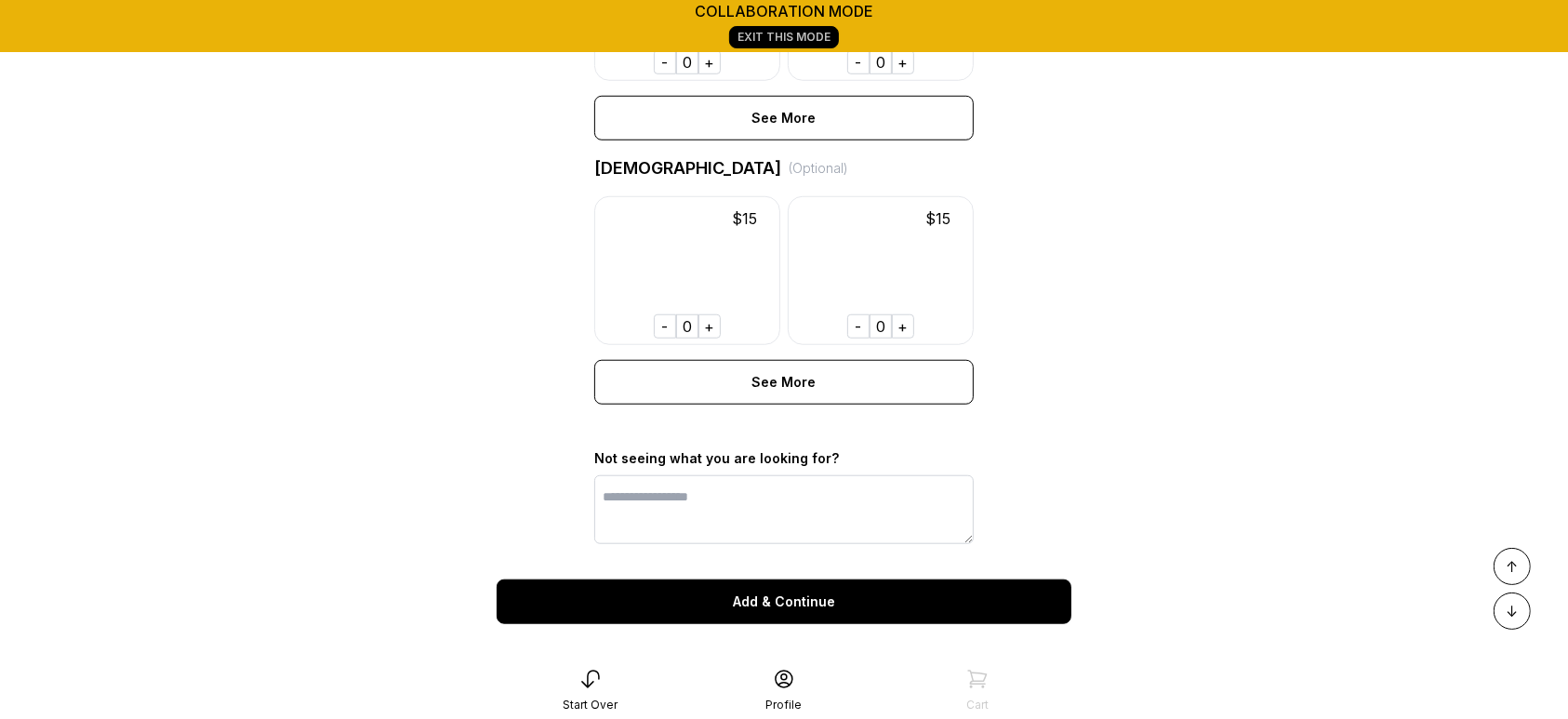
scroll to position [1610, 0]
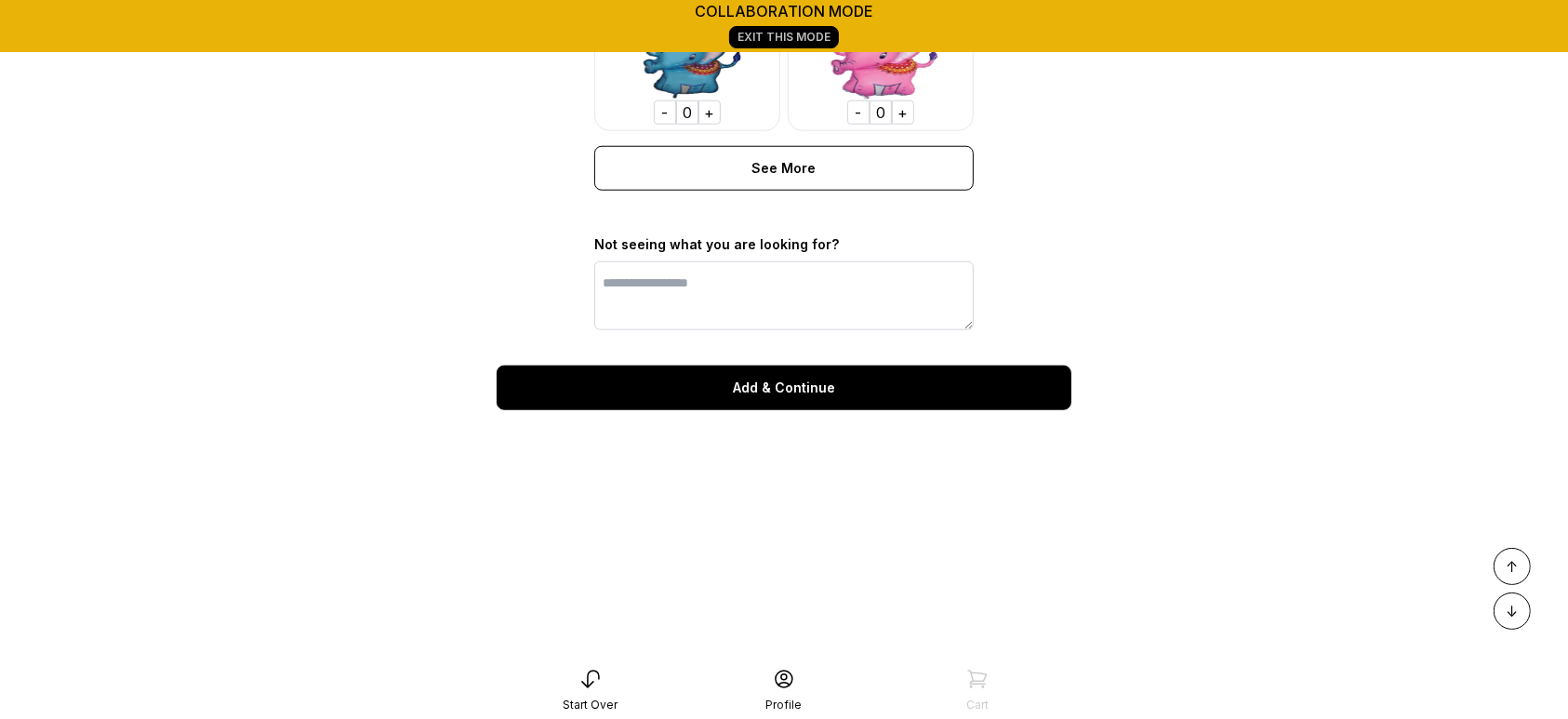
click at [894, 398] on div "Add & Continue" at bounding box center [784, 386] width 575 height 44
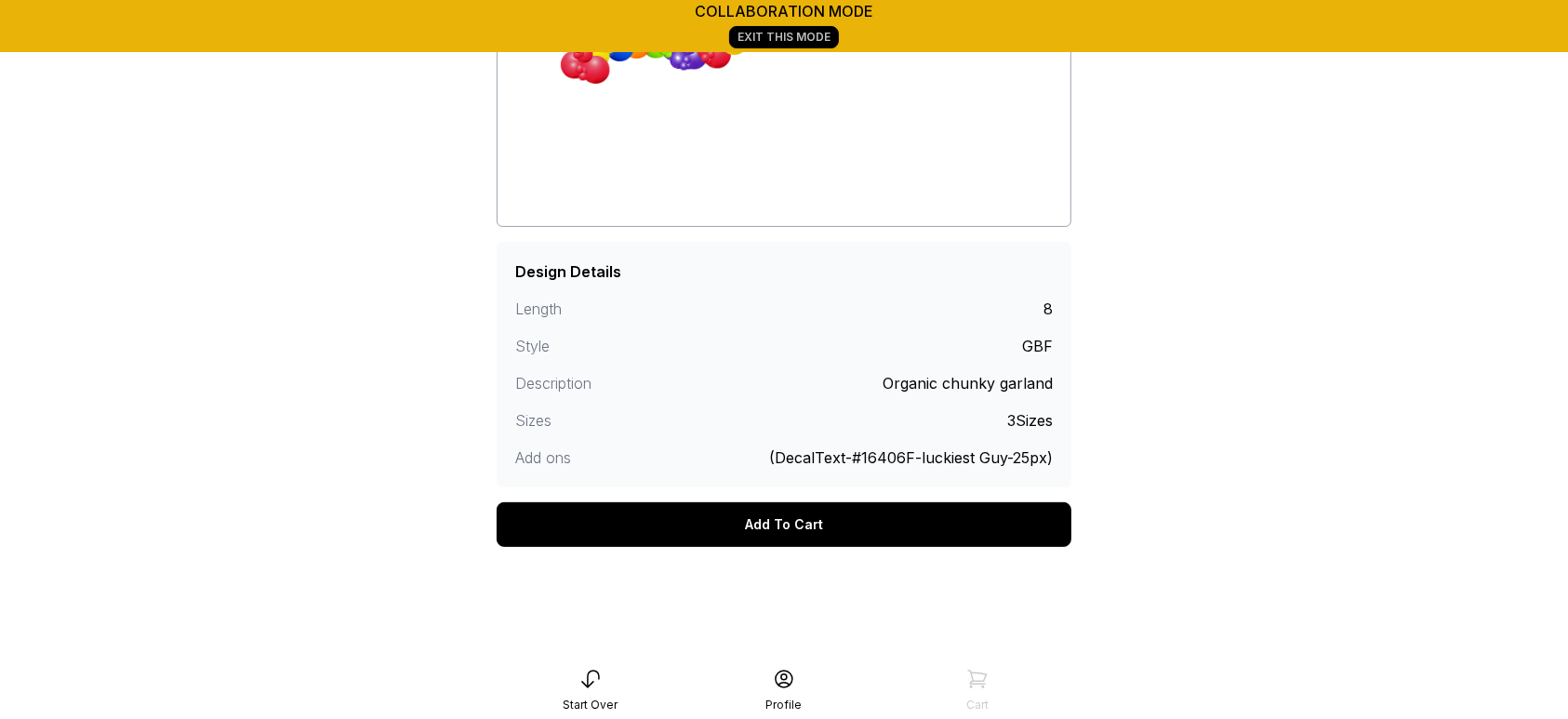
scroll to position [364, 0]
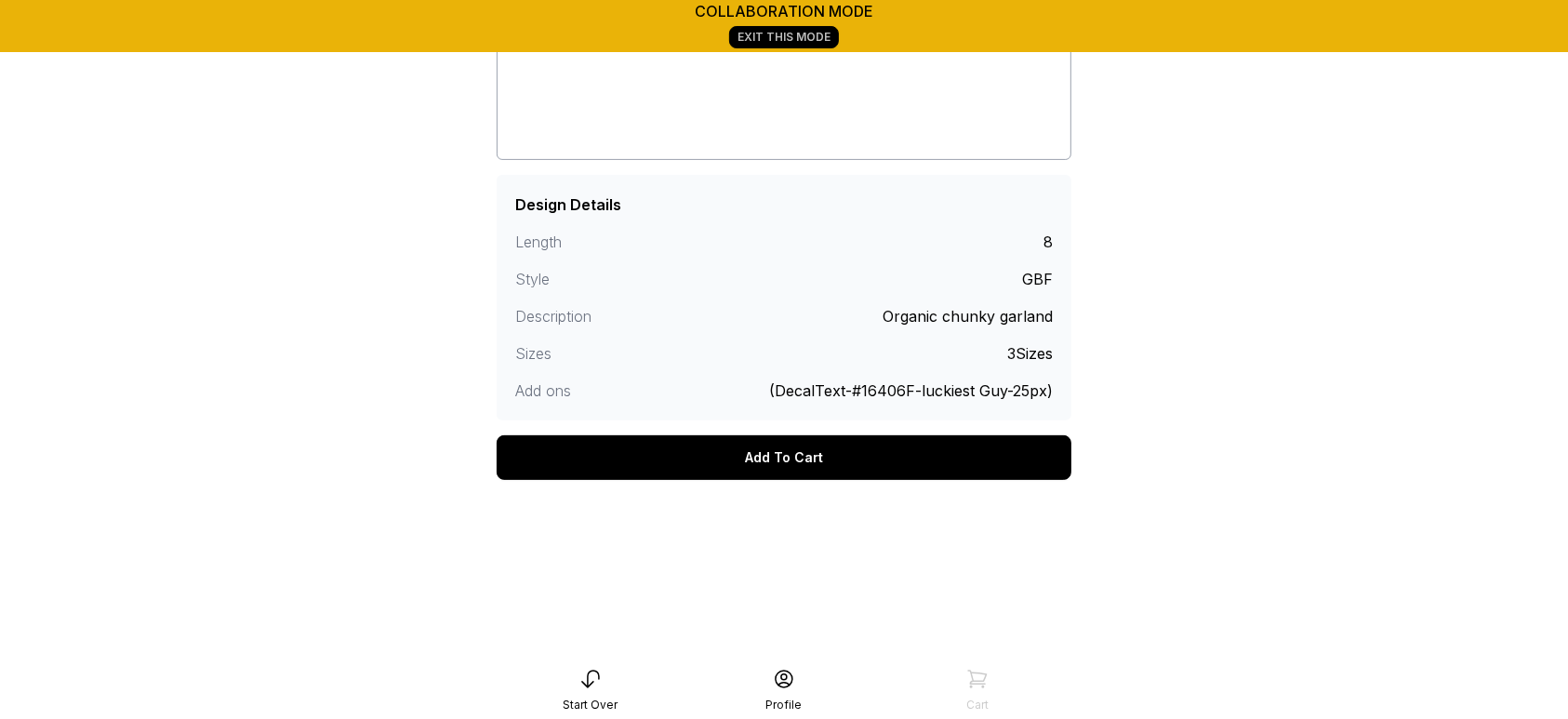
click at [879, 466] on div "Add To Cart" at bounding box center [784, 456] width 575 height 44
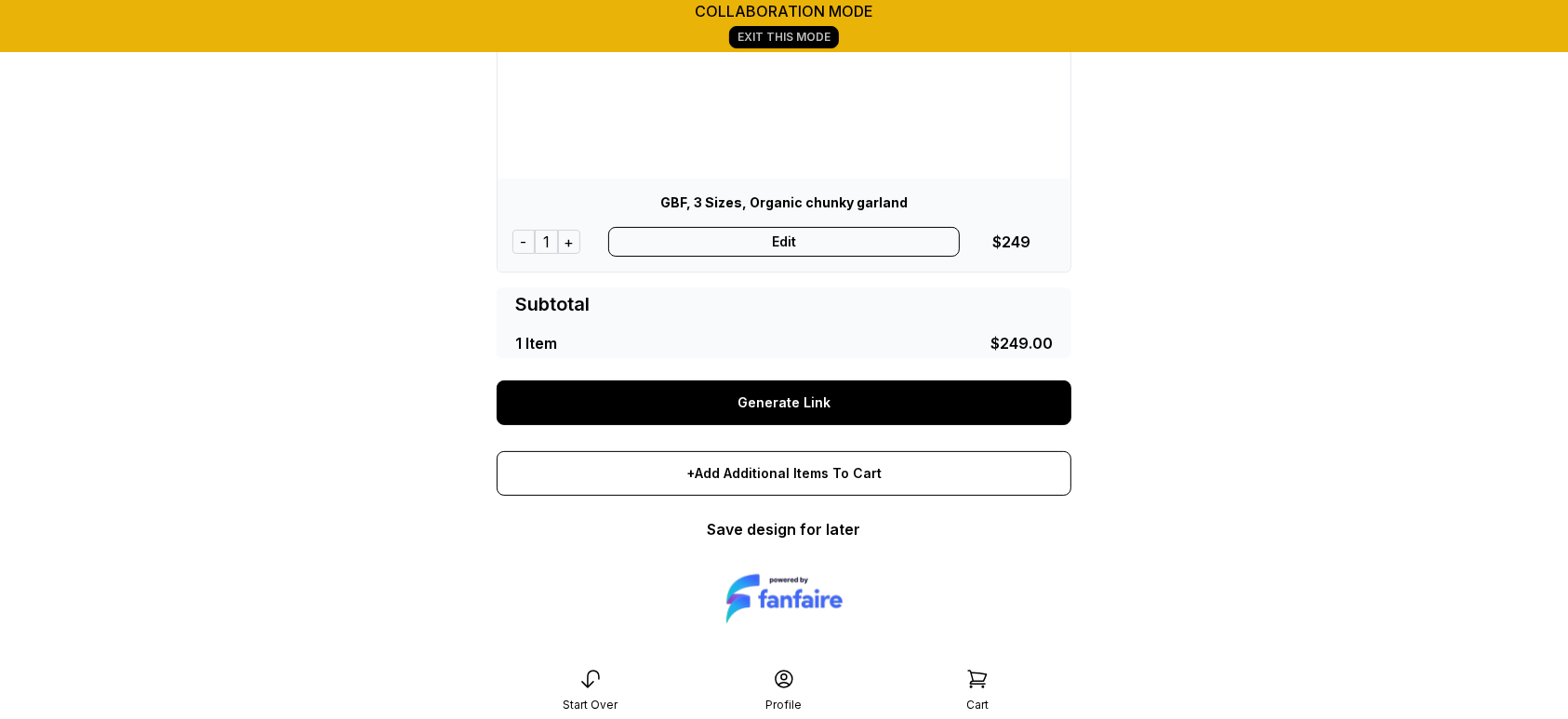
scroll to position [318, 0]
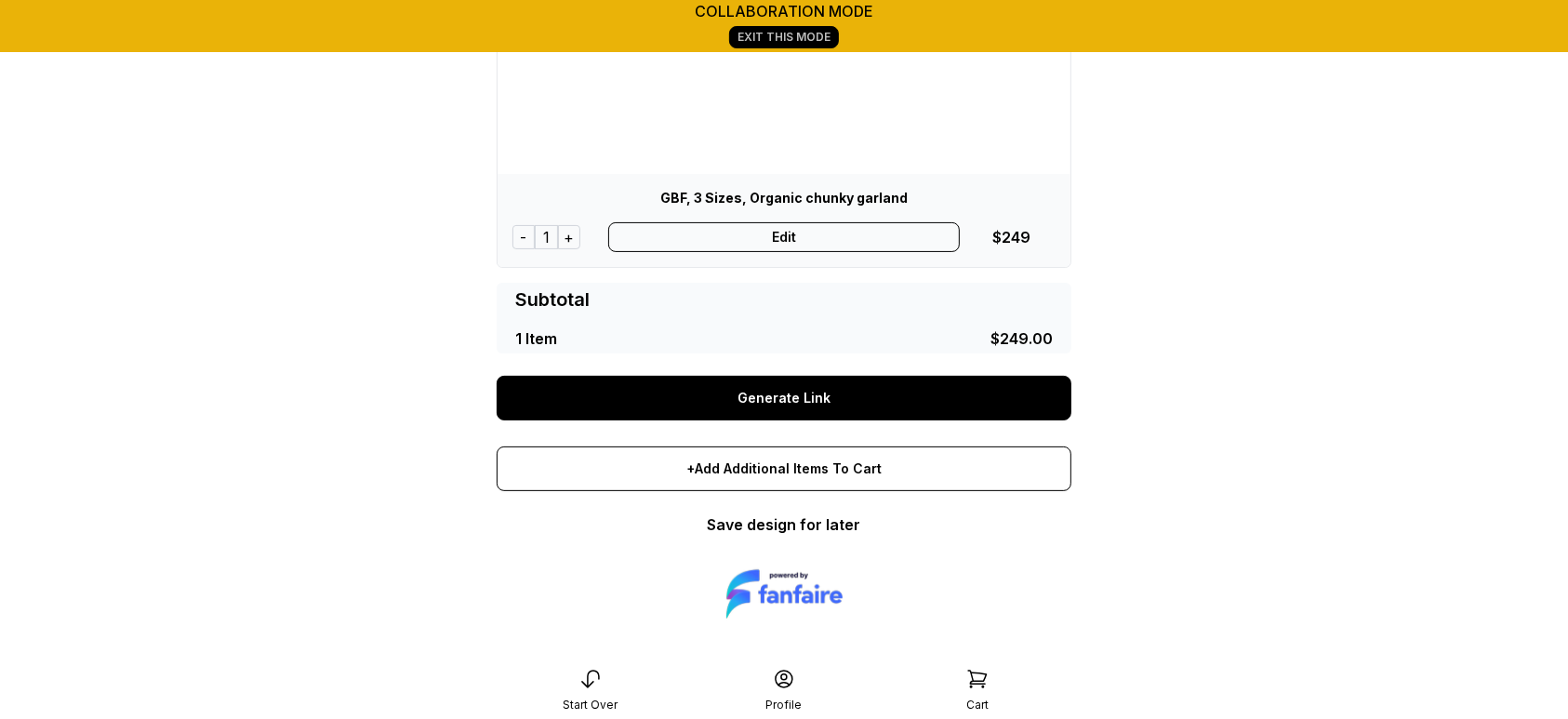
click at [930, 406] on link "Generate Link" at bounding box center [784, 397] width 575 height 44
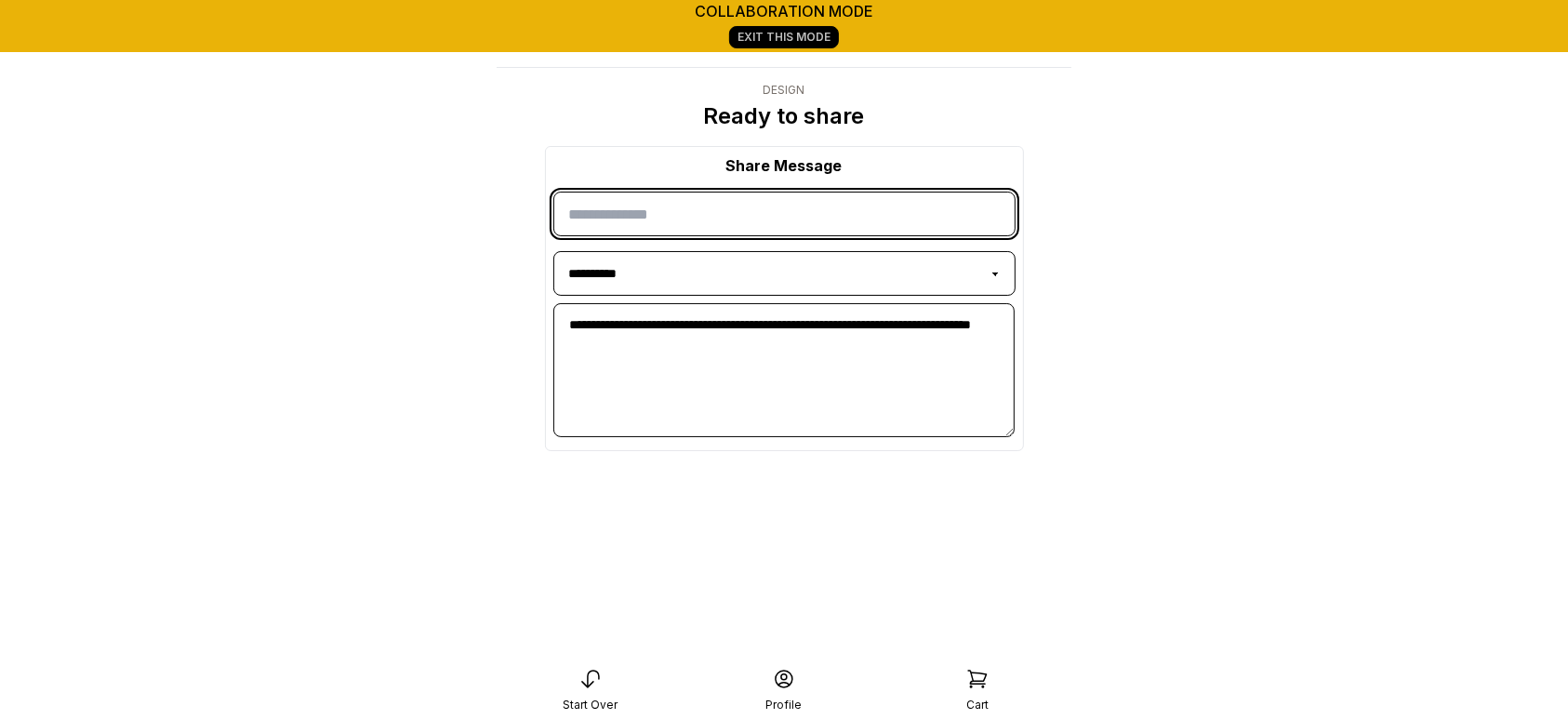
click at [833, 202] on input "input" at bounding box center [784, 213] width 462 height 44
type input "**********"
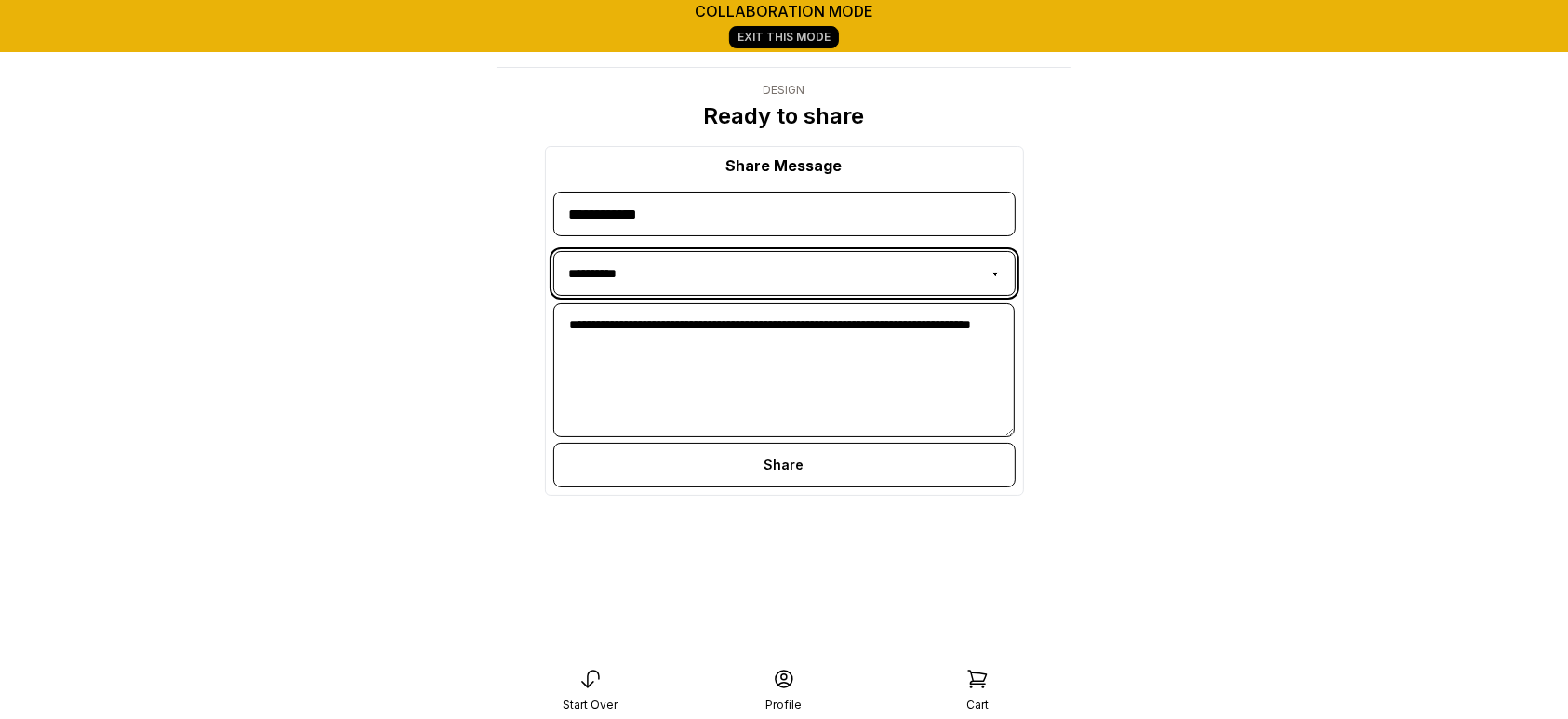
click at [793, 283] on select "**********" at bounding box center [784, 273] width 462 height 44
select select "**********"
click at [553, 251] on select "**********" at bounding box center [784, 273] width 462 height 44
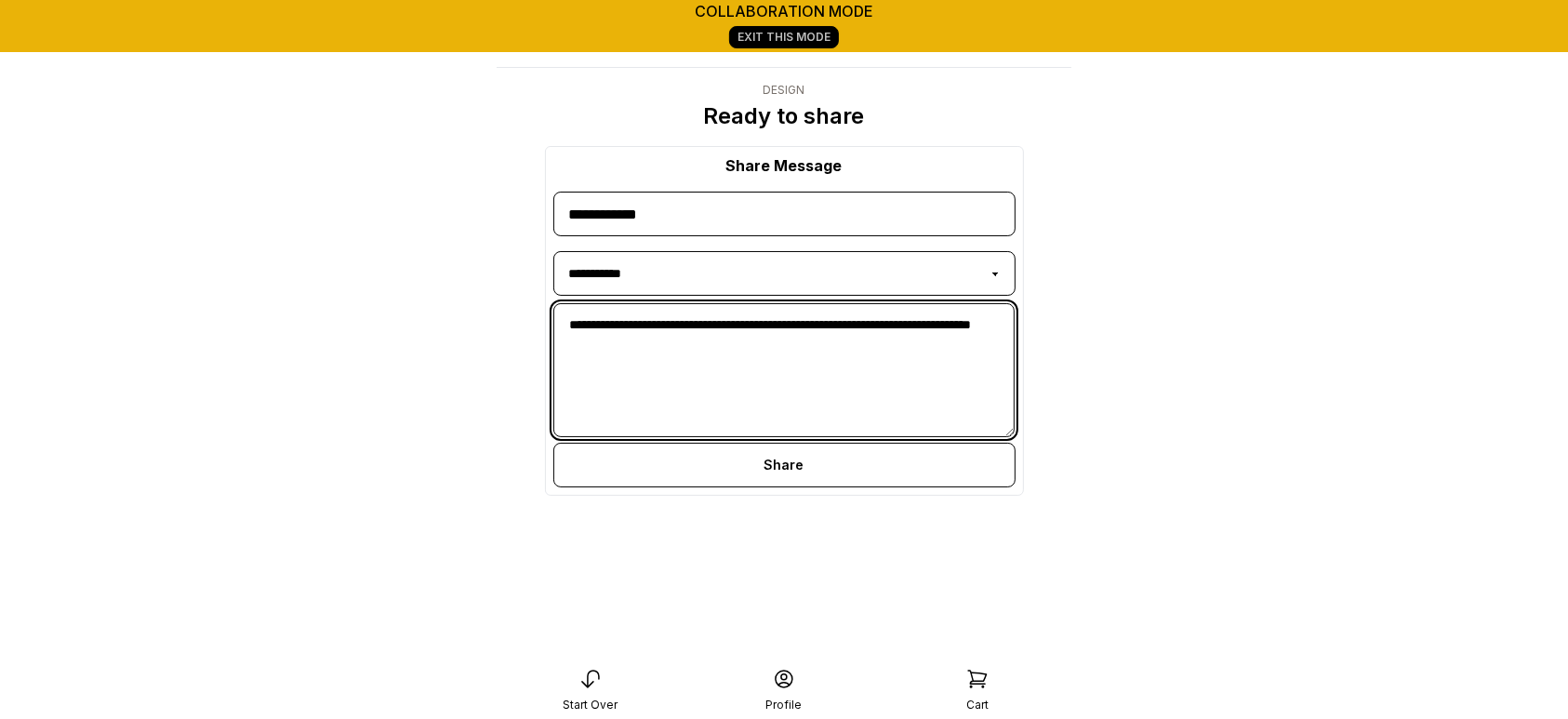
click at [730, 369] on textarea "**********" at bounding box center [784, 370] width 462 height 133
type textarea "**********"
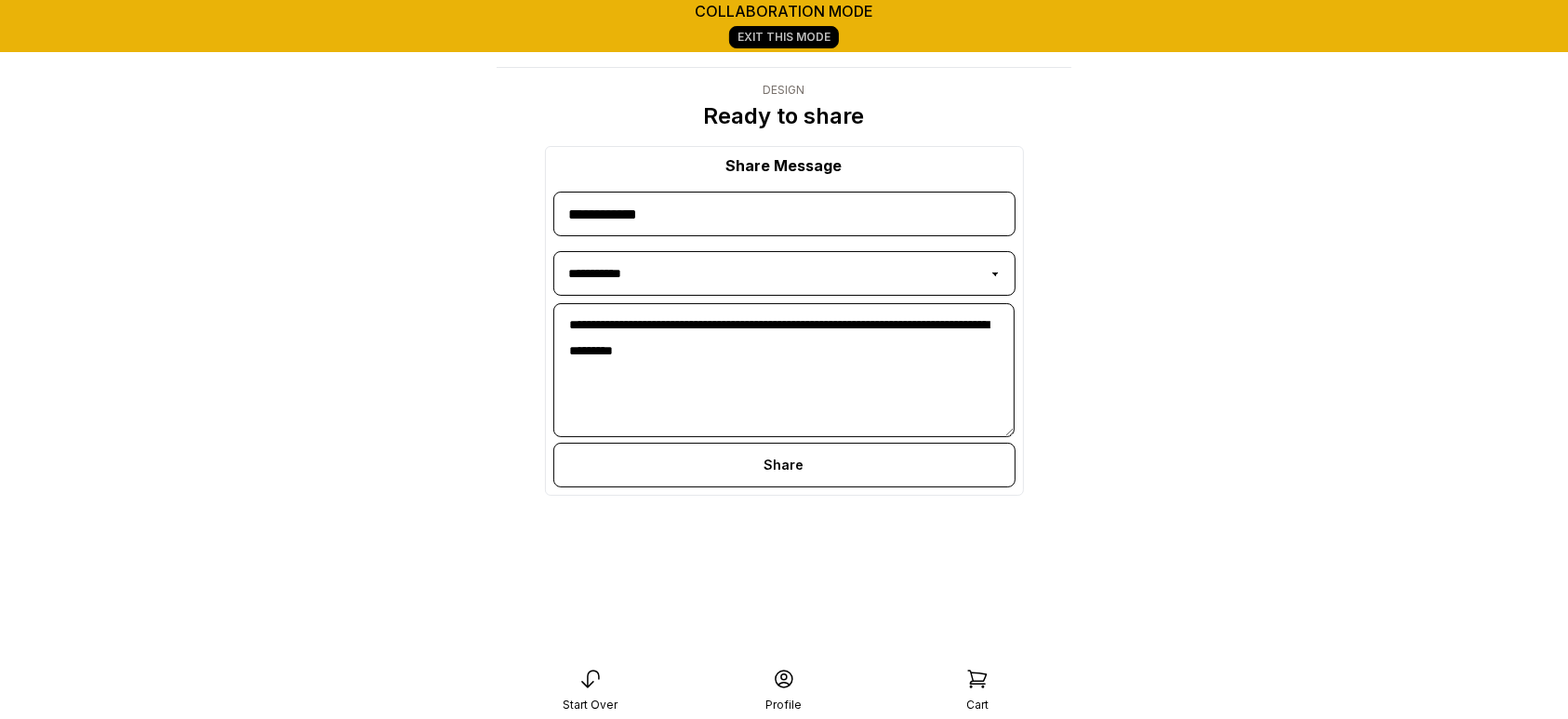
click at [767, 466] on div "Share" at bounding box center [784, 464] width 462 height 44
click at [852, 480] on icon at bounding box center [847, 482] width 23 height 23
